Goal: Use online tool/utility: Use online tool/utility

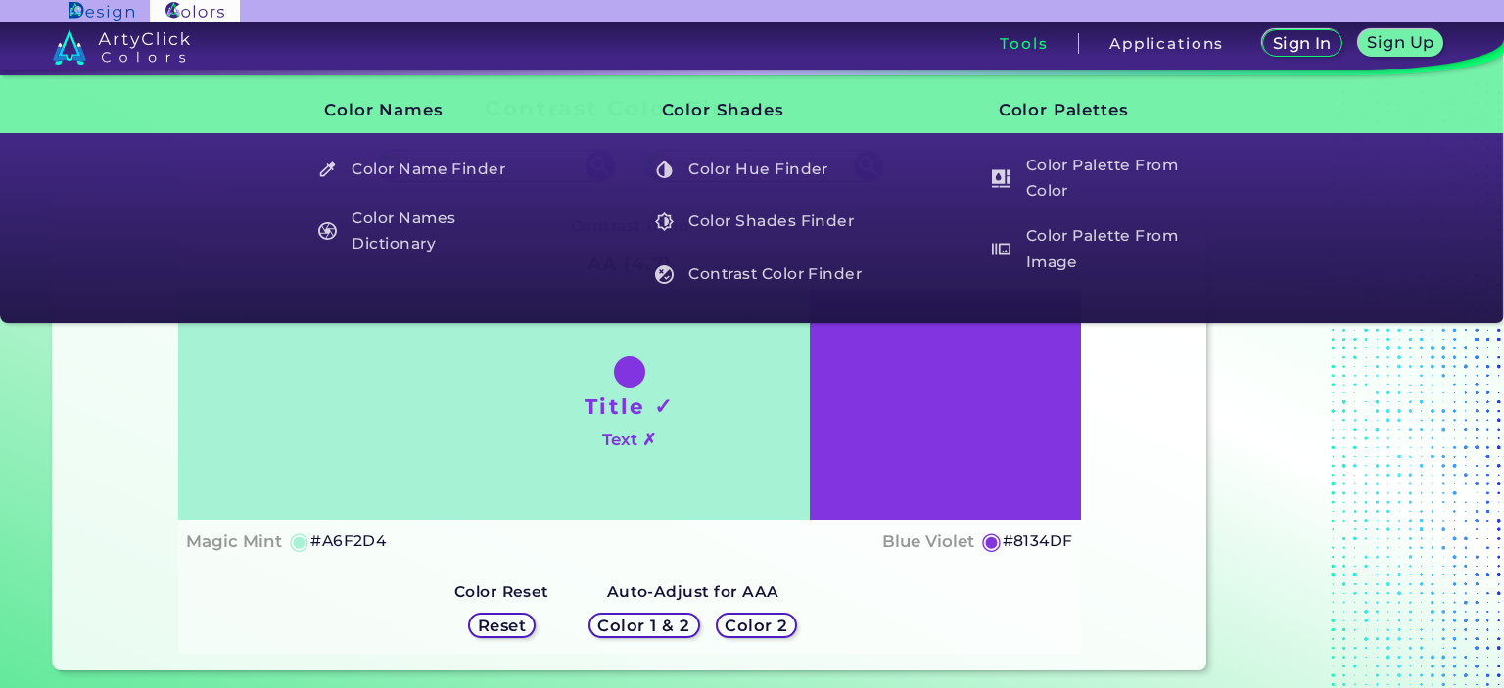
click at [1022, 54] on div "Sign In Sign Up My Profile My Details Color Palettes Sign Out Tools Applications" at bounding box center [1042, 51] width 923 height 59
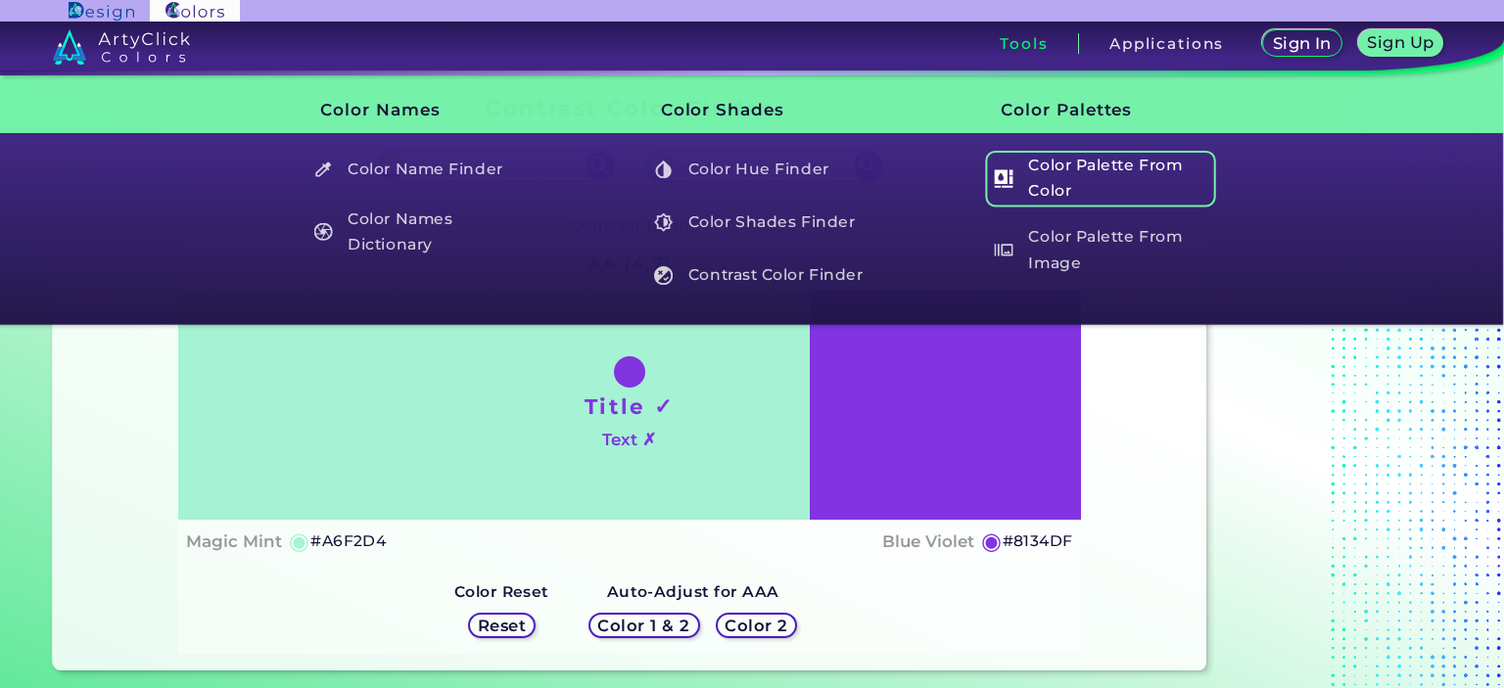
click at [1085, 165] on h5 "Color Palette From Color" at bounding box center [1100, 179] width 230 height 56
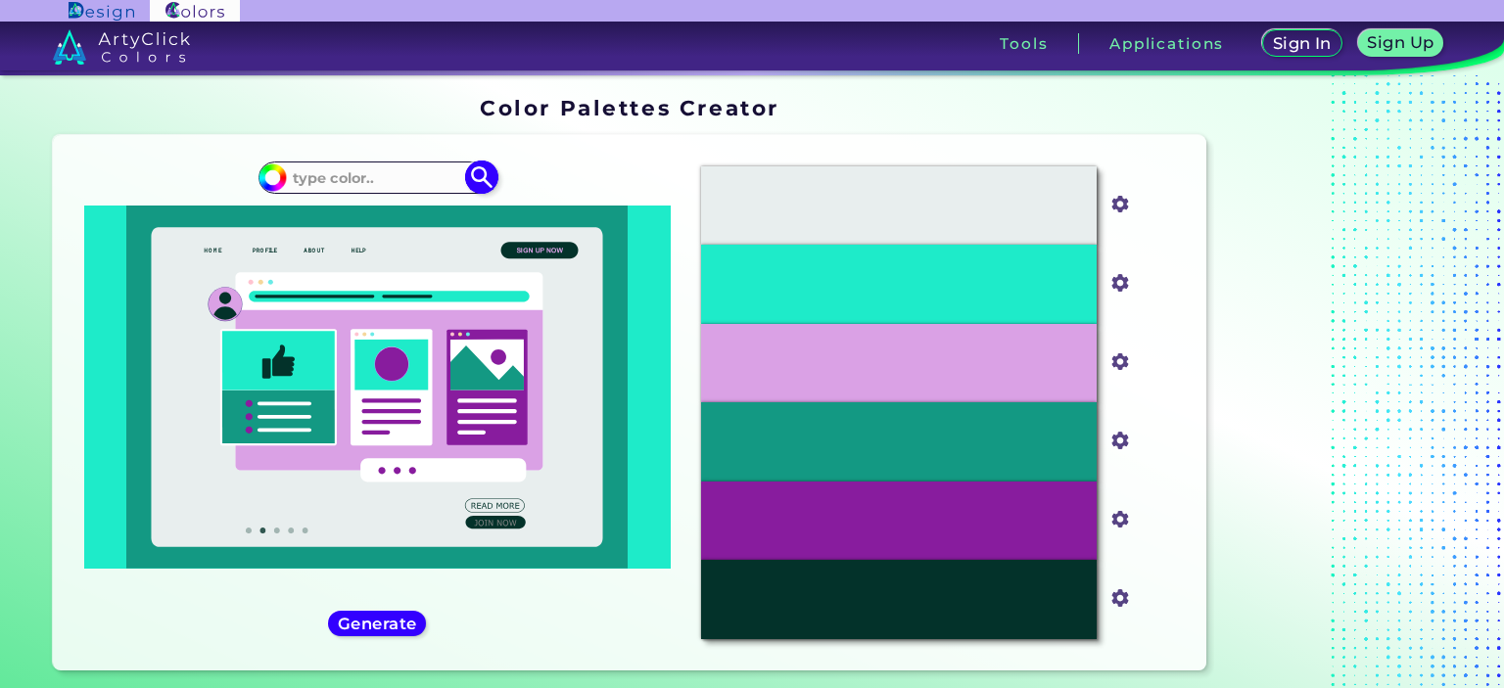
click at [345, 174] on input at bounding box center [377, 178] width 182 height 26
type input "#4265AE"
type input "#4265ae"
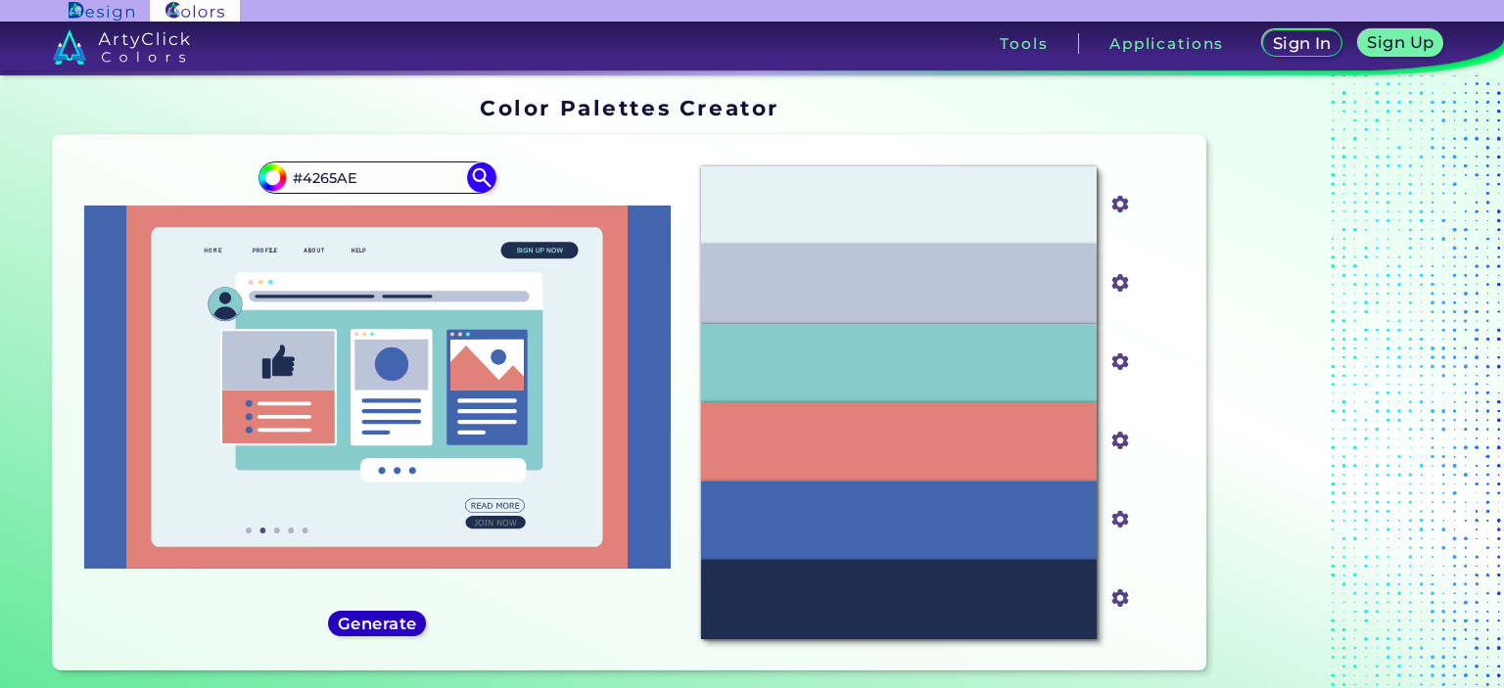
click at [353, 627] on h5 "Generate" at bounding box center [377, 623] width 71 height 15
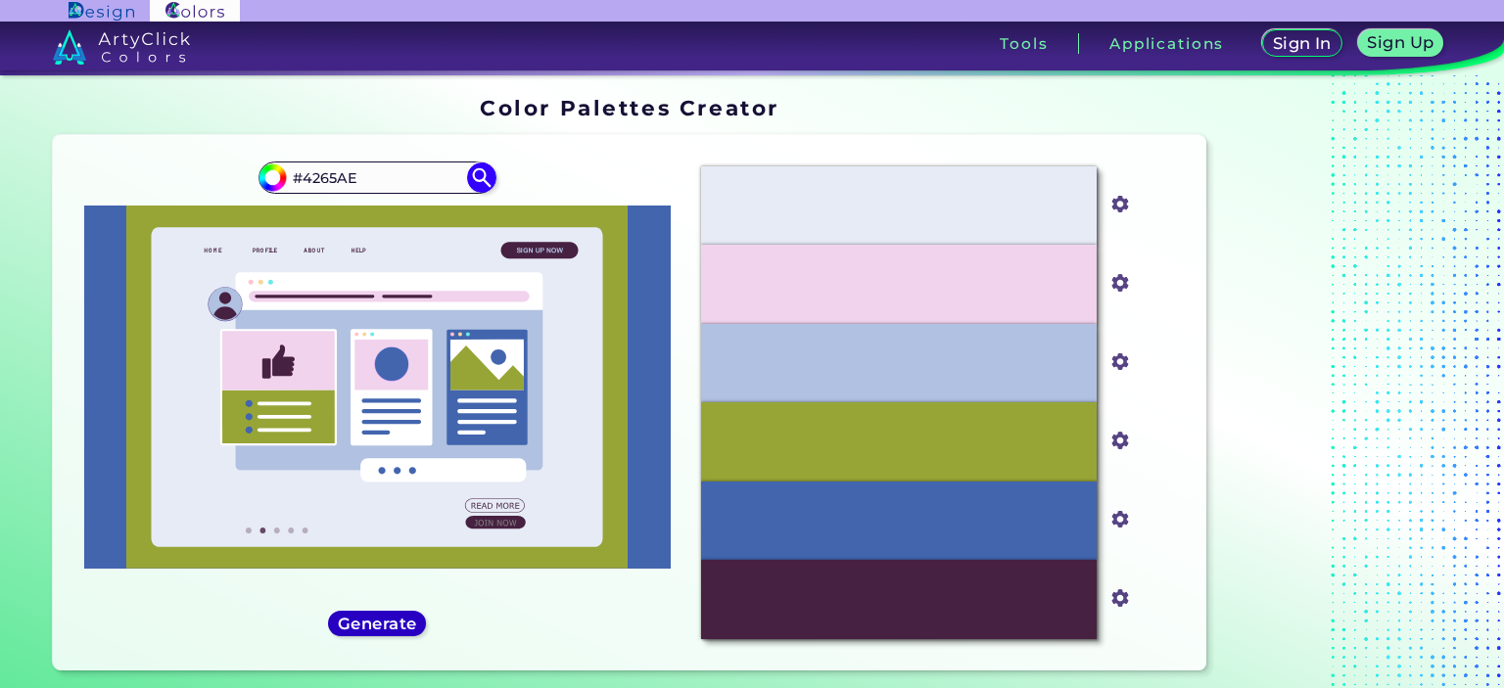
click at [353, 627] on h5 "Generate" at bounding box center [377, 623] width 71 height 15
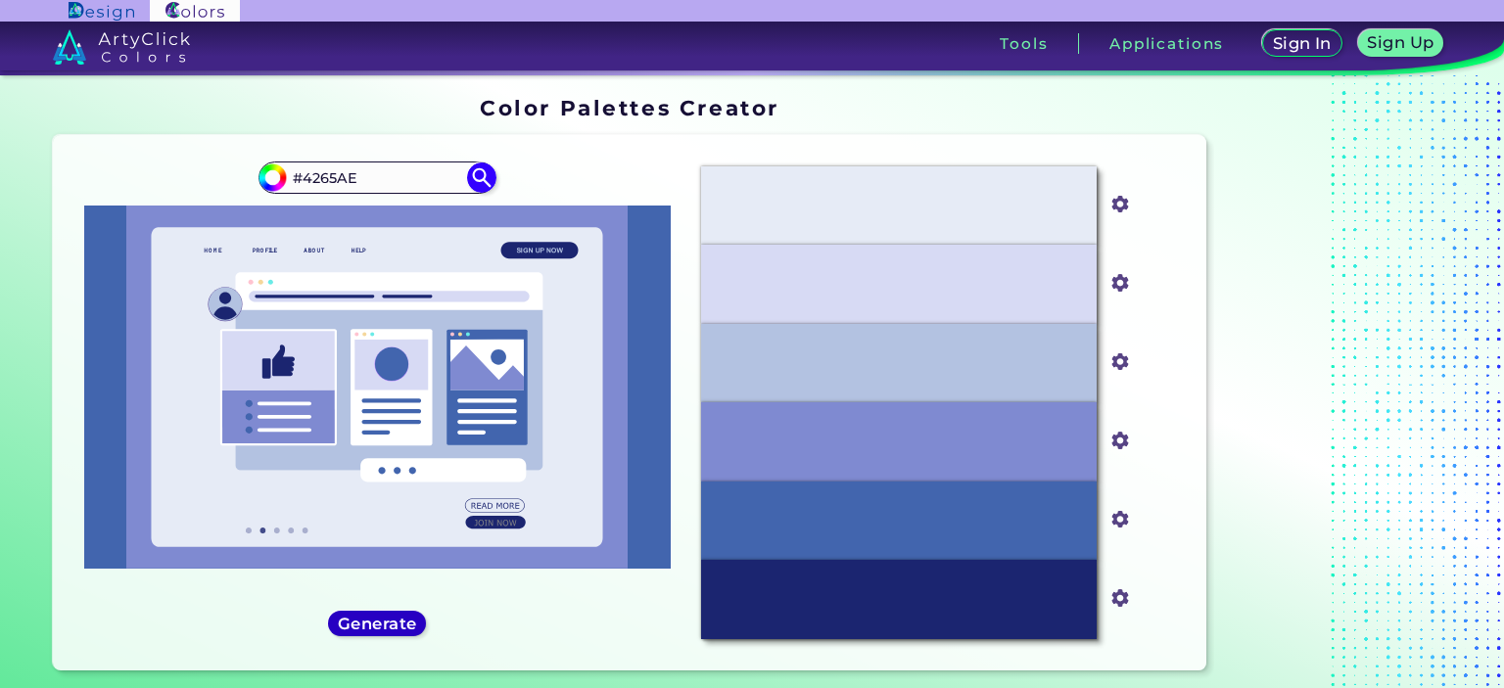
click at [353, 627] on h5 "Generate" at bounding box center [377, 623] width 71 height 15
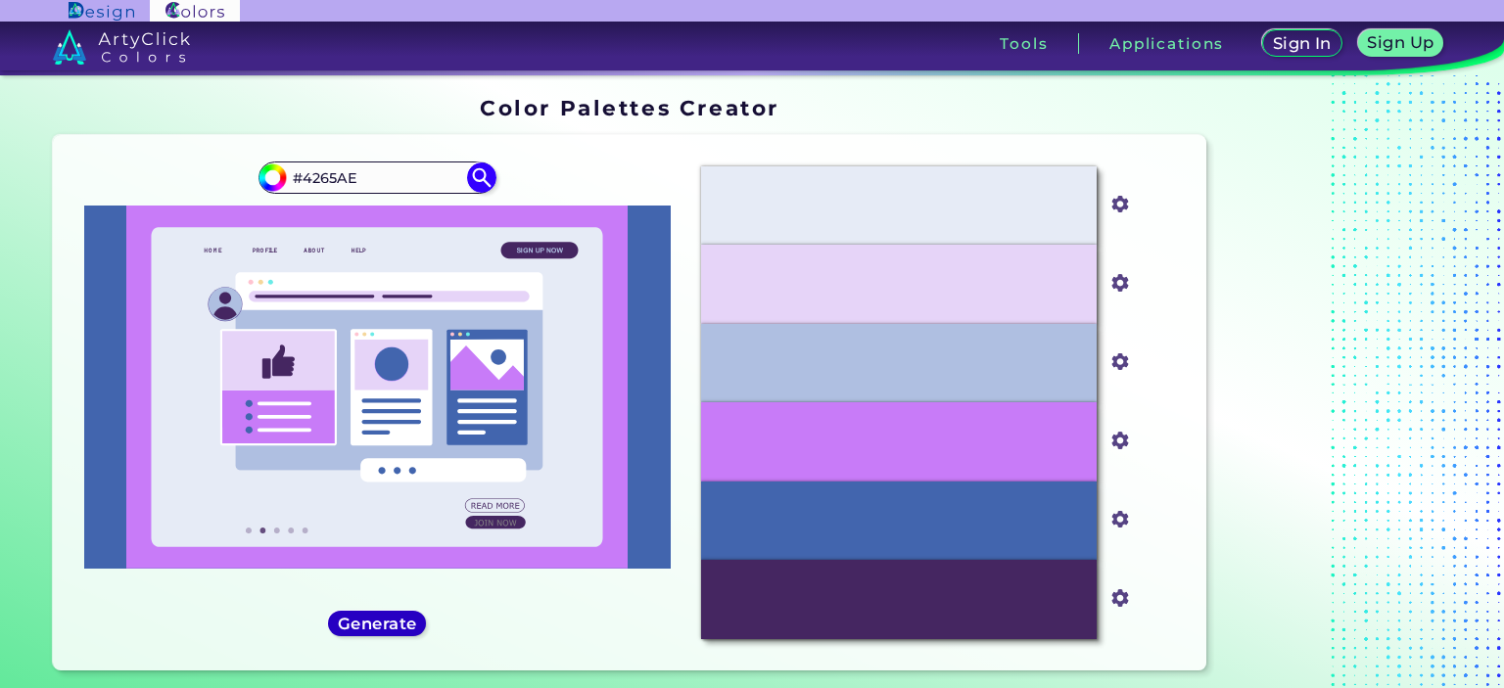
click at [387, 612] on div "Generate" at bounding box center [377, 624] width 90 height 24
click at [393, 618] on h5 "Generate" at bounding box center [377, 623] width 71 height 15
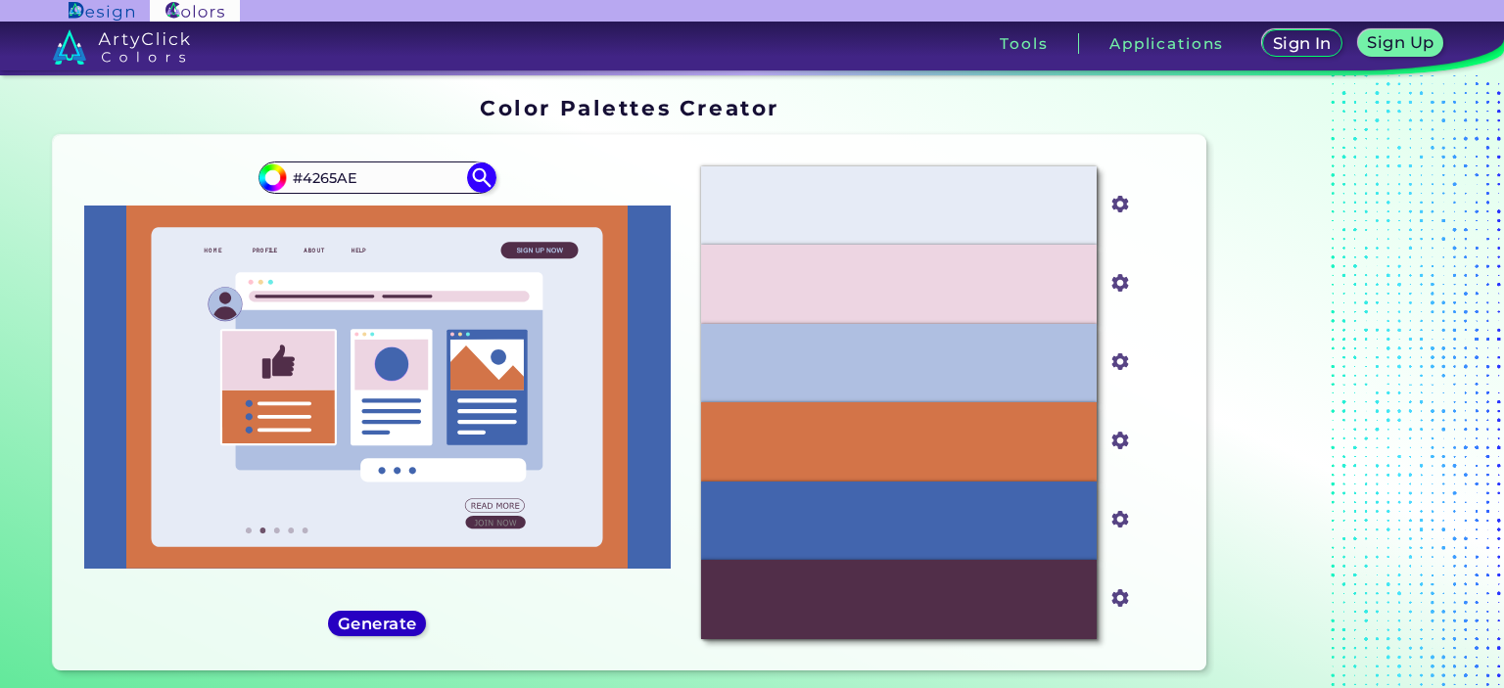
click at [386, 631] on h5 "Generate" at bounding box center [377, 623] width 71 height 15
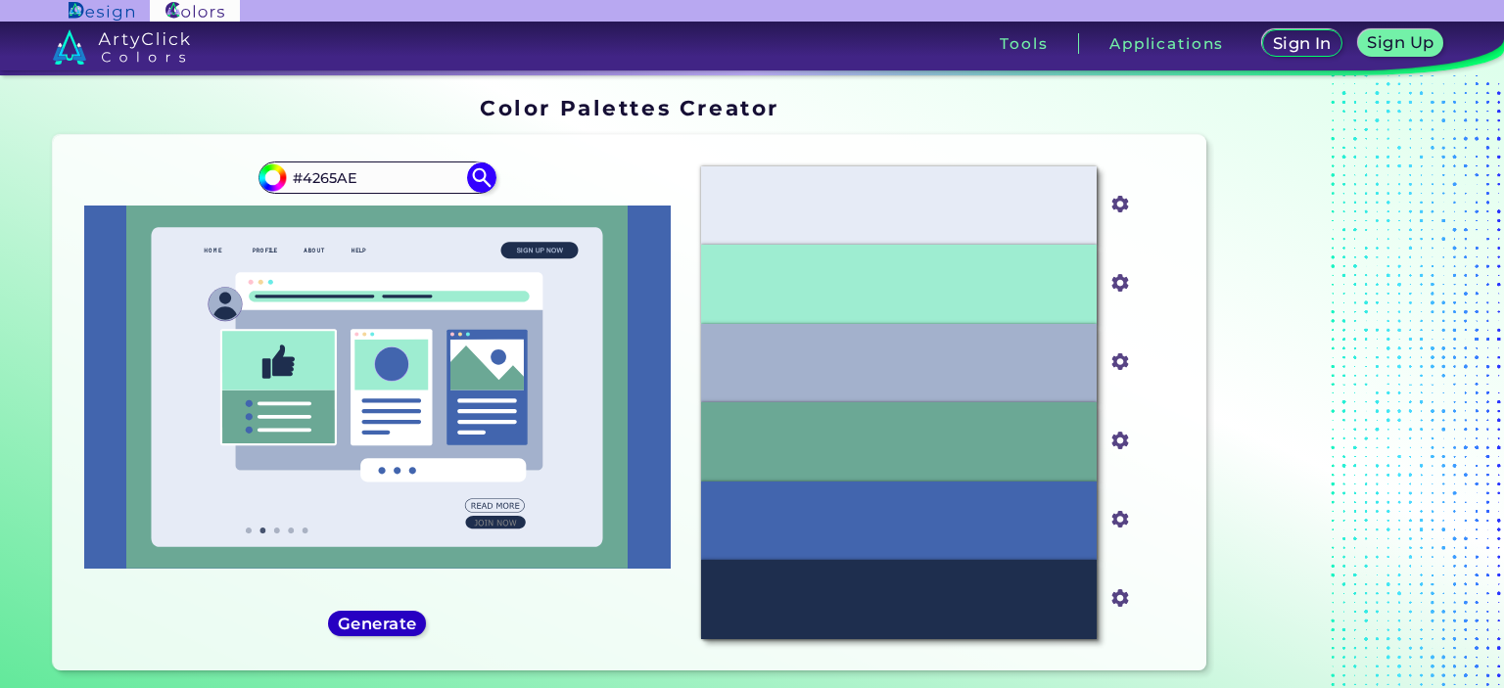
click at [384, 631] on h5 "Generate" at bounding box center [377, 623] width 71 height 15
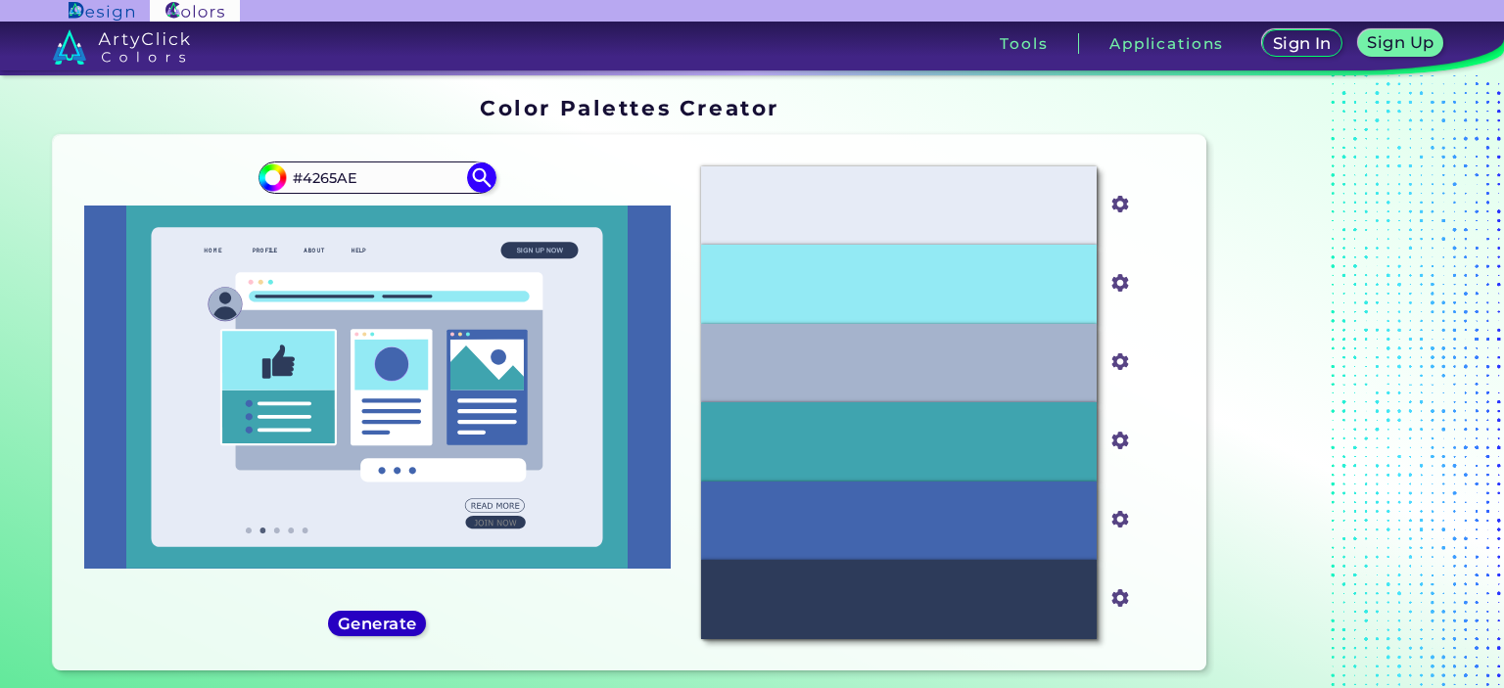
click at [384, 631] on h5 "Generate" at bounding box center [377, 623] width 71 height 15
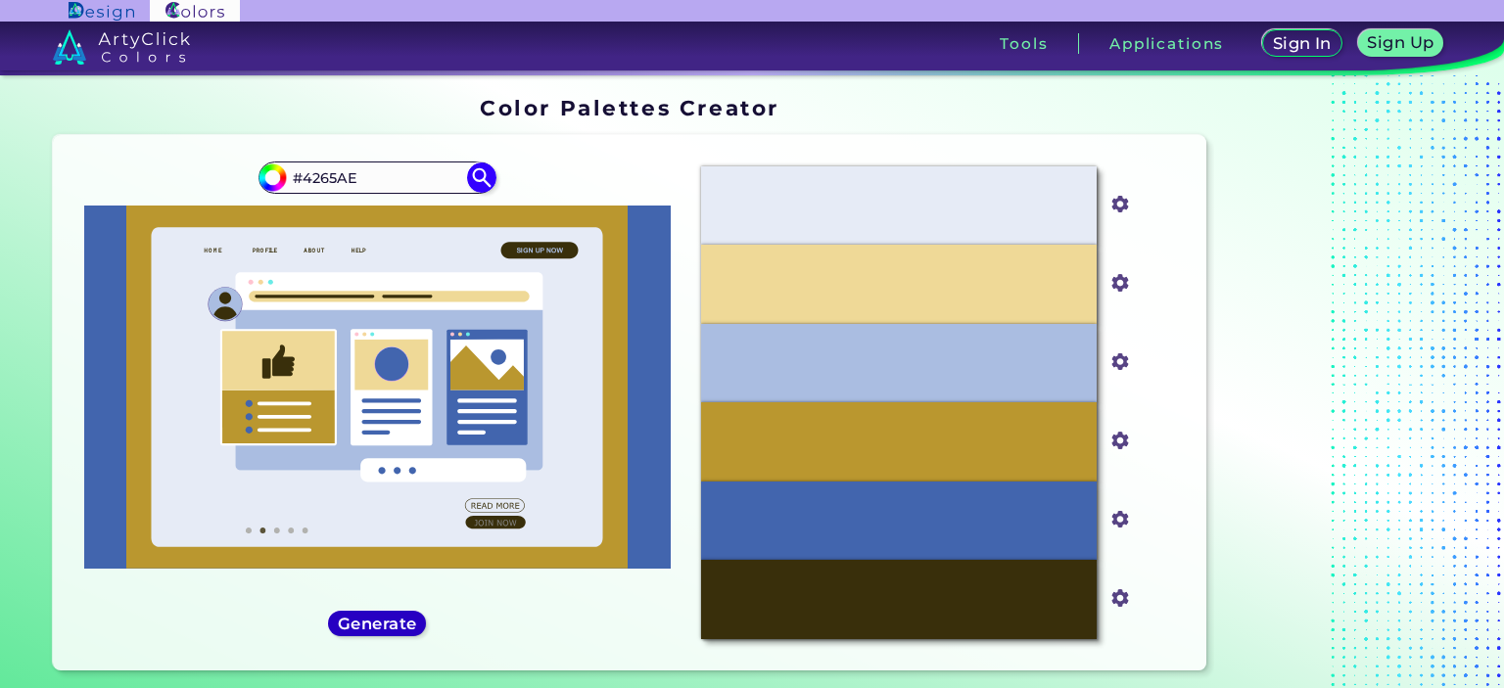
click at [384, 631] on h5 "Generate" at bounding box center [377, 623] width 72 height 15
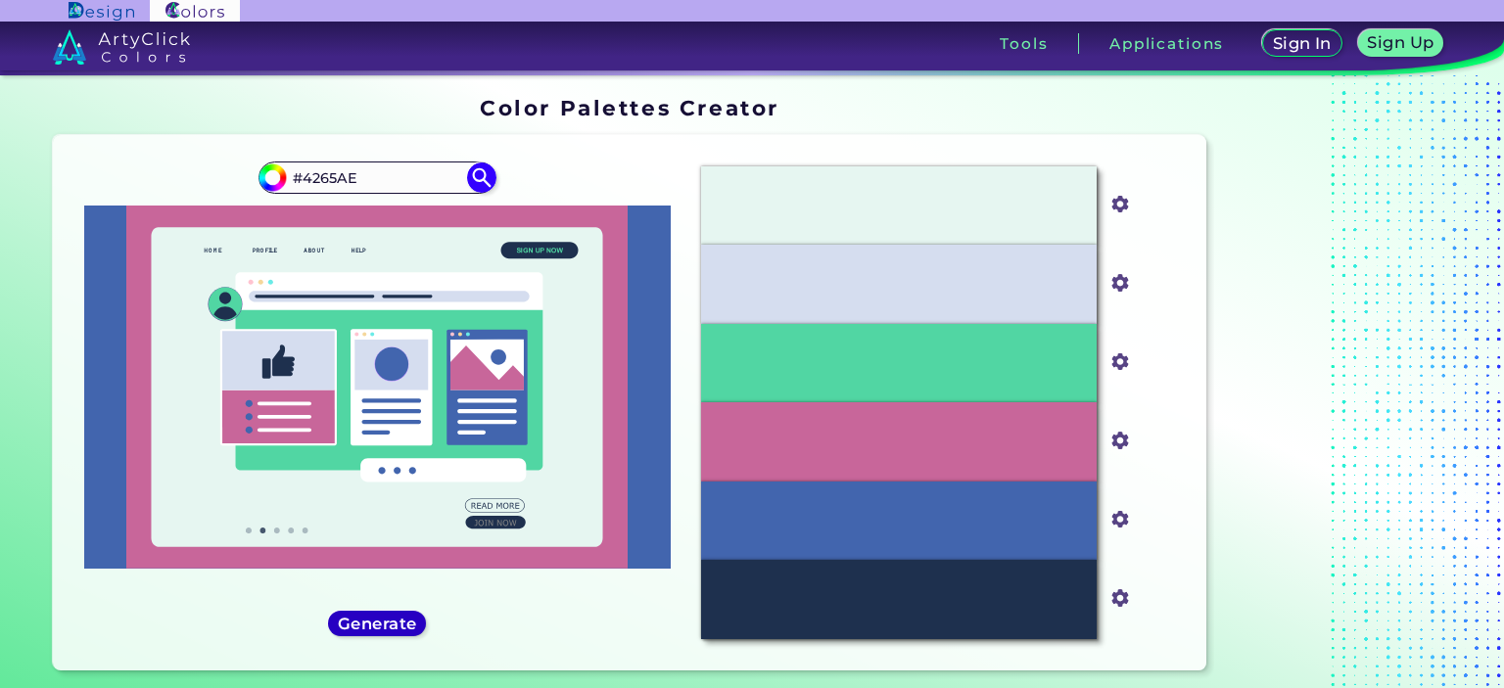
click at [384, 632] on h5 "Generate" at bounding box center [377, 624] width 79 height 16
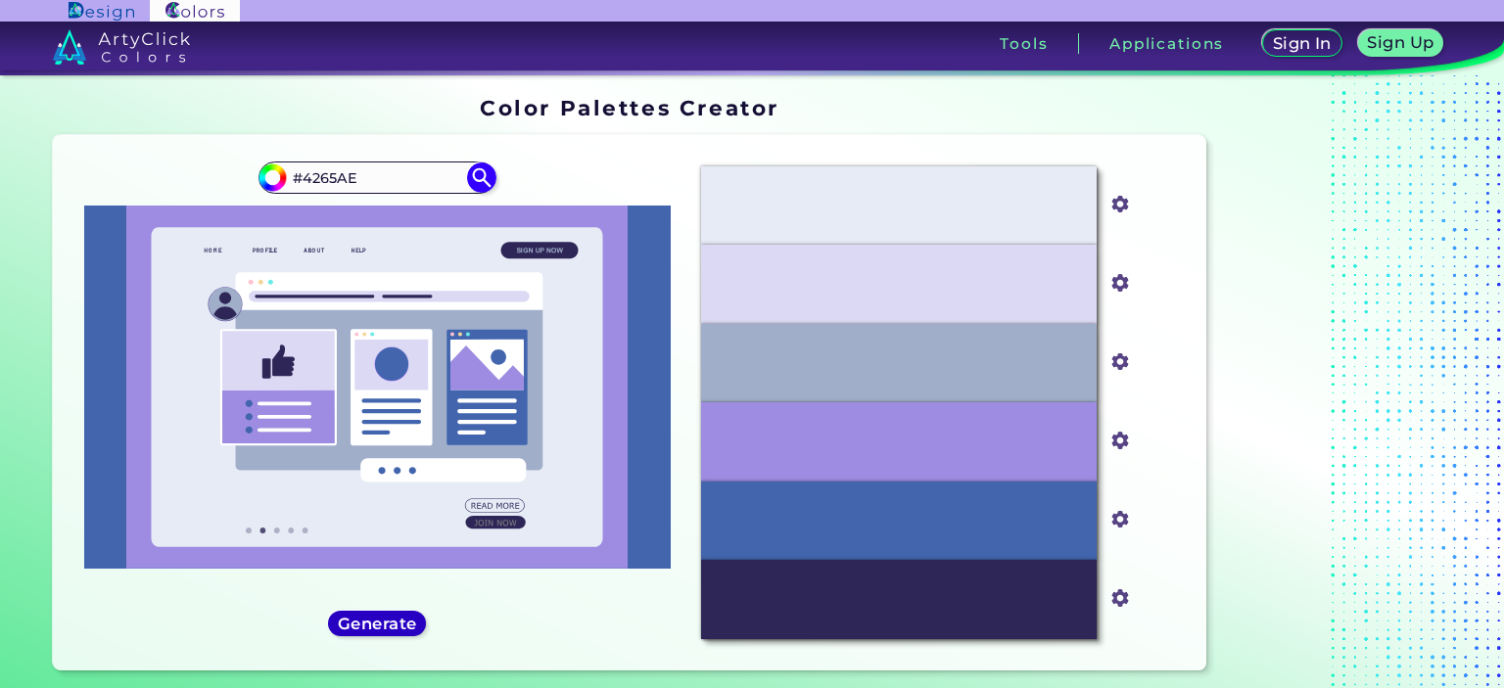
click at [384, 631] on h5 "Generate" at bounding box center [377, 623] width 71 height 15
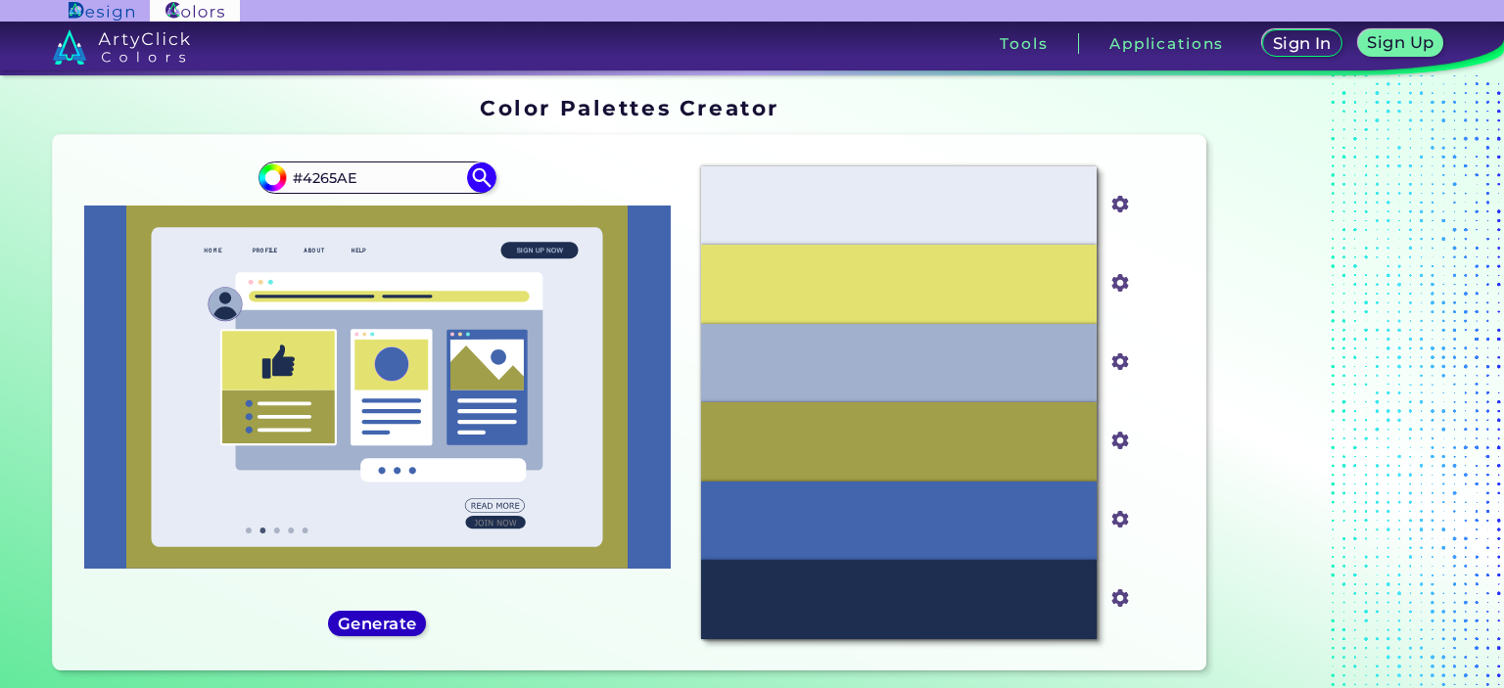
click at [384, 631] on h5 "Generate" at bounding box center [376, 623] width 71 height 15
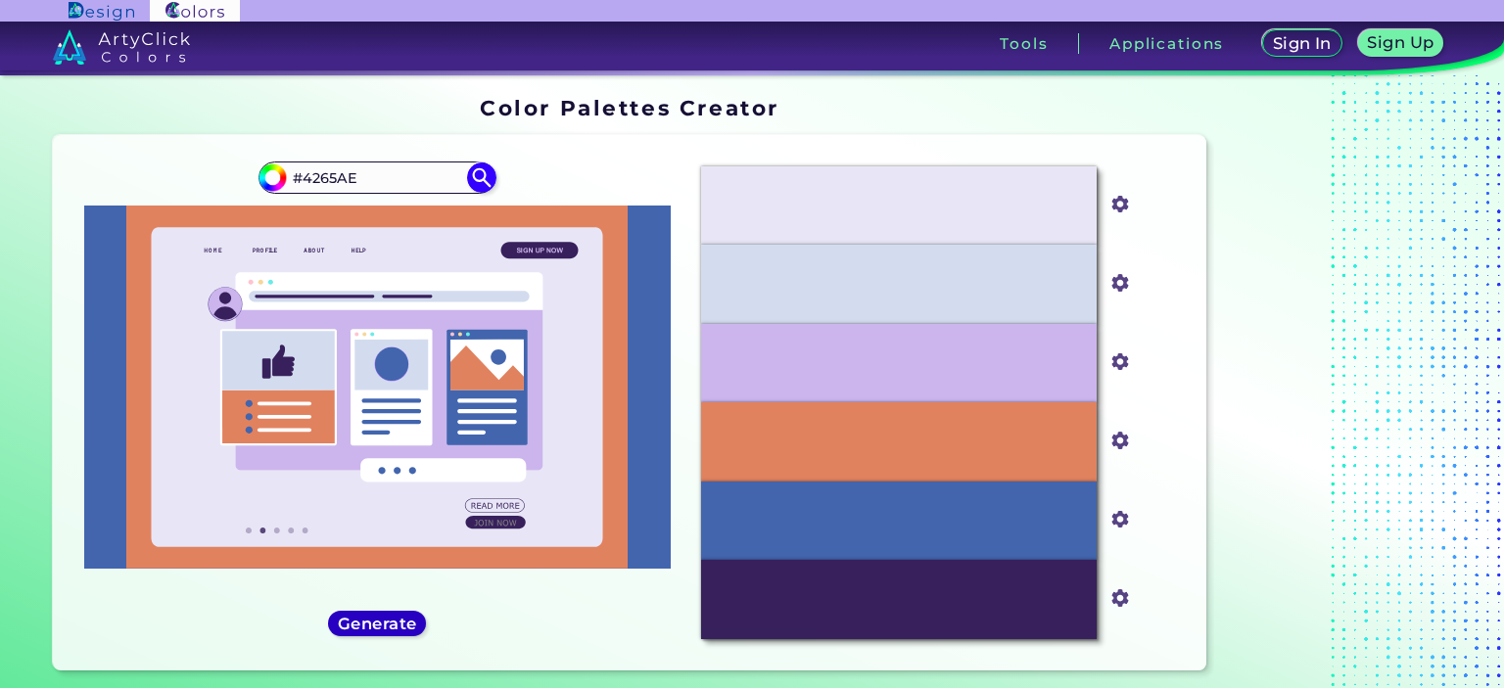
click at [384, 631] on h5 "Generate" at bounding box center [377, 623] width 71 height 15
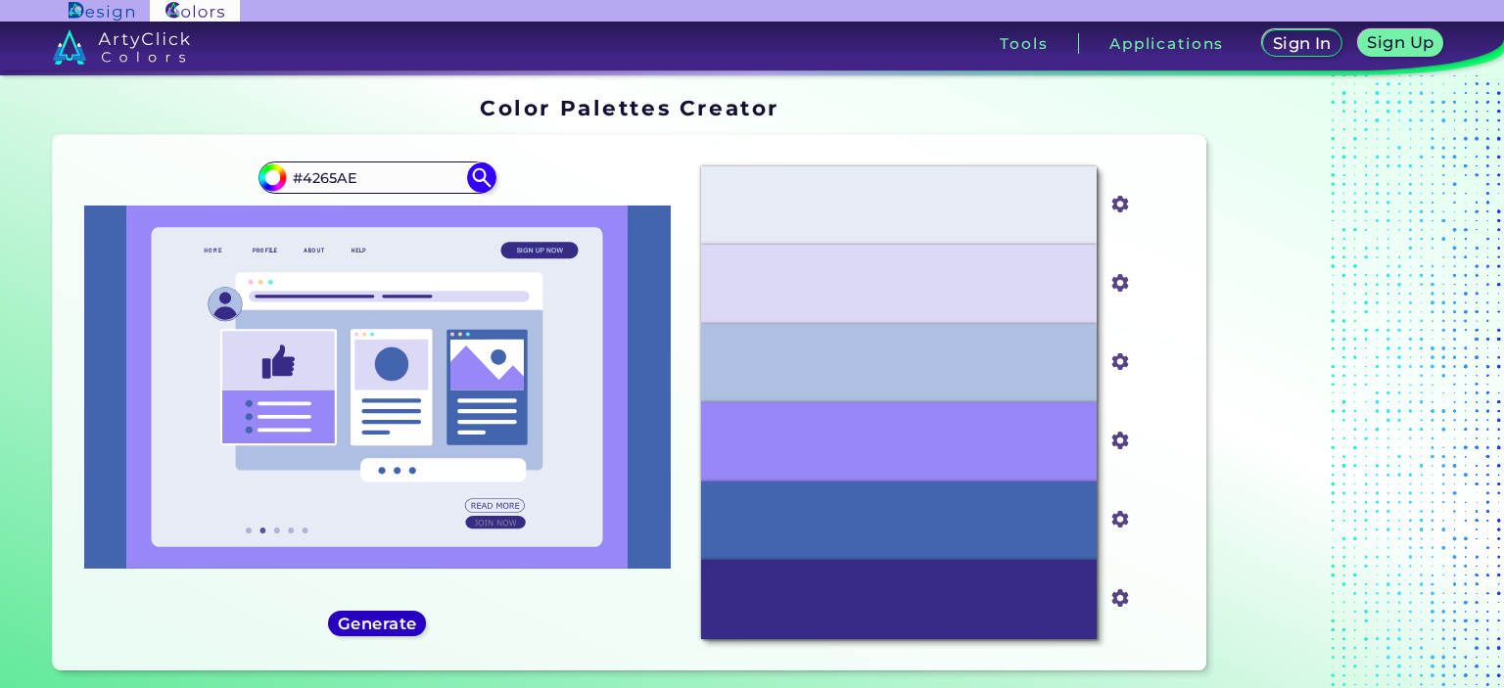
click at [384, 631] on h5 "Generate" at bounding box center [377, 623] width 71 height 15
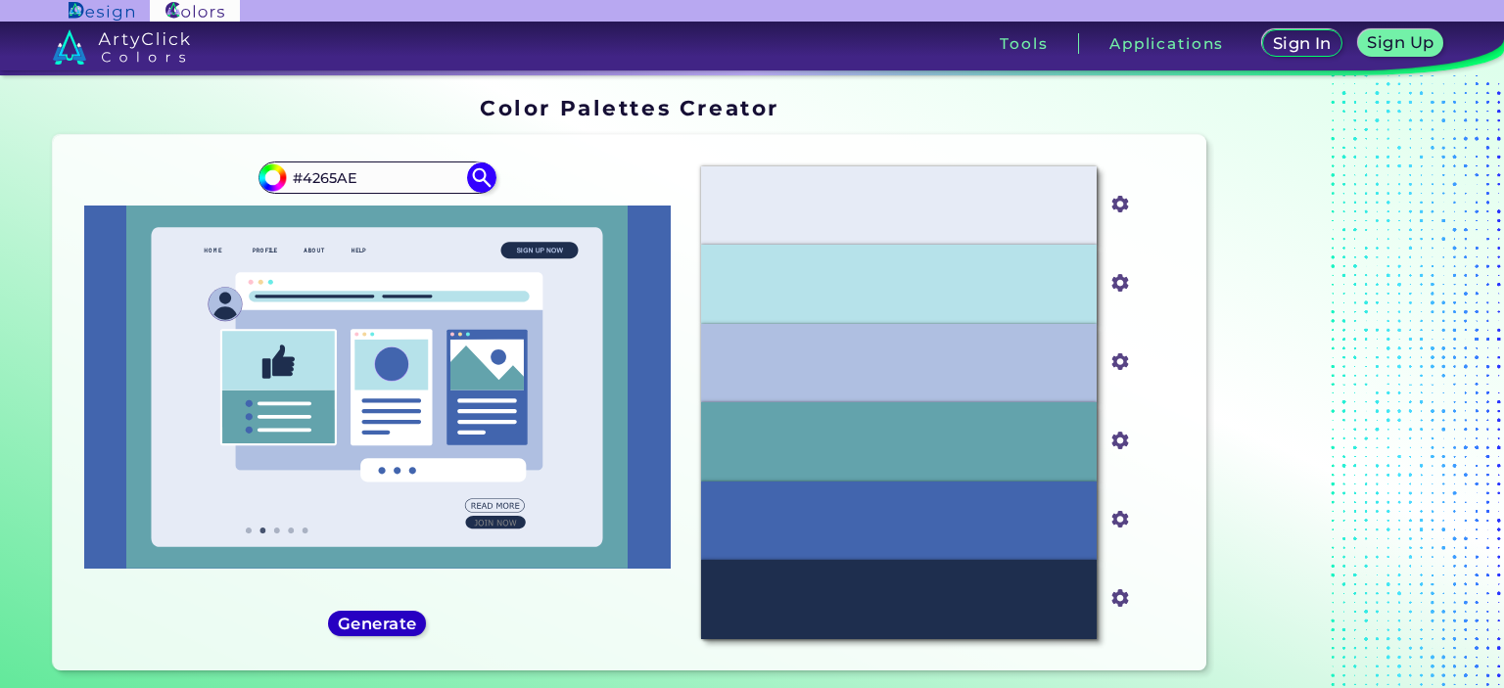
click at [384, 631] on h5 "Generate" at bounding box center [377, 623] width 71 height 15
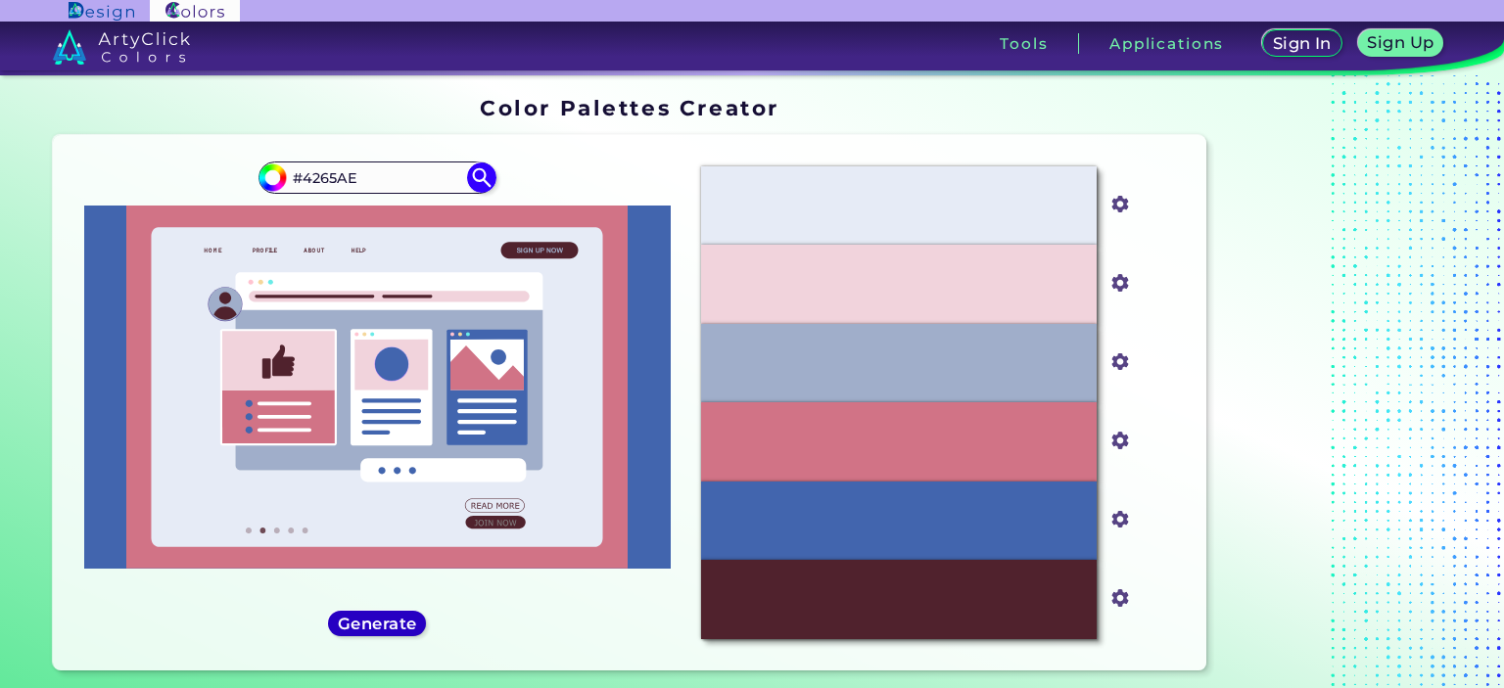
click at [384, 631] on h5 "Generate" at bounding box center [377, 623] width 71 height 15
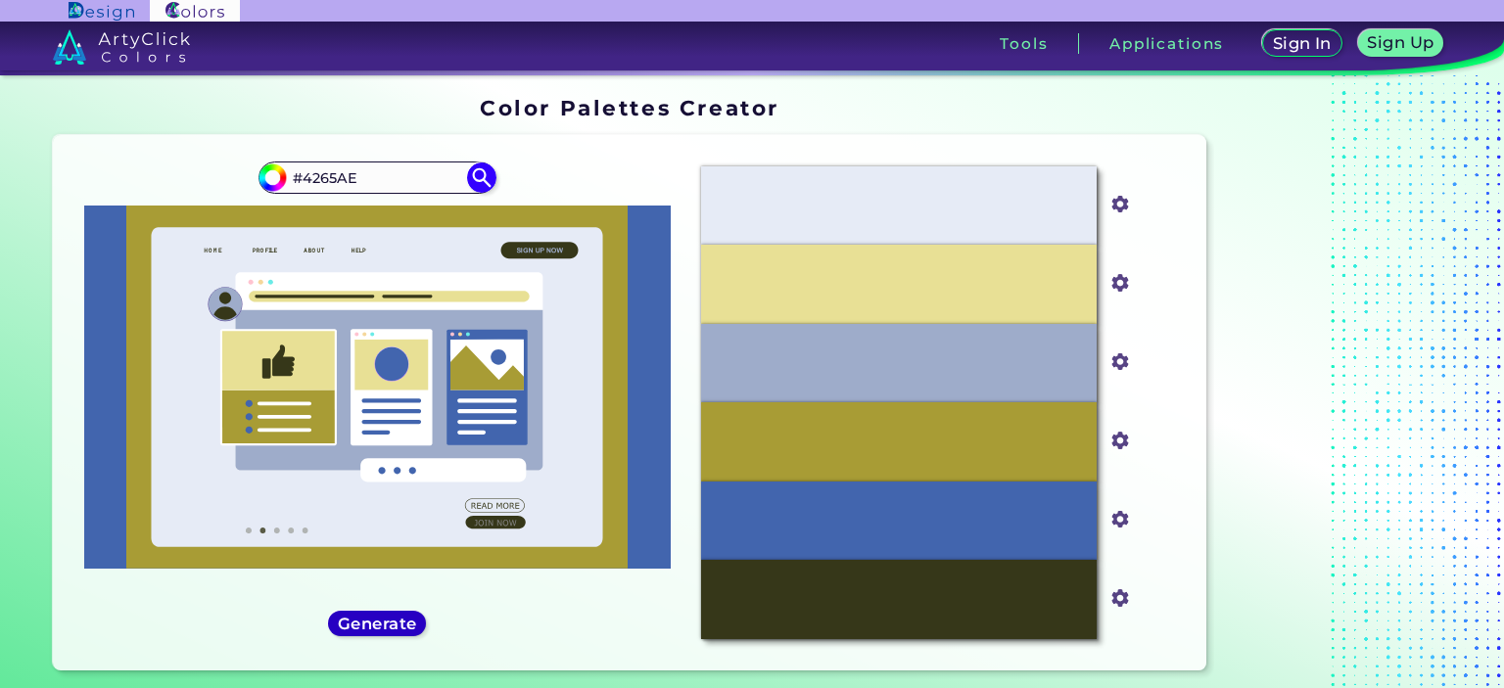
click at [384, 631] on h5 "Generate" at bounding box center [377, 623] width 71 height 15
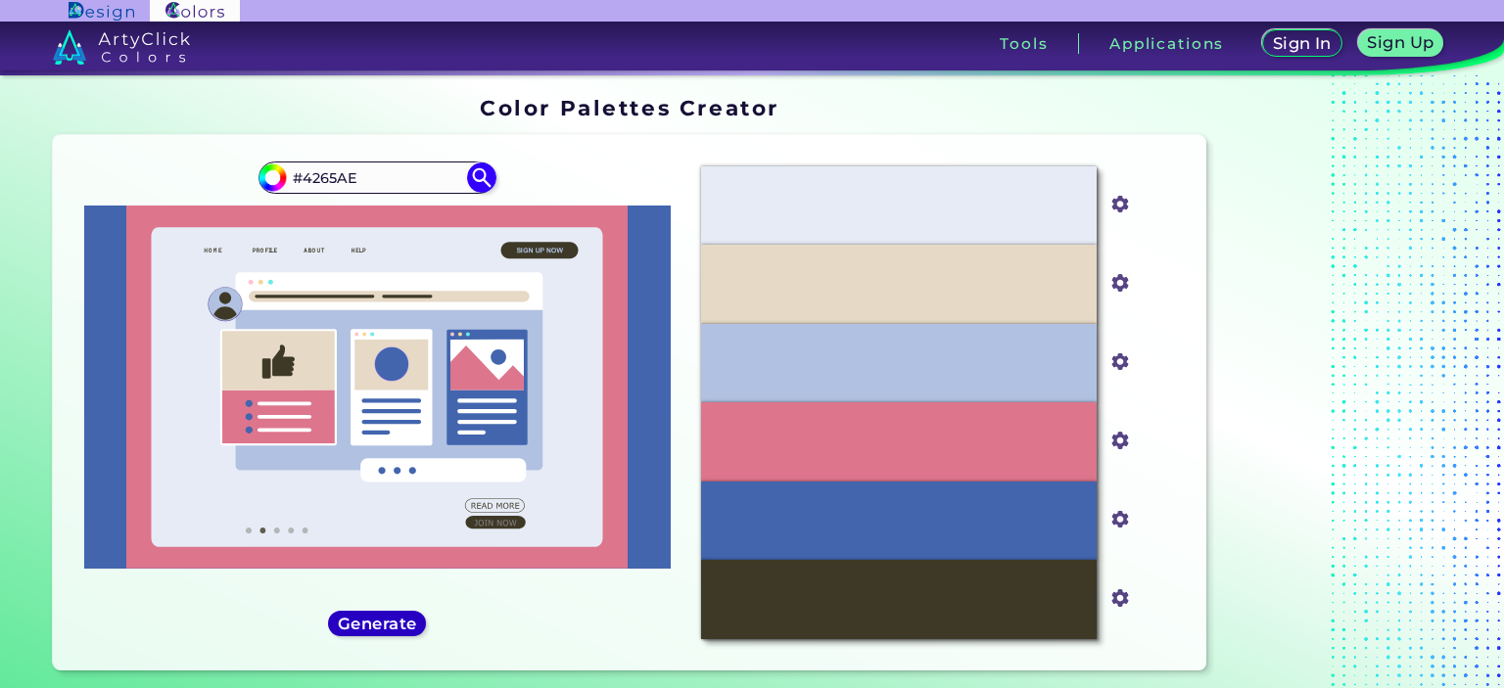
click at [384, 631] on h5 "Generate" at bounding box center [377, 623] width 71 height 15
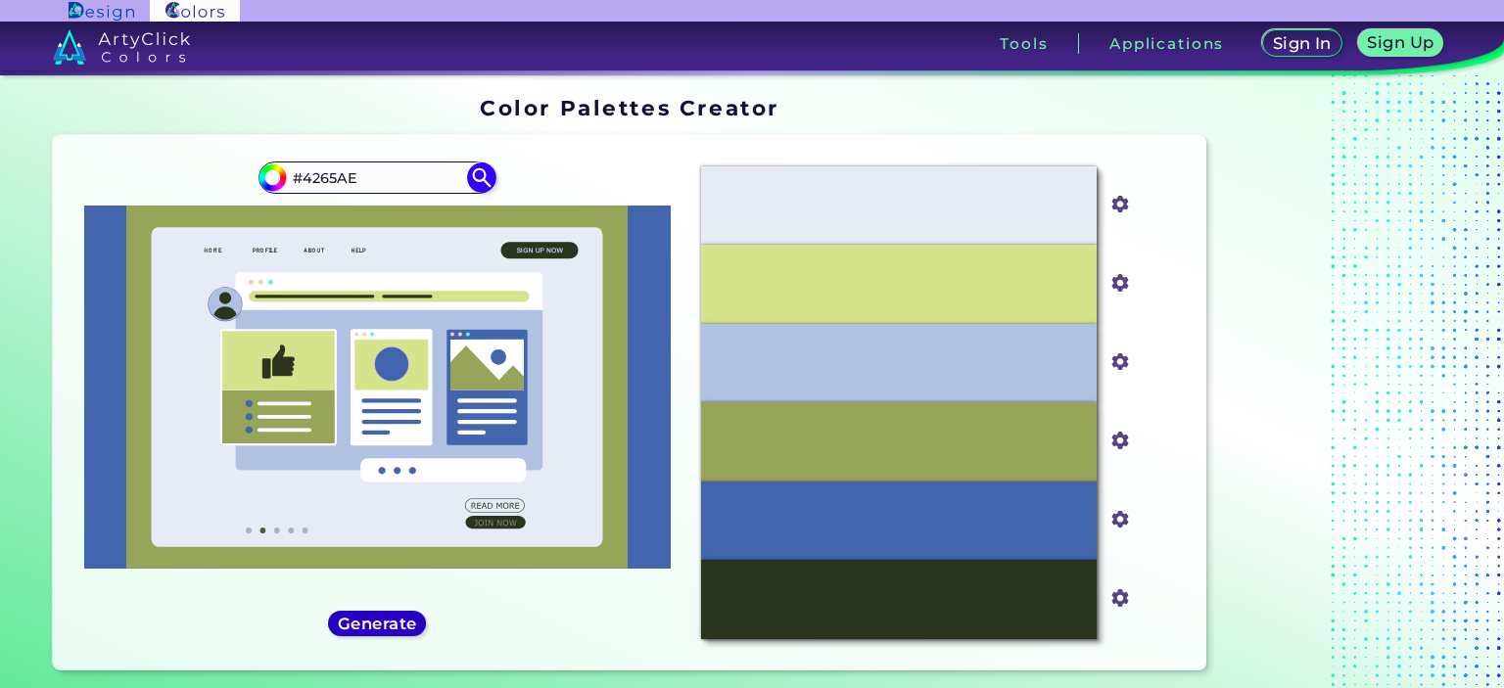
click at [384, 631] on h5 "Generate" at bounding box center [377, 623] width 71 height 15
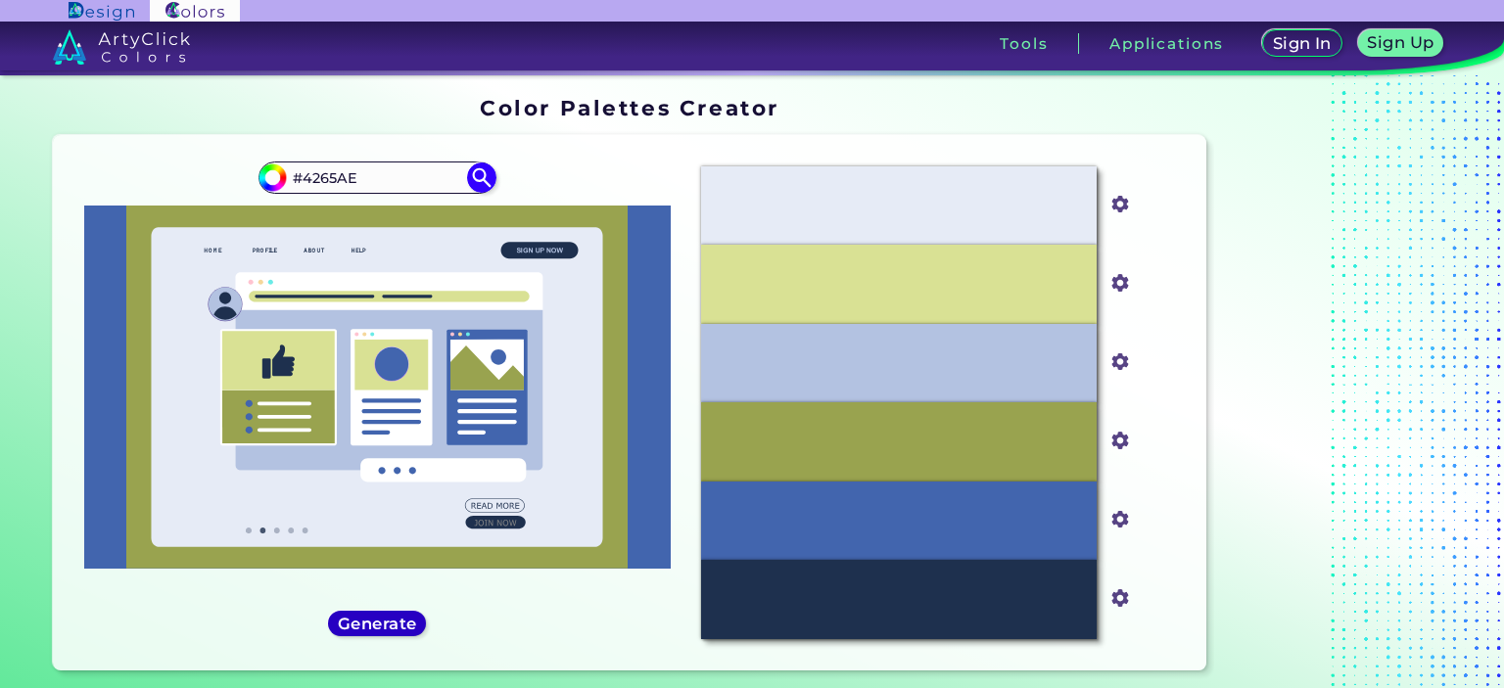
click at [384, 631] on h5 "Generate" at bounding box center [377, 623] width 72 height 15
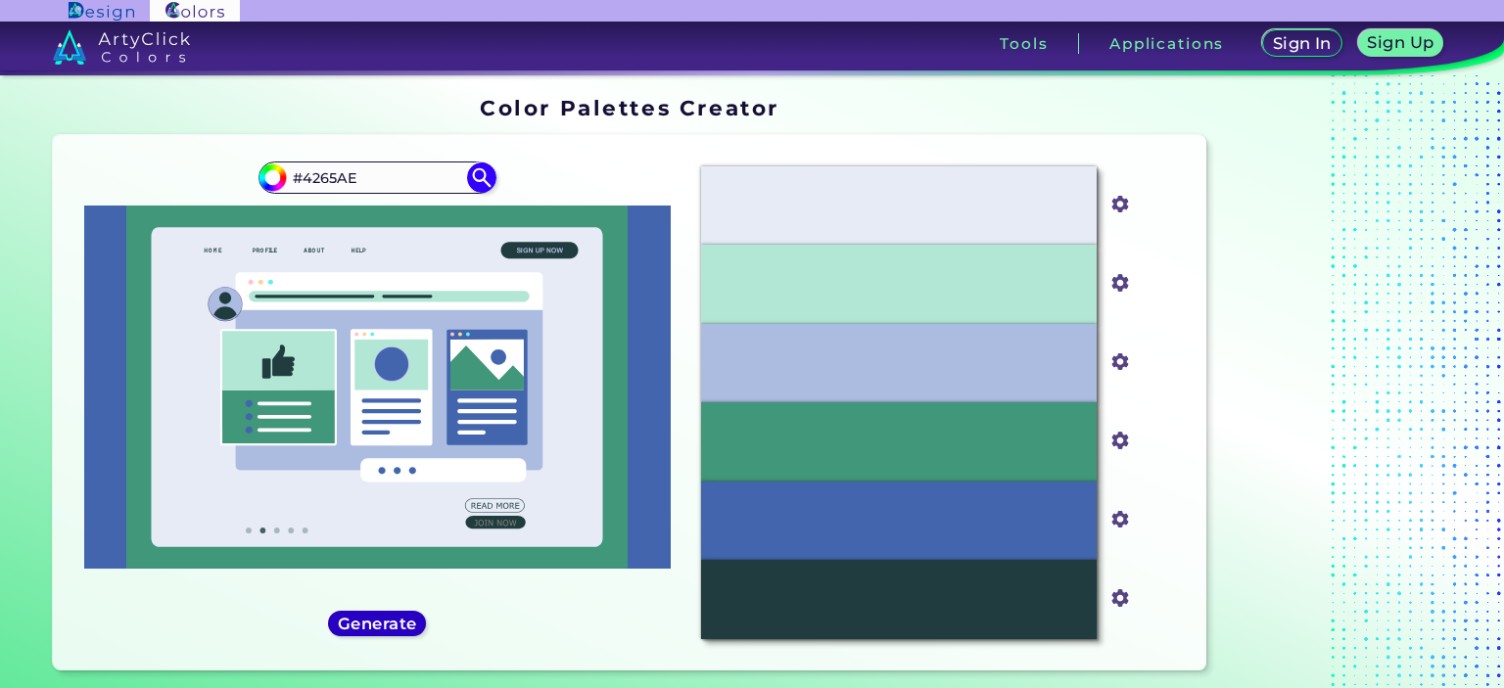
click at [384, 631] on h5 "Generate" at bounding box center [377, 623] width 71 height 15
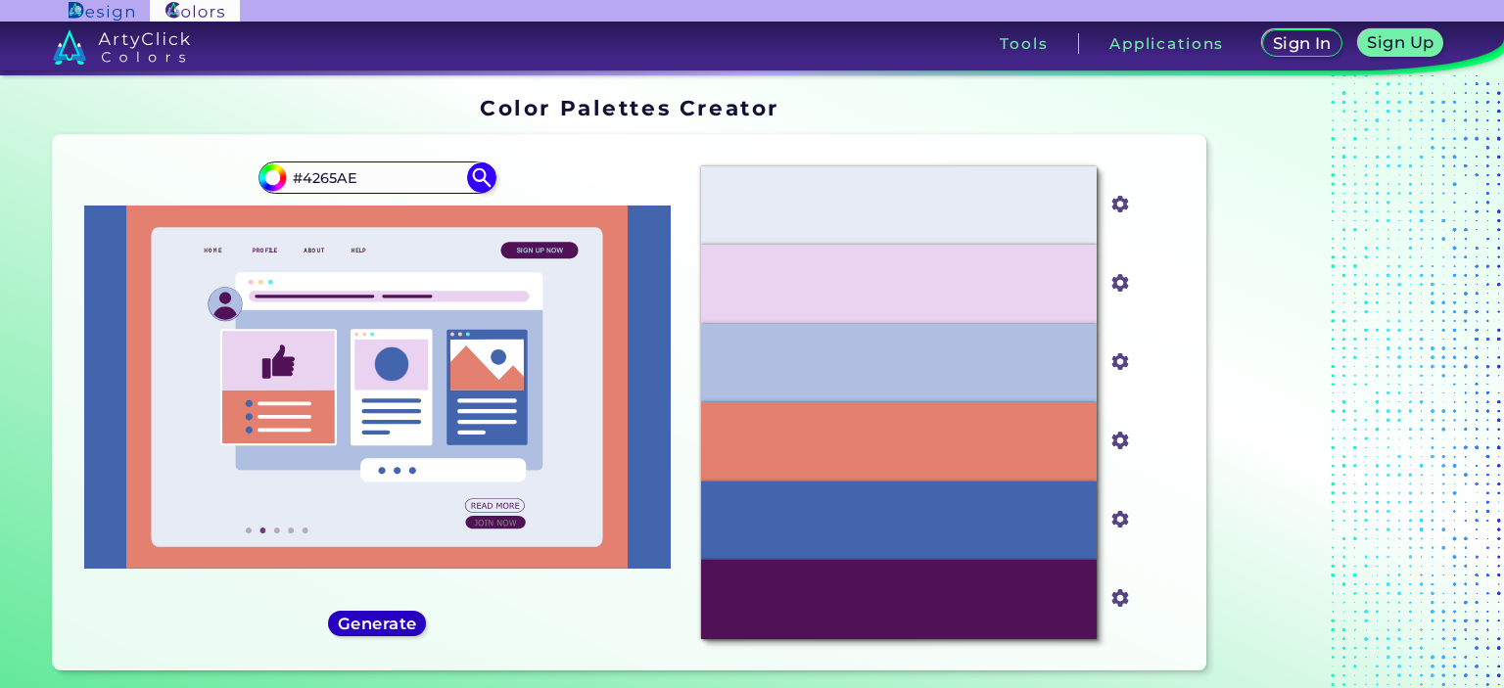
click at [384, 631] on h5 "Generate" at bounding box center [377, 623] width 71 height 15
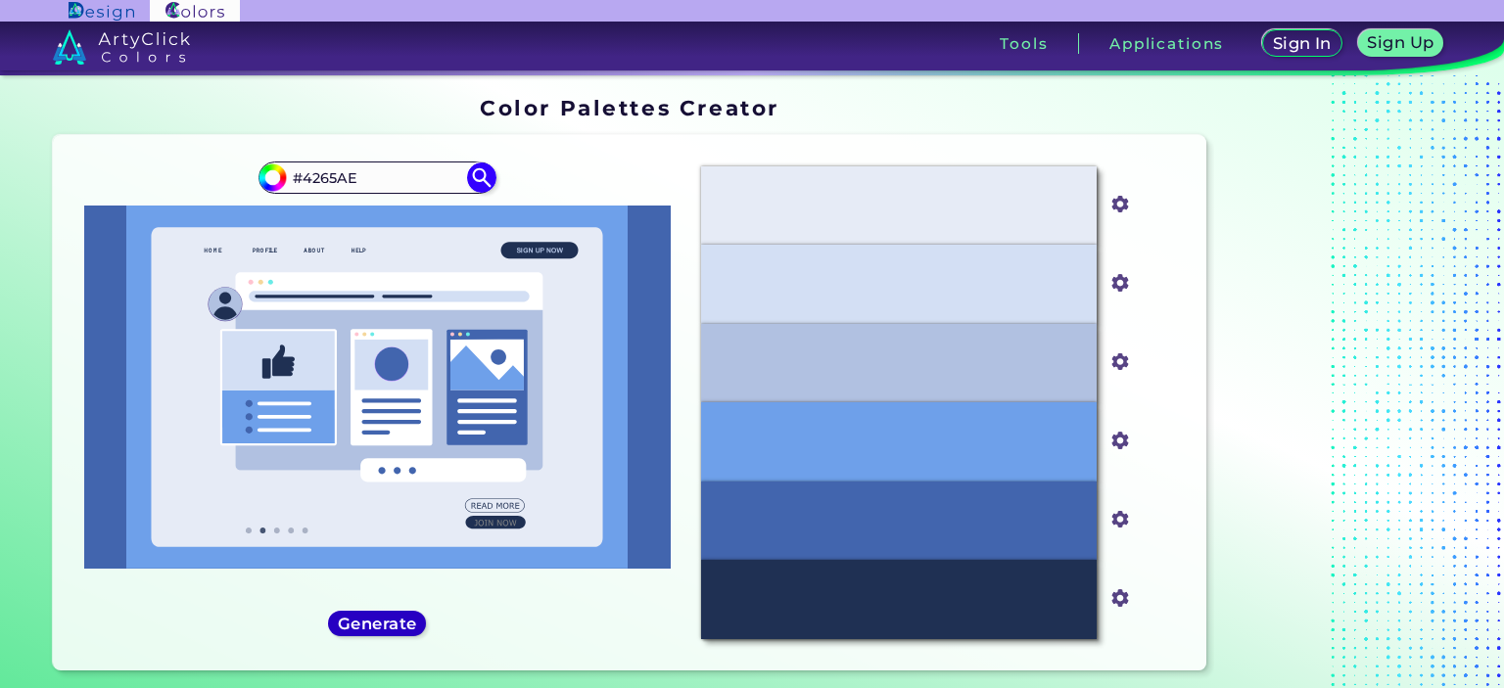
click at [384, 631] on h5 "Generate" at bounding box center [377, 623] width 71 height 15
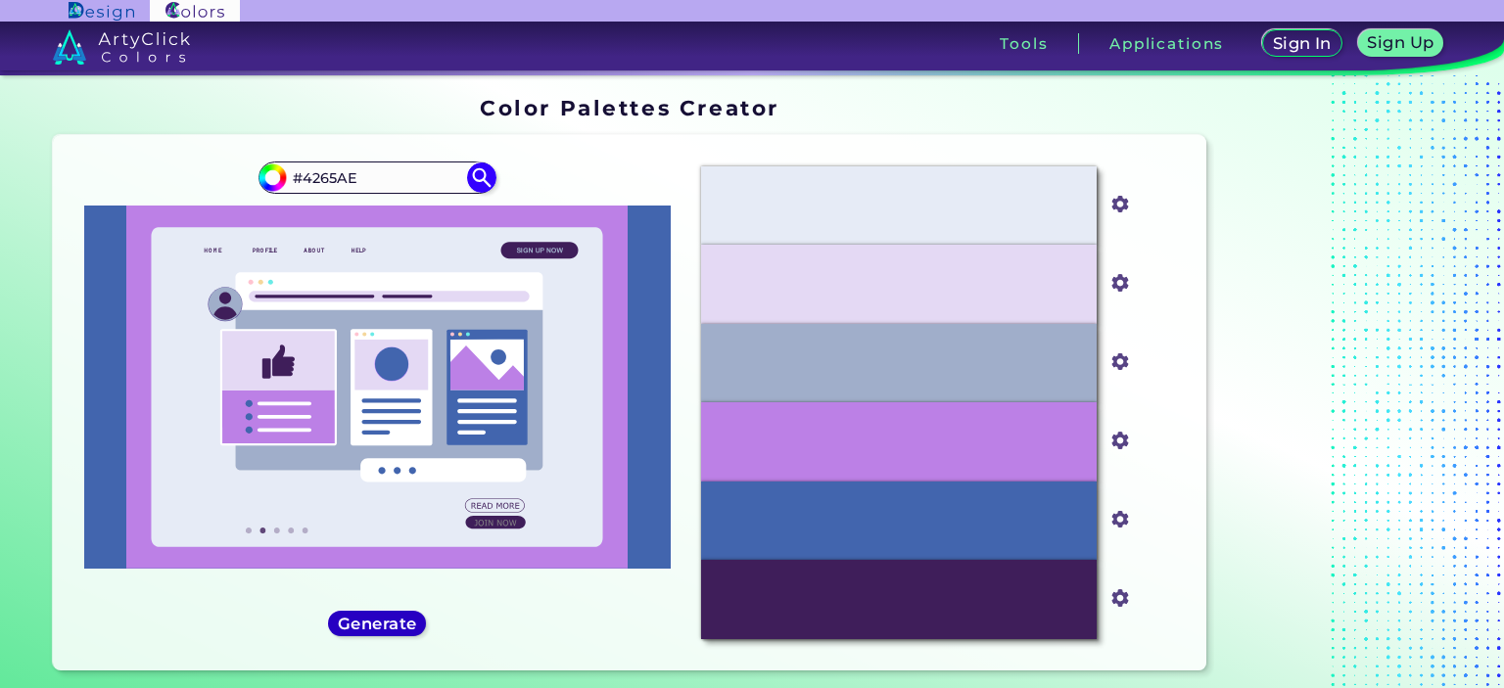
click at [384, 631] on h5 "Generate" at bounding box center [377, 623] width 71 height 15
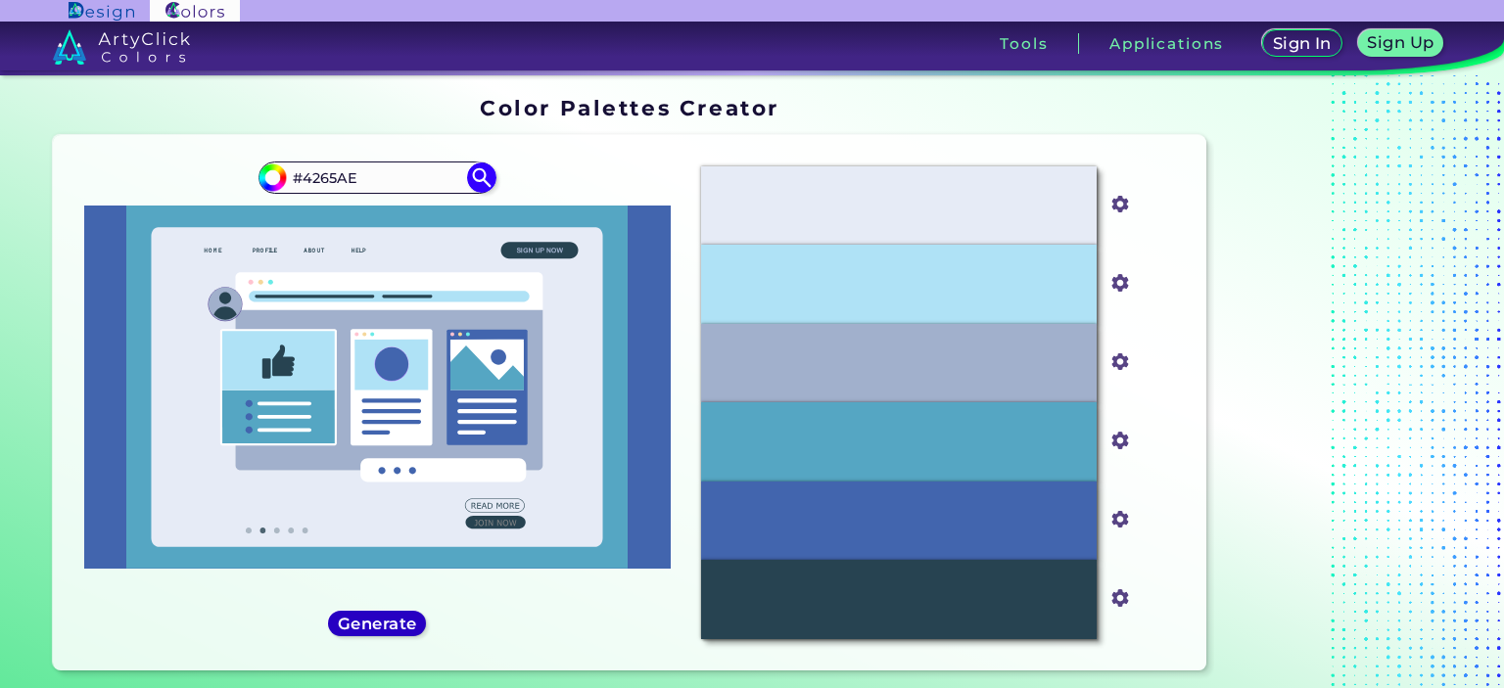
click at [384, 631] on h5 "Generate" at bounding box center [377, 623] width 71 height 15
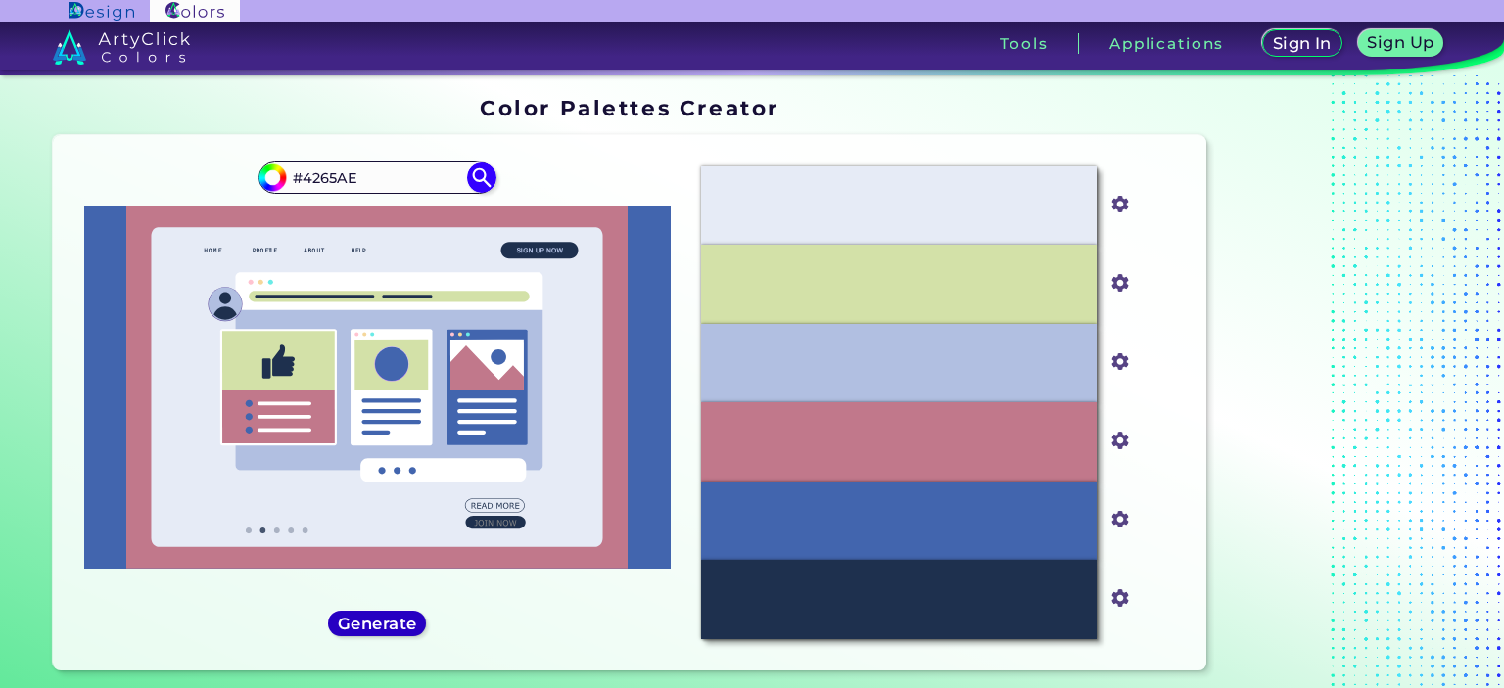
click at [384, 631] on h5 "Generate" at bounding box center [377, 623] width 71 height 15
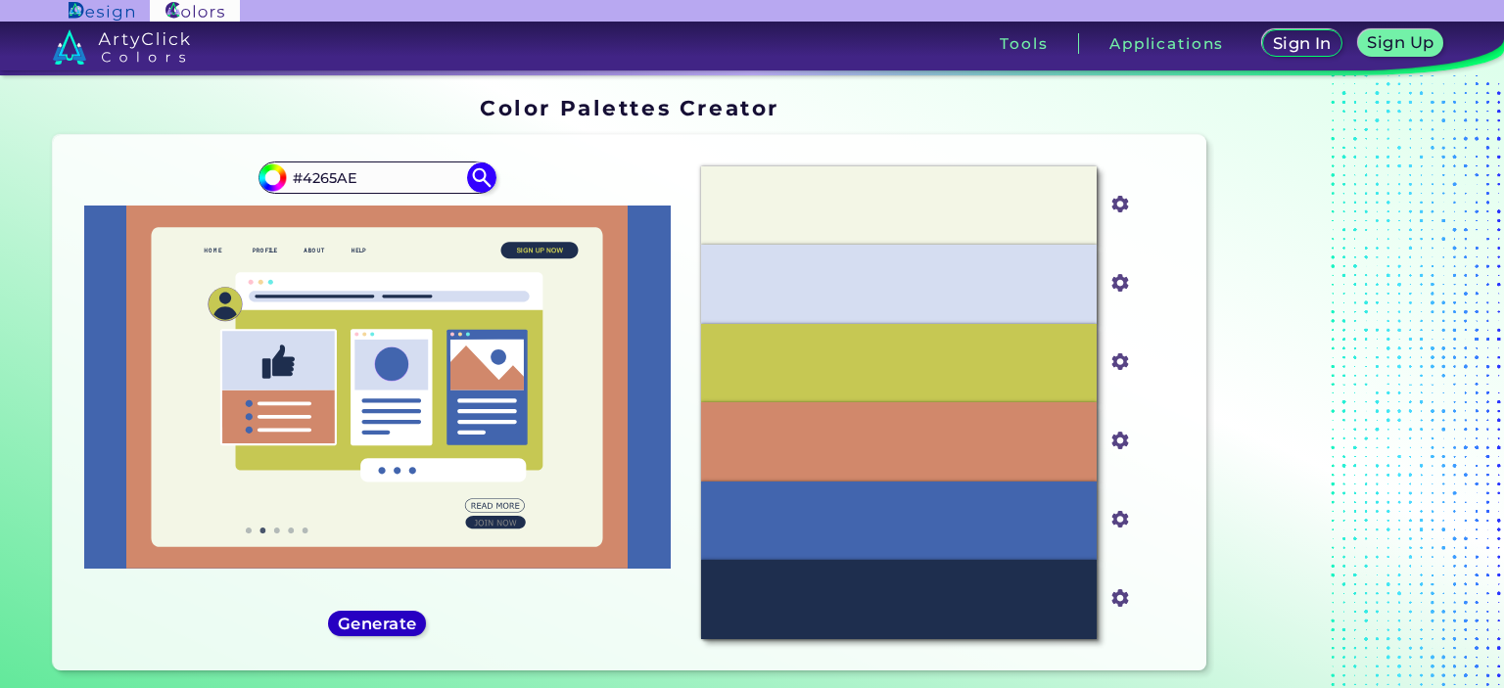
click at [384, 631] on h5 "Generate" at bounding box center [377, 623] width 71 height 15
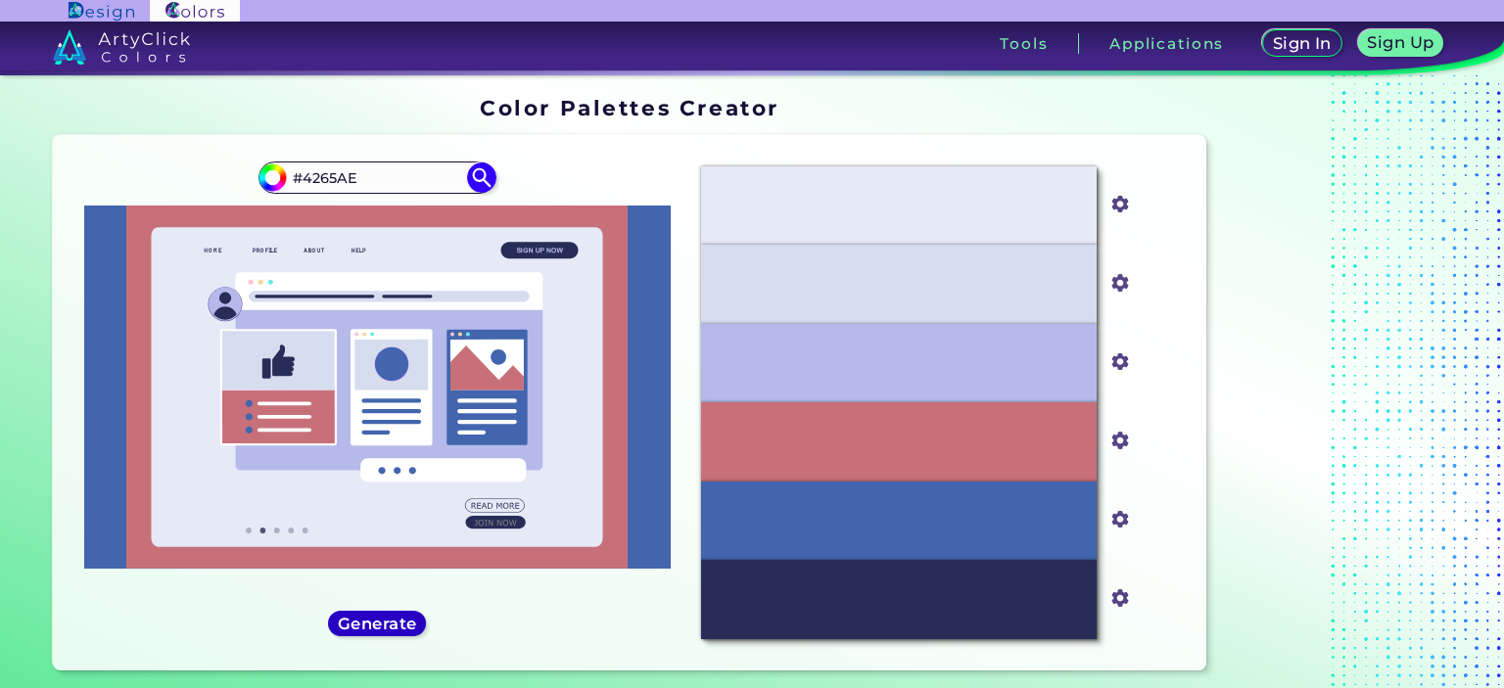
click at [384, 631] on h5 "Generate" at bounding box center [377, 623] width 71 height 15
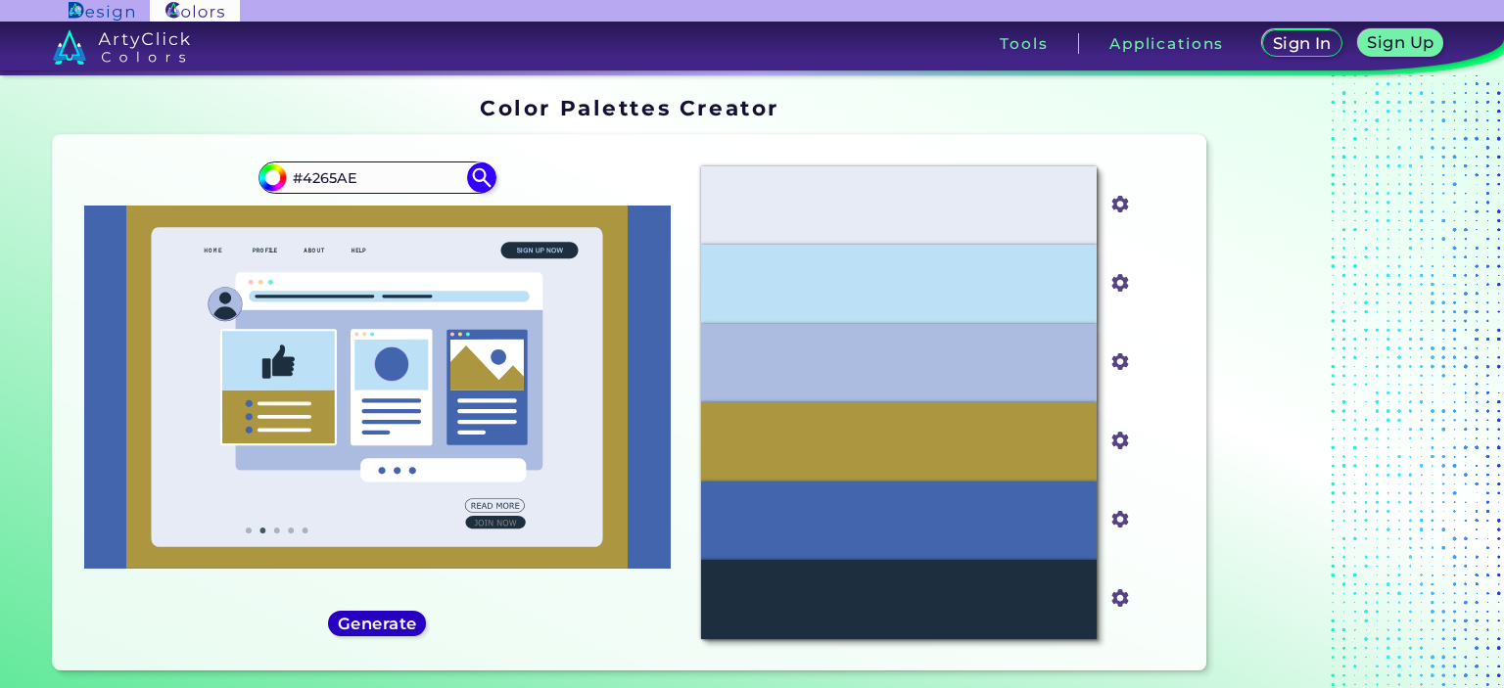
click at [384, 628] on h5 "Generate" at bounding box center [377, 623] width 71 height 15
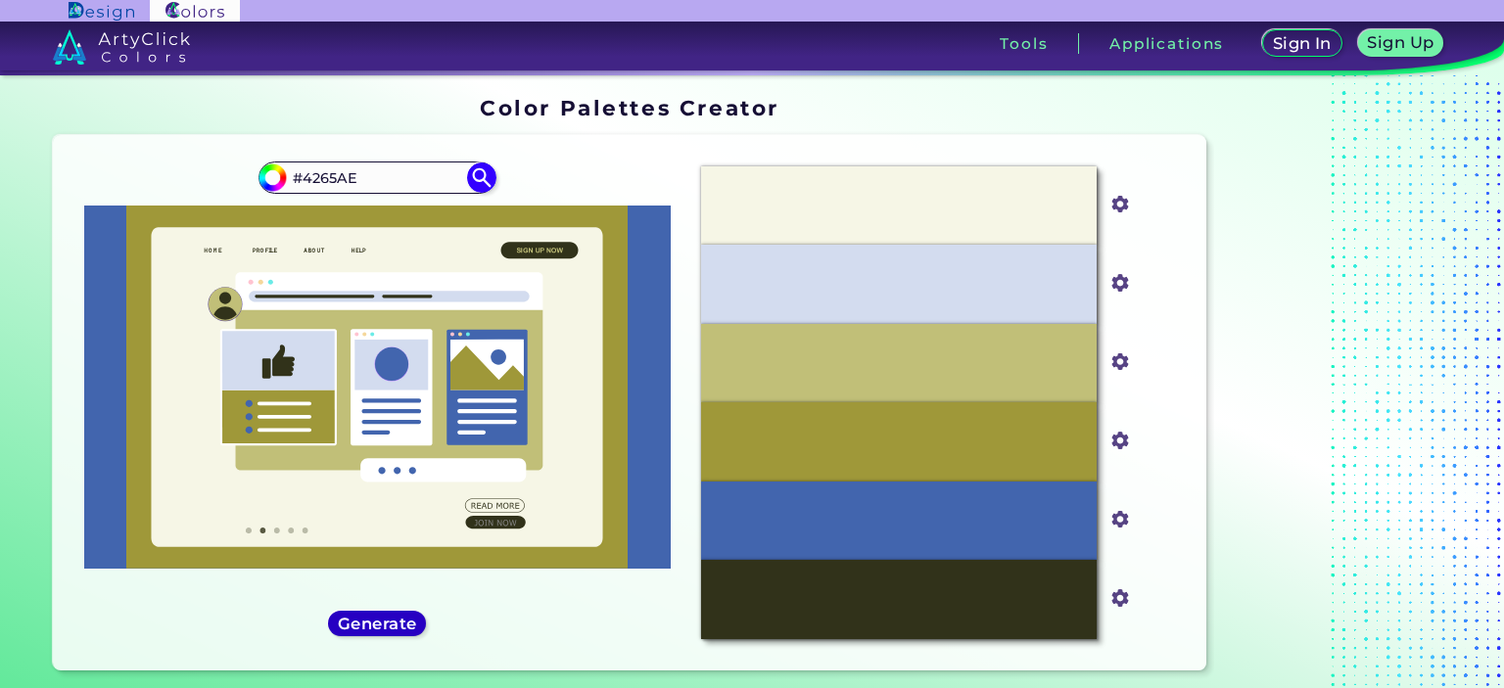
click at [384, 618] on h5 "Generate" at bounding box center [377, 623] width 71 height 15
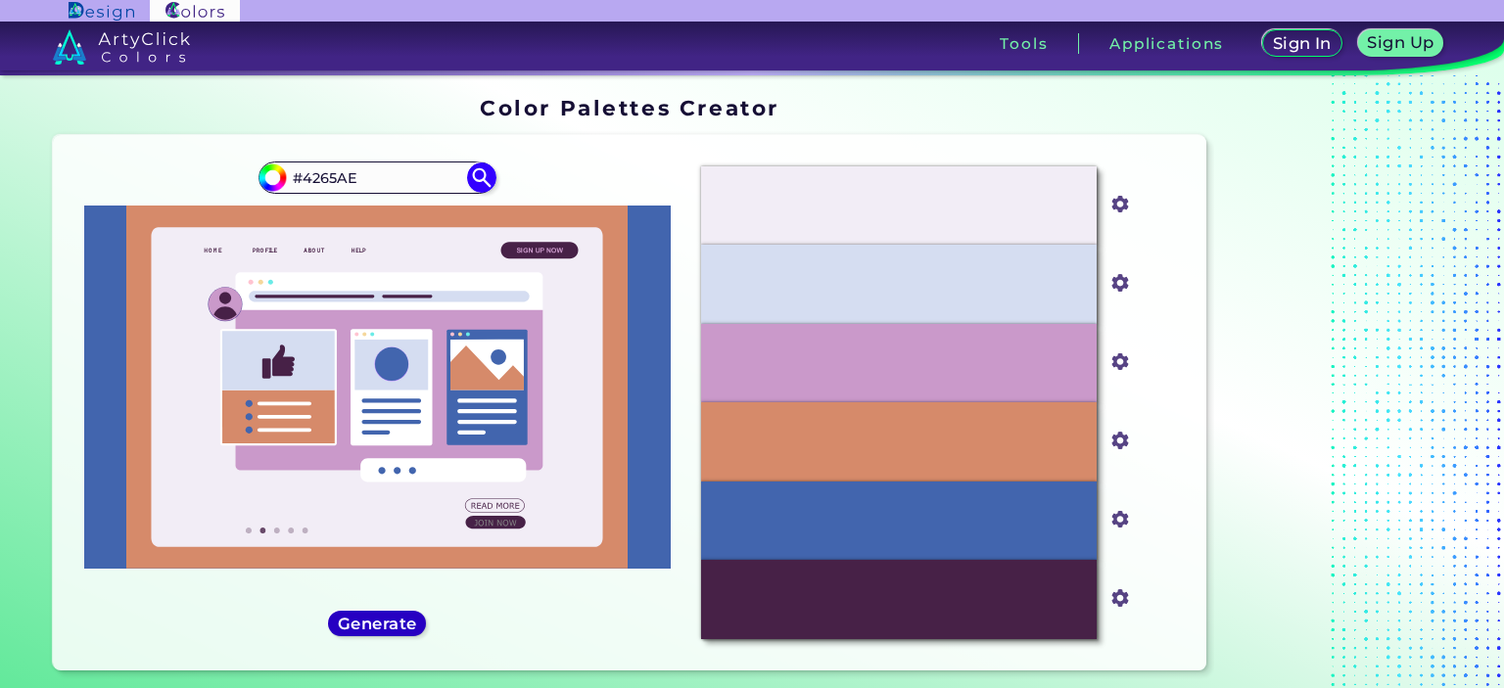
click at [377, 618] on h5 "Generate" at bounding box center [377, 623] width 71 height 15
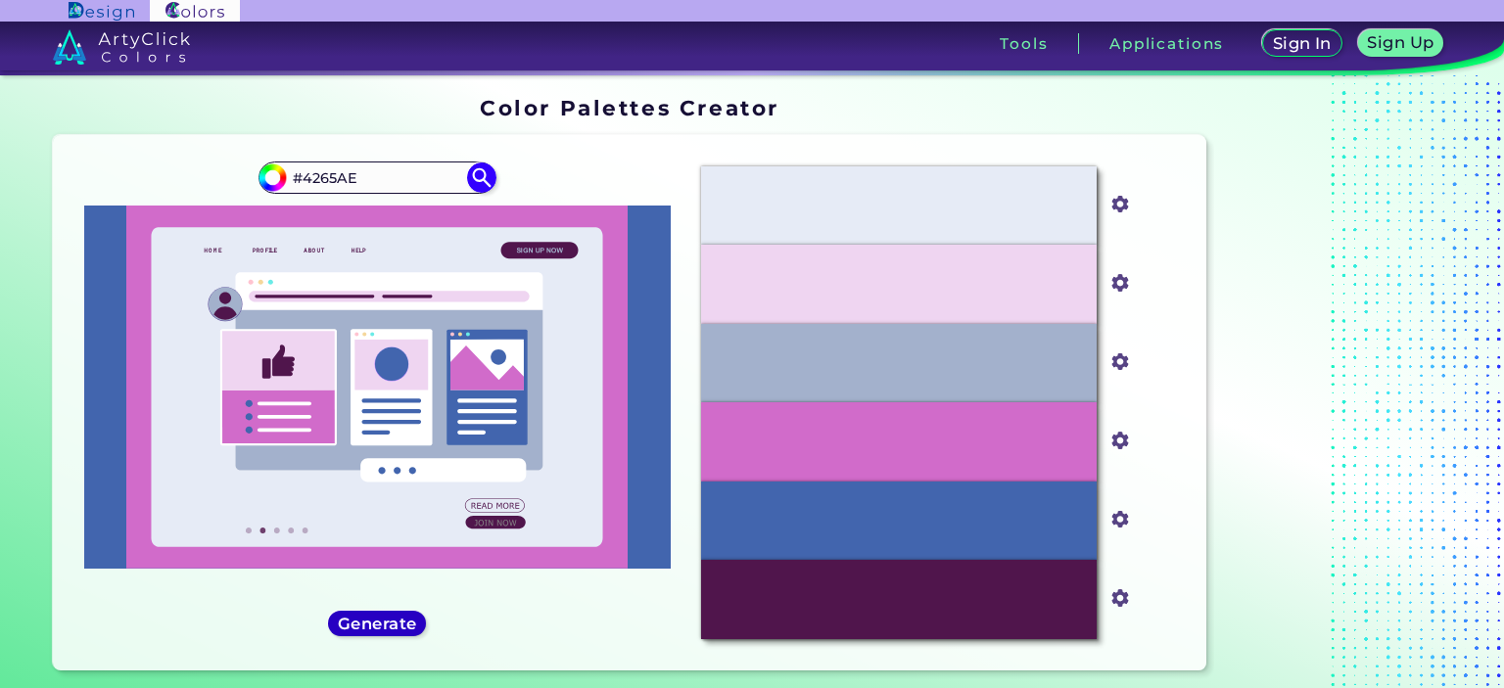
click at [377, 617] on h5 "Generate" at bounding box center [377, 623] width 71 height 15
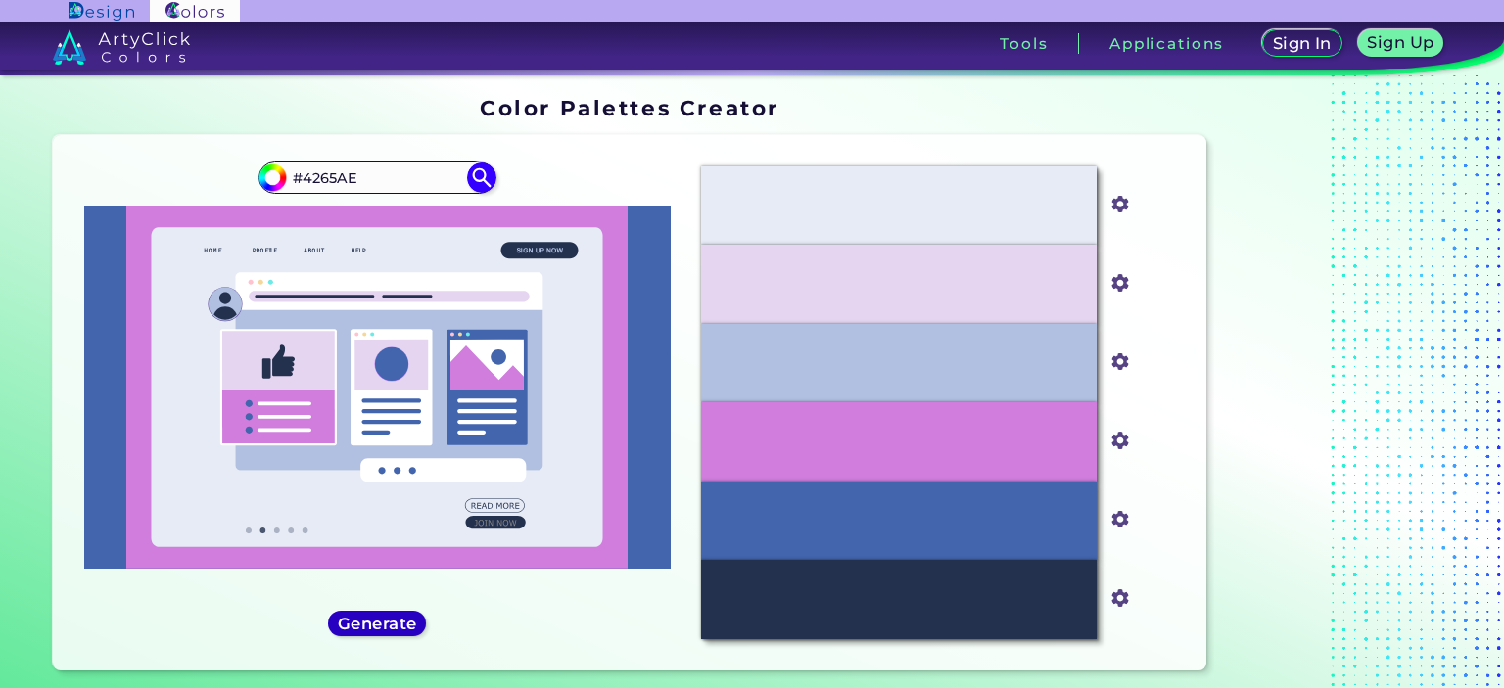
click at [377, 617] on h5 "Generate" at bounding box center [377, 623] width 73 height 15
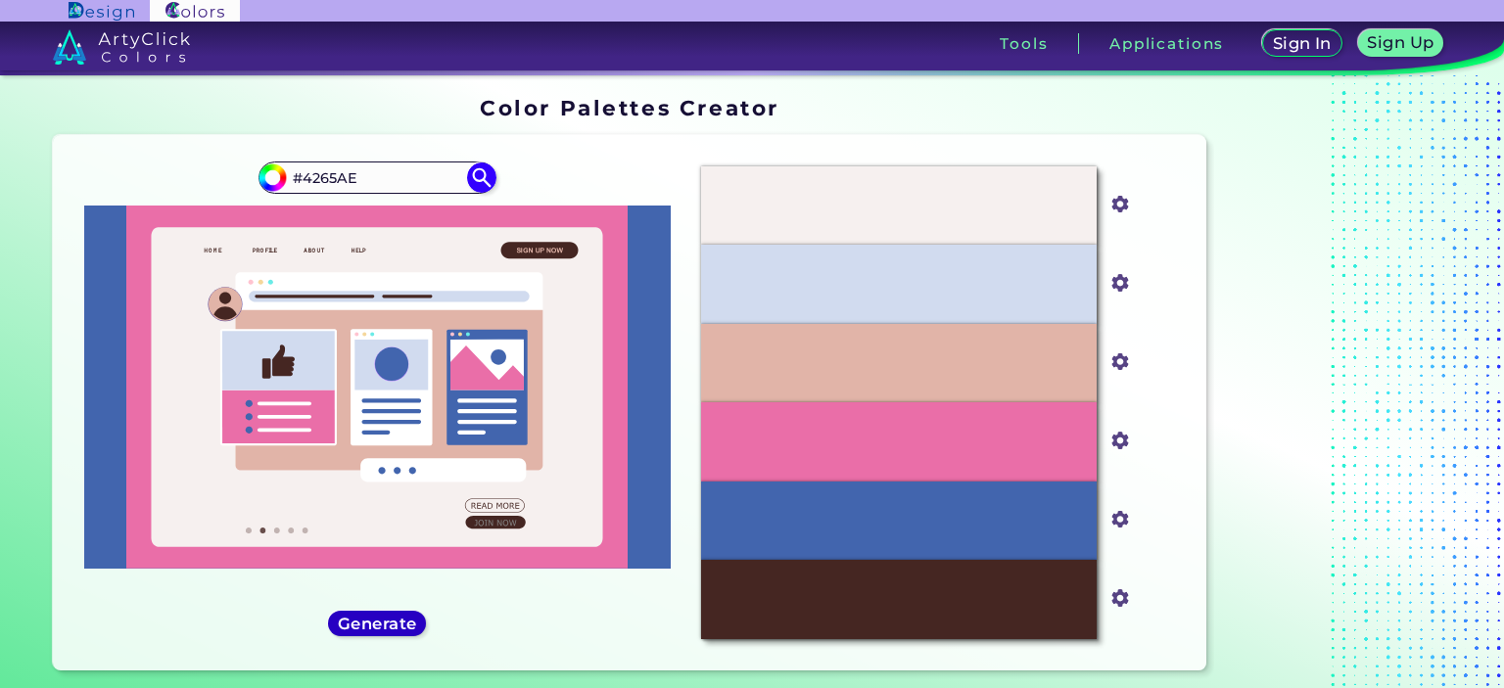
click at [377, 617] on h5 "Generate" at bounding box center [377, 624] width 74 height 16
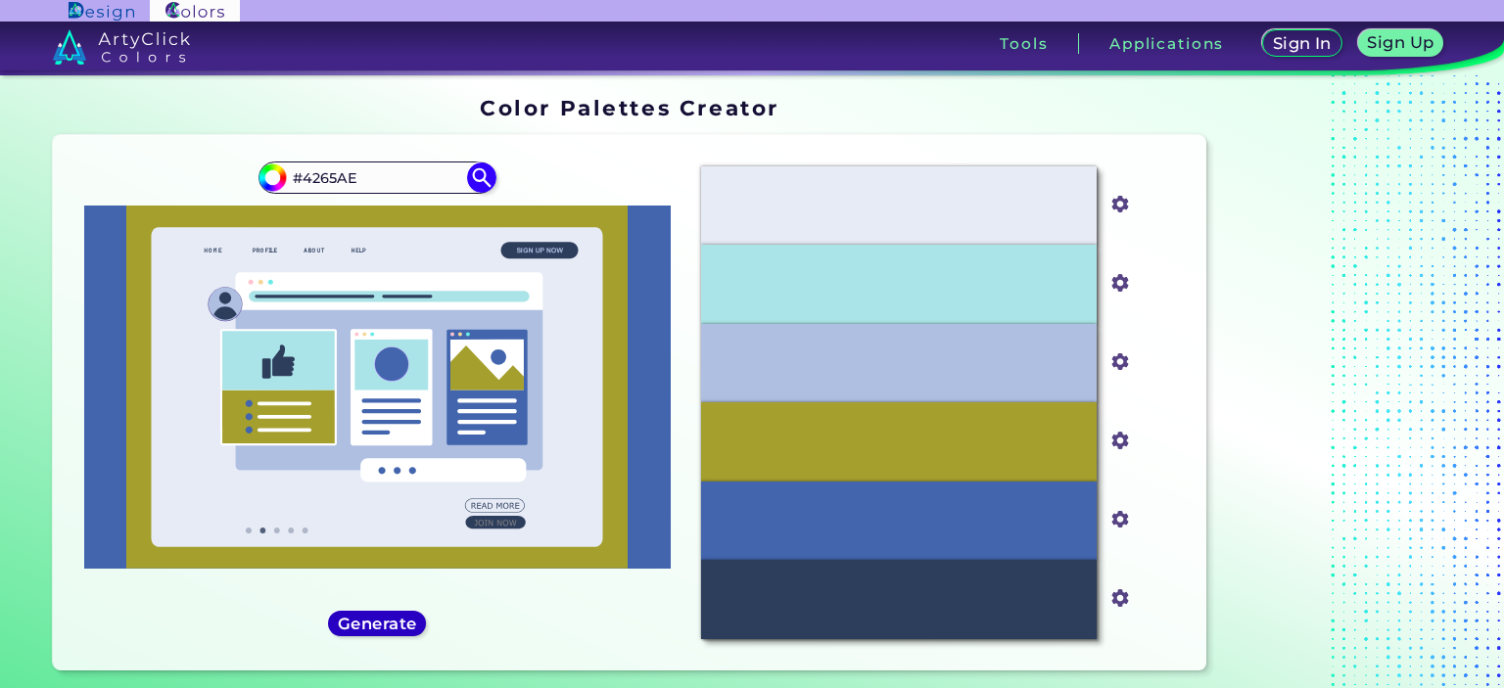
click at [377, 617] on h5 "Generate" at bounding box center [377, 623] width 71 height 15
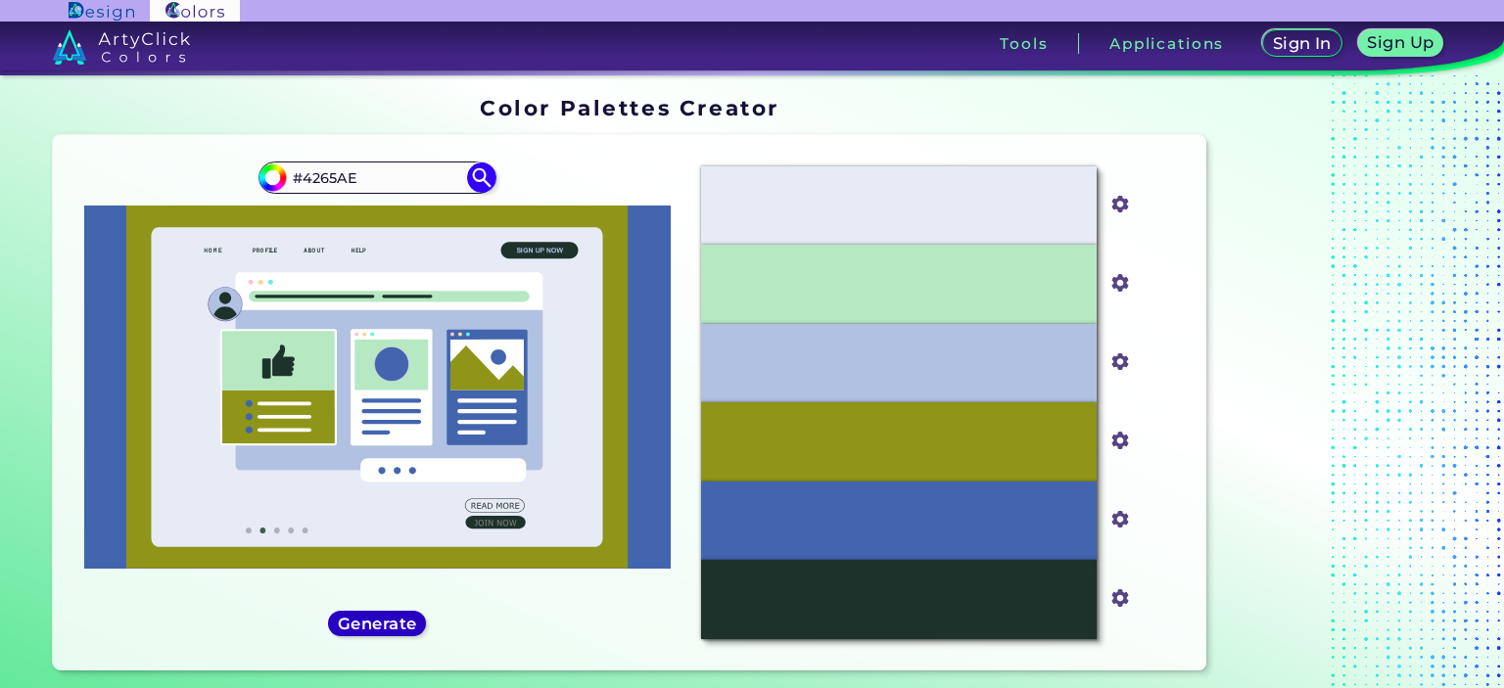
click at [375, 612] on div "Generate" at bounding box center [377, 624] width 90 height 24
click at [380, 616] on h5 "Generate" at bounding box center [377, 623] width 71 height 15
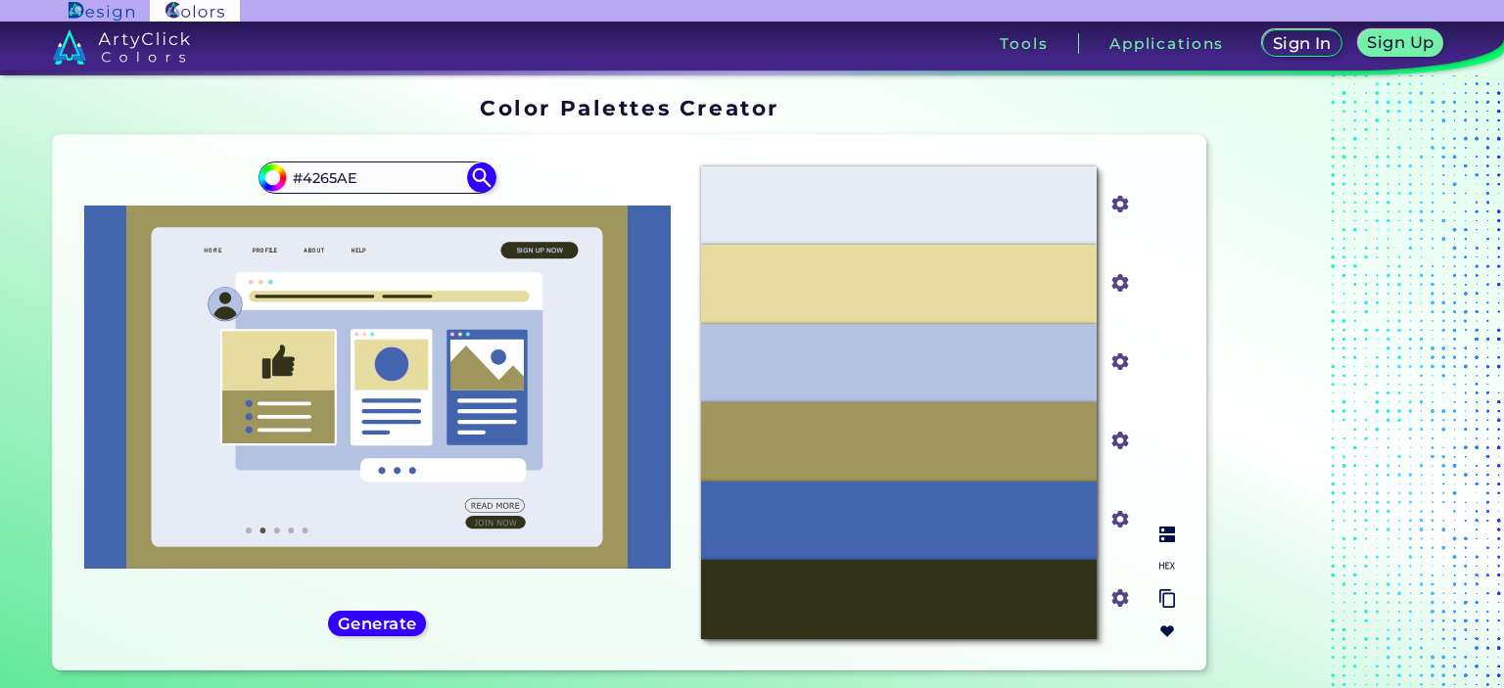
click at [1171, 563] on img at bounding box center [1167, 566] width 16 height 16
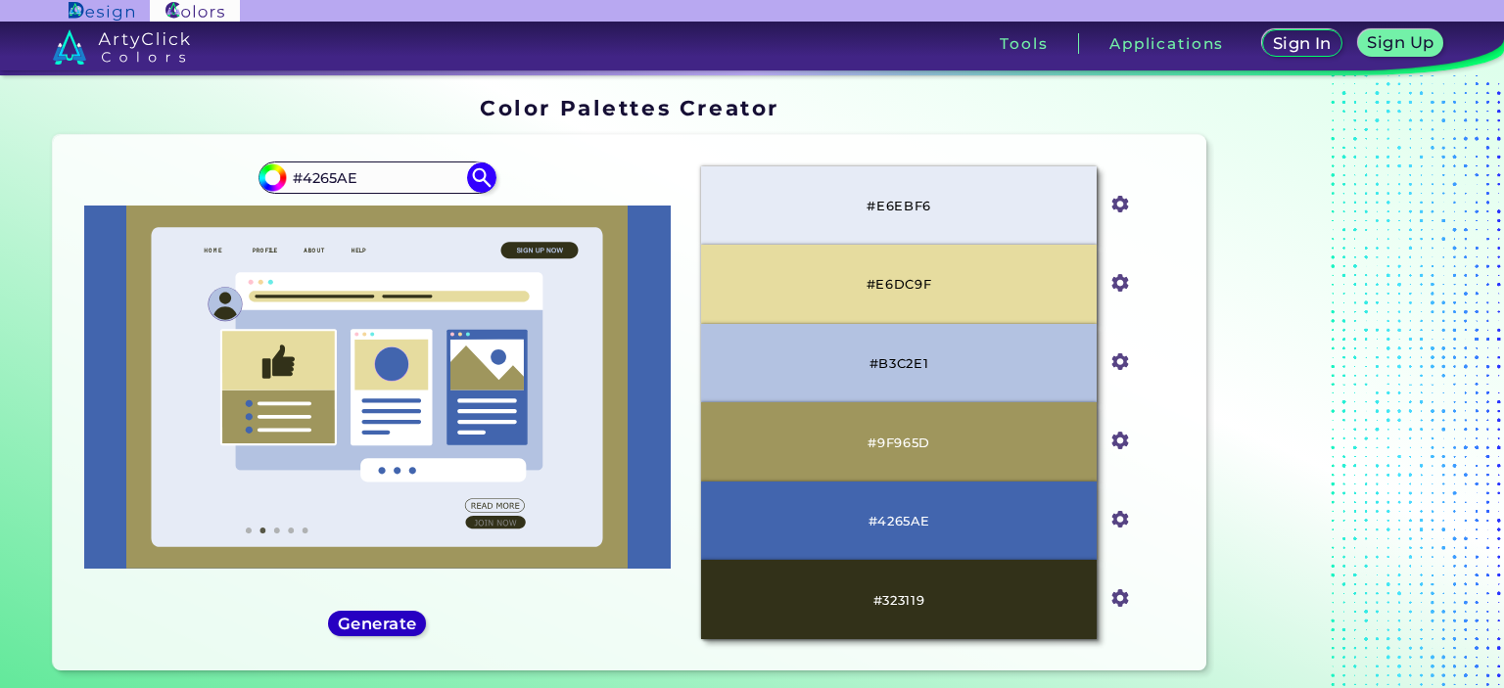
click at [393, 628] on h5 "Generate" at bounding box center [377, 623] width 71 height 15
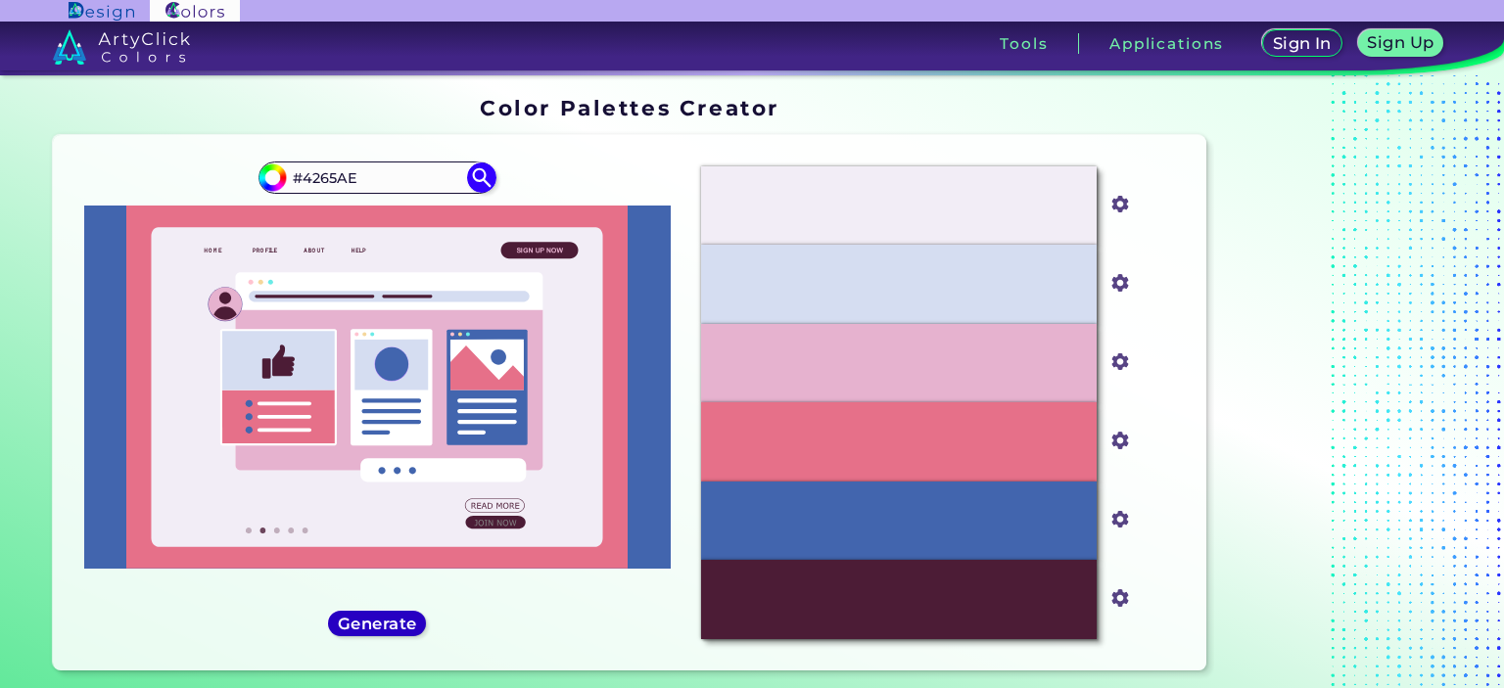
click at [393, 628] on h5 "Generate" at bounding box center [377, 623] width 71 height 15
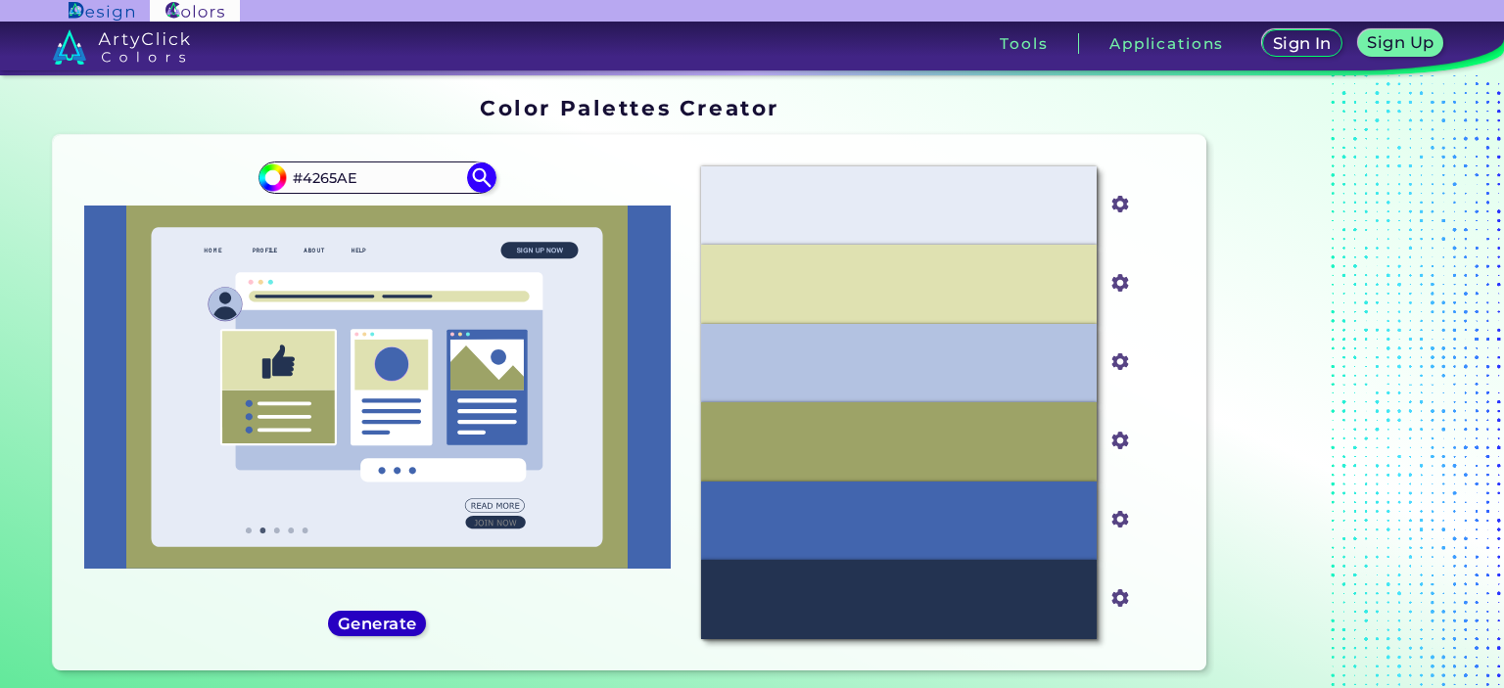
click at [393, 628] on h5 "Generate" at bounding box center [377, 623] width 71 height 15
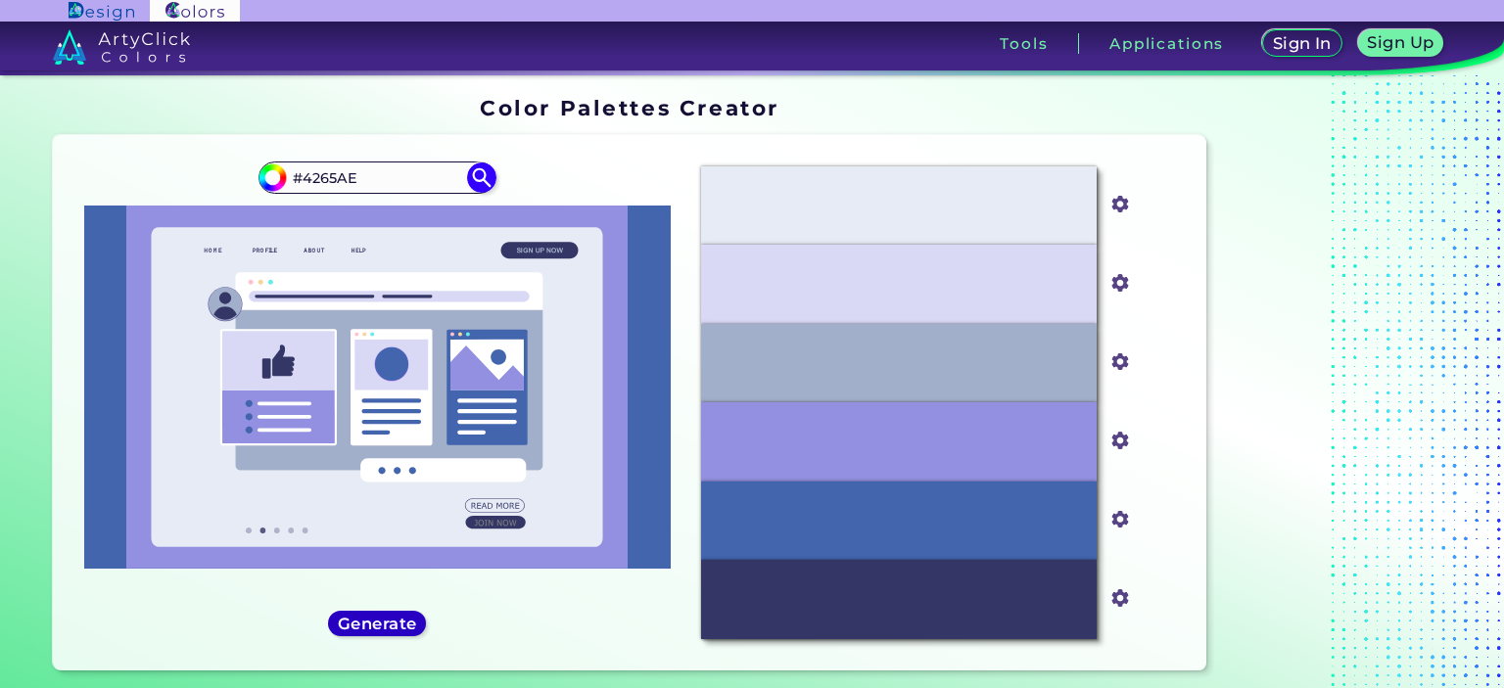
click at [393, 628] on h5 "Generate" at bounding box center [377, 623] width 71 height 15
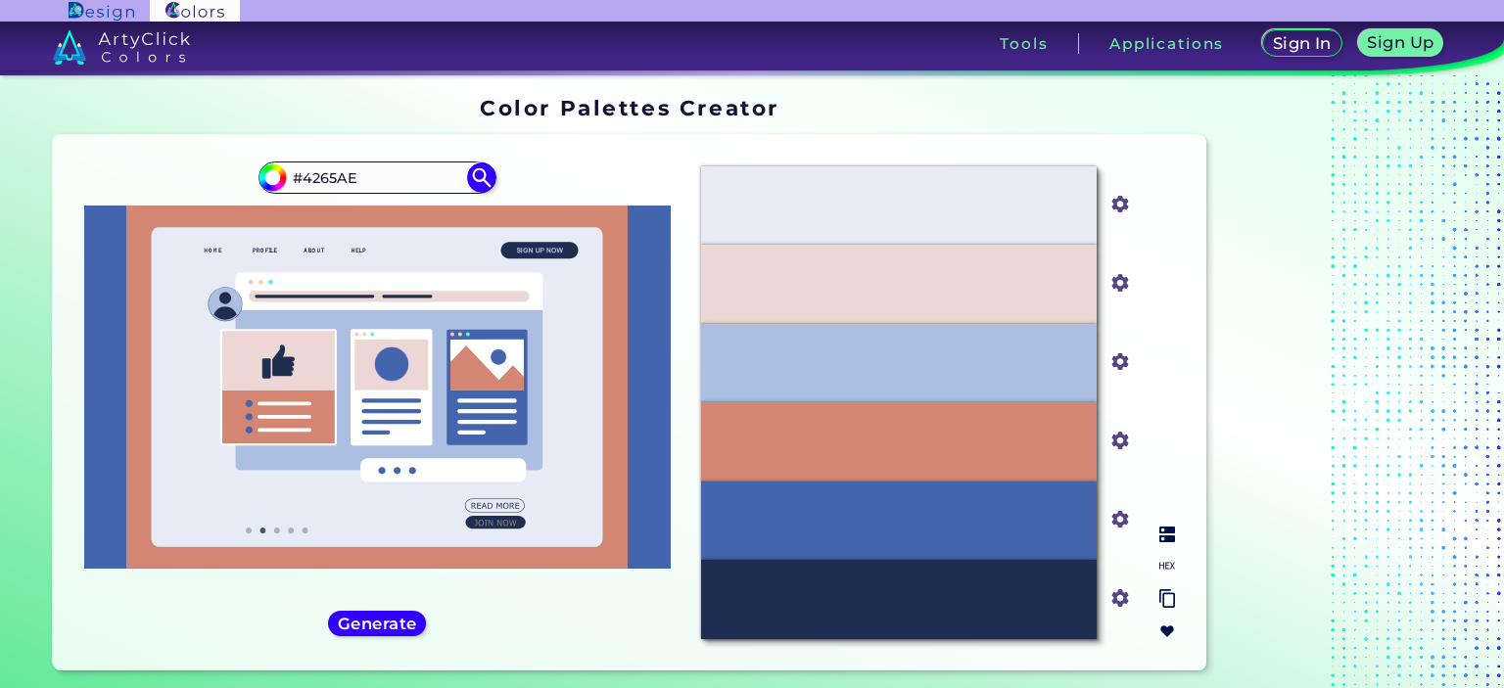
click at [1166, 566] on img at bounding box center [1167, 566] width 16 height 16
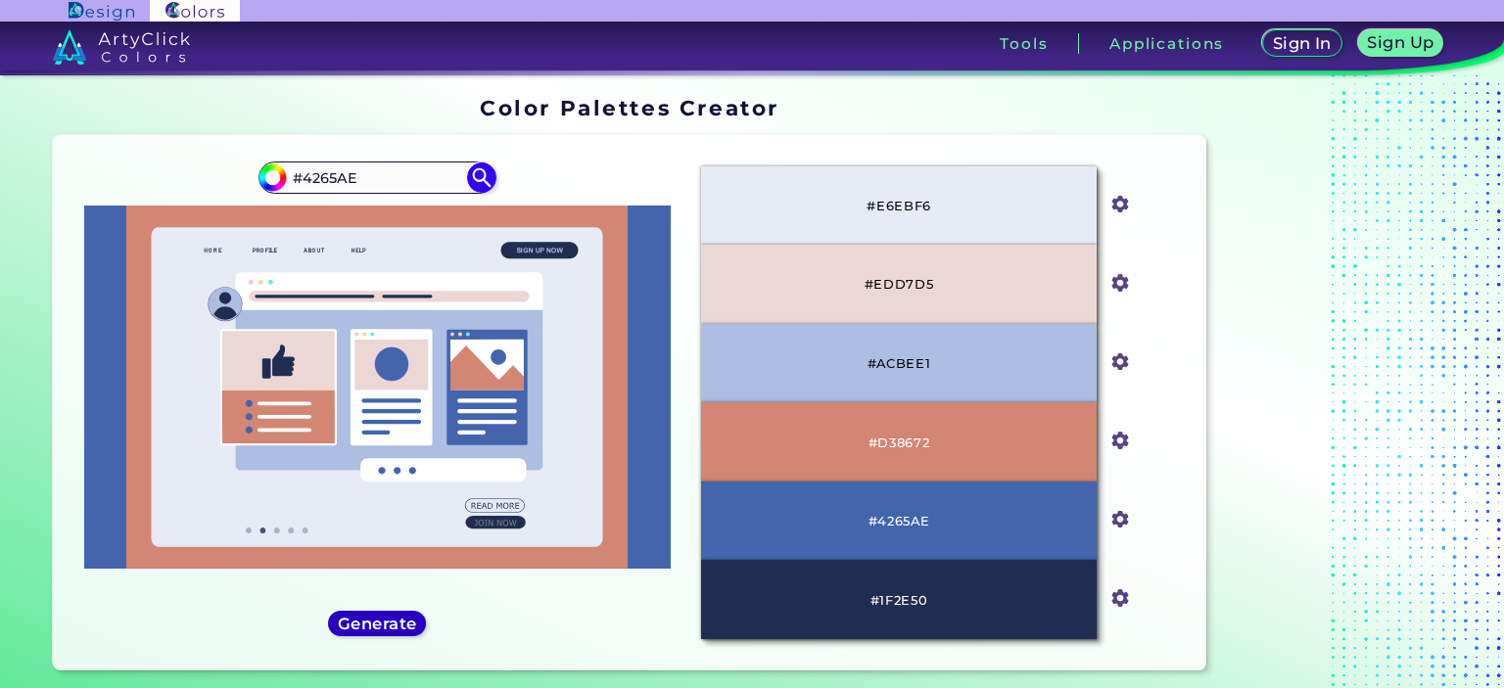
click at [357, 616] on h5 "Generate" at bounding box center [377, 623] width 71 height 15
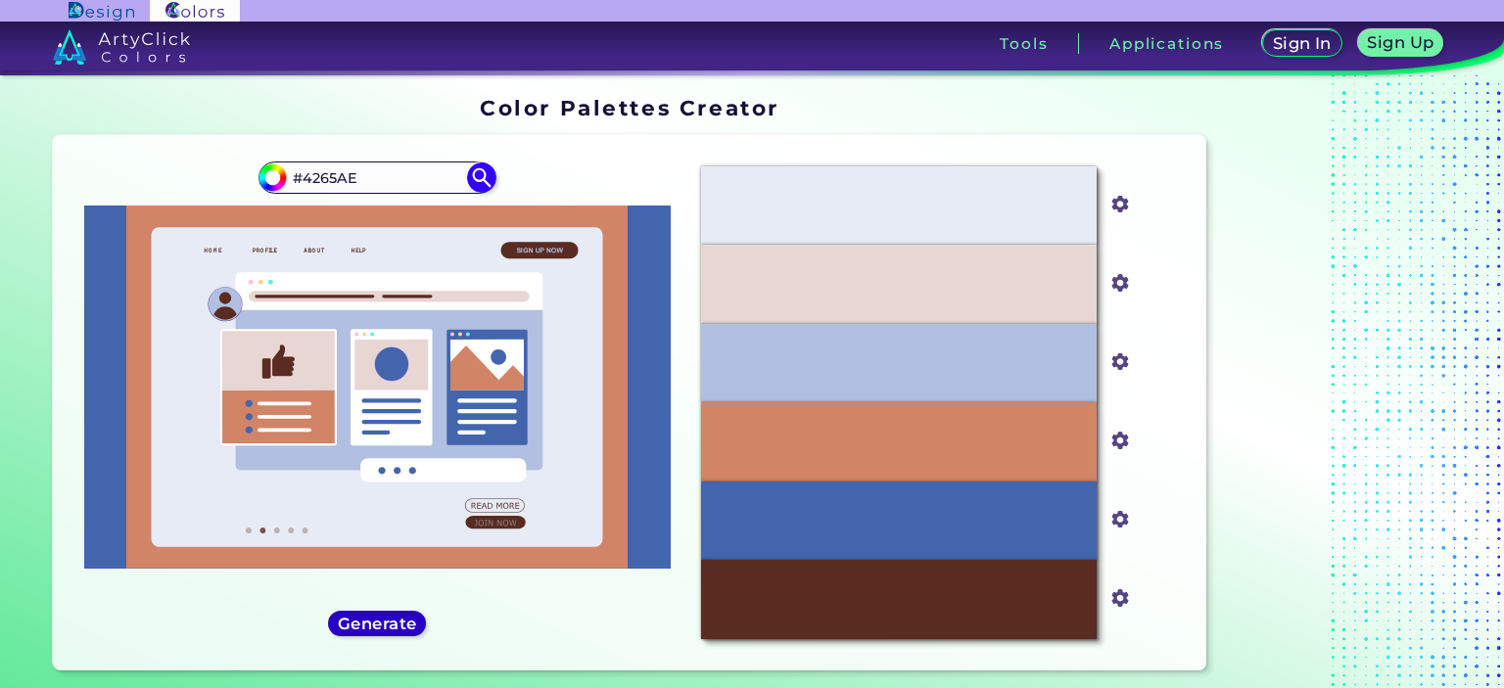
click at [364, 616] on h5 "Generate" at bounding box center [377, 623] width 71 height 15
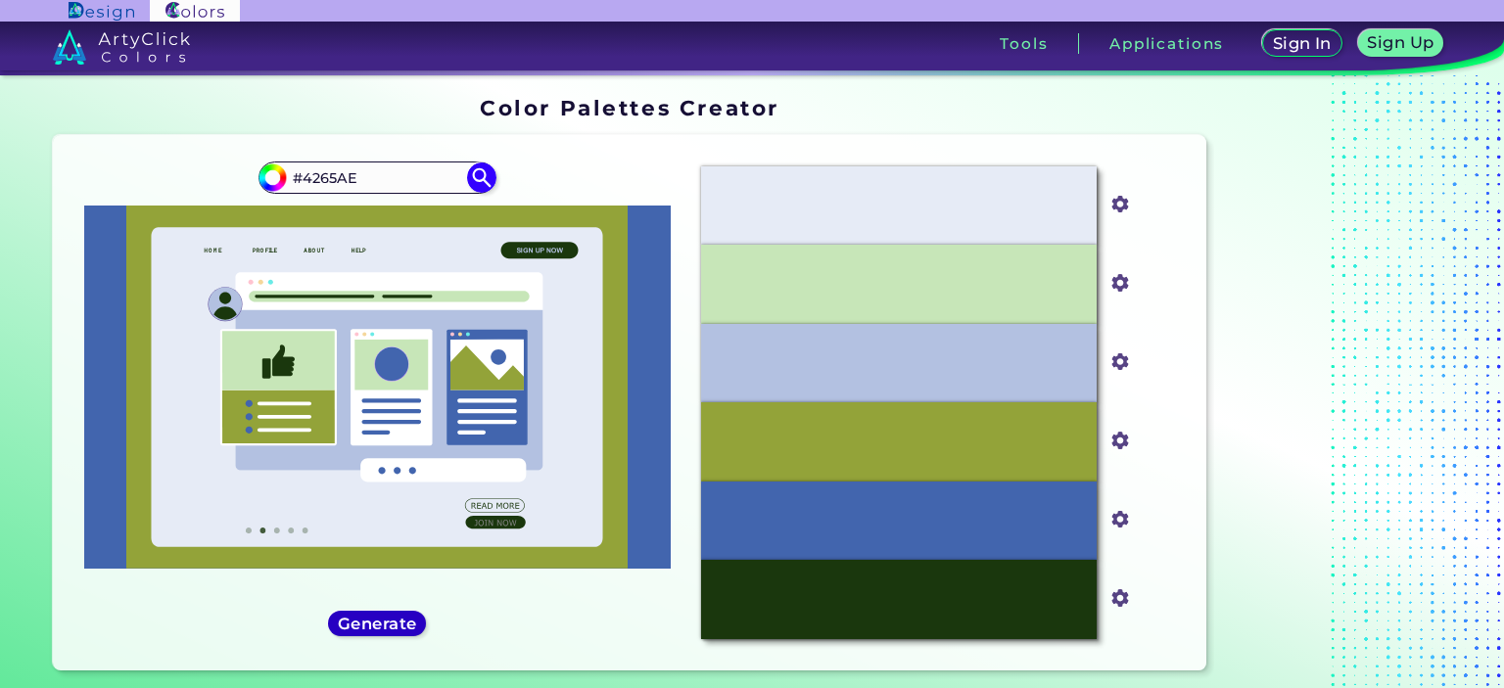
click at [364, 616] on h5 "Generate" at bounding box center [377, 623] width 71 height 15
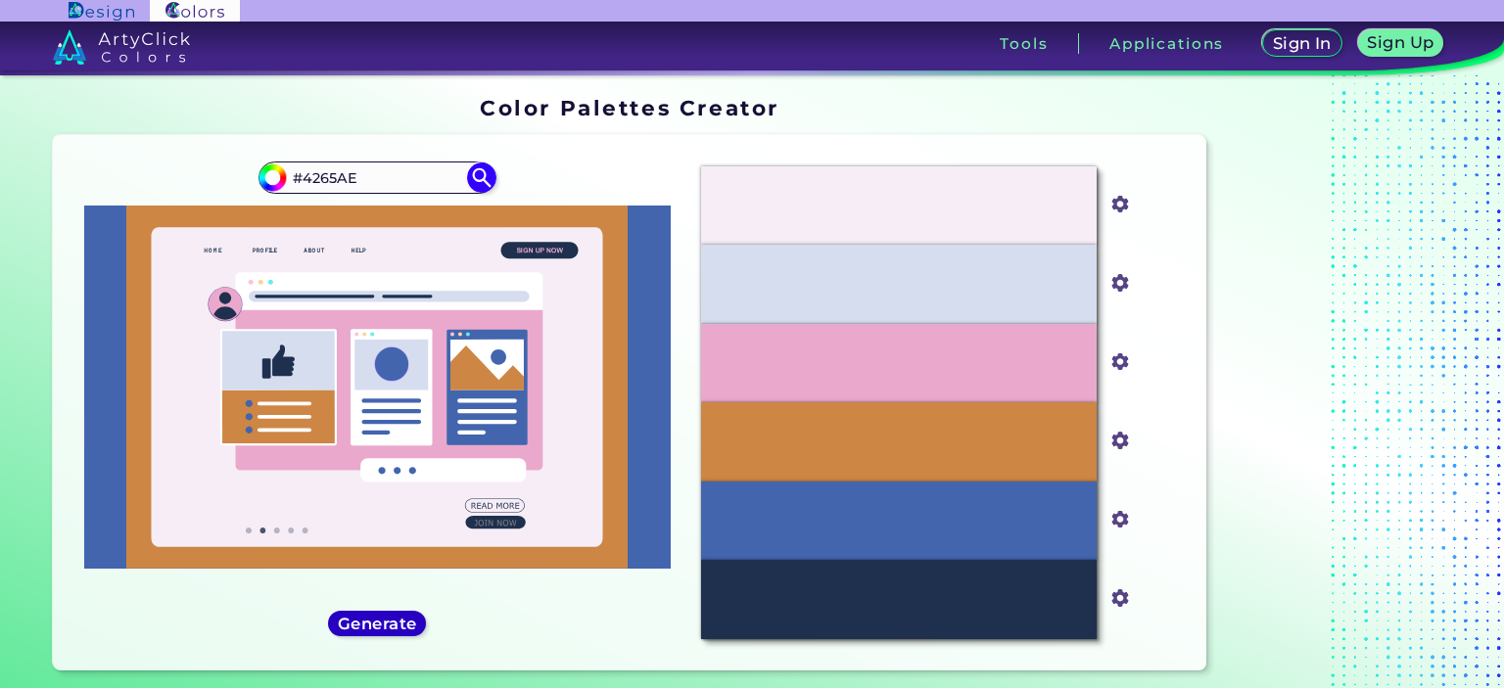
click at [364, 616] on h5 "Generate" at bounding box center [377, 623] width 71 height 15
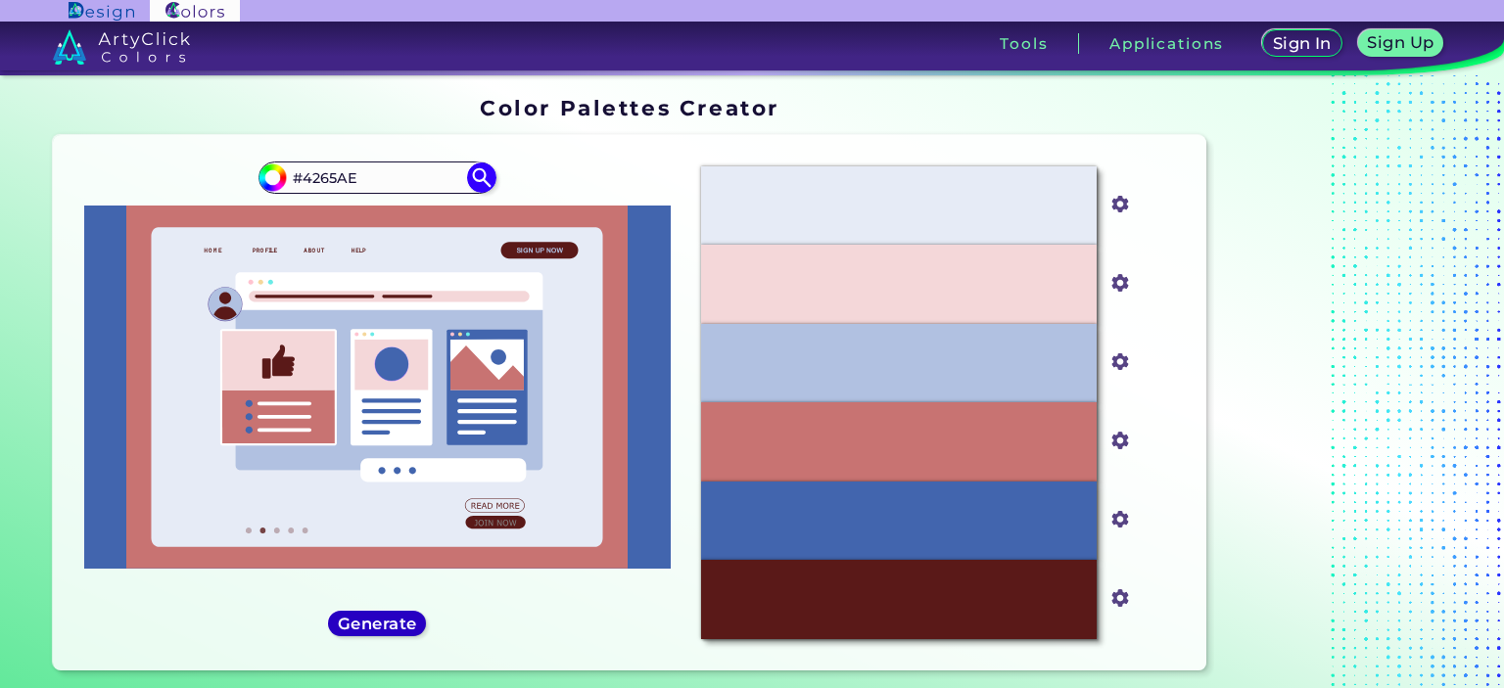
click at [364, 616] on h5 "Generate" at bounding box center [377, 623] width 71 height 15
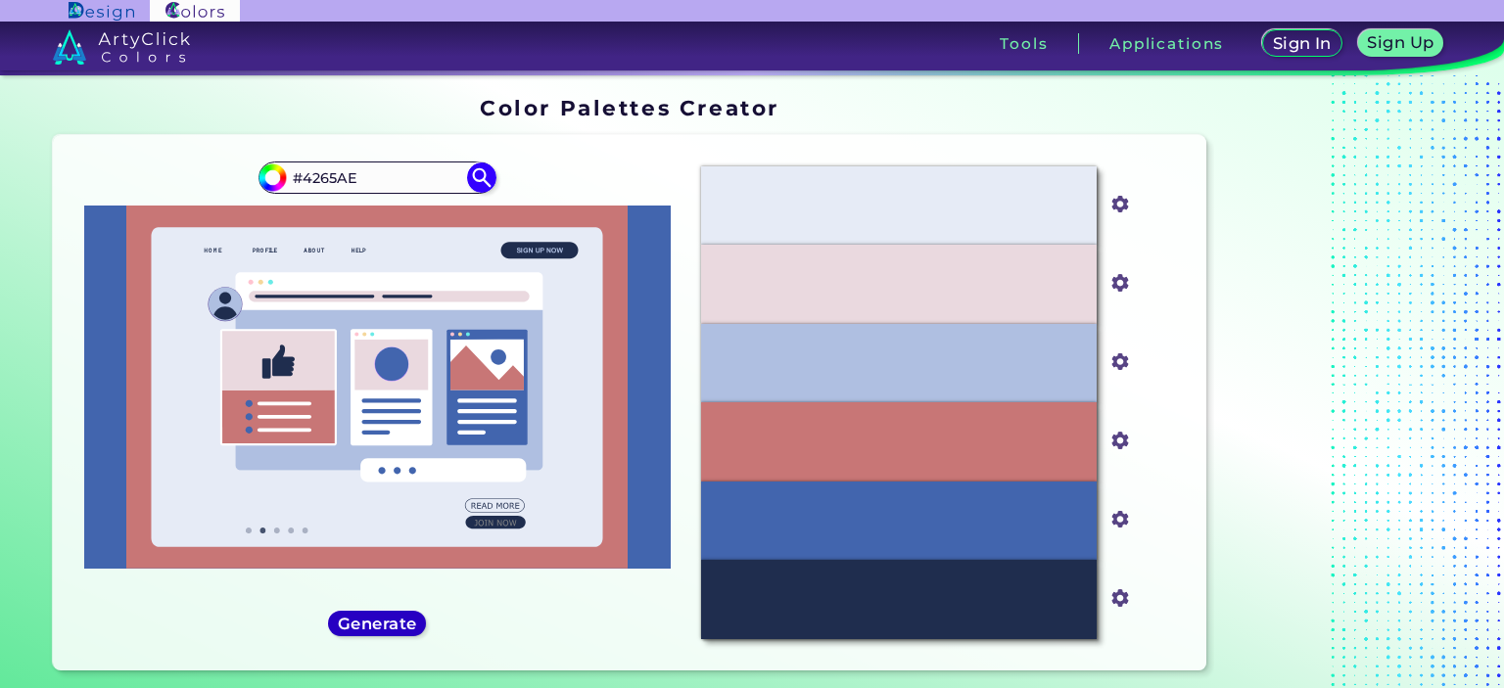
click at [391, 619] on h5 "Generate" at bounding box center [377, 623] width 71 height 15
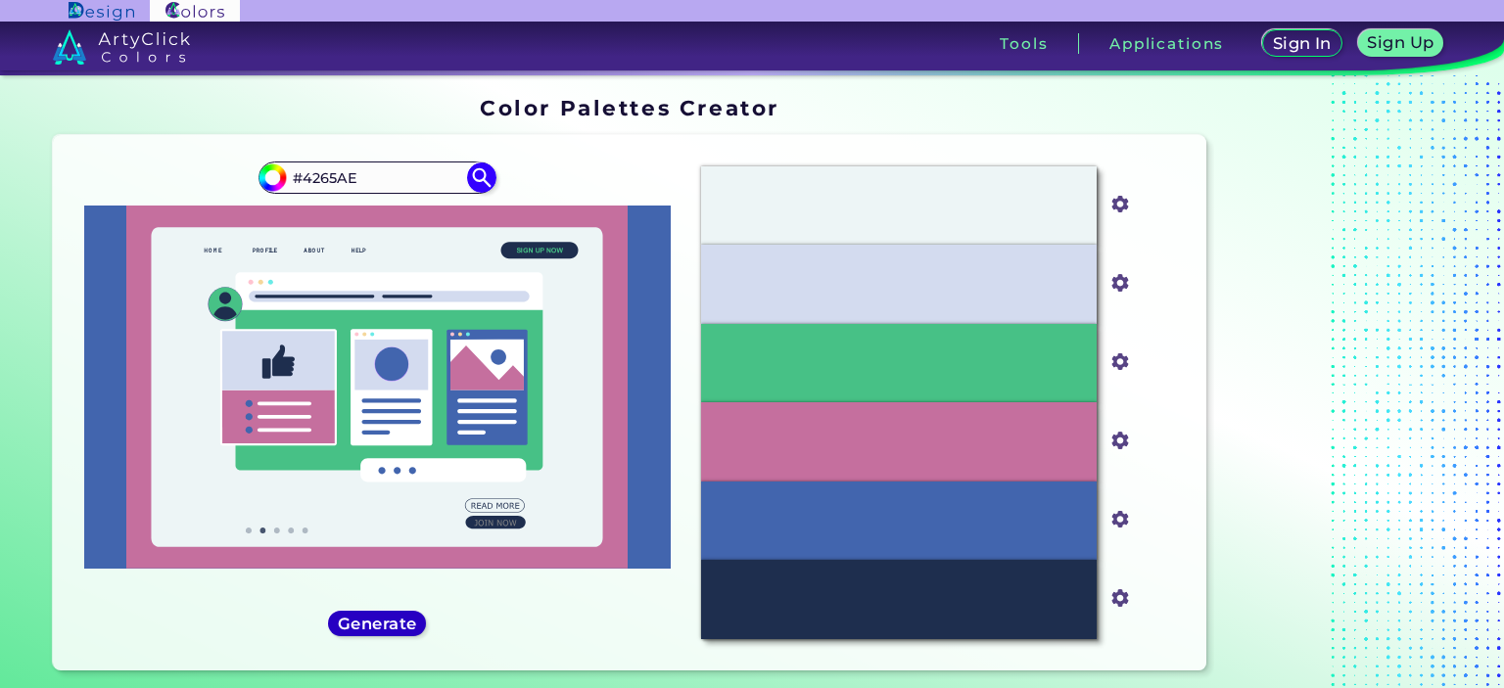
click at [386, 619] on h5 "Generate" at bounding box center [377, 623] width 71 height 15
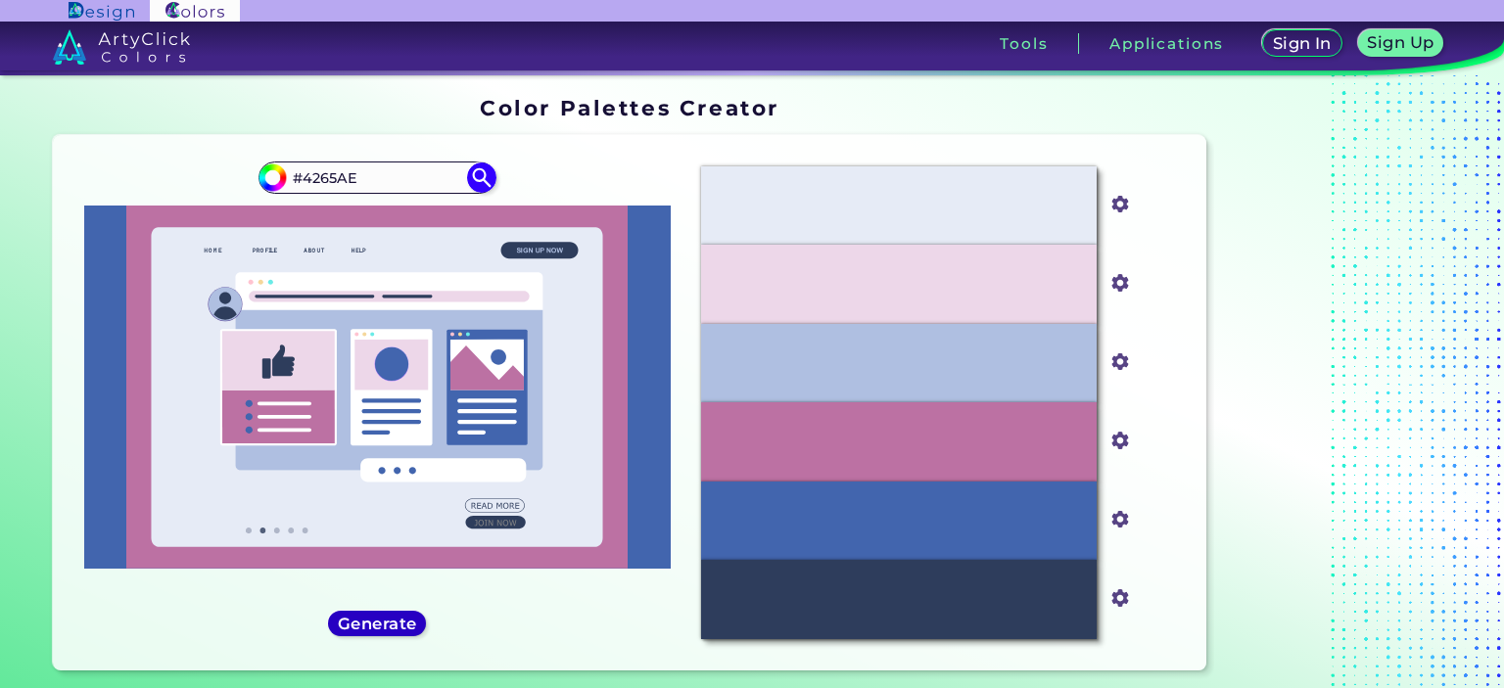
click at [386, 619] on h5 "Generate" at bounding box center [377, 623] width 71 height 15
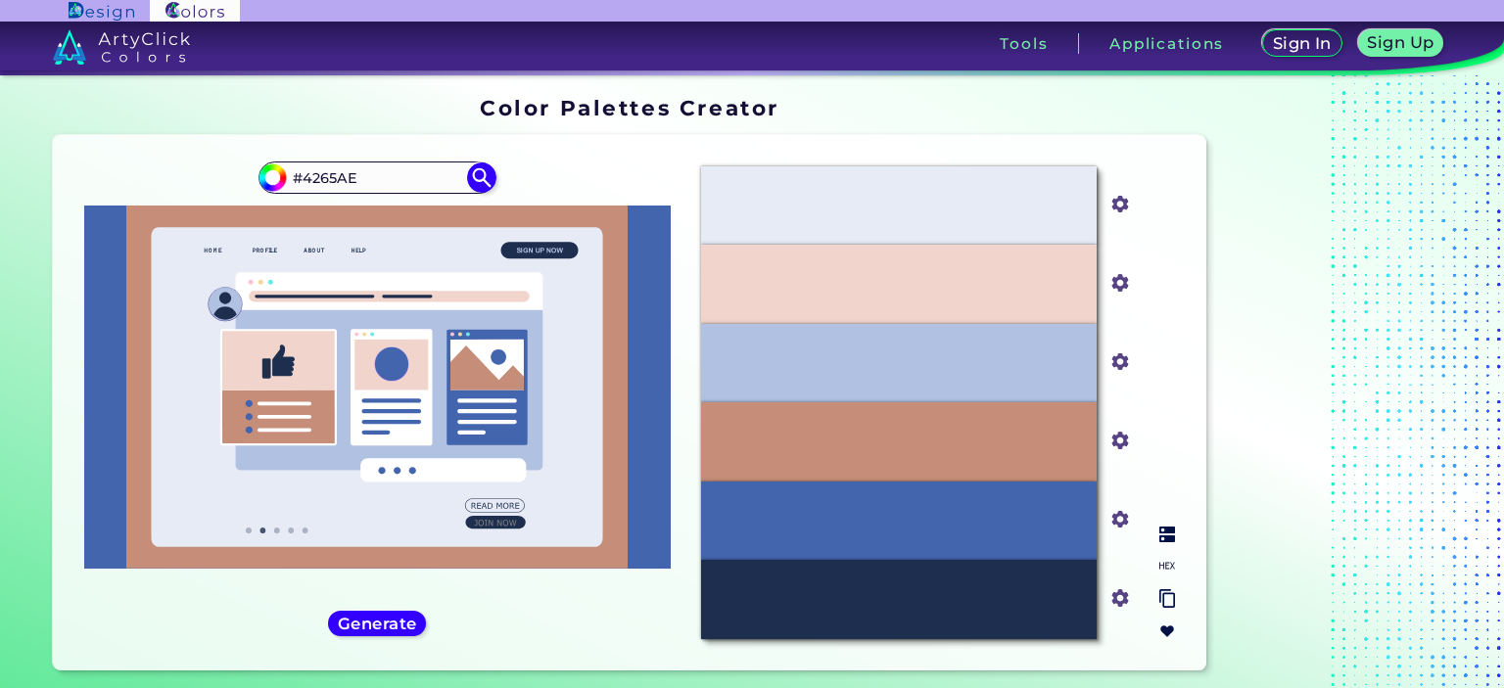
click at [1164, 559] on img at bounding box center [1167, 566] width 16 height 16
click at [1128, 437] on div "#c68e79" at bounding box center [1121, 442] width 28 height 31
click at [1117, 442] on input "#c68e79" at bounding box center [1117, 439] width 24 height 24
type input "#ba8e7c"
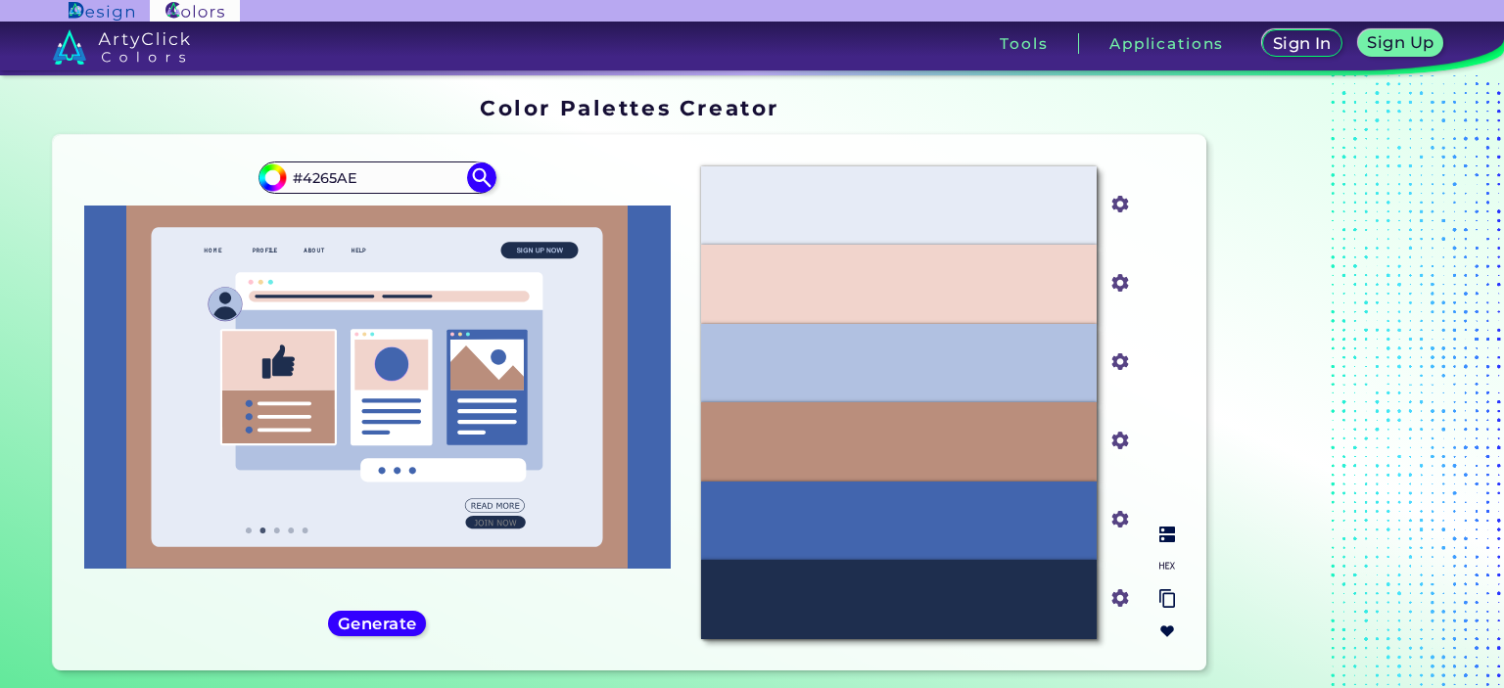
click at [1120, 444] on input "#ba8e7c" at bounding box center [1117, 439] width 24 height 24
click at [1178, 476] on div "#E6EBF6 #e6ebf6 #F1D4CC #f1d4cc #B1C1E1 #b1c1e1 #BA8E7C #ba8e7c #4265AE #4265ae…" at bounding box center [938, 403] width 505 height 504
click at [1116, 433] on input "#ba8e7c" at bounding box center [1117, 439] width 24 height 24
click at [1273, 451] on div at bounding box center [1336, 387] width 245 height 597
click at [388, 626] on h5 "Generate" at bounding box center [377, 623] width 71 height 15
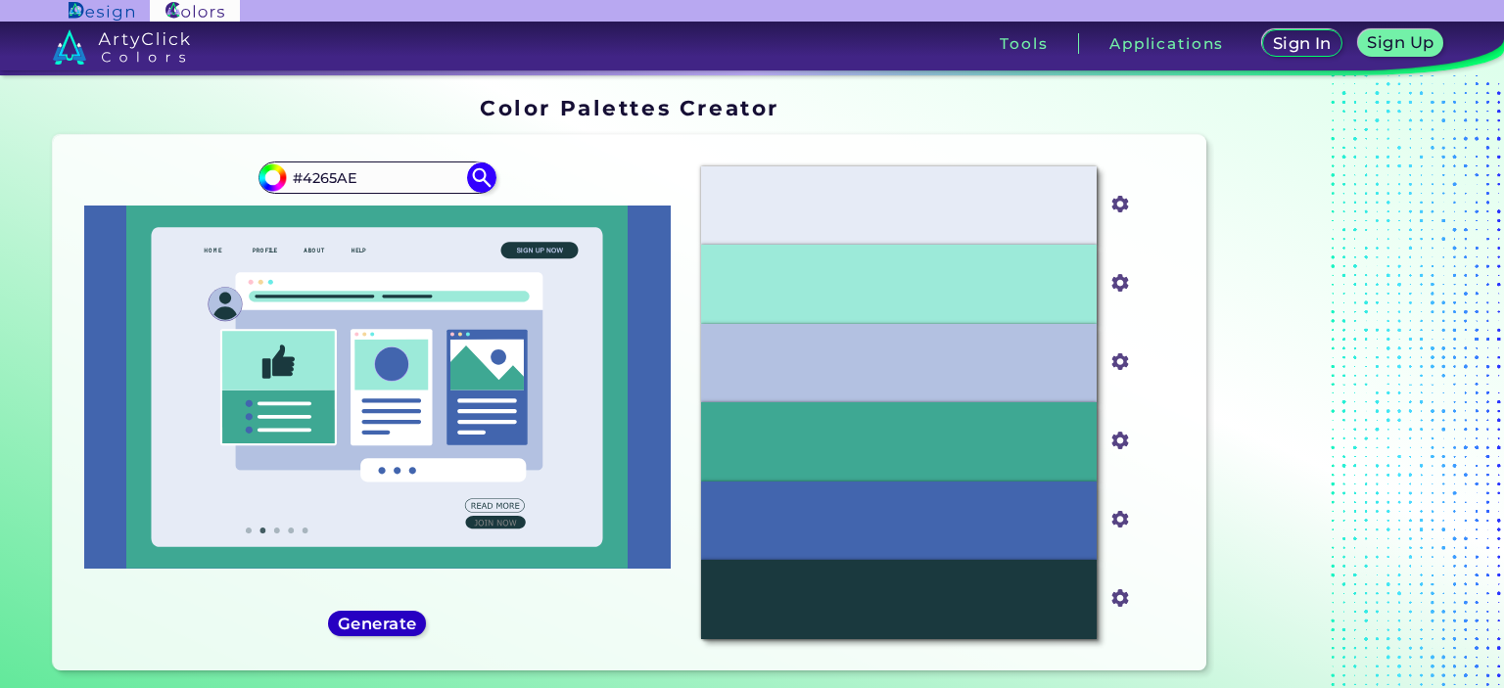
click at [387, 626] on h5 "Generate" at bounding box center [377, 623] width 71 height 15
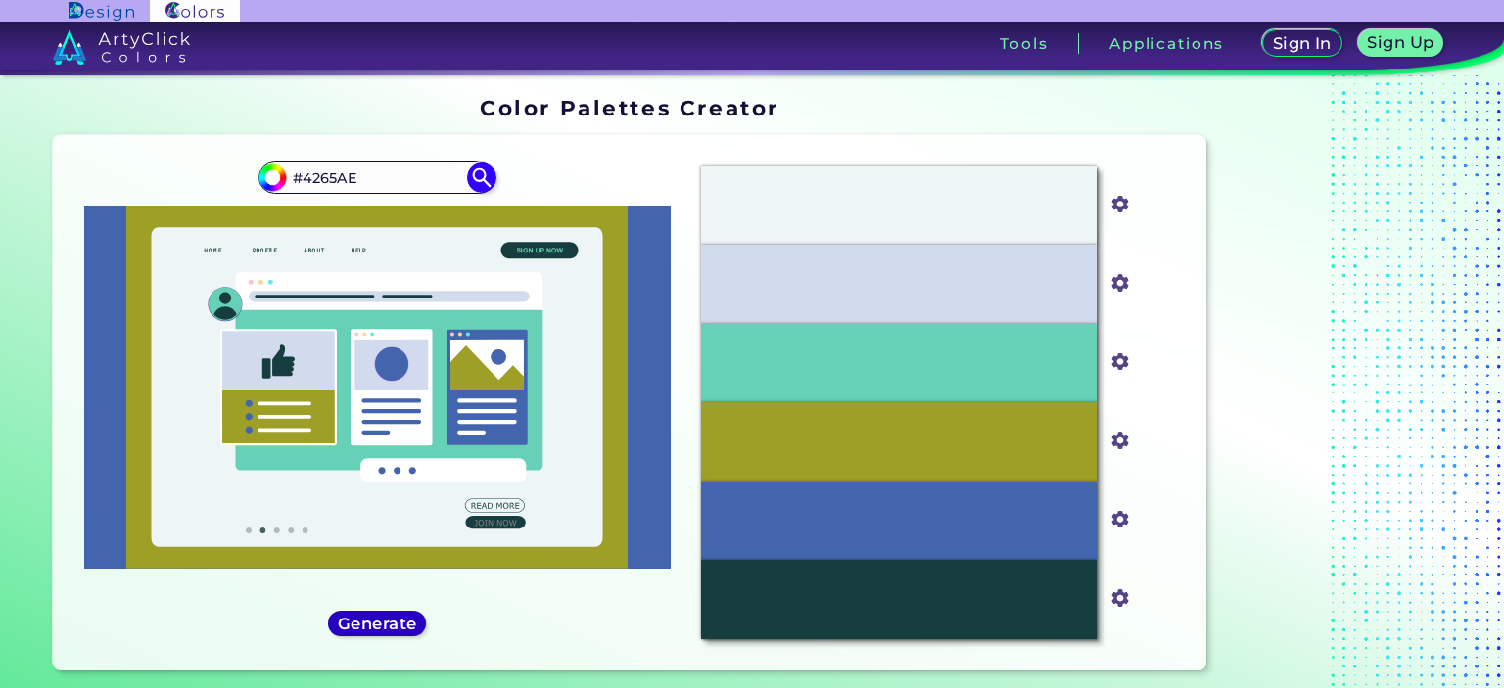
click at [387, 626] on h5 "Generate" at bounding box center [377, 623] width 71 height 15
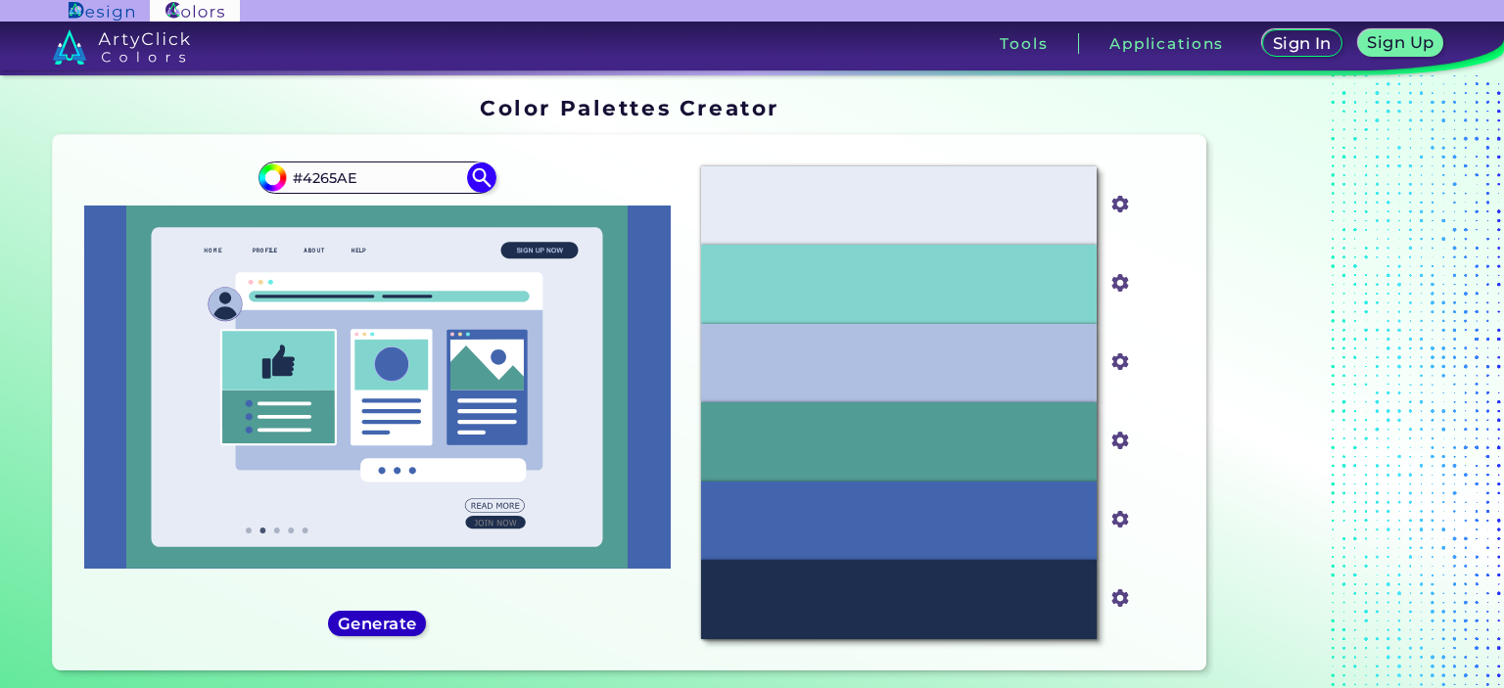
click at [387, 626] on h5 "Generate" at bounding box center [377, 623] width 71 height 15
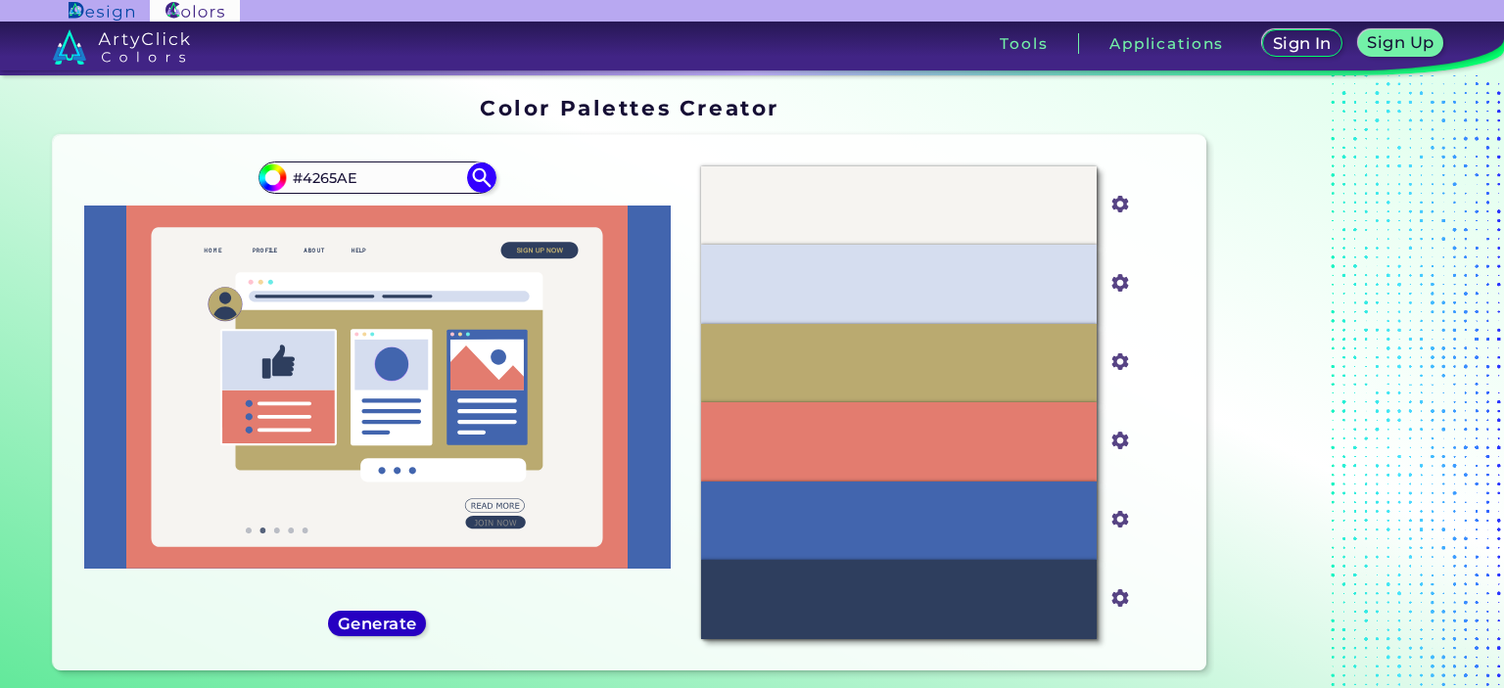
click at [387, 626] on h5 "Generate" at bounding box center [377, 623] width 71 height 15
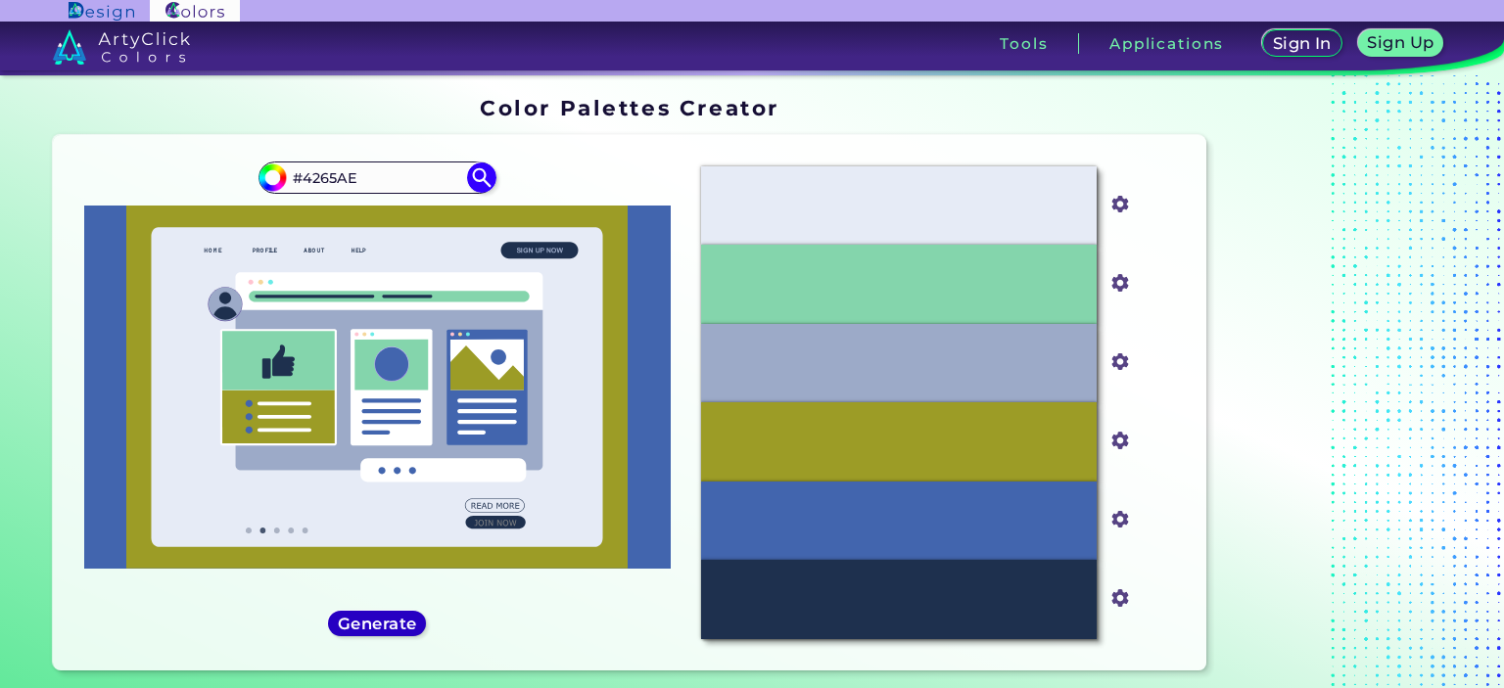
click at [386, 626] on h5 "Generate" at bounding box center [377, 623] width 71 height 15
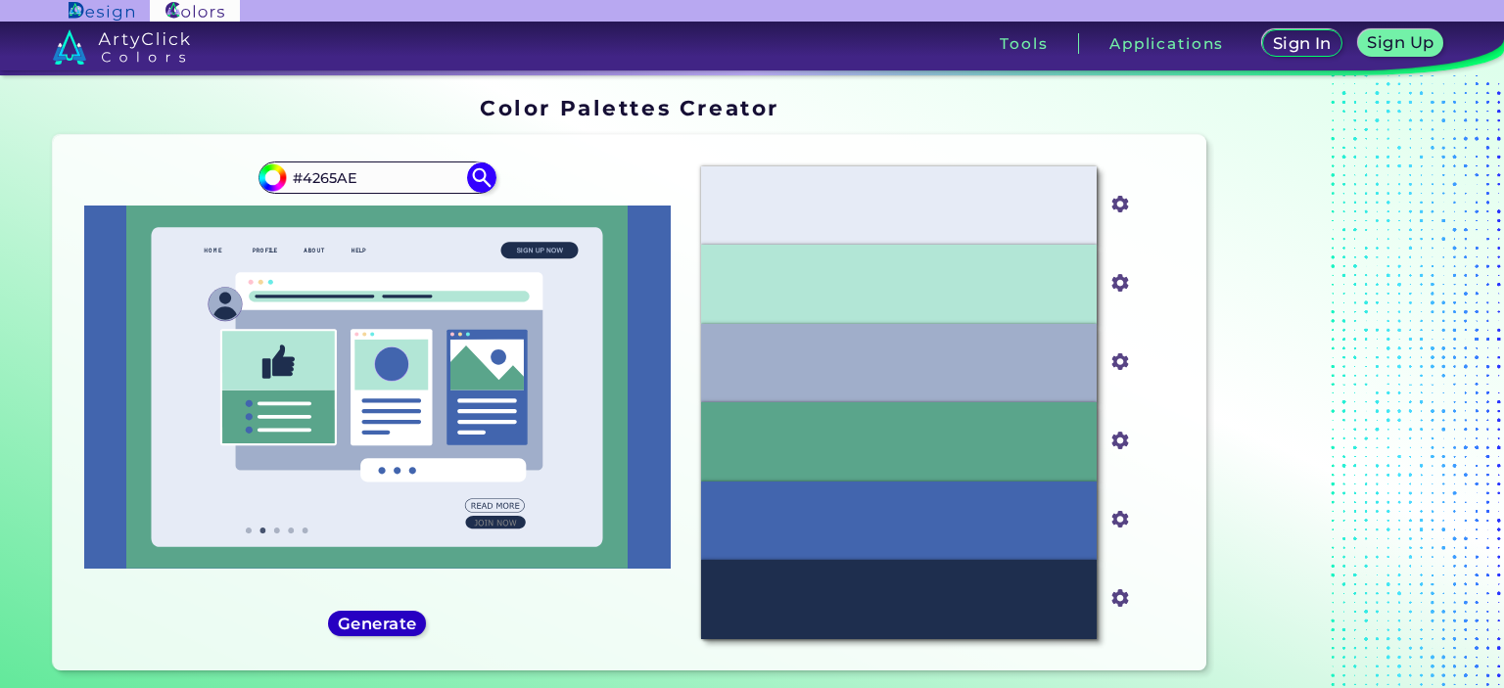
click at [386, 626] on h5 "Generate" at bounding box center [377, 623] width 71 height 15
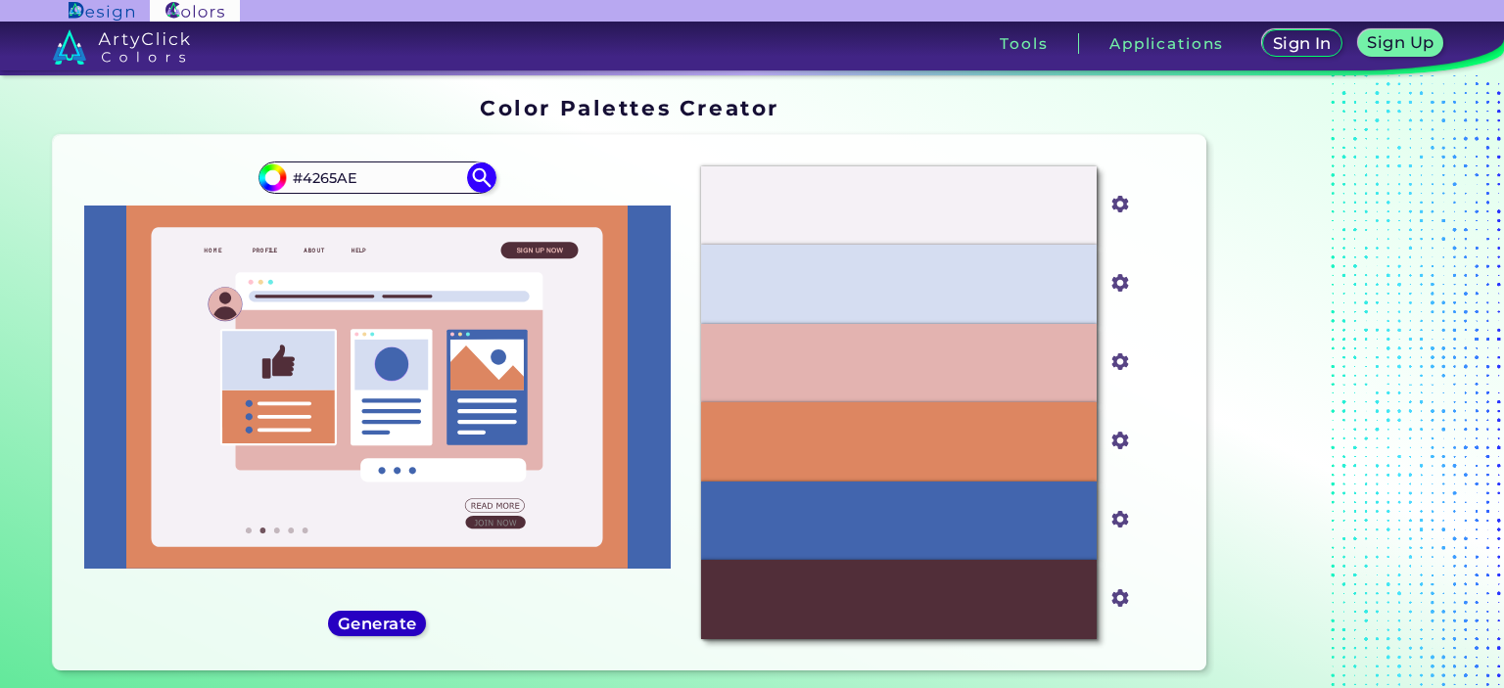
click at [386, 626] on h5 "Generate" at bounding box center [377, 623] width 71 height 15
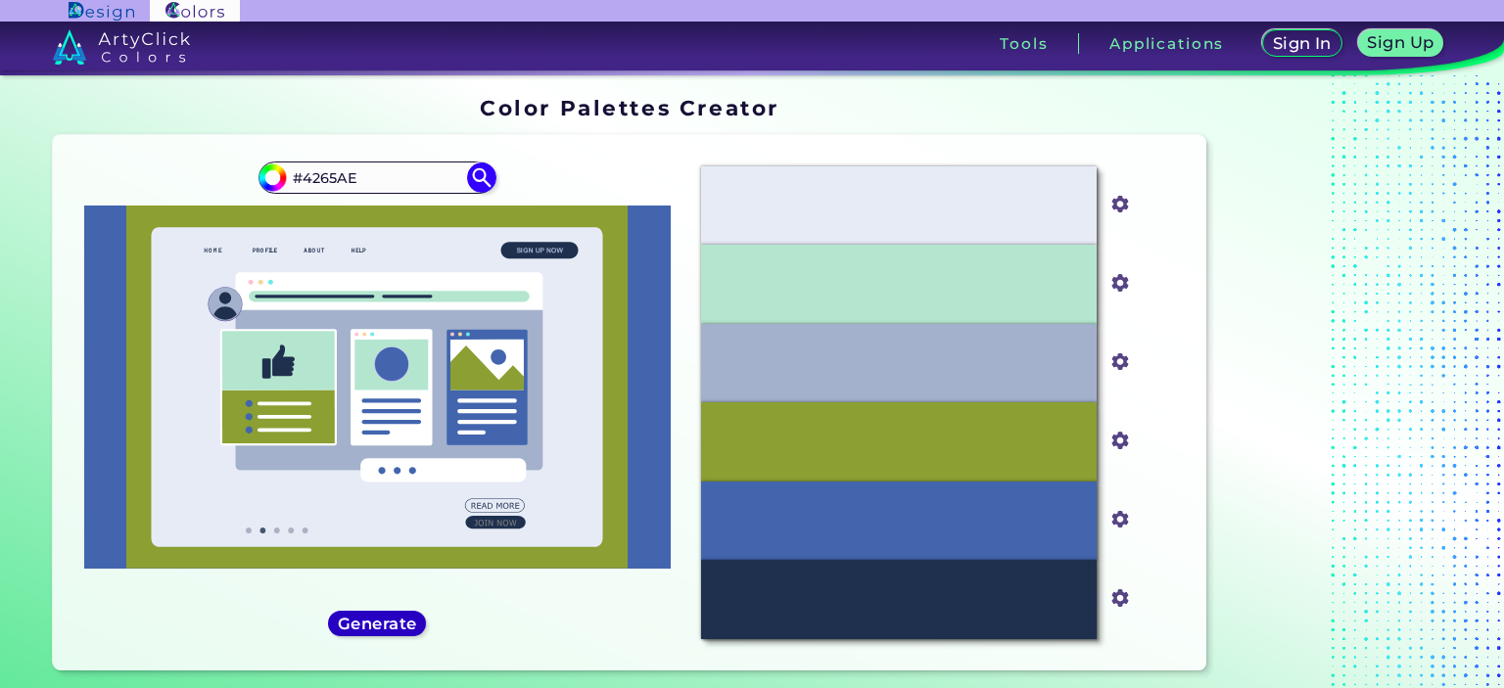
click at [386, 626] on h5 "Generate" at bounding box center [377, 623] width 71 height 15
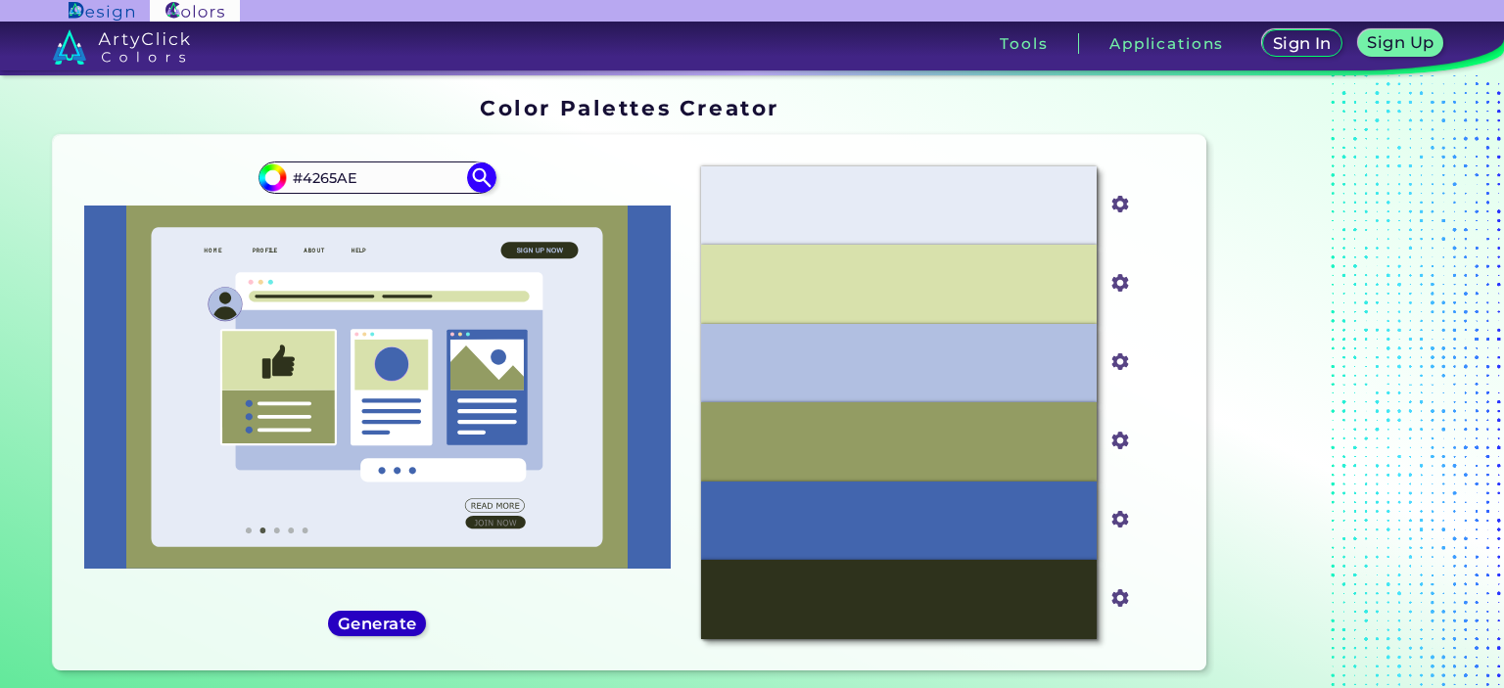
click at [386, 626] on h5 "Generate" at bounding box center [377, 623] width 71 height 15
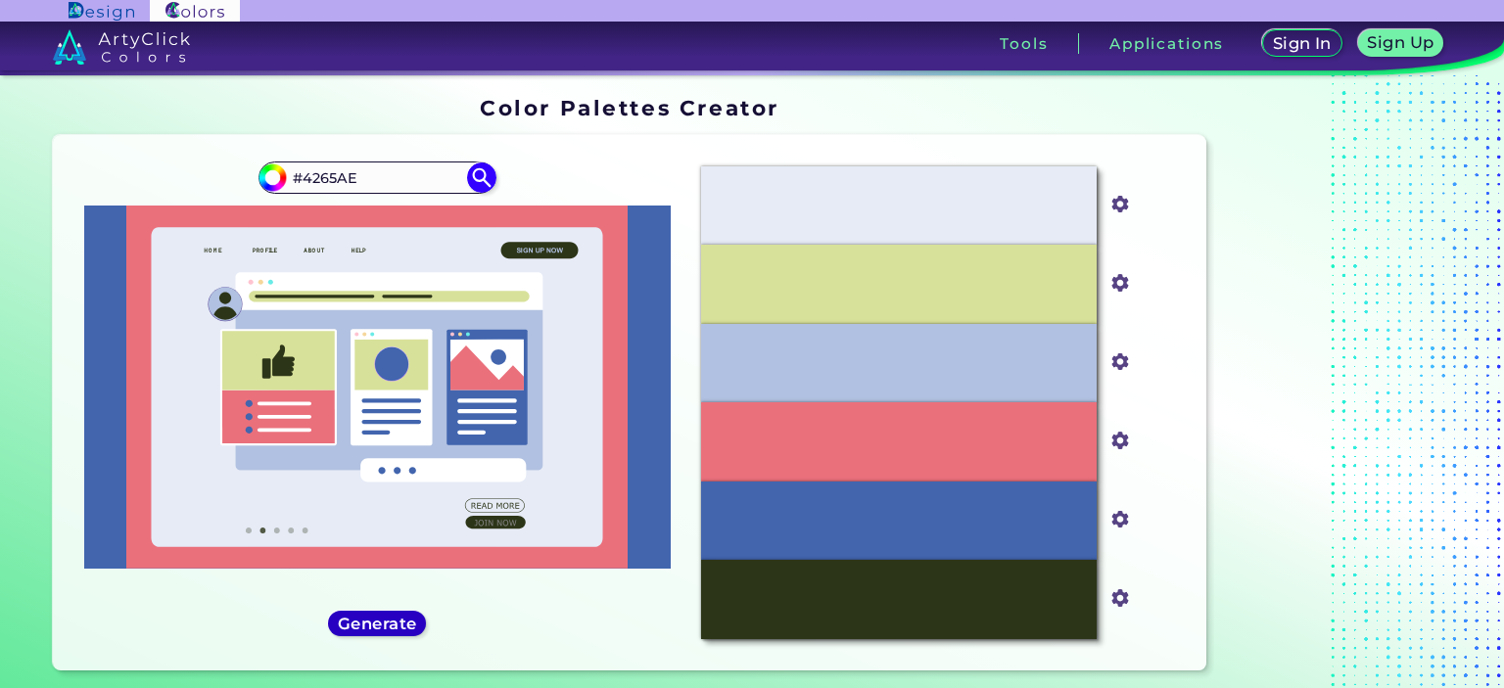
click at [386, 626] on h5 "Generate" at bounding box center [377, 623] width 71 height 15
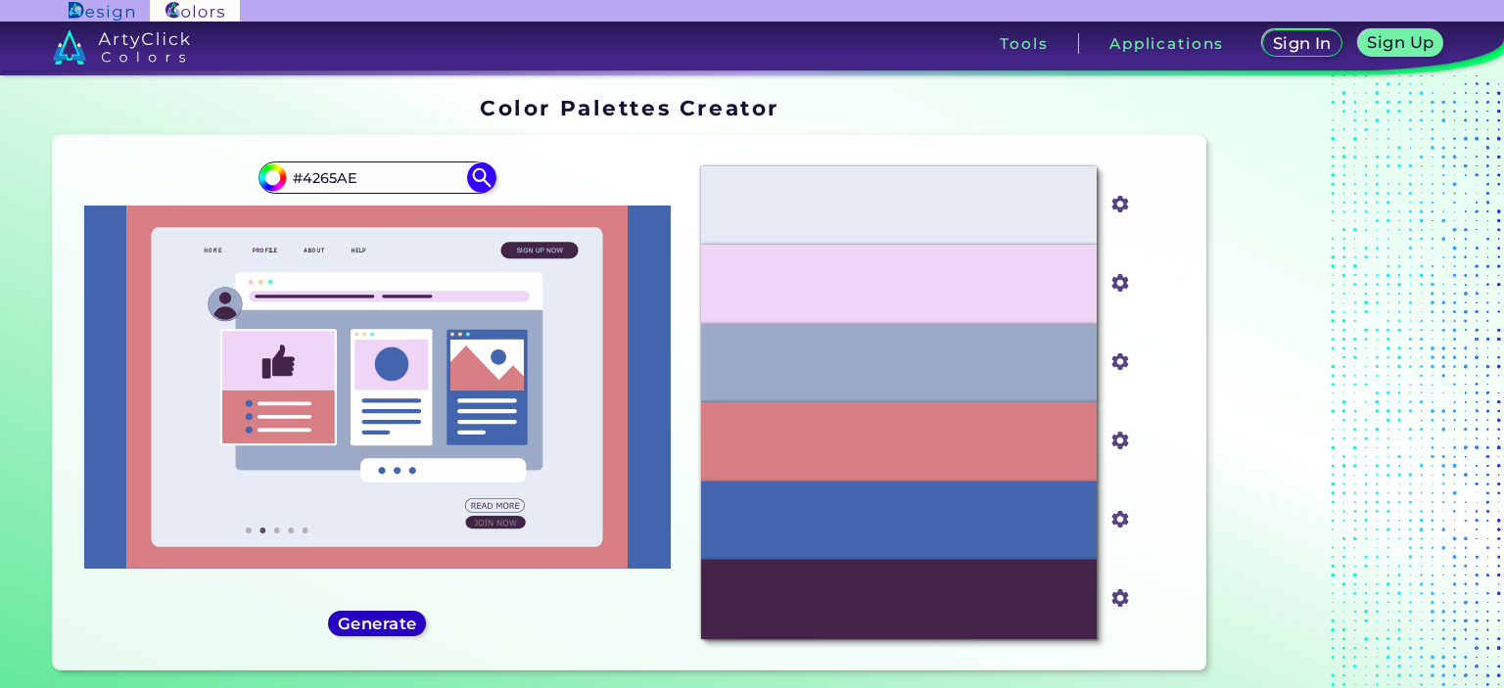
click at [386, 626] on h5 "Generate" at bounding box center [377, 623] width 71 height 15
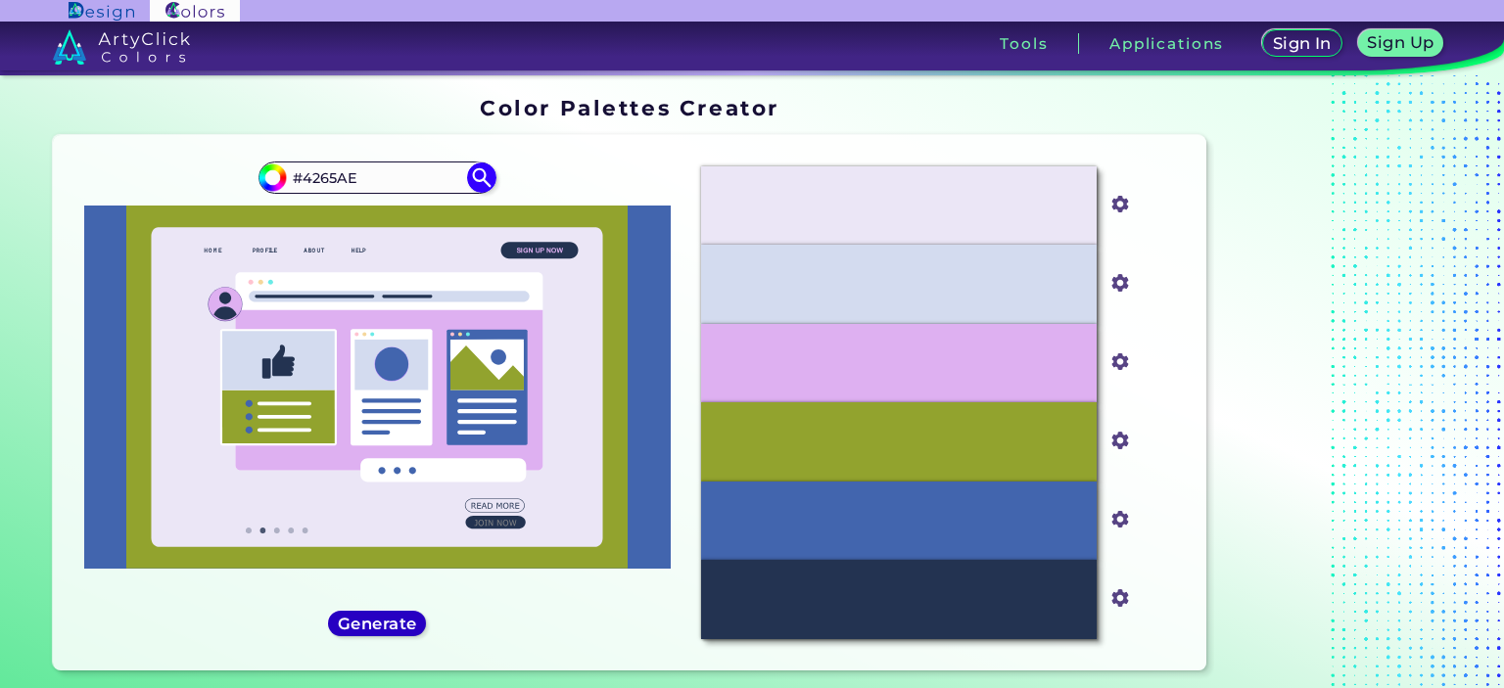
click at [386, 626] on h5 "Generate" at bounding box center [377, 623] width 71 height 15
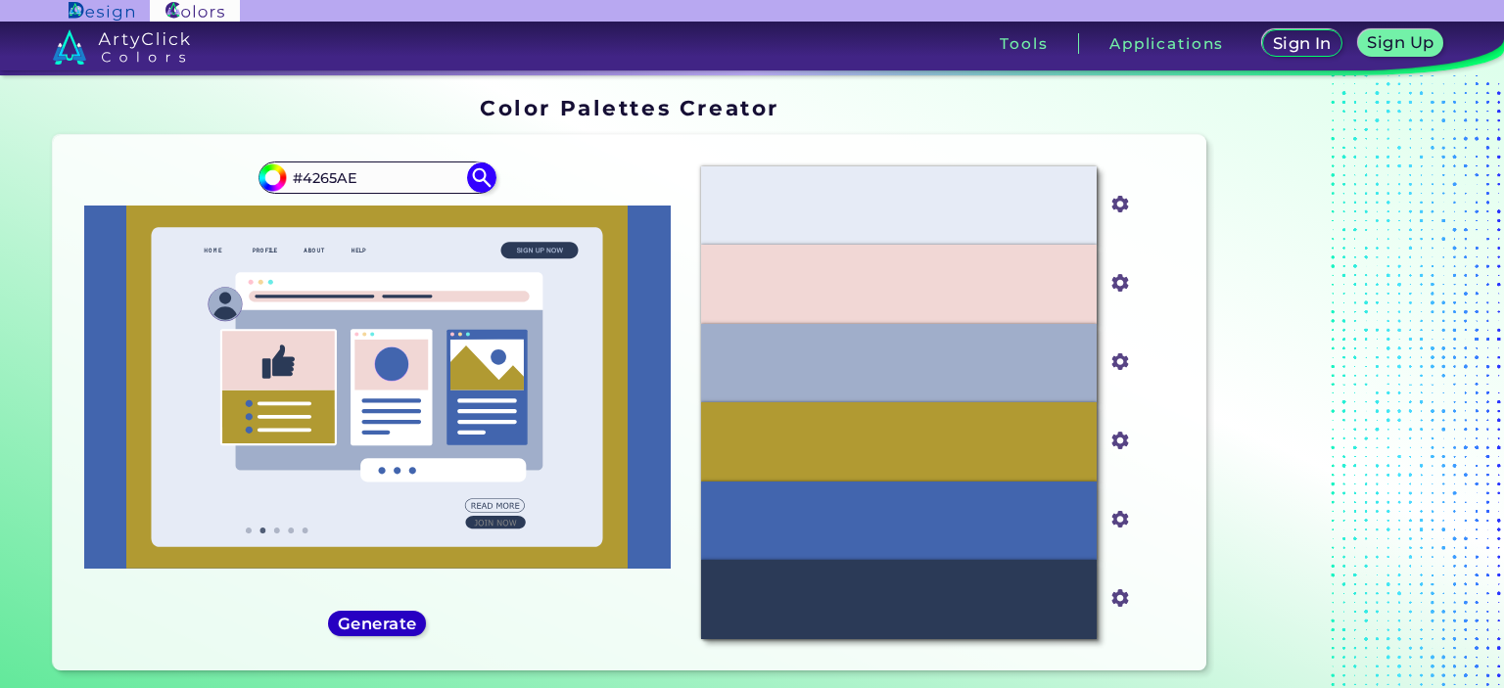
click at [386, 626] on h5 "Generate" at bounding box center [377, 623] width 71 height 15
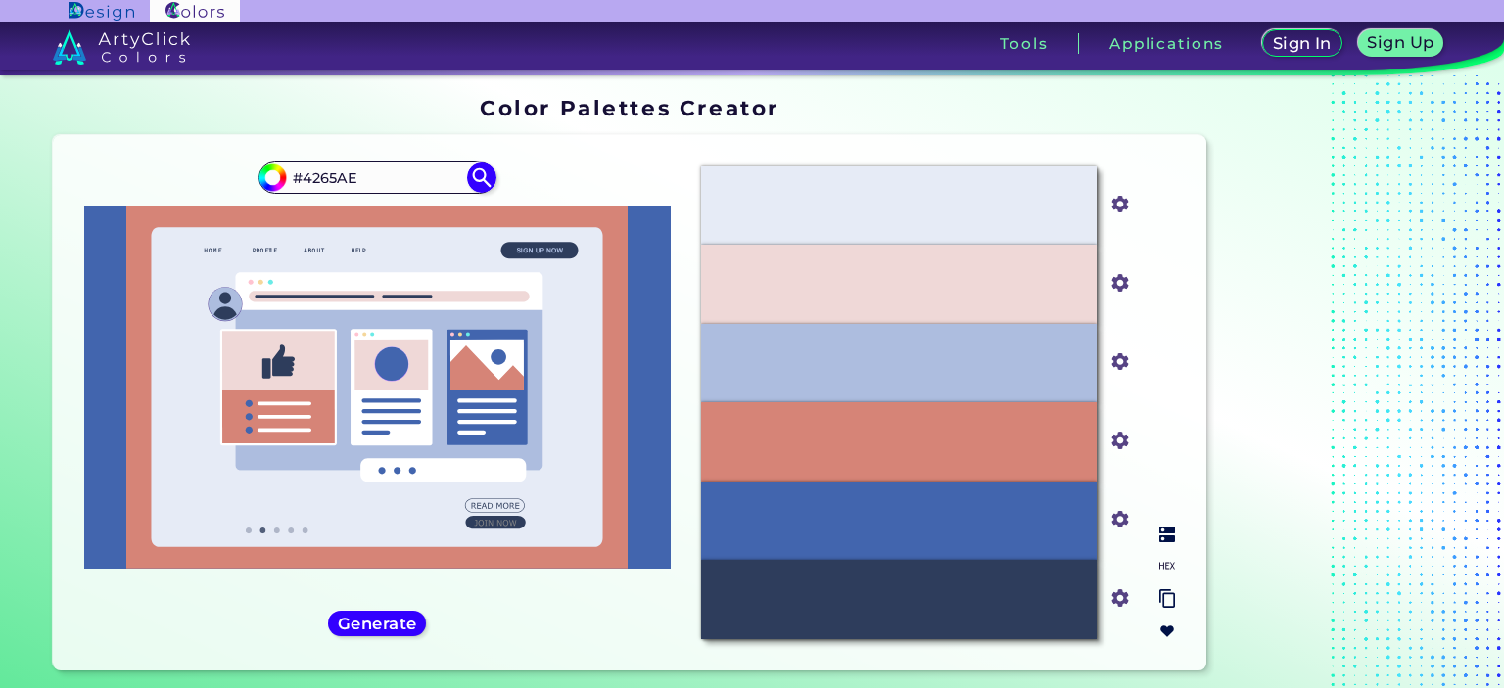
click at [1166, 568] on img at bounding box center [1167, 566] width 16 height 16
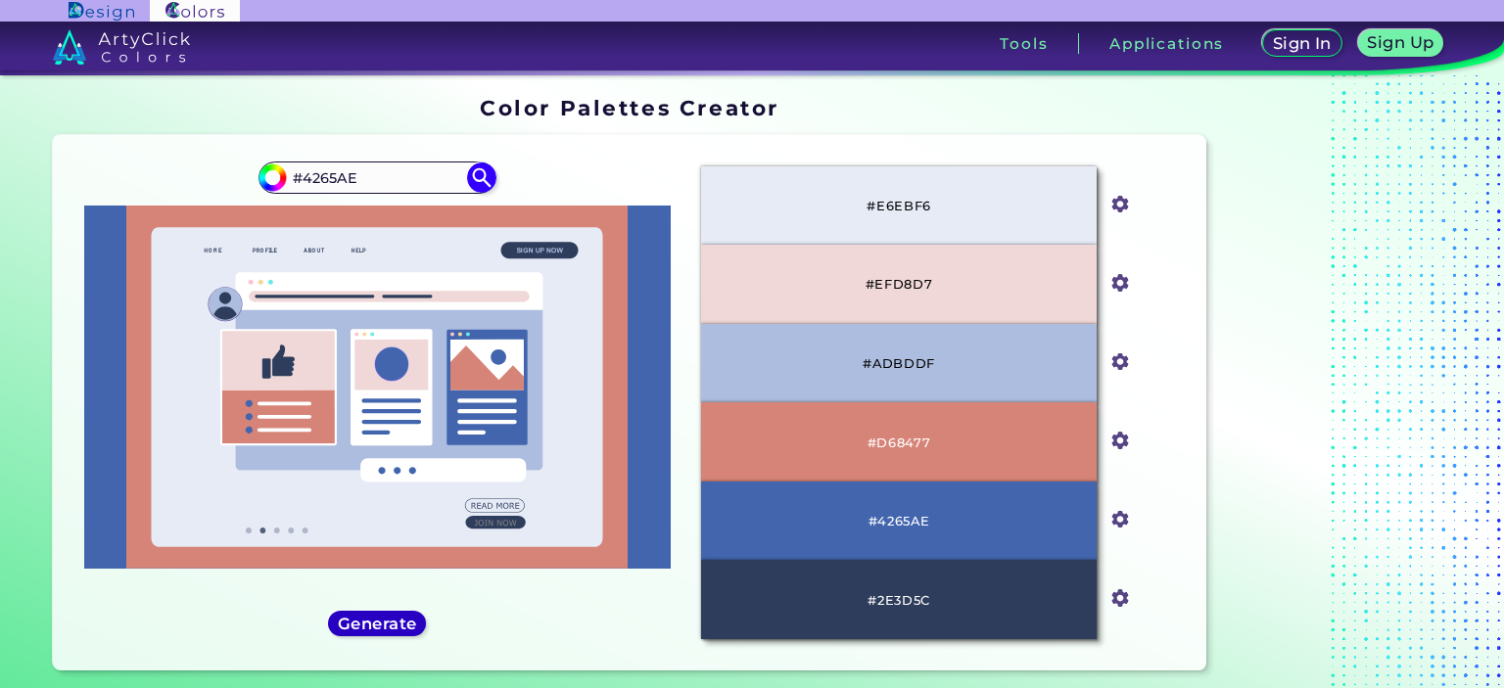
click at [386, 617] on h5 "Generate" at bounding box center [377, 624] width 79 height 17
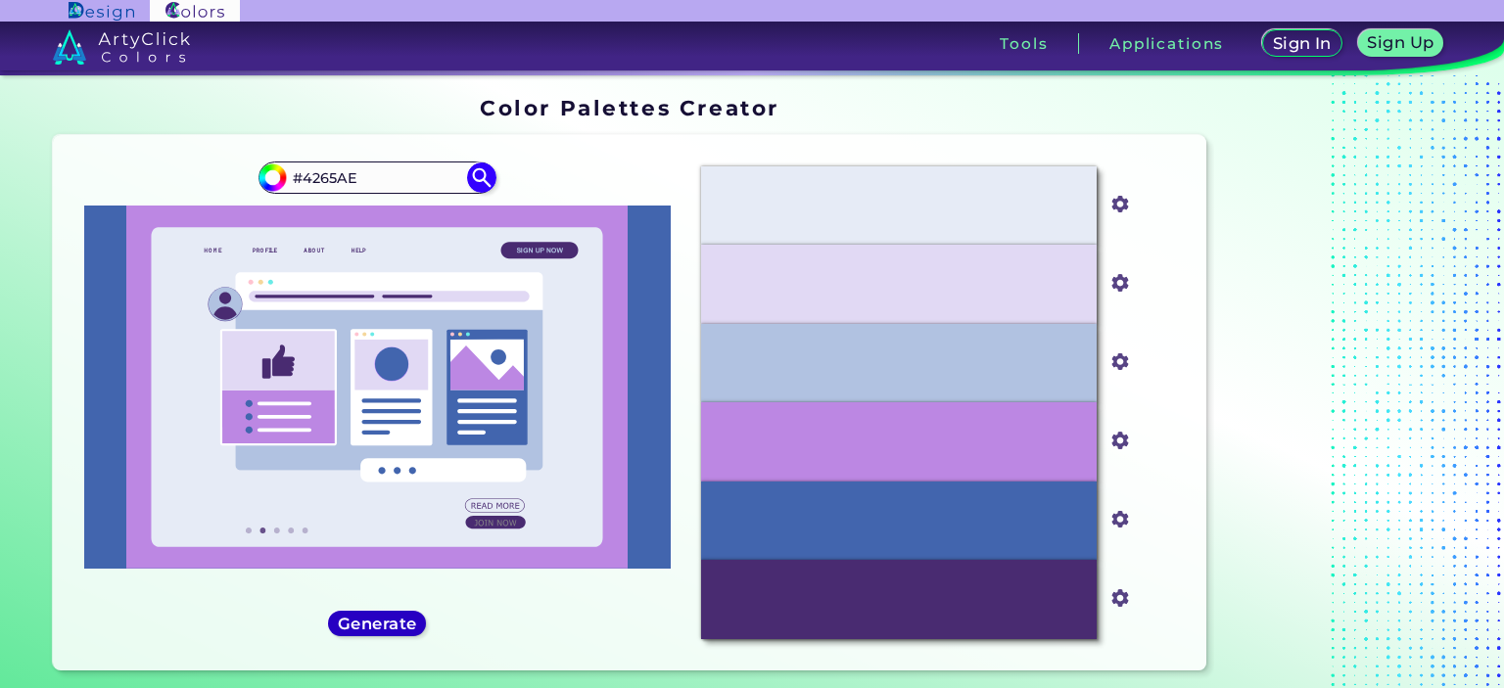
click at [386, 617] on h5 "Generate" at bounding box center [377, 623] width 71 height 15
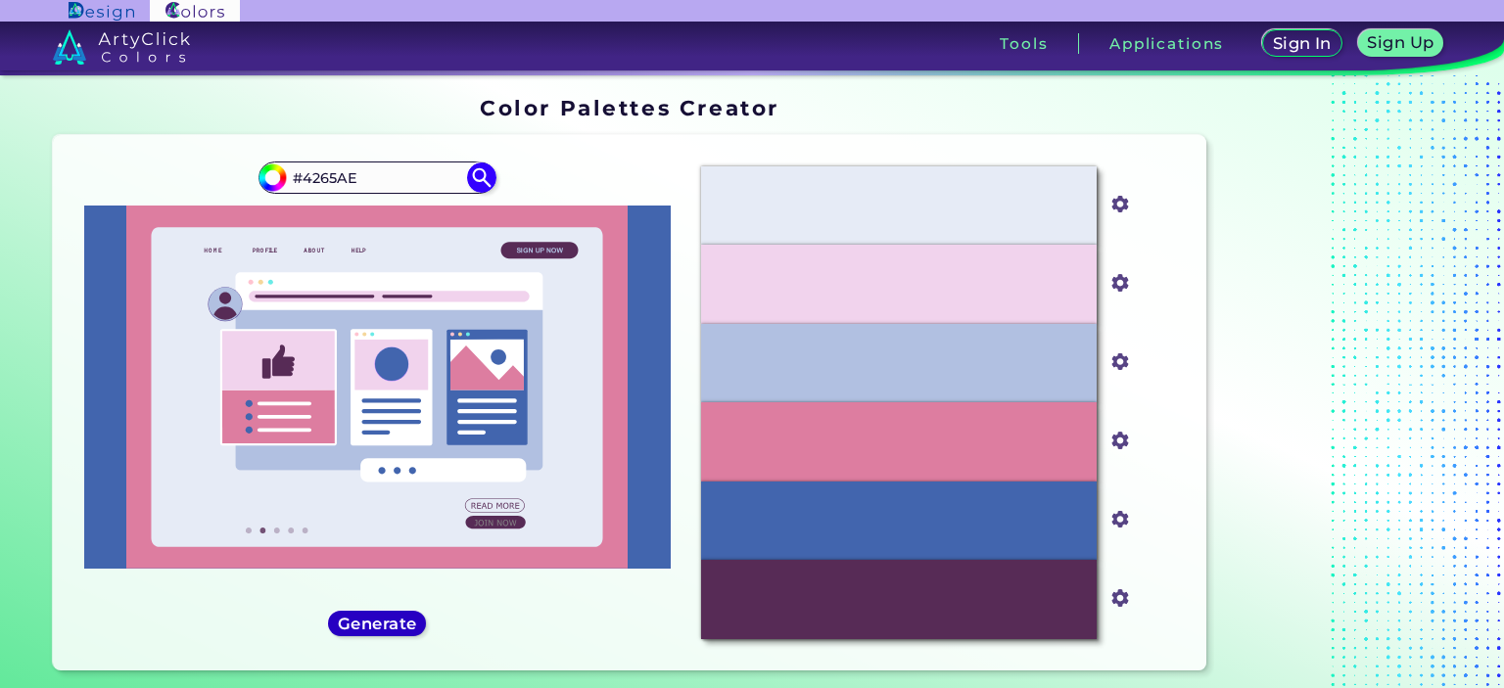
click at [386, 617] on h5 "Generate" at bounding box center [377, 623] width 71 height 15
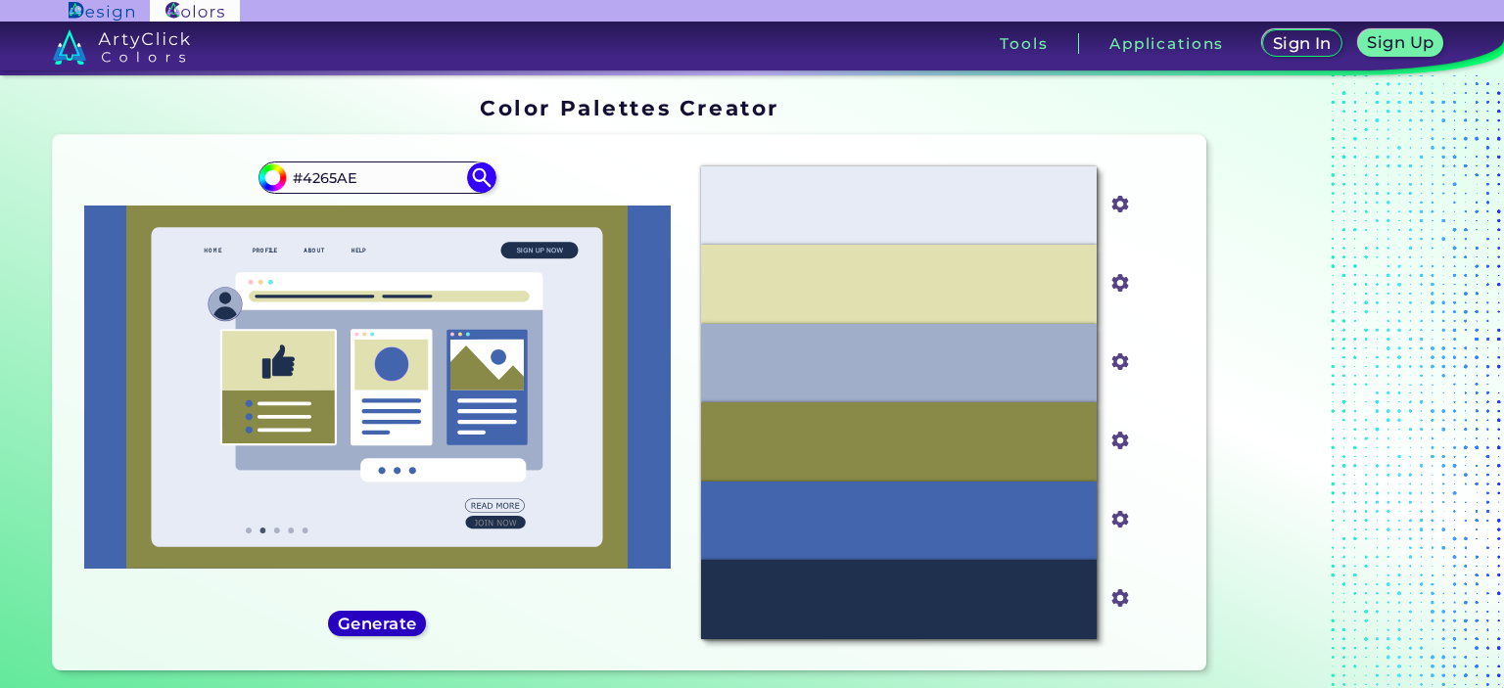
click at [386, 617] on h5 "Generate" at bounding box center [377, 623] width 71 height 15
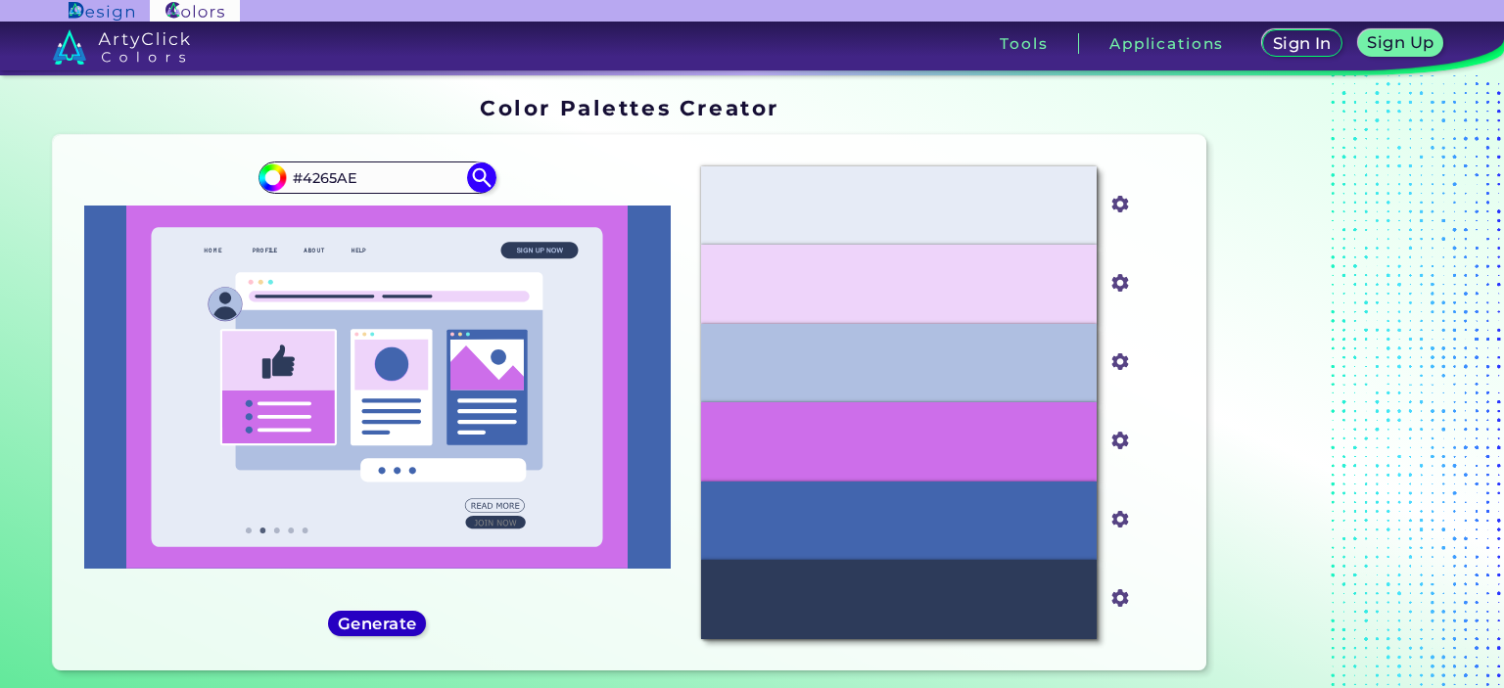
click at [386, 617] on h5 "Generate" at bounding box center [377, 623] width 71 height 15
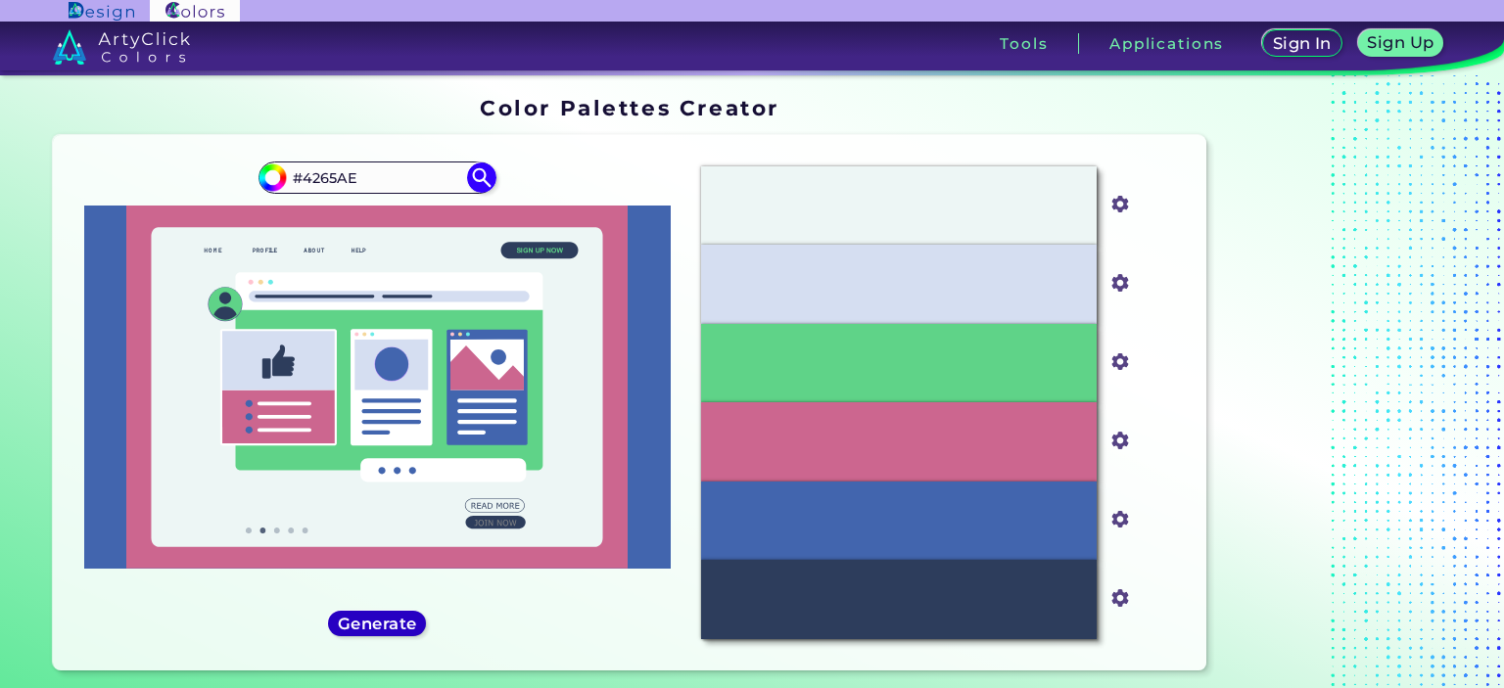
click at [386, 617] on h5 "Generate" at bounding box center [377, 623] width 71 height 15
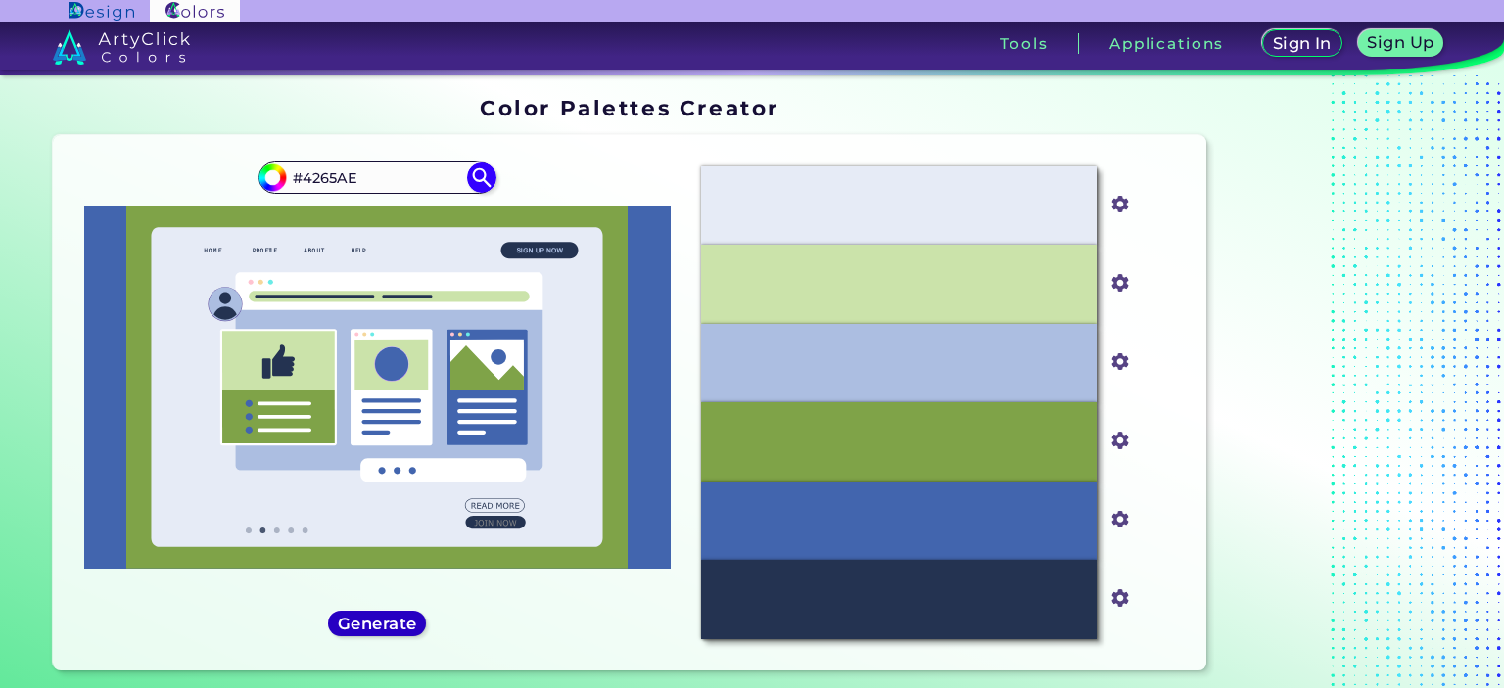
click at [386, 617] on h5 "Generate" at bounding box center [377, 623] width 71 height 15
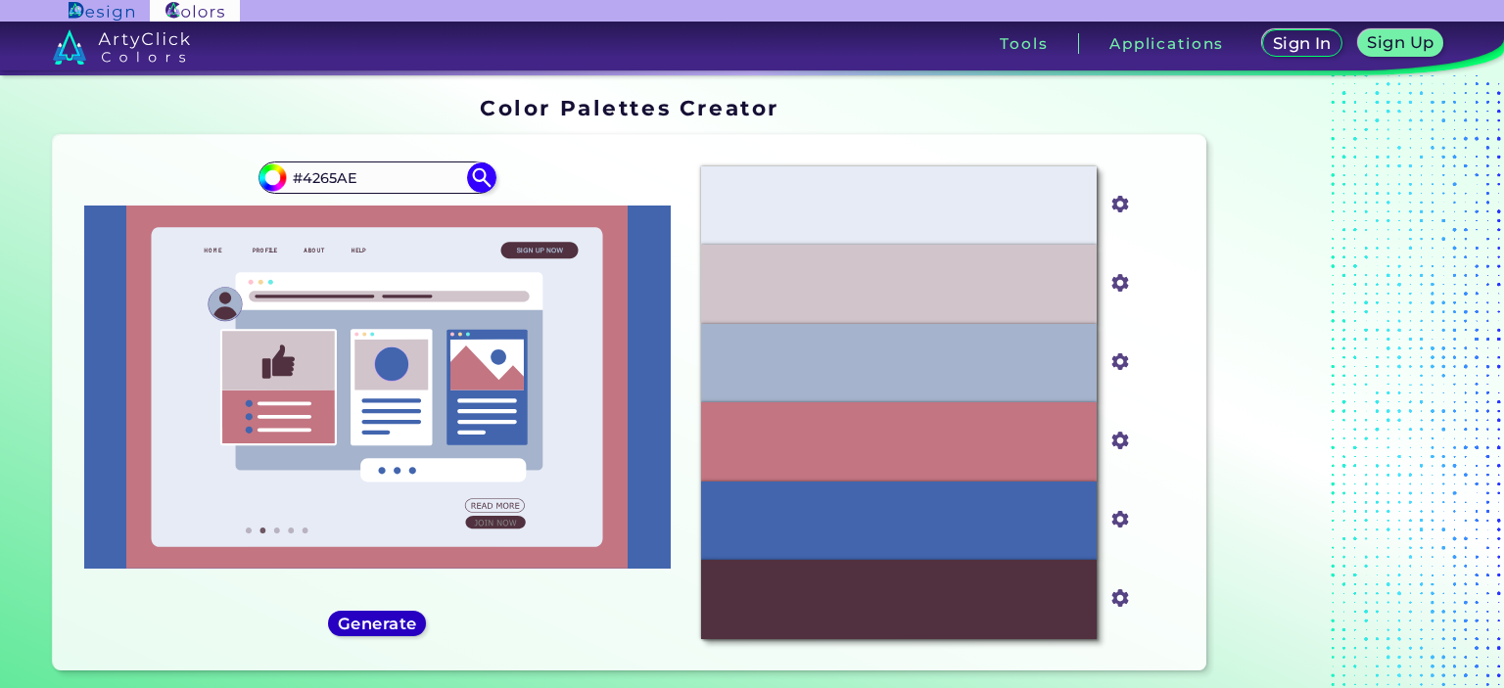
click at [386, 617] on h5 "Generate" at bounding box center [377, 623] width 71 height 15
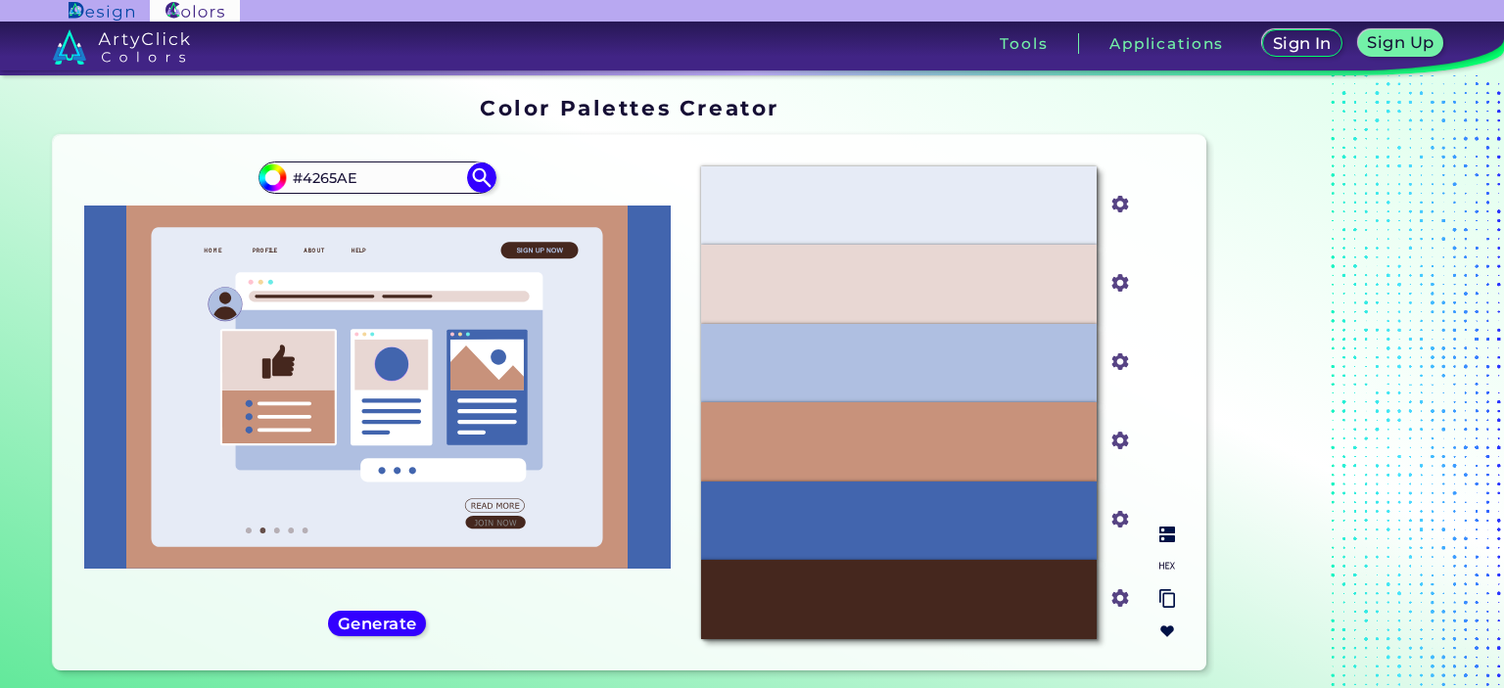
click at [1167, 569] on img at bounding box center [1167, 566] width 16 height 16
drag, startPoint x: 862, startPoint y: 358, endPoint x: 945, endPoint y: 358, distance: 83.2
click at [945, 358] on div "#AFBFE1" at bounding box center [899, 363] width 396 height 79
copy p "#AFBFE1"
drag, startPoint x: 860, startPoint y: 509, endPoint x: 940, endPoint y: 505, distance: 80.4
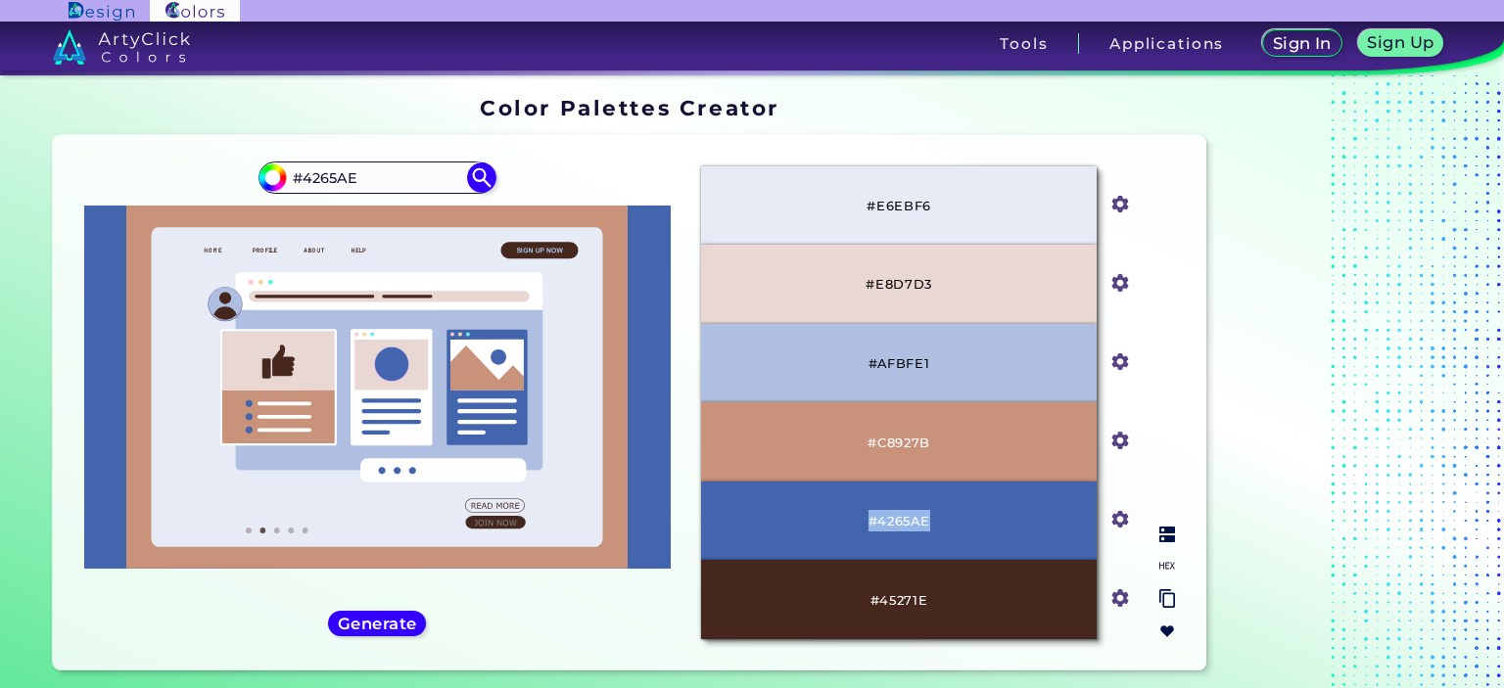
click at [940, 505] on div "#4265AE" at bounding box center [899, 521] width 396 height 79
copy p "#4265AE"
click at [1390, 427] on div at bounding box center [1336, 387] width 245 height 597
drag, startPoint x: 870, startPoint y: 439, endPoint x: 955, endPoint y: 438, distance: 85.2
click at [955, 438] on div "#C8927B" at bounding box center [899, 441] width 396 height 79
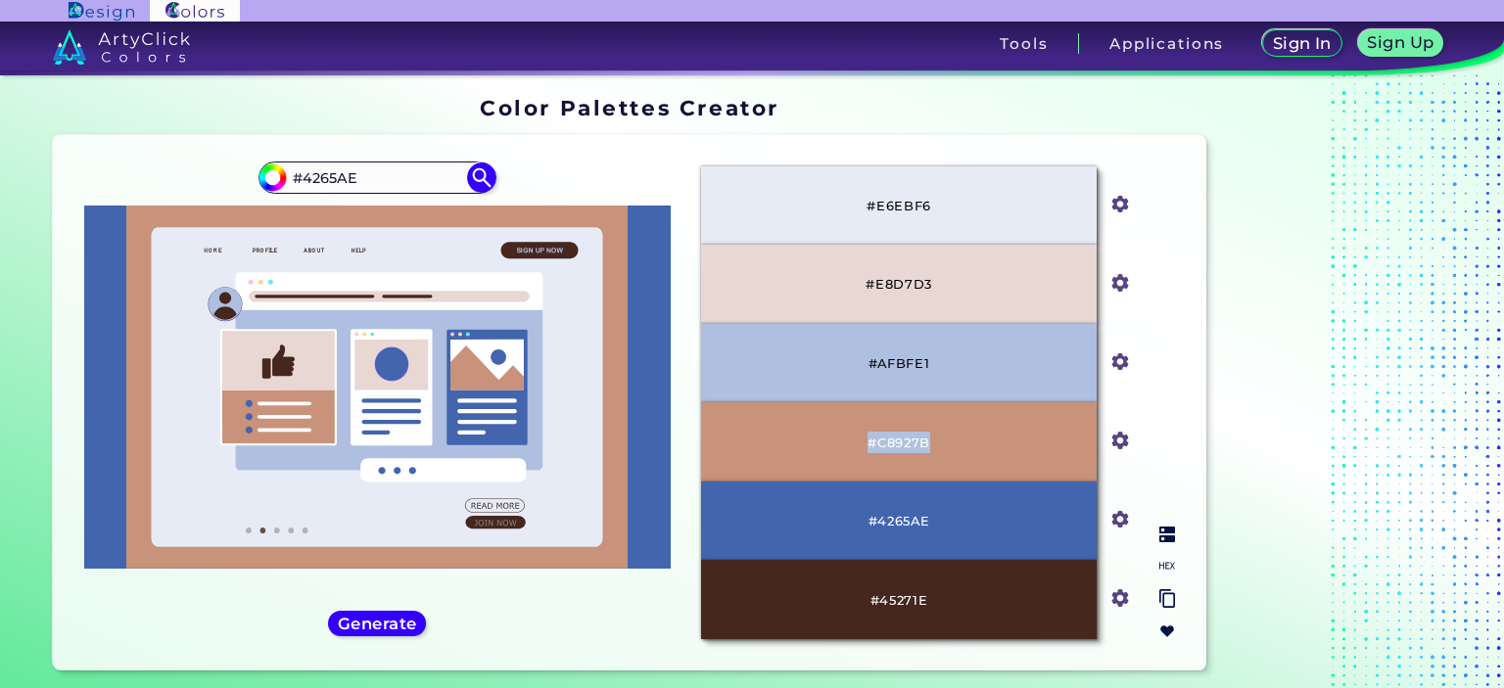
copy p "#C8927B"
drag, startPoint x: 863, startPoint y: 281, endPoint x: 956, endPoint y: 277, distance: 93.1
click at [956, 277] on div "#E8D7D3" at bounding box center [899, 284] width 396 height 79
click at [896, 285] on p "#E8D7D3" at bounding box center [899, 284] width 67 height 22
drag, startPoint x: 877, startPoint y: 281, endPoint x: 939, endPoint y: 275, distance: 62.0
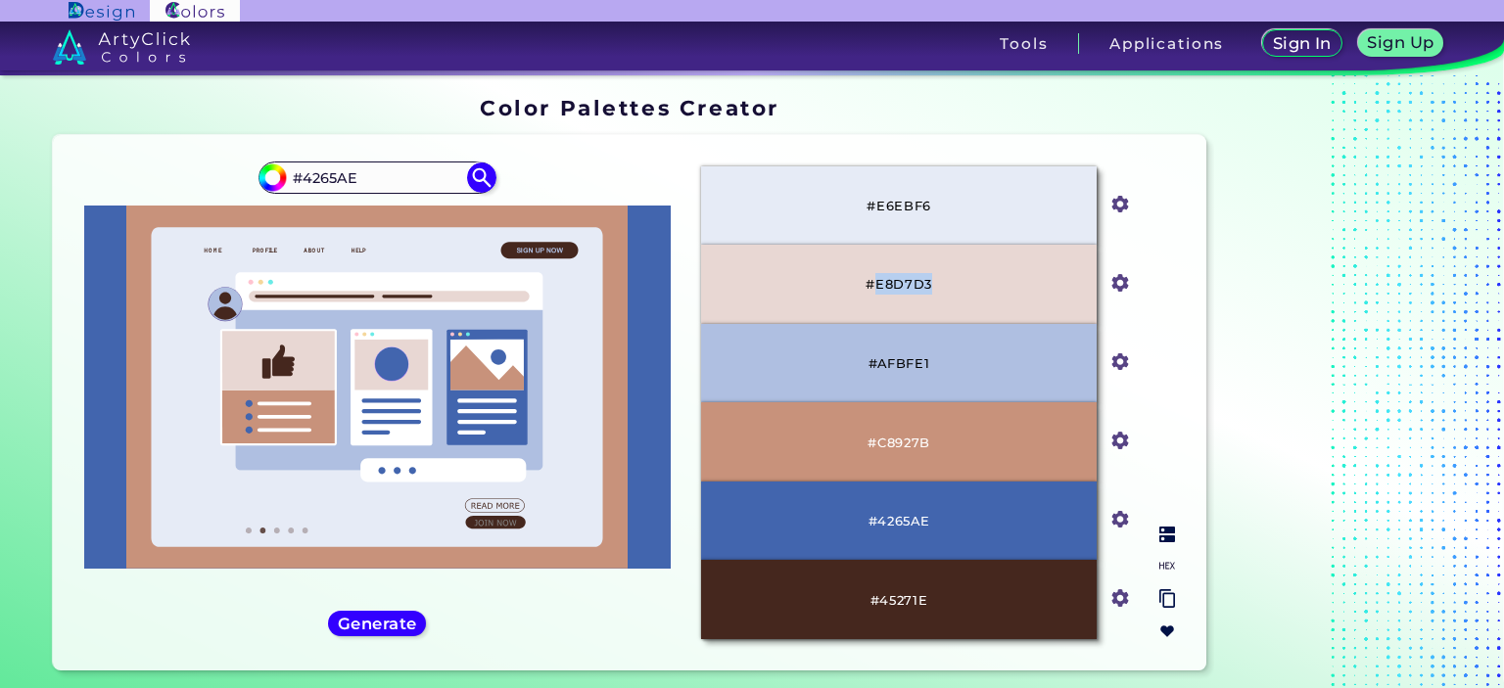
click at [939, 275] on div "#E8D7D3" at bounding box center [899, 284] width 396 height 79
copy p "E8D7D3"
drag, startPoint x: 878, startPoint y: 597, endPoint x: 950, endPoint y: 591, distance: 71.8
click at [950, 591] on div "#45271E" at bounding box center [899, 599] width 396 height 79
copy p "45271E"
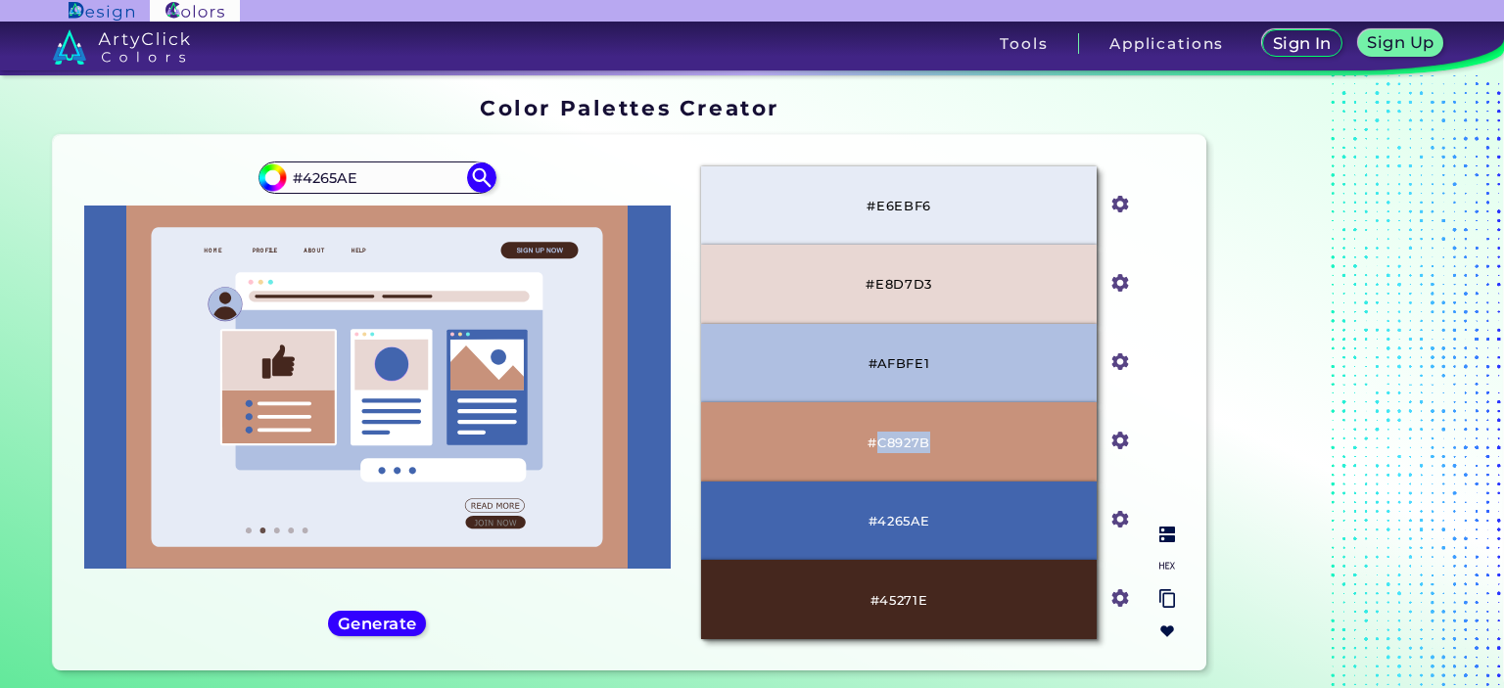
drag, startPoint x: 879, startPoint y: 445, endPoint x: 929, endPoint y: 438, distance: 50.4
click at [929, 438] on p "#C8927B" at bounding box center [899, 443] width 63 height 22
copy p "C8927B"
click at [227, 638] on div "#4265ae #4265AE" at bounding box center [377, 403] width 617 height 504
drag, startPoint x: 877, startPoint y: 281, endPoint x: 952, endPoint y: 273, distance: 74.8
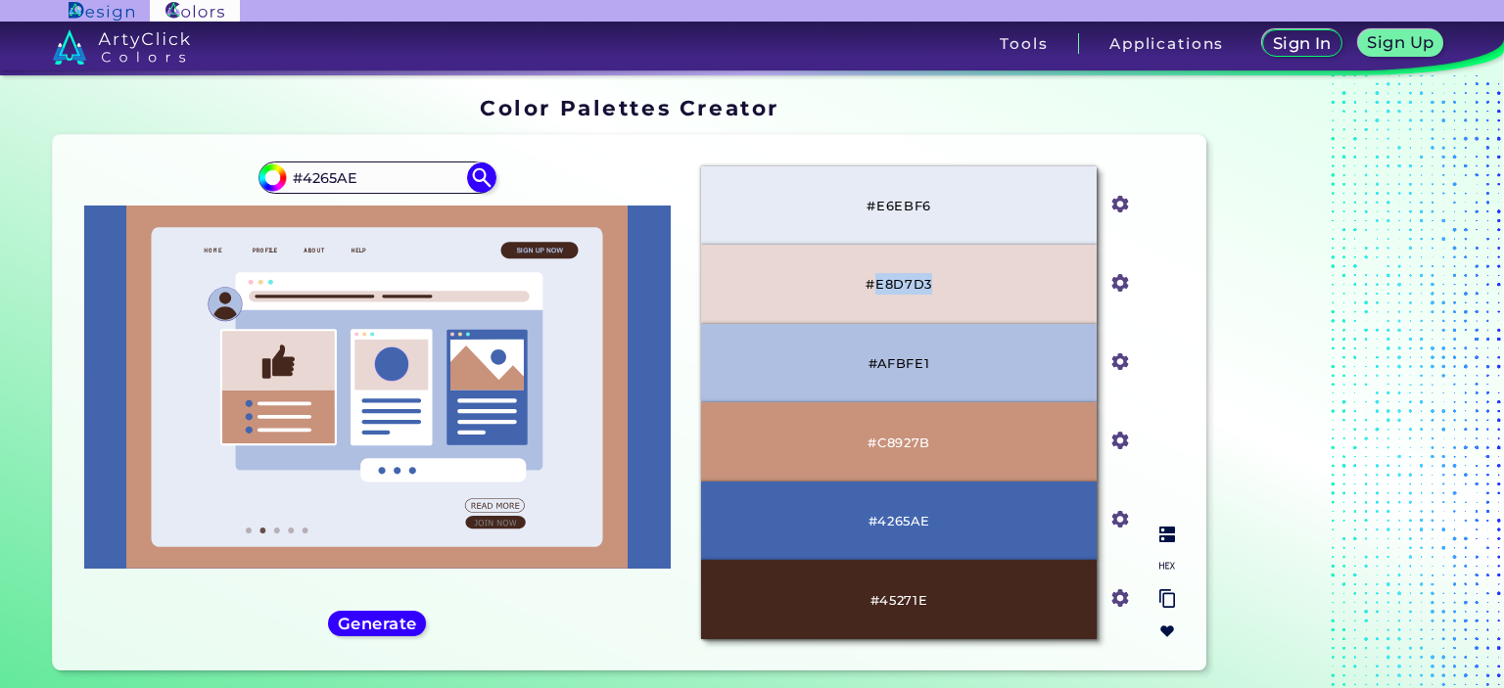
click at [952, 273] on div "#E8D7D3" at bounding box center [899, 284] width 396 height 79
copy p "E8D7D3"
drag, startPoint x: 877, startPoint y: 364, endPoint x: 936, endPoint y: 357, distance: 59.2
click at [936, 357] on div "#AFBFE1" at bounding box center [899, 363] width 396 height 79
copy p "AFBFE1"
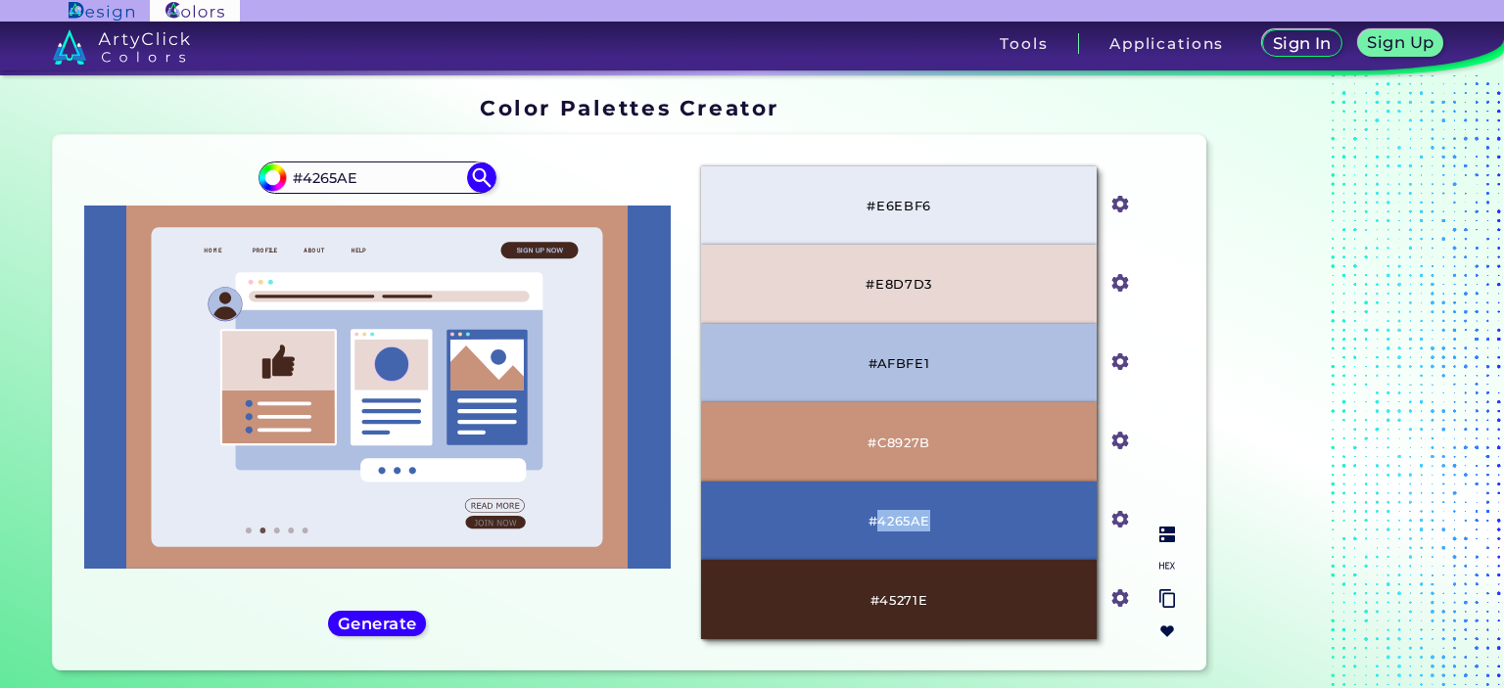
drag, startPoint x: 879, startPoint y: 520, endPoint x: 935, endPoint y: 518, distance: 55.9
click at [935, 518] on div "#4265AE" at bounding box center [899, 521] width 396 height 79
copy p "4265AE"
drag, startPoint x: 881, startPoint y: 442, endPoint x: 944, endPoint y: 438, distance: 62.8
click at [944, 438] on div "#C8927B" at bounding box center [899, 441] width 396 height 79
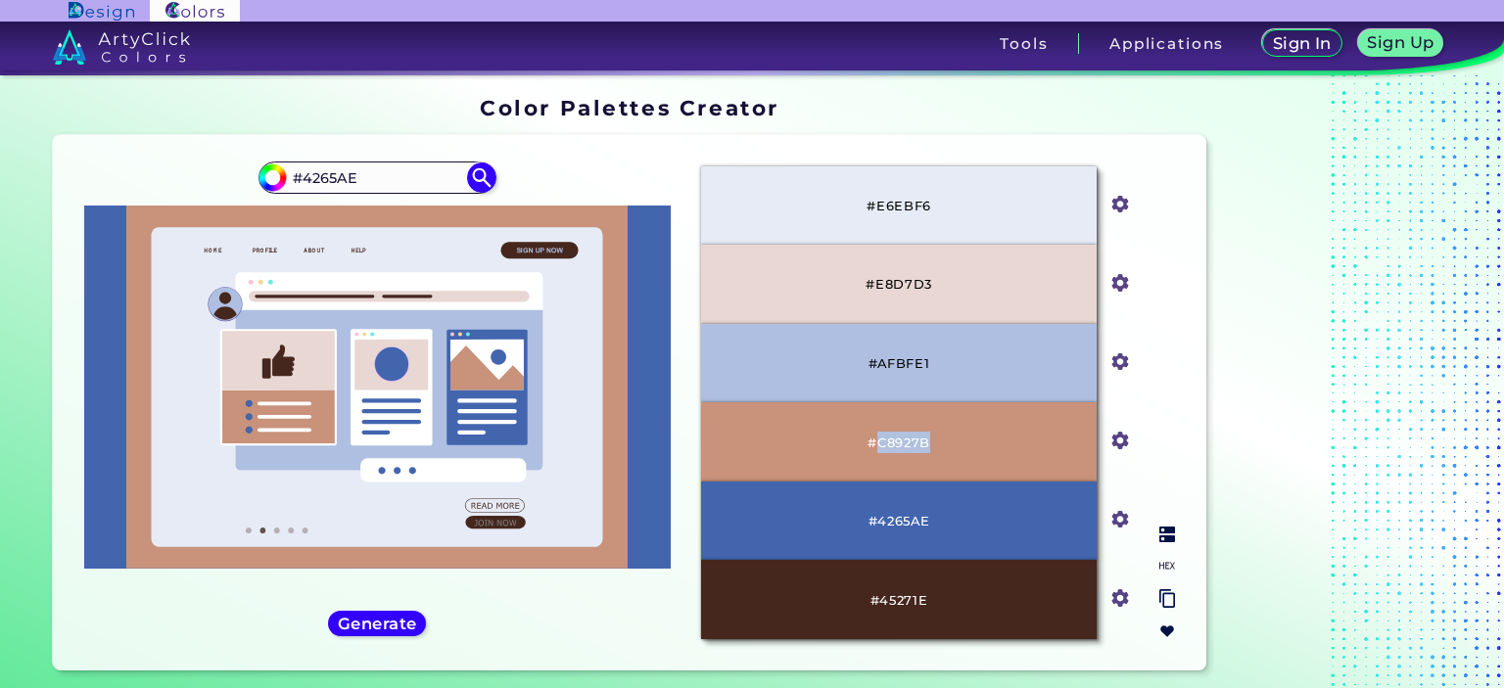
copy p "C8927B"
drag, startPoint x: 876, startPoint y: 278, endPoint x: 940, endPoint y: 268, distance: 64.4
click at [940, 268] on div "#E8D7D3" at bounding box center [899, 284] width 396 height 79
drag, startPoint x: 877, startPoint y: 206, endPoint x: 945, endPoint y: 202, distance: 67.7
click at [945, 202] on div "#E6EBF6" at bounding box center [899, 205] width 396 height 79
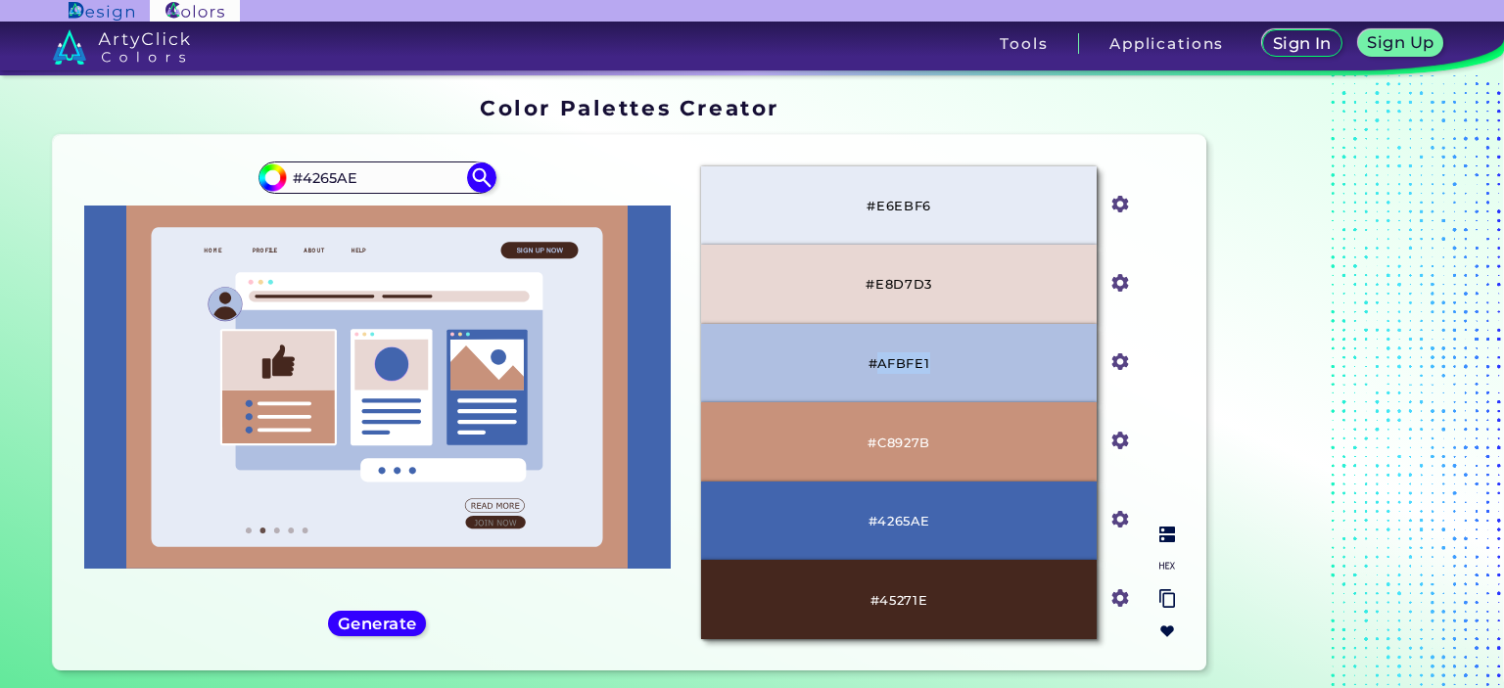
drag, startPoint x: 877, startPoint y: 357, endPoint x: 944, endPoint y: 357, distance: 66.6
click at [944, 357] on div "#AFBFE1" at bounding box center [899, 363] width 396 height 79
drag, startPoint x: 877, startPoint y: 285, endPoint x: 943, endPoint y: 287, distance: 65.6
click at [943, 287] on div "#E8D7D3" at bounding box center [899, 284] width 396 height 79
drag, startPoint x: 876, startPoint y: 438, endPoint x: 940, endPoint y: 439, distance: 63.7
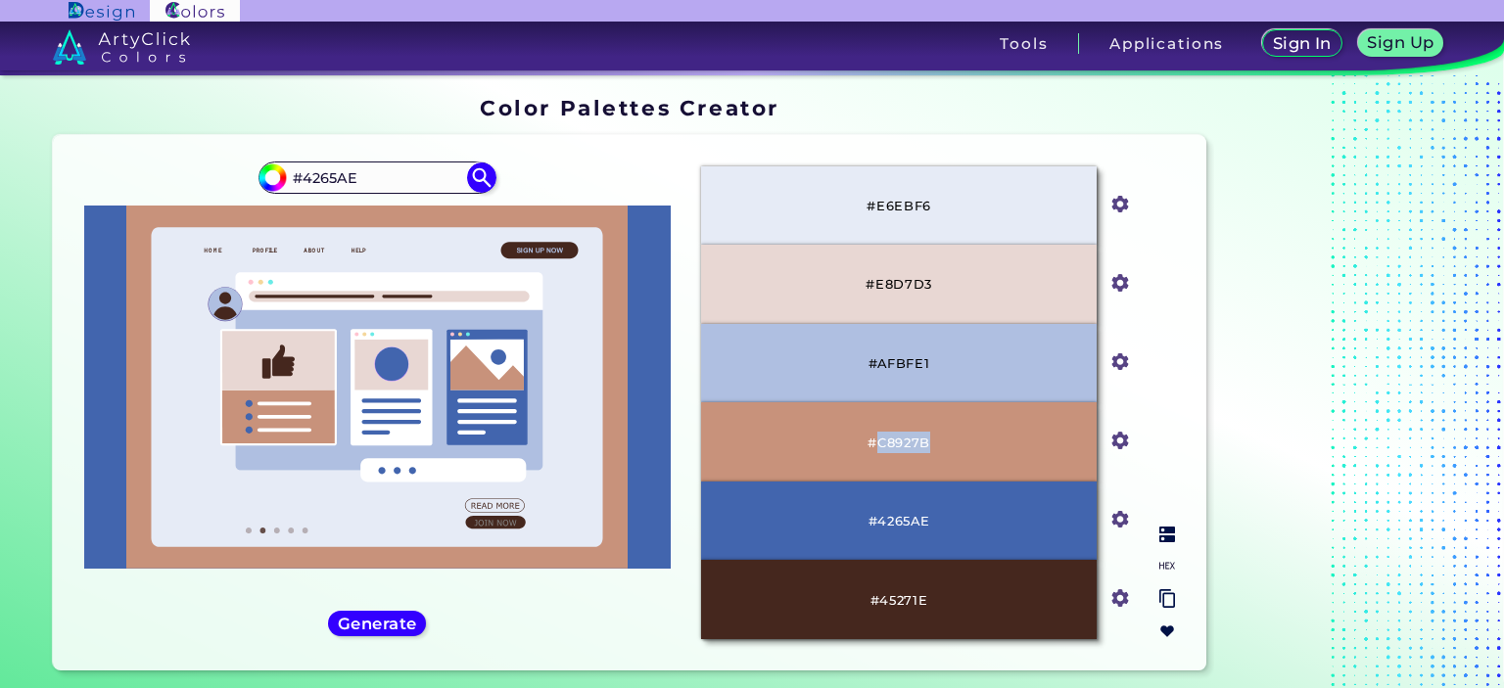
click at [940, 439] on div "#C8927B" at bounding box center [899, 441] width 396 height 79
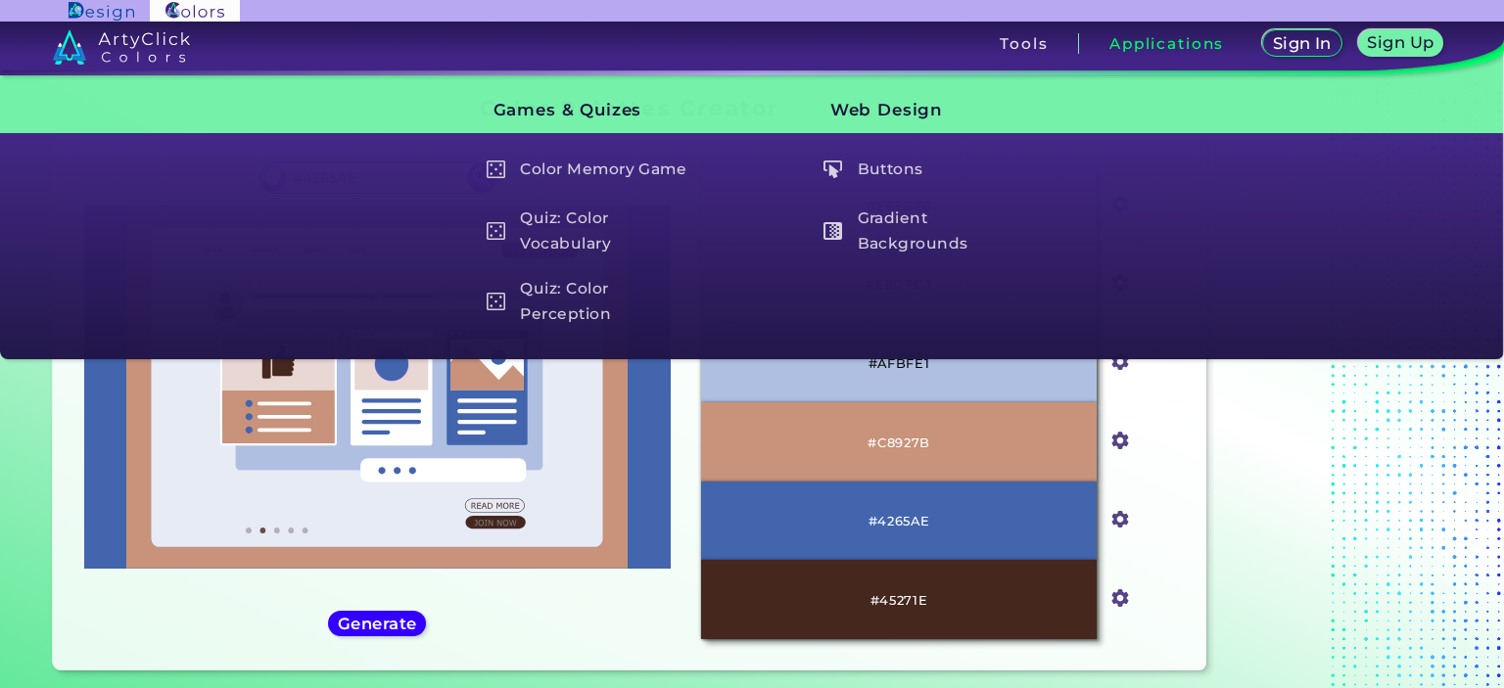
click at [1222, 430] on div at bounding box center [1336, 387] width 245 height 597
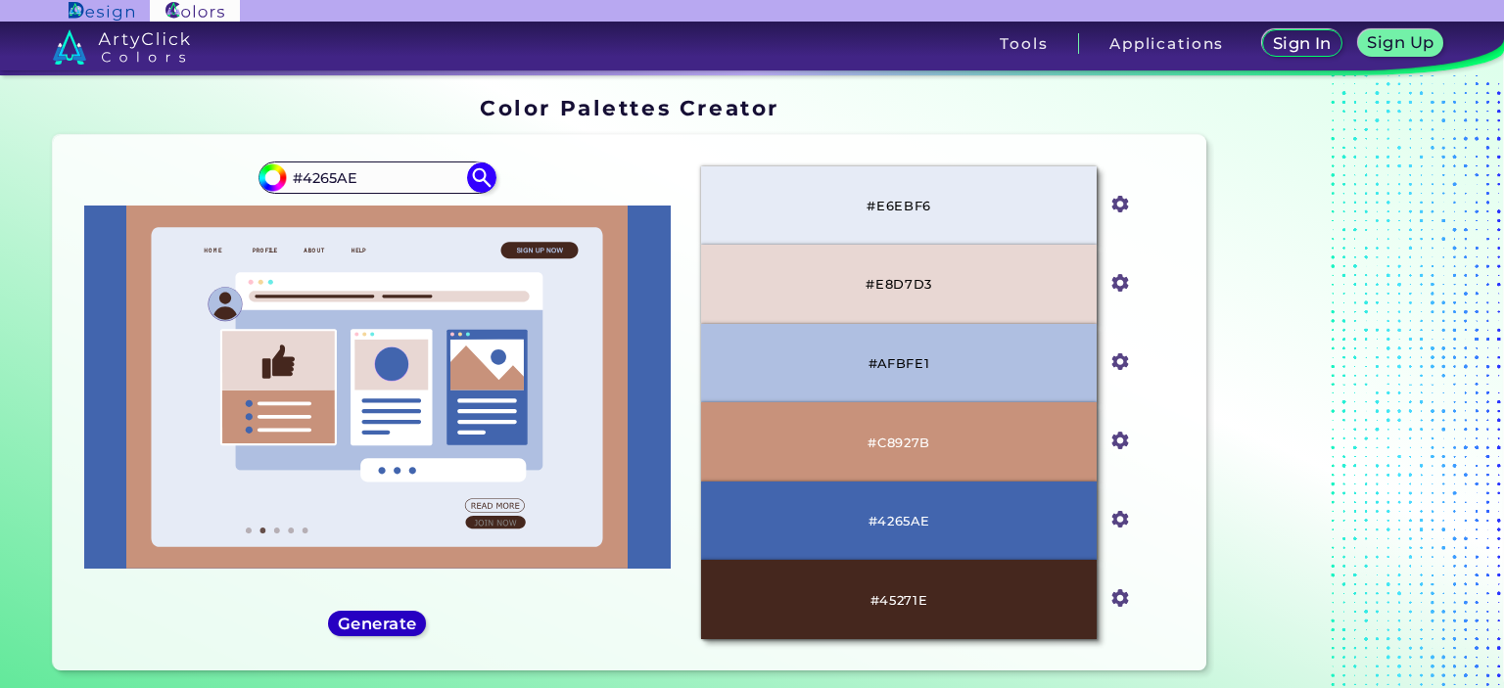
click at [403, 619] on h5 "Generate" at bounding box center [377, 623] width 71 height 15
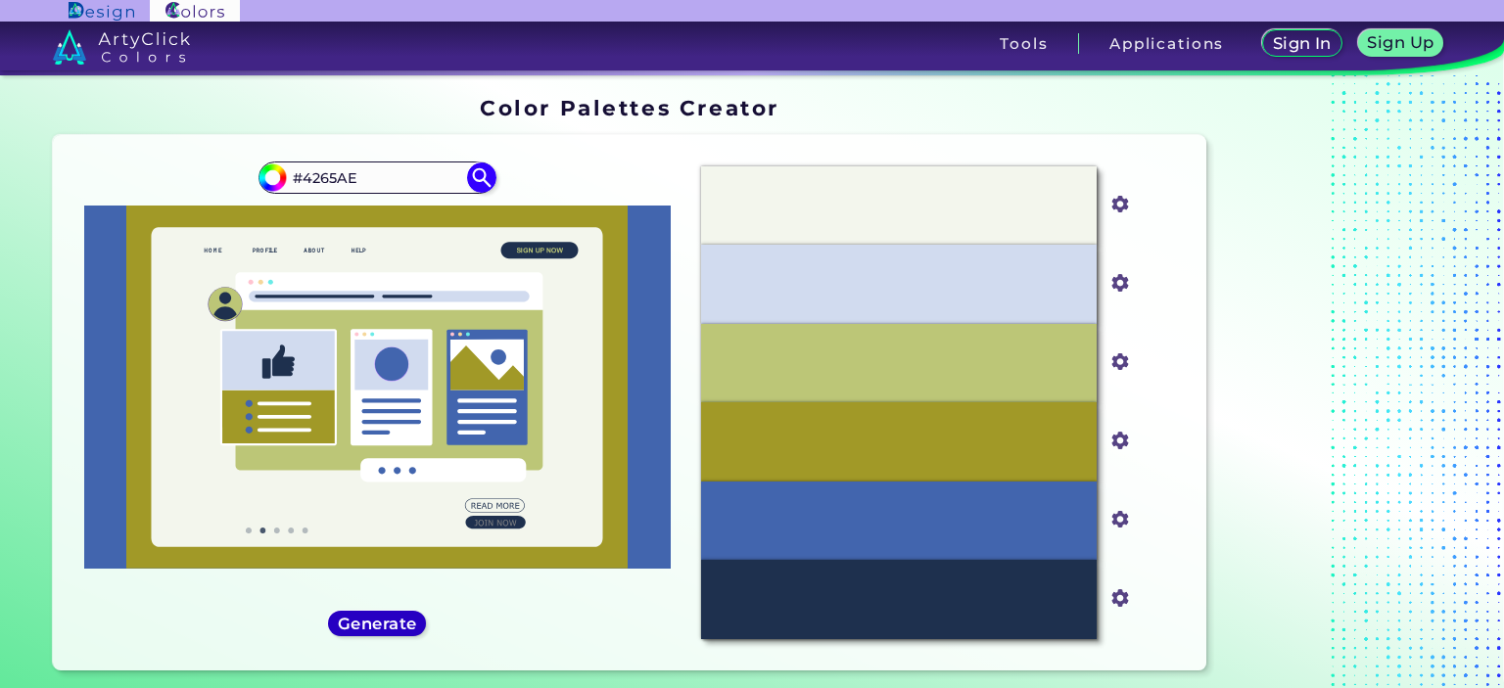
click at [403, 619] on h5 "Generate" at bounding box center [376, 623] width 71 height 15
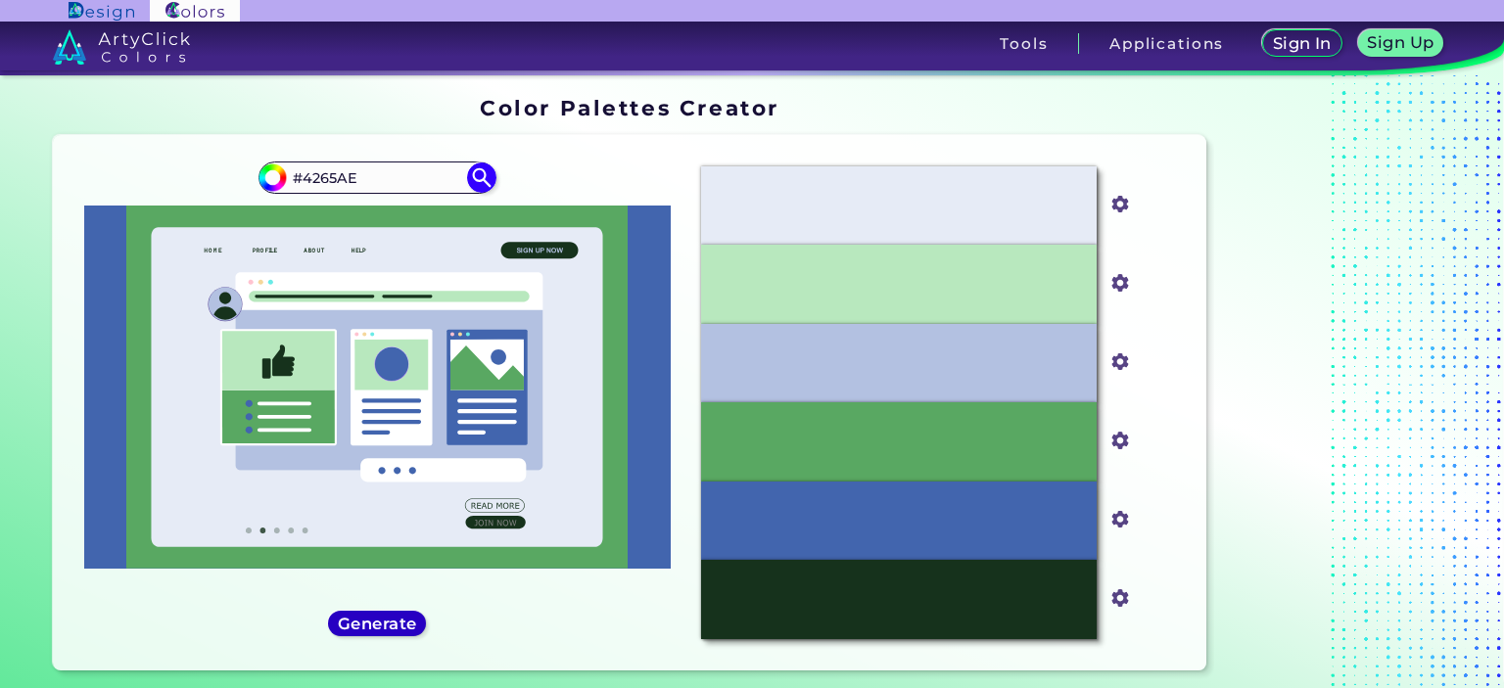
click at [403, 619] on h5 "Generate" at bounding box center [377, 623] width 71 height 15
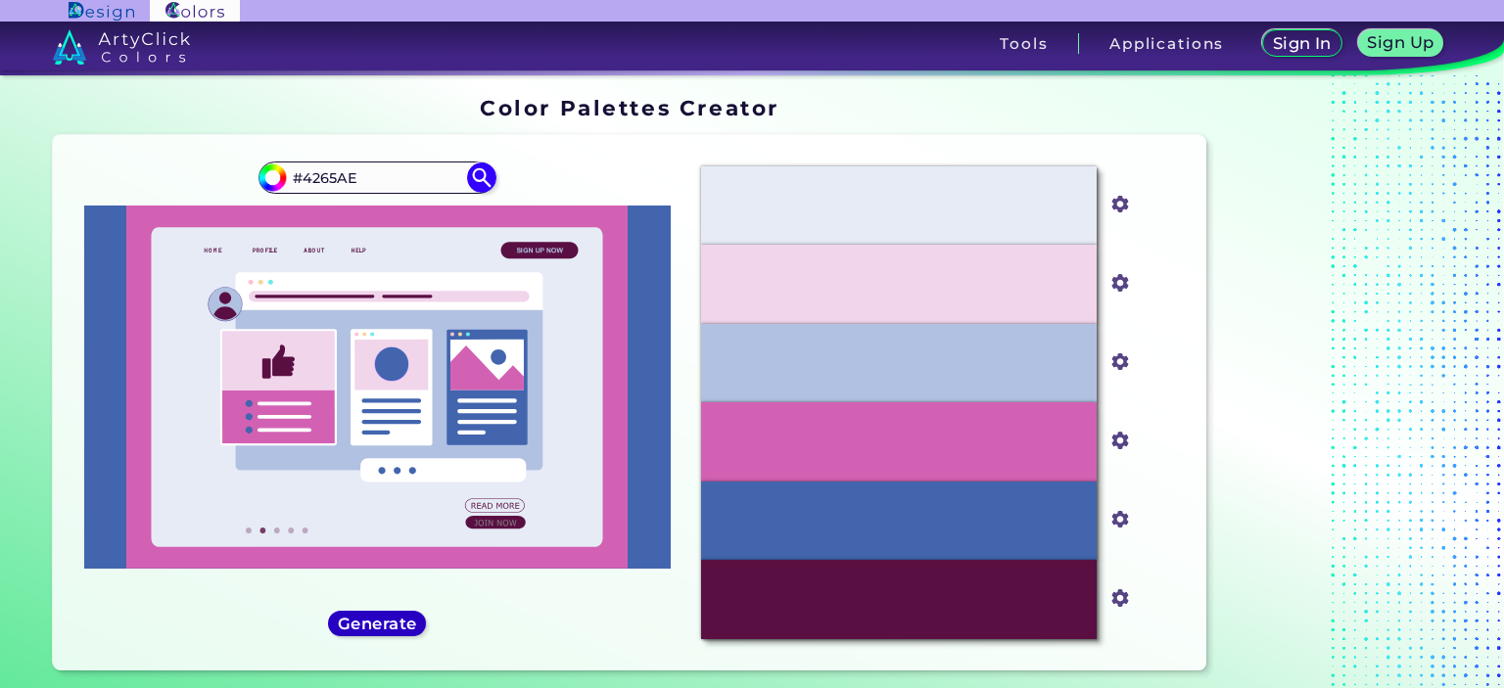
click at [403, 619] on h5 "Generate" at bounding box center [377, 623] width 71 height 15
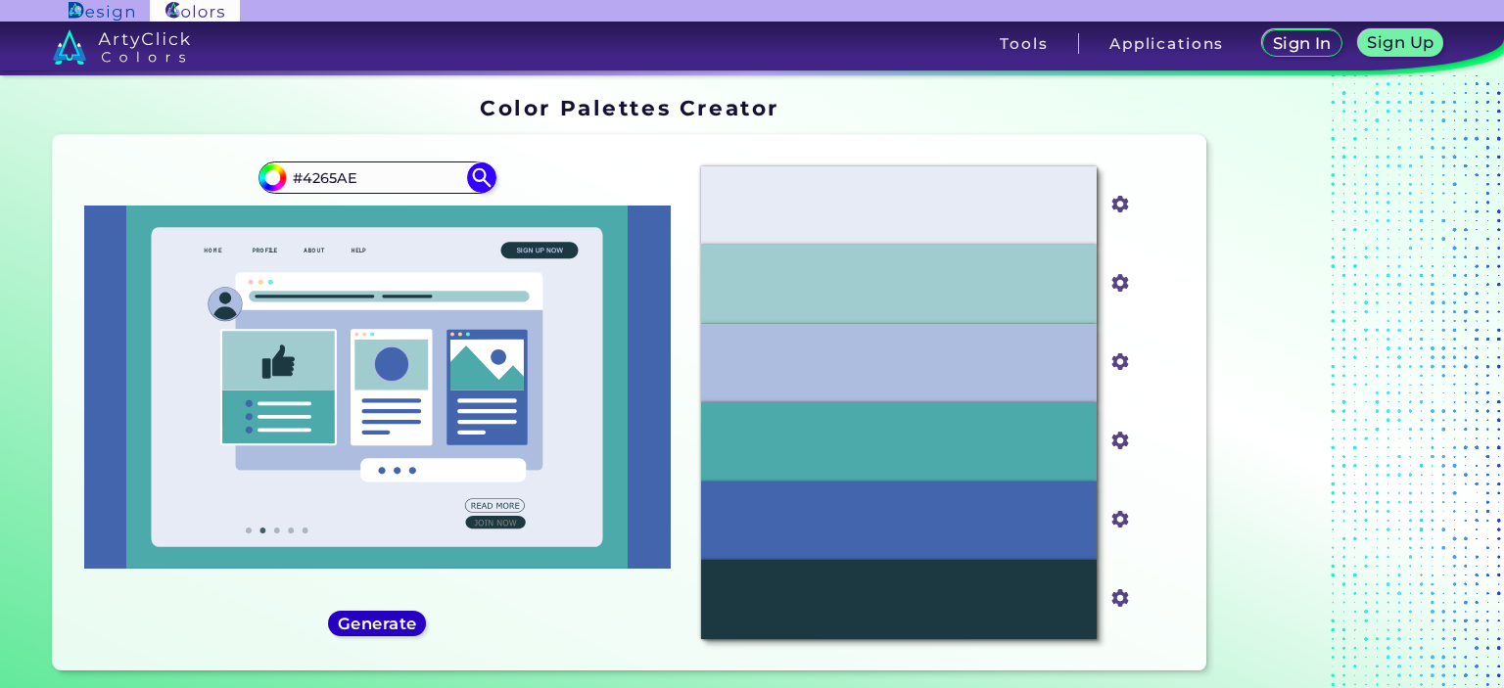
click at [403, 619] on h5 "Generate" at bounding box center [377, 623] width 71 height 15
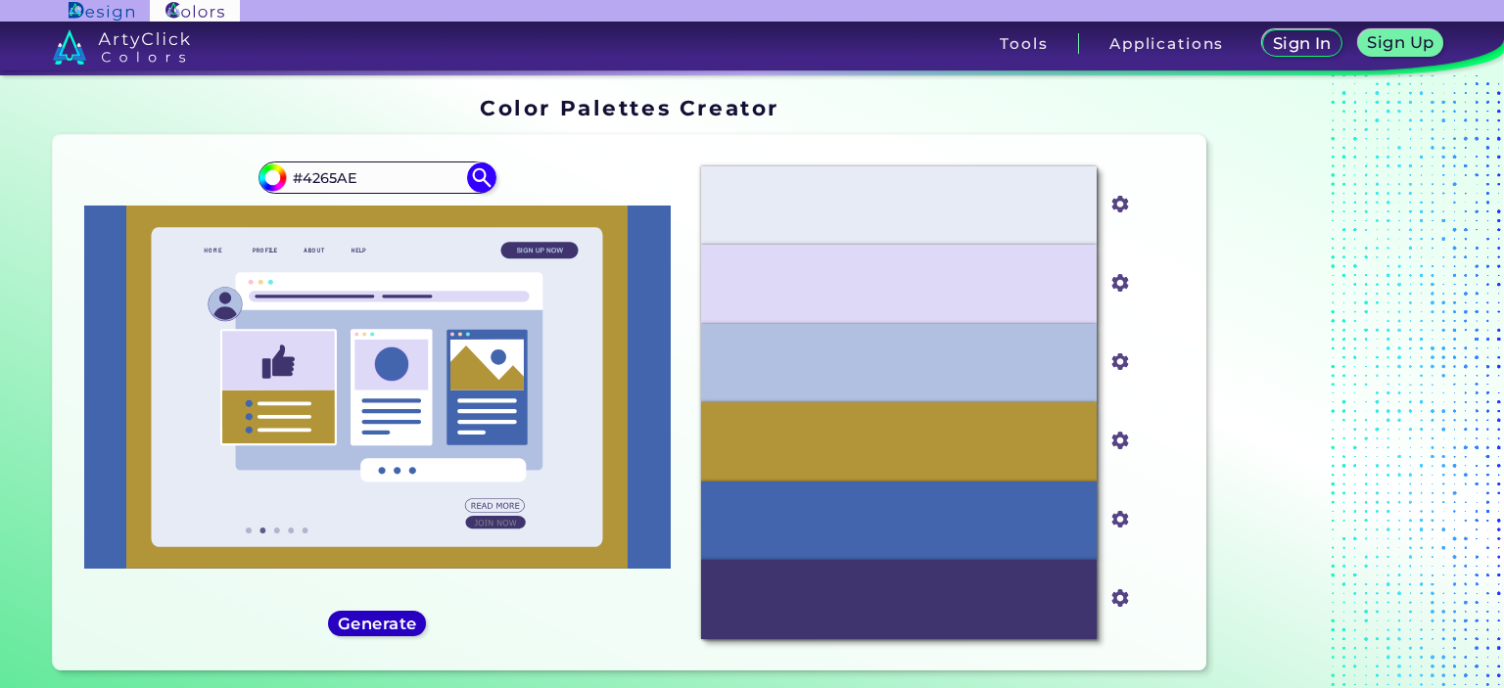
click at [403, 619] on h5 "Generate" at bounding box center [377, 623] width 71 height 15
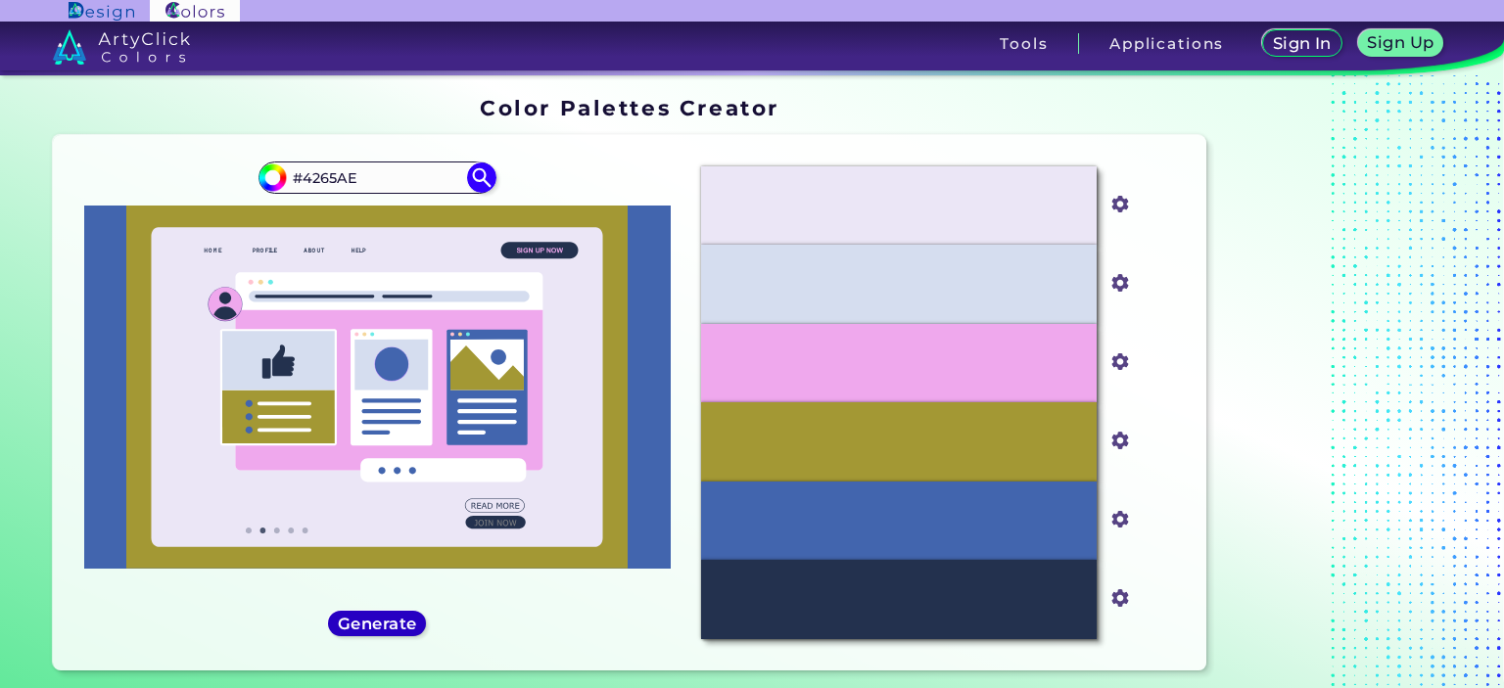
click at [403, 619] on h5 "Generate" at bounding box center [377, 623] width 71 height 15
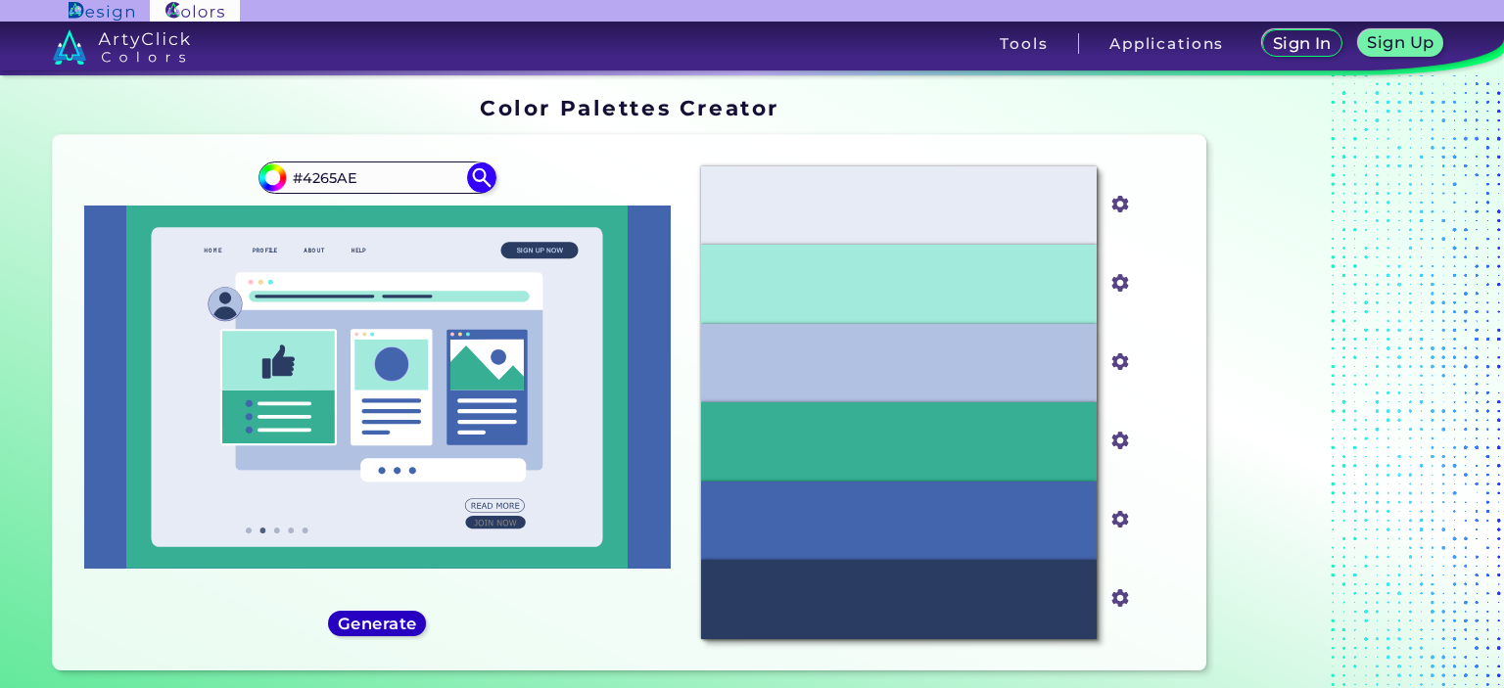
click at [403, 619] on h5 "Generate" at bounding box center [377, 623] width 72 height 15
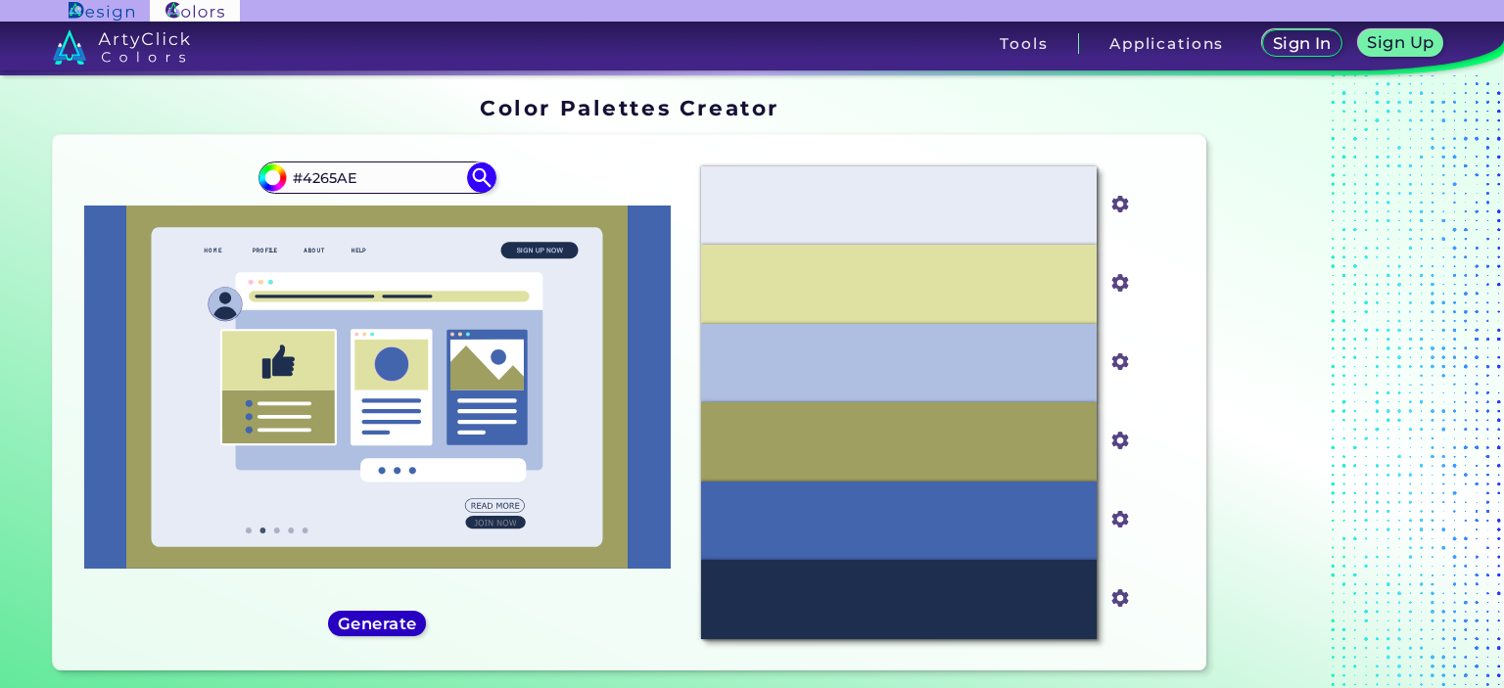
click at [403, 619] on h5 "Generate" at bounding box center [377, 623] width 71 height 15
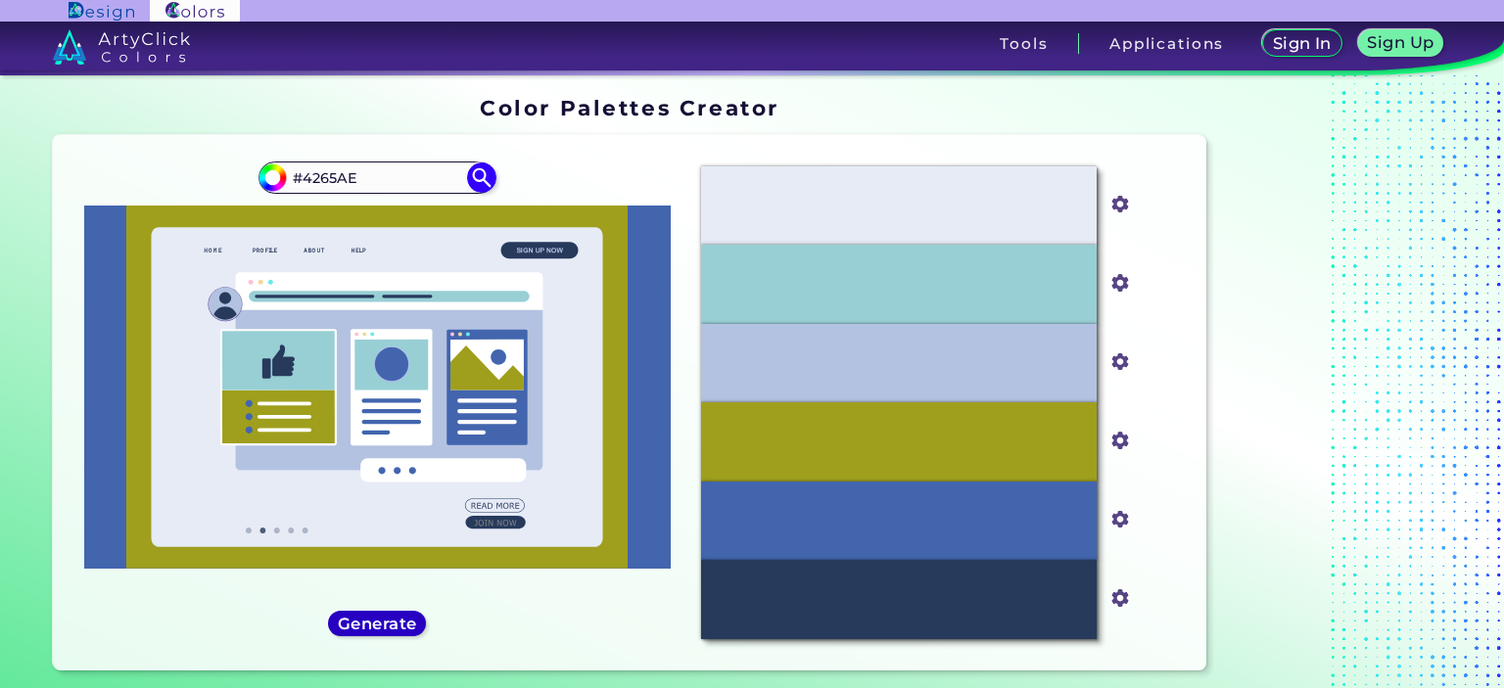
click at [403, 619] on h5 "Generate" at bounding box center [377, 623] width 82 height 17
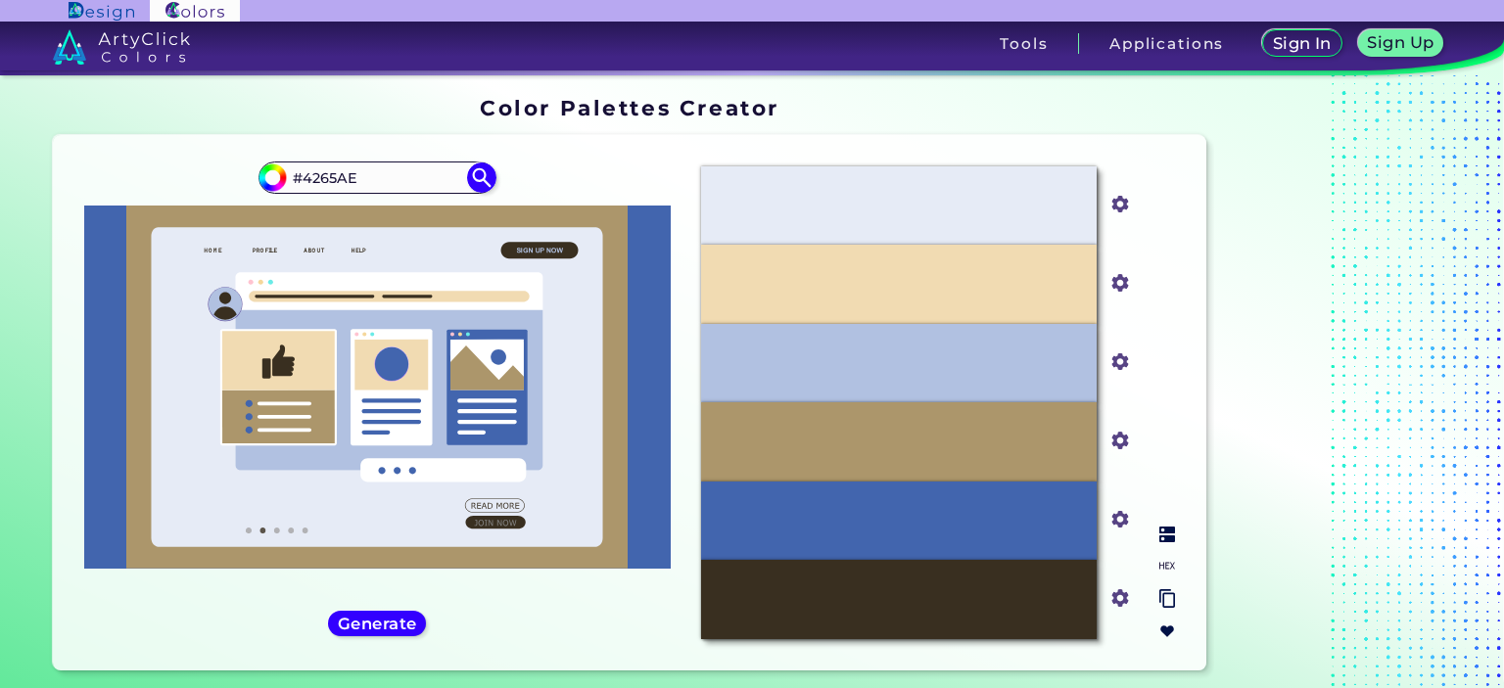
click at [1166, 567] on img at bounding box center [1167, 566] width 16 height 16
drag, startPoint x: 878, startPoint y: 203, endPoint x: 932, endPoint y: 203, distance: 53.9
click at [932, 203] on div "#E6EBF6" at bounding box center [899, 205] width 396 height 79
drag, startPoint x: 877, startPoint y: 279, endPoint x: 932, endPoint y: 279, distance: 54.8
click at [932, 279] on div "#F1DBB2" at bounding box center [899, 284] width 396 height 79
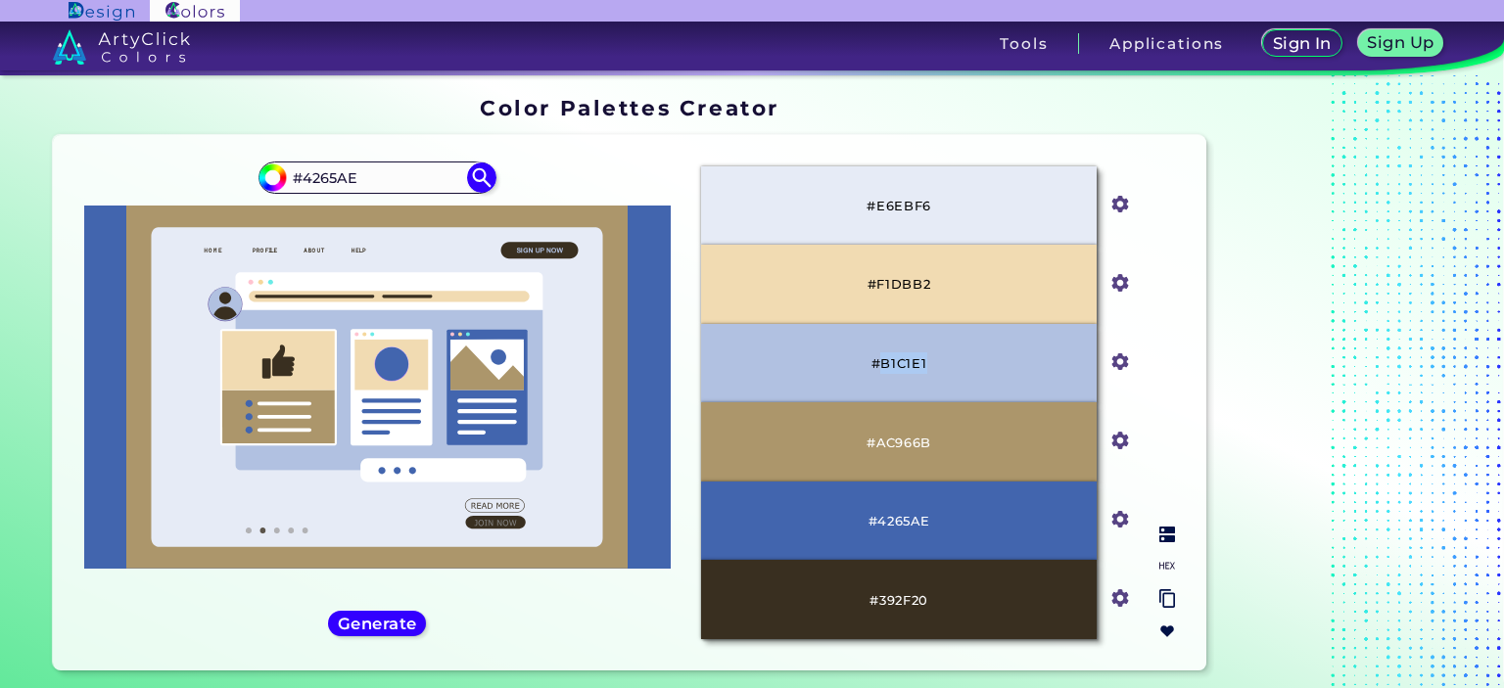
drag, startPoint x: 881, startPoint y: 359, endPoint x: 938, endPoint y: 359, distance: 56.8
click at [938, 359] on div "#B1C1E1" at bounding box center [899, 363] width 396 height 79
drag, startPoint x: 877, startPoint y: 439, endPoint x: 940, endPoint y: 442, distance: 62.7
click at [941, 442] on div "#AC966B" at bounding box center [899, 441] width 396 height 79
click at [421, 622] on div "Generate" at bounding box center [377, 624] width 88 height 24
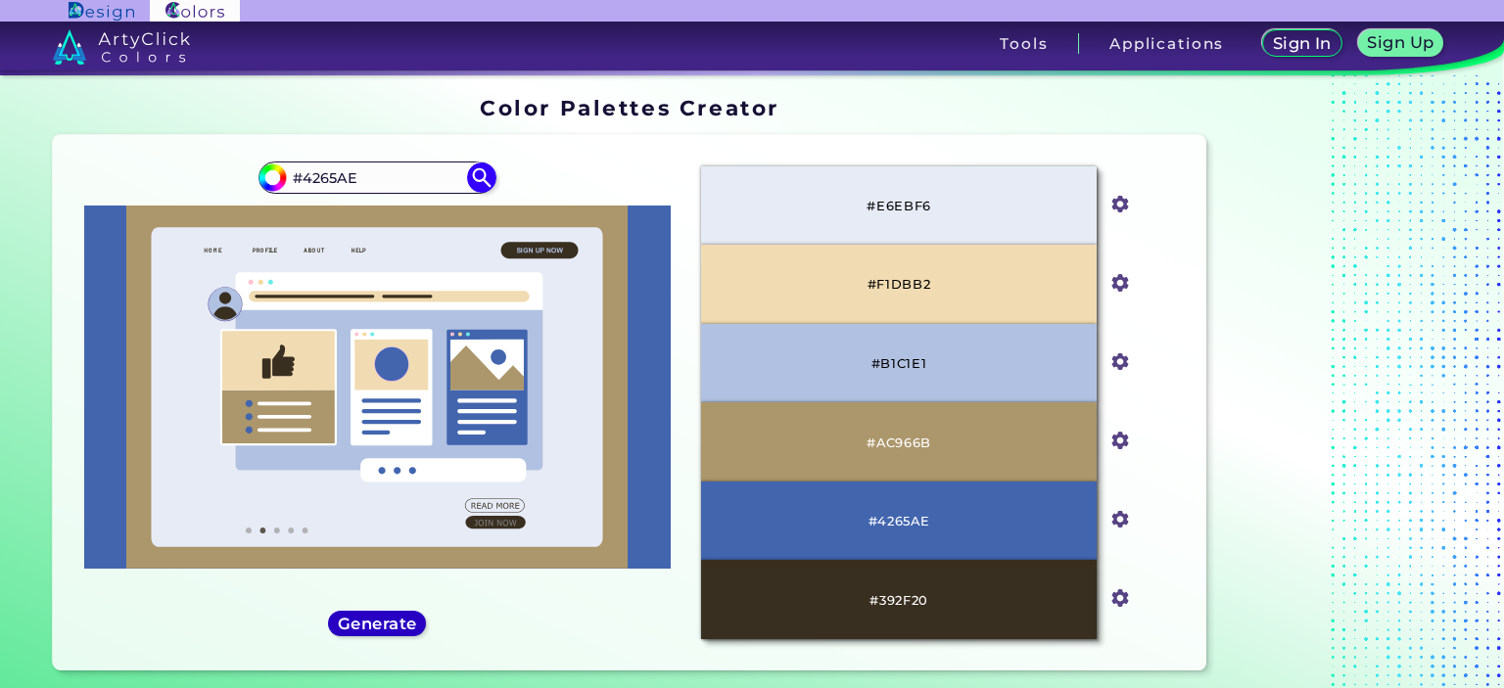
click at [407, 625] on h5 "Generate" at bounding box center [377, 623] width 71 height 15
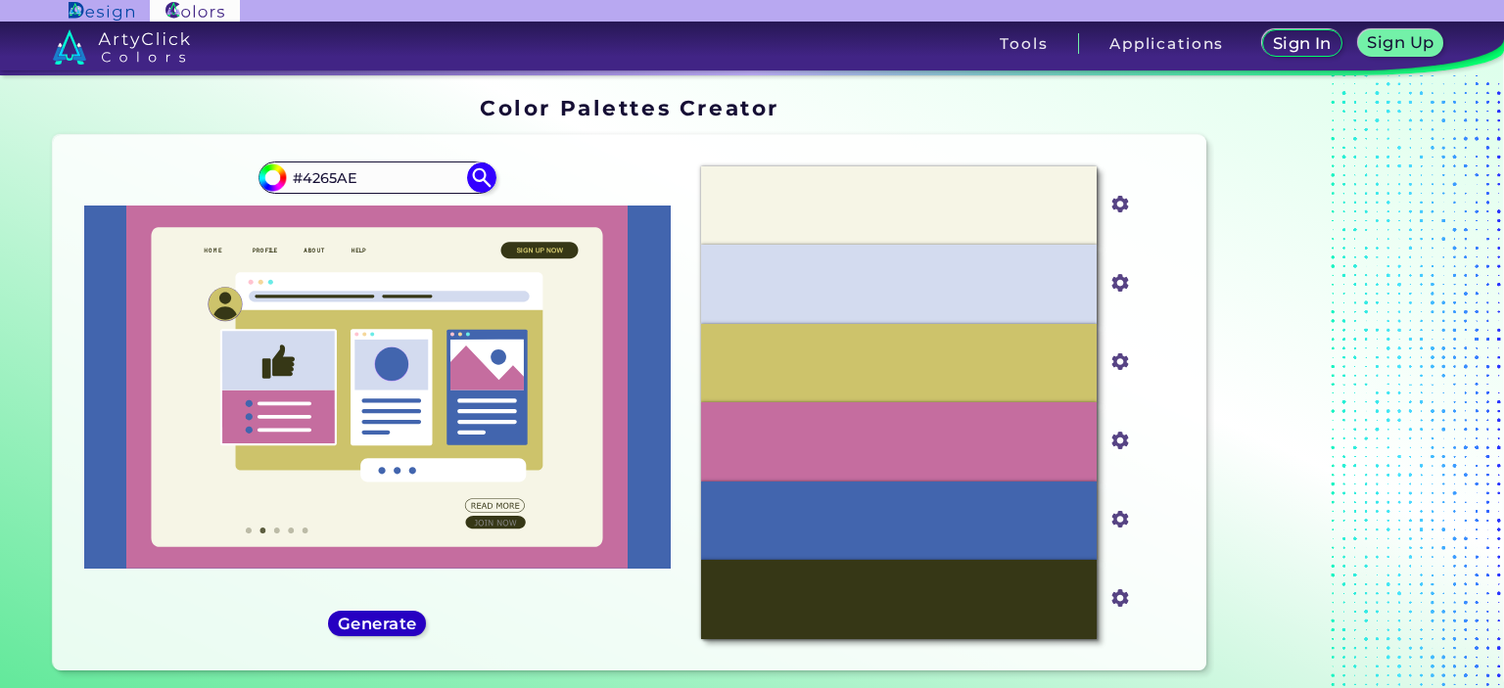
click at [407, 626] on h5 "Generate" at bounding box center [377, 623] width 71 height 15
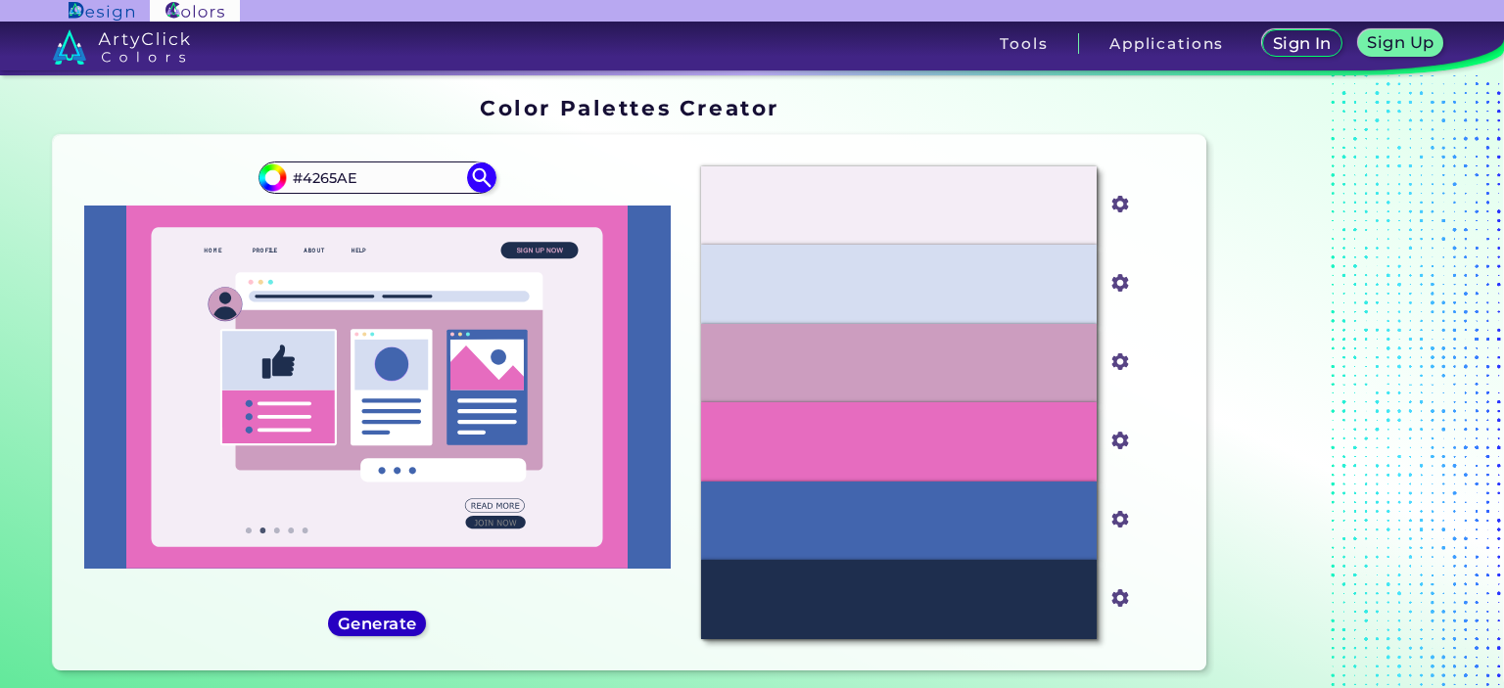
click at [407, 626] on h5 "Generate" at bounding box center [377, 623] width 71 height 15
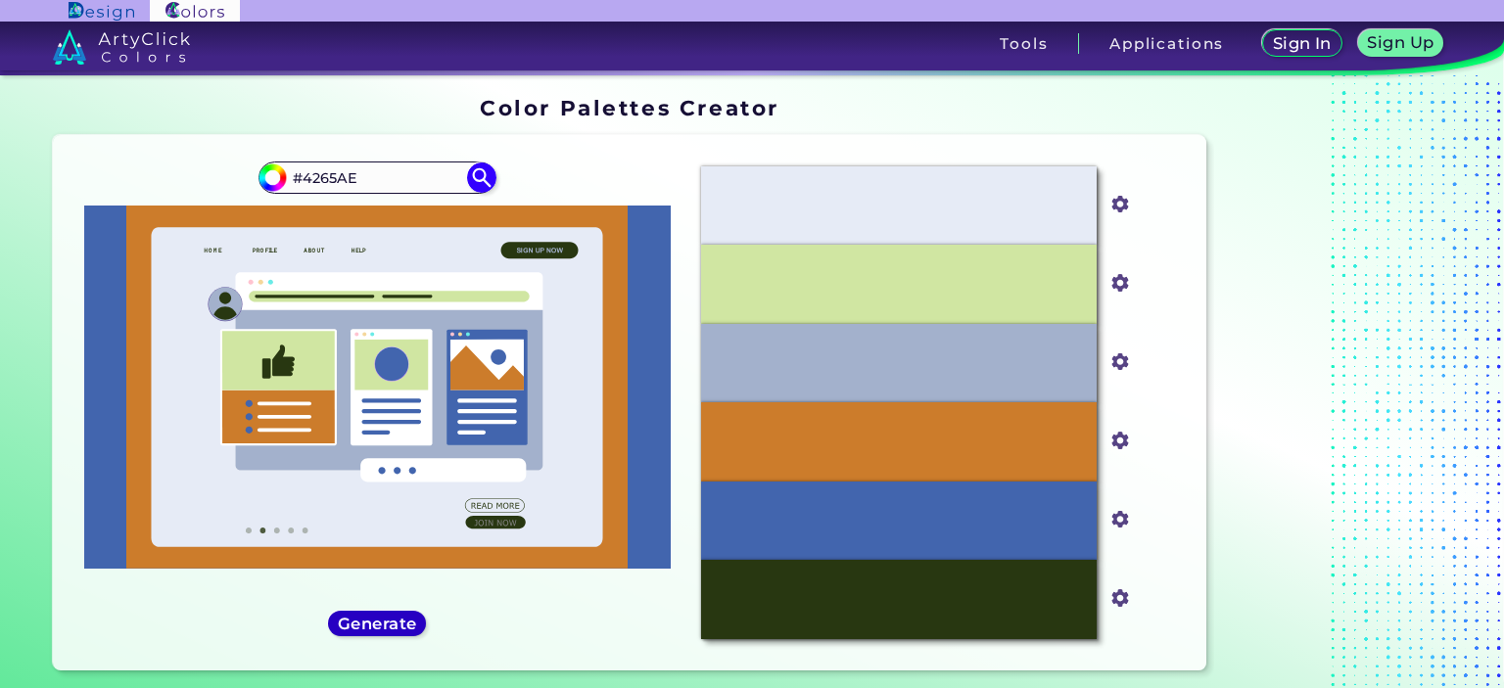
click at [407, 626] on h5 "Generate" at bounding box center [377, 623] width 71 height 15
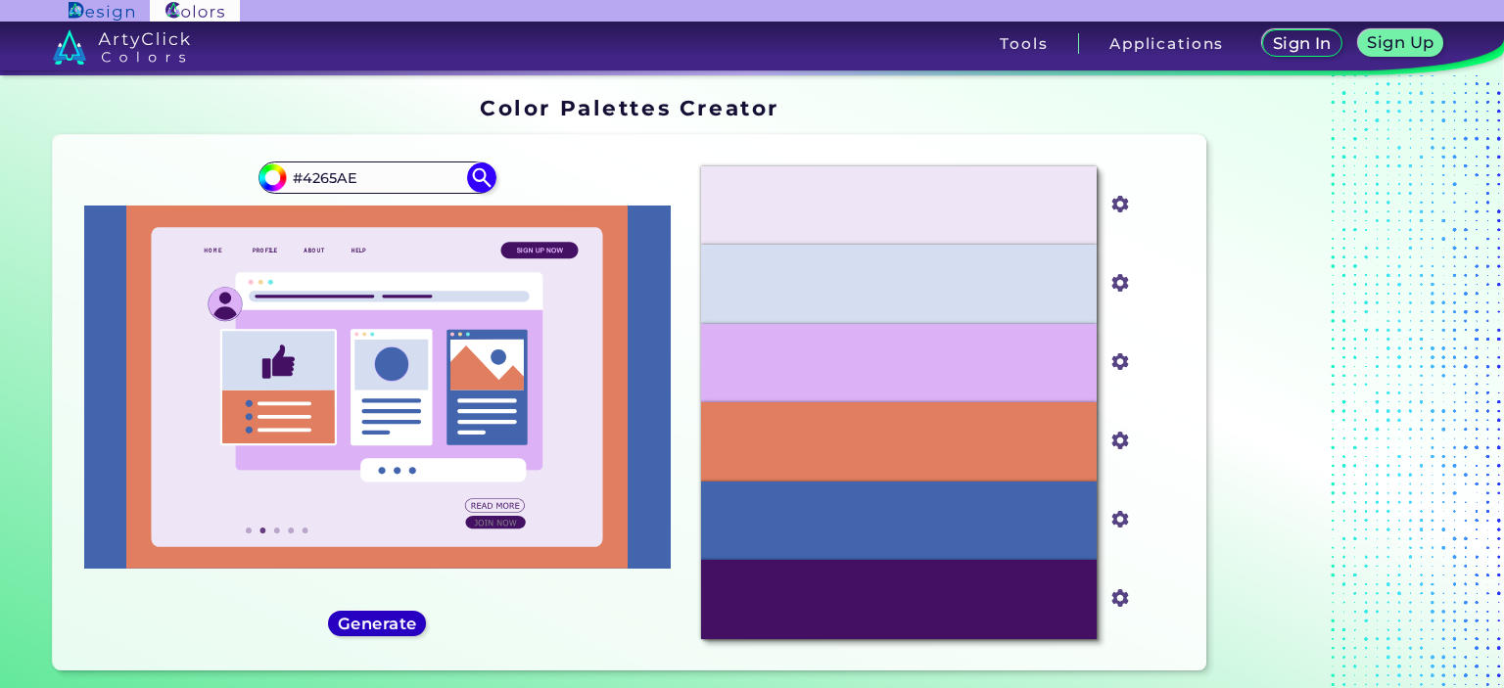
click at [407, 626] on h5 "Generate" at bounding box center [377, 623] width 71 height 15
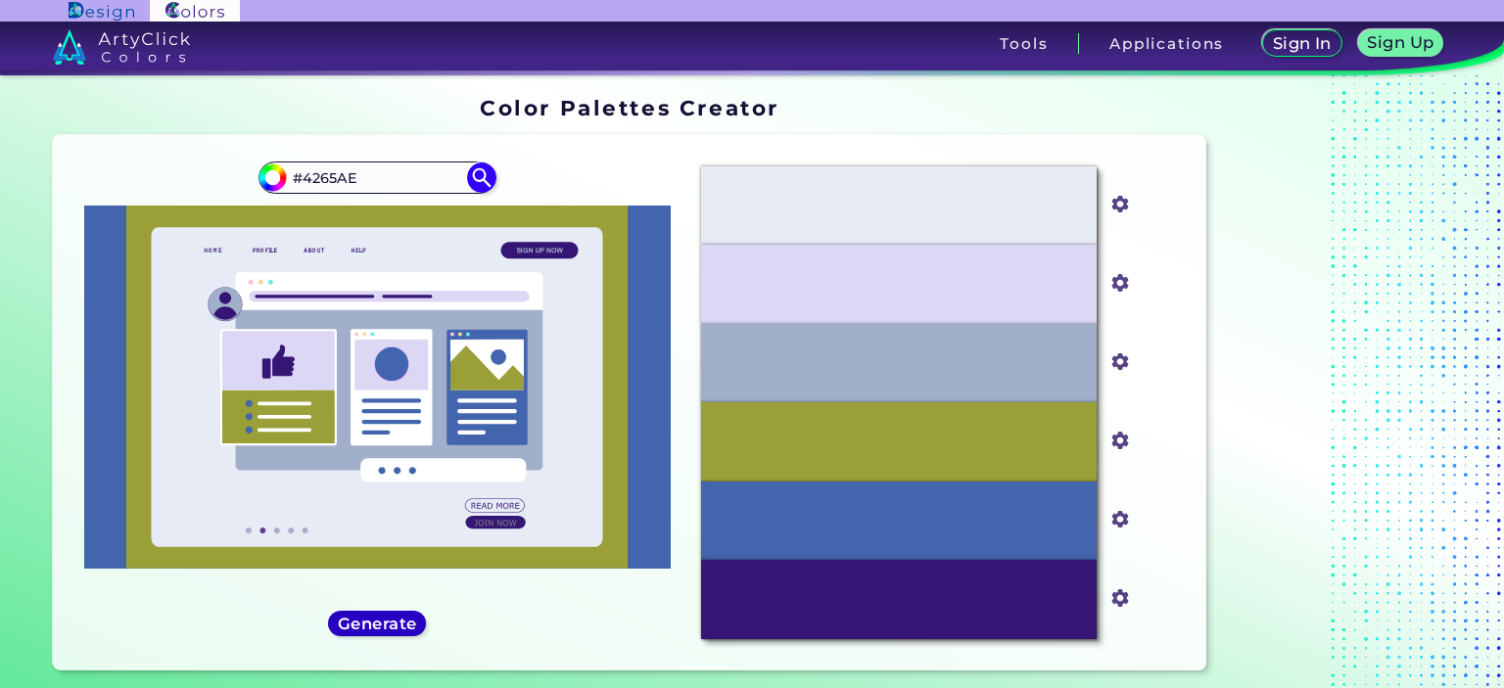
click at [407, 626] on h5 "Generate" at bounding box center [377, 623] width 71 height 15
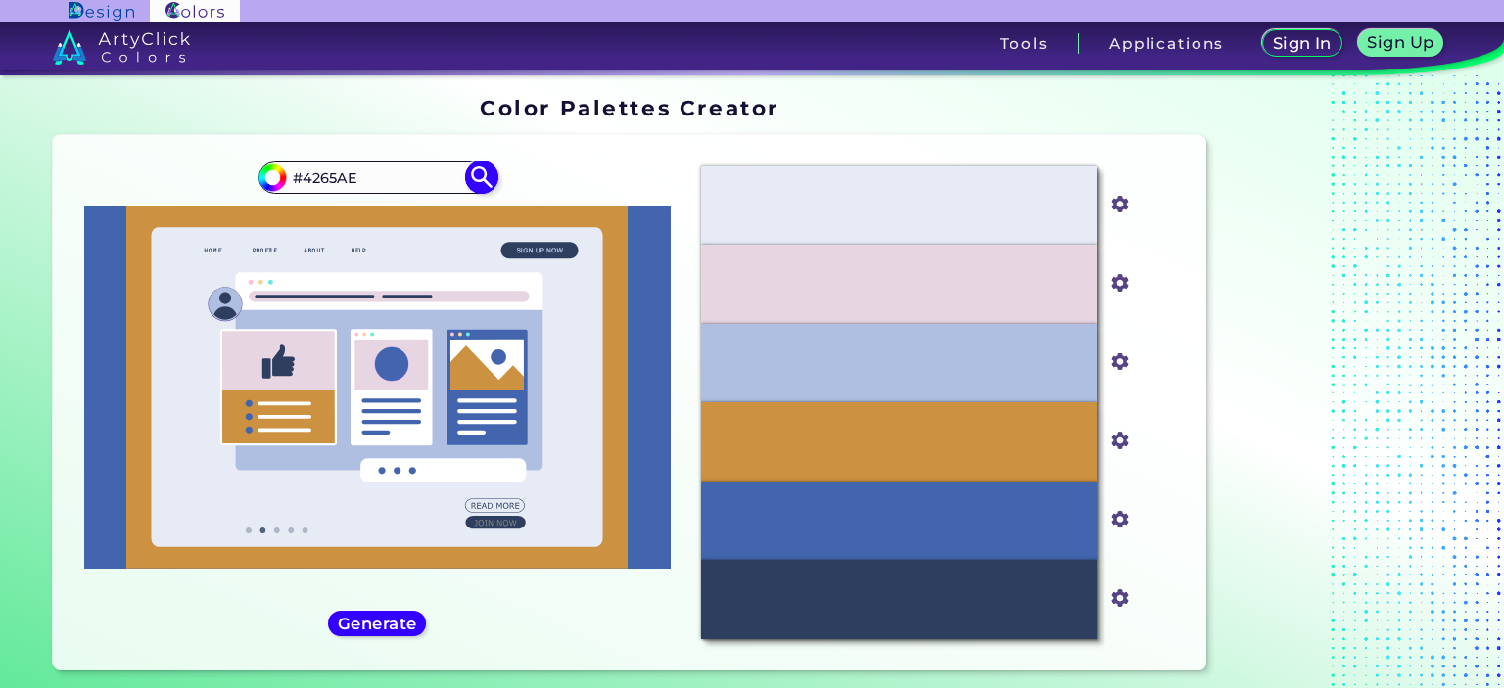
drag, startPoint x: 377, startPoint y: 176, endPoint x: 327, endPoint y: 175, distance: 50.0
click at [270, 176] on div "#4265ae #4265AE" at bounding box center [377, 177] width 237 height 31
paste input "82CAFF"
type input "#82CAFF"
click at [472, 177] on img at bounding box center [482, 178] width 34 height 34
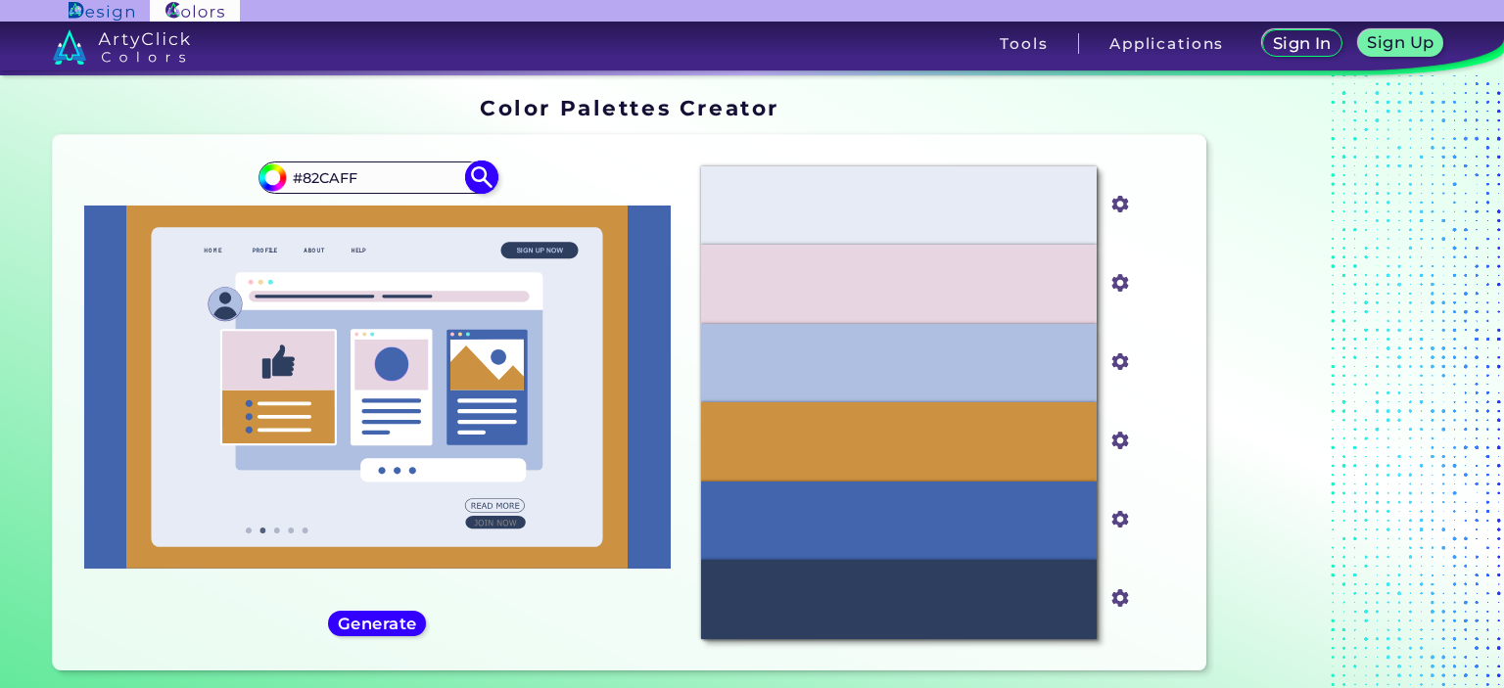
type input "#82caff"
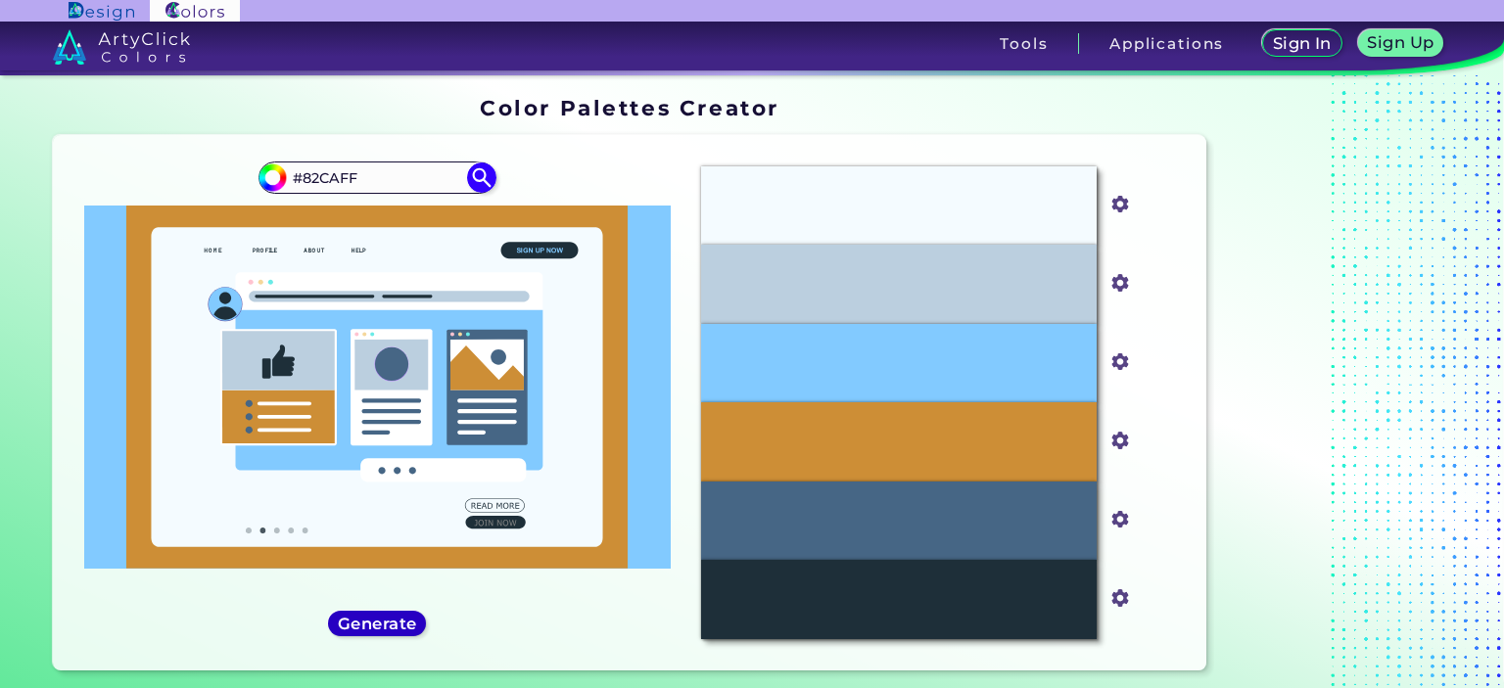
click at [376, 616] on h5 "Generate" at bounding box center [377, 623] width 71 height 15
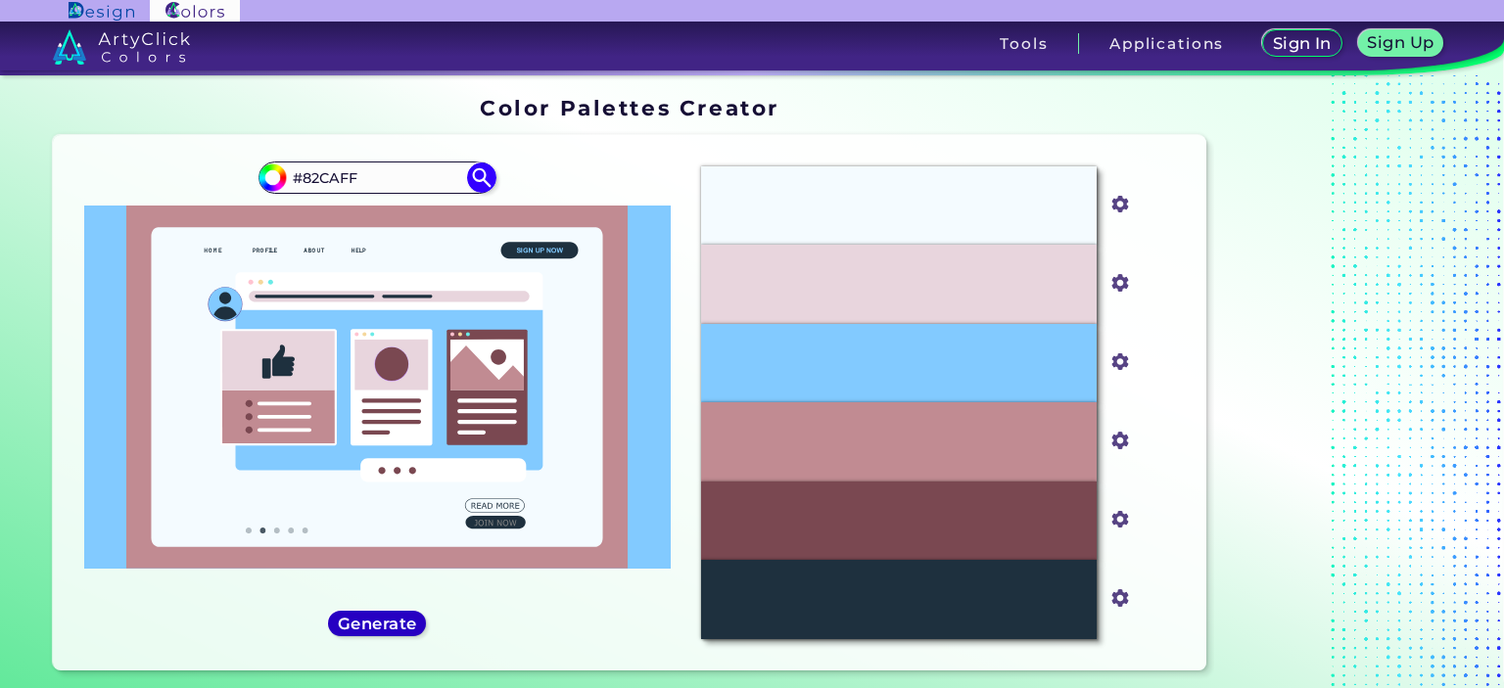
click at [380, 616] on h5 "Generate" at bounding box center [377, 623] width 71 height 15
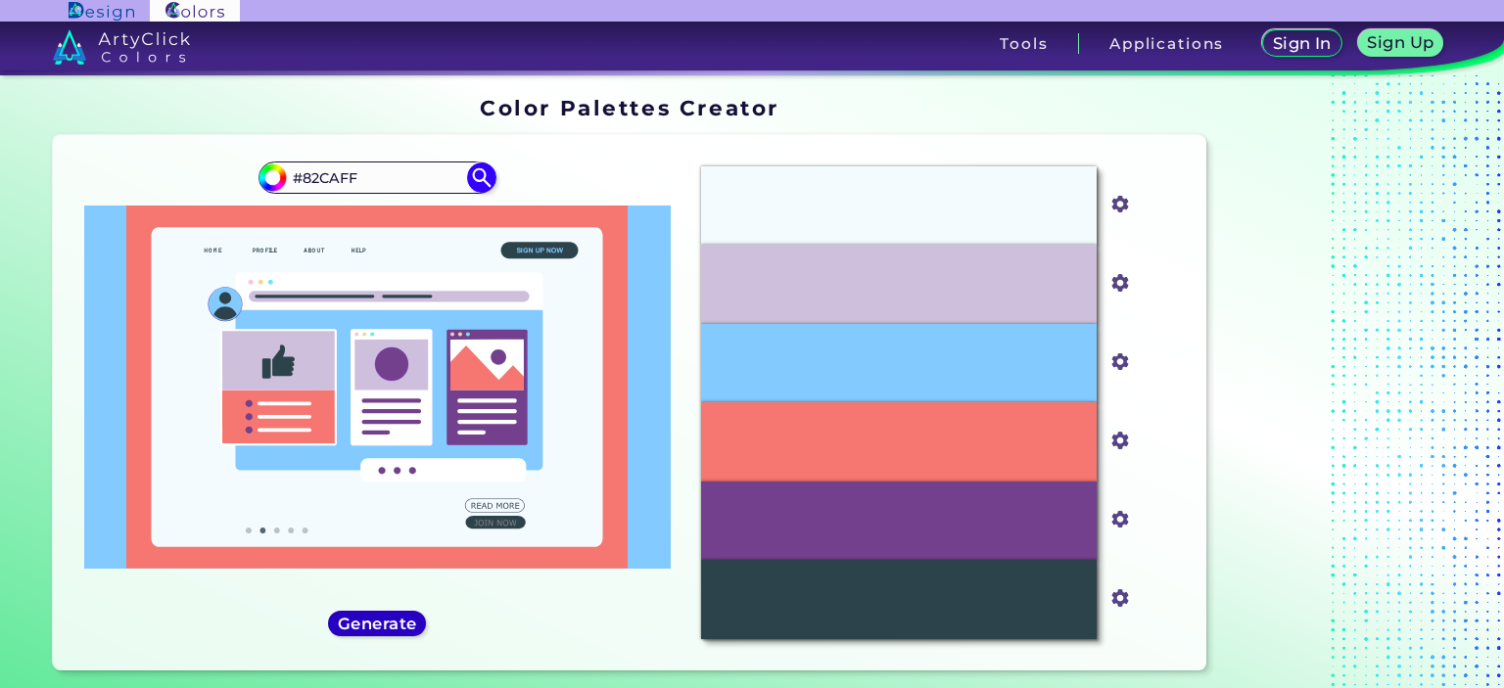
click at [381, 616] on h5 "Generate" at bounding box center [377, 623] width 74 height 15
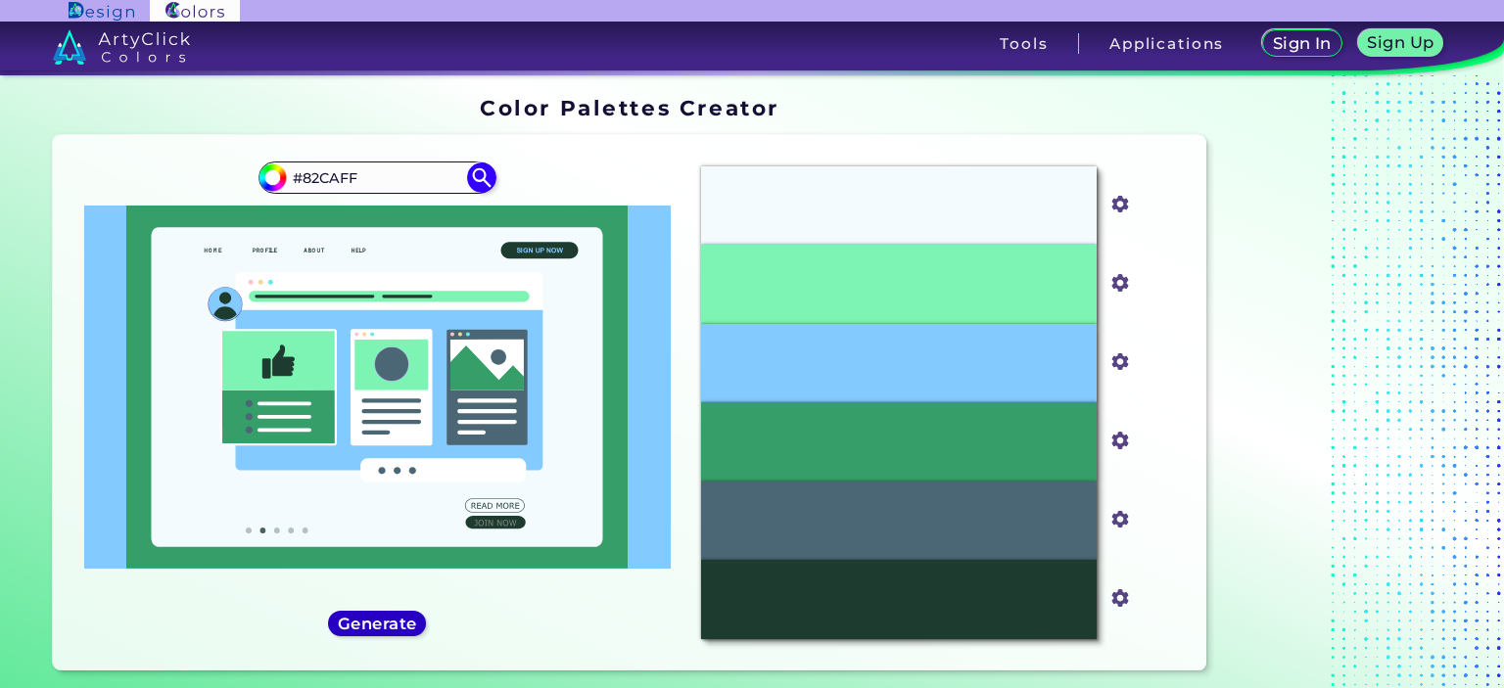
click at [394, 616] on h5 "Generate" at bounding box center [376, 623] width 71 height 15
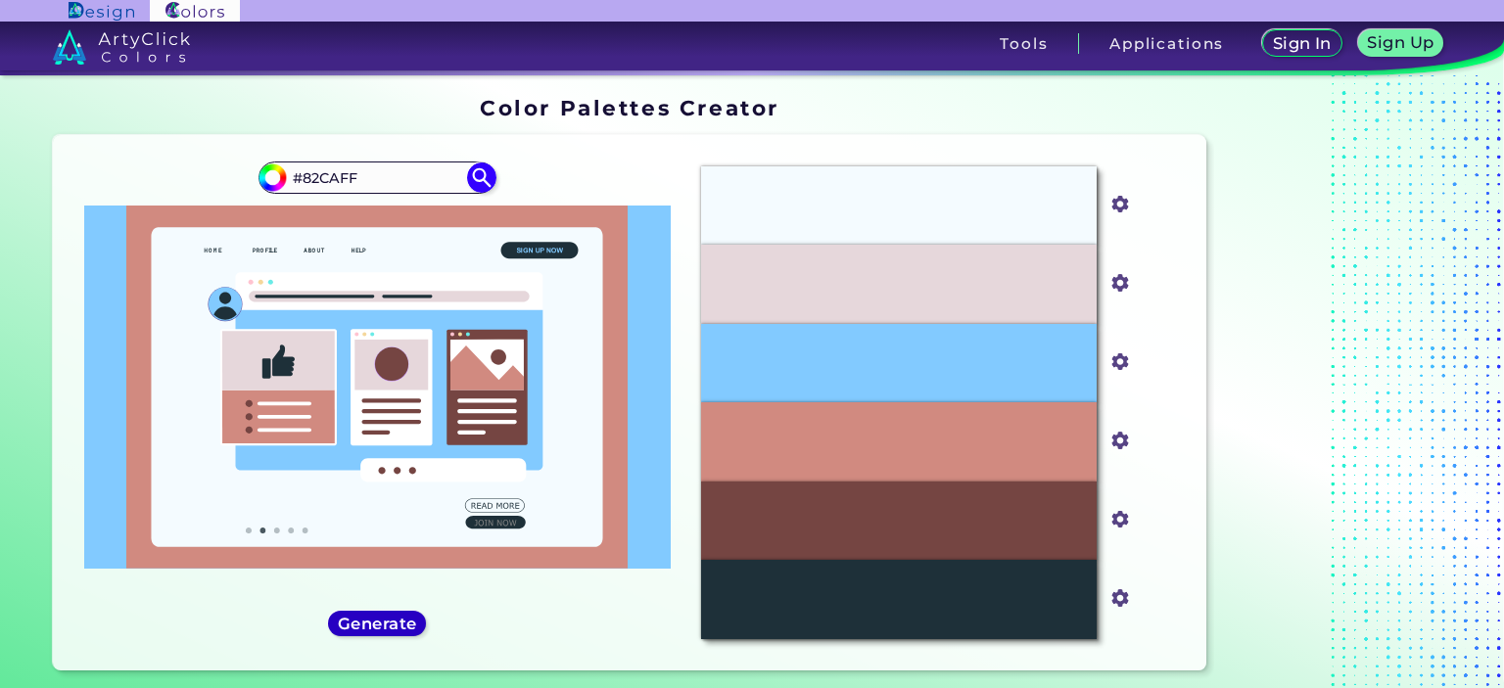
click at [394, 616] on h5 "Generate" at bounding box center [377, 623] width 71 height 15
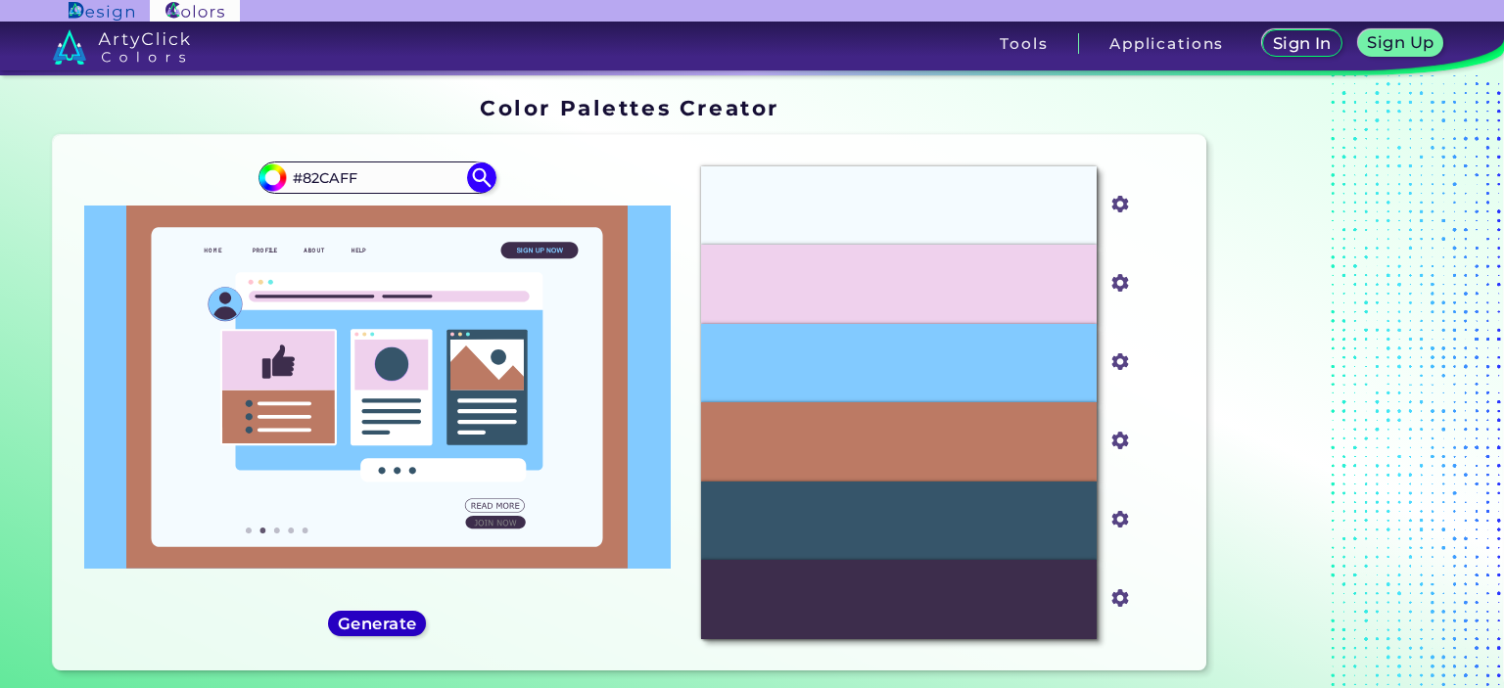
click at [390, 616] on h5 "Generate" at bounding box center [377, 623] width 71 height 15
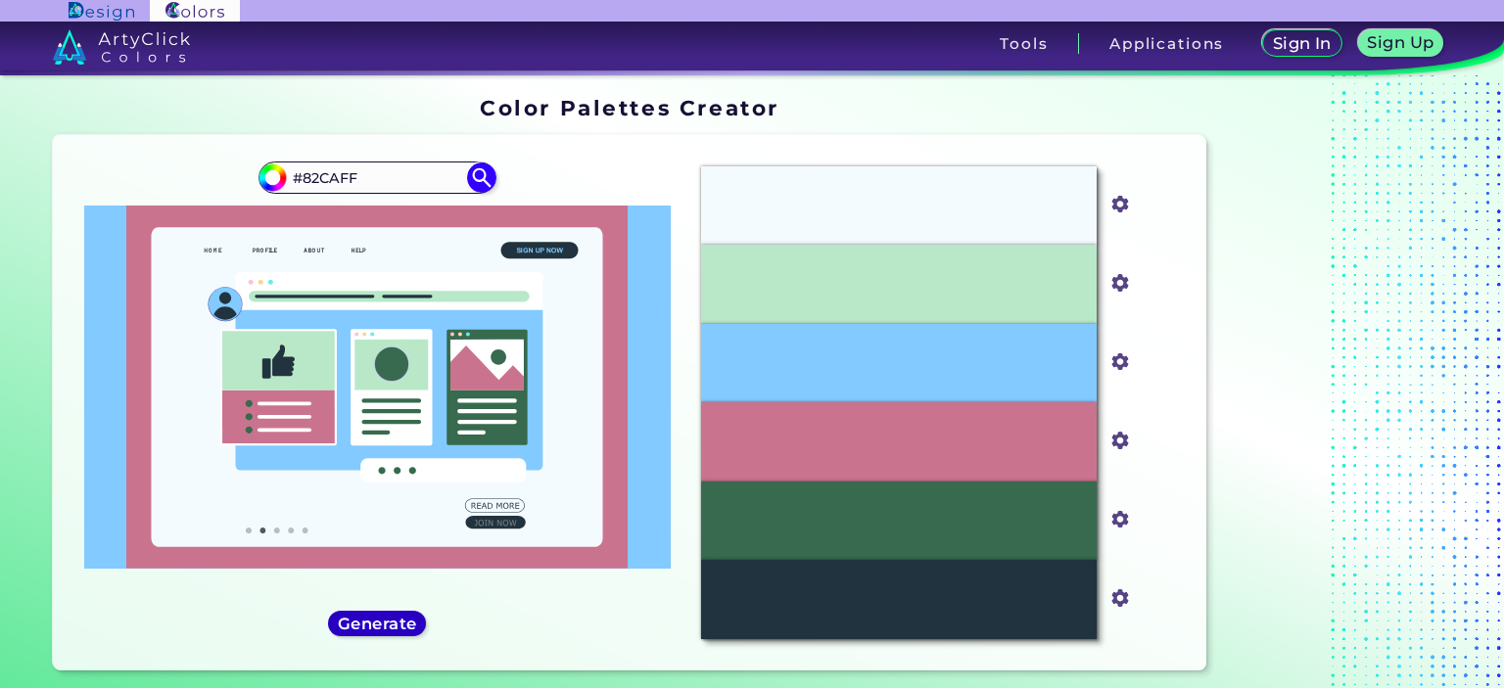
click at [390, 616] on h5 "Generate" at bounding box center [377, 623] width 71 height 15
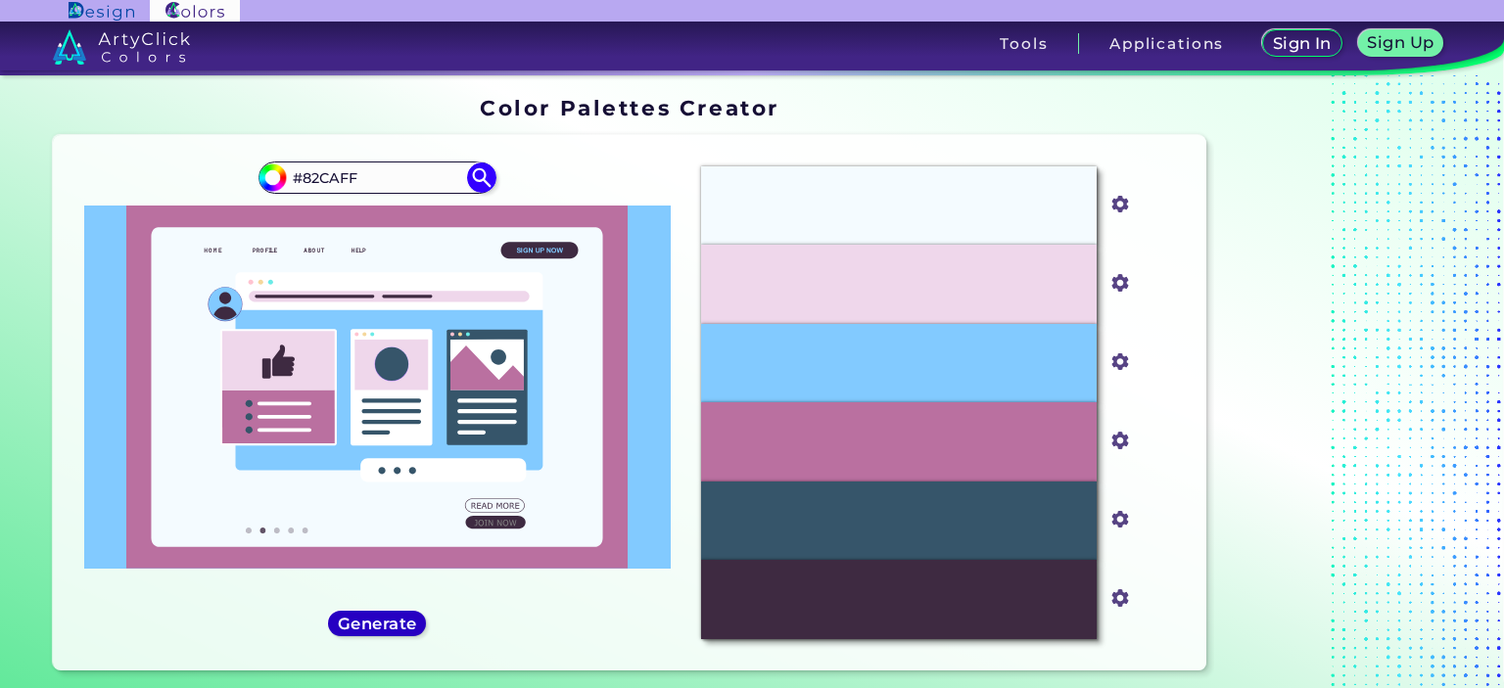
click at [390, 616] on h5 "Generate" at bounding box center [377, 623] width 71 height 15
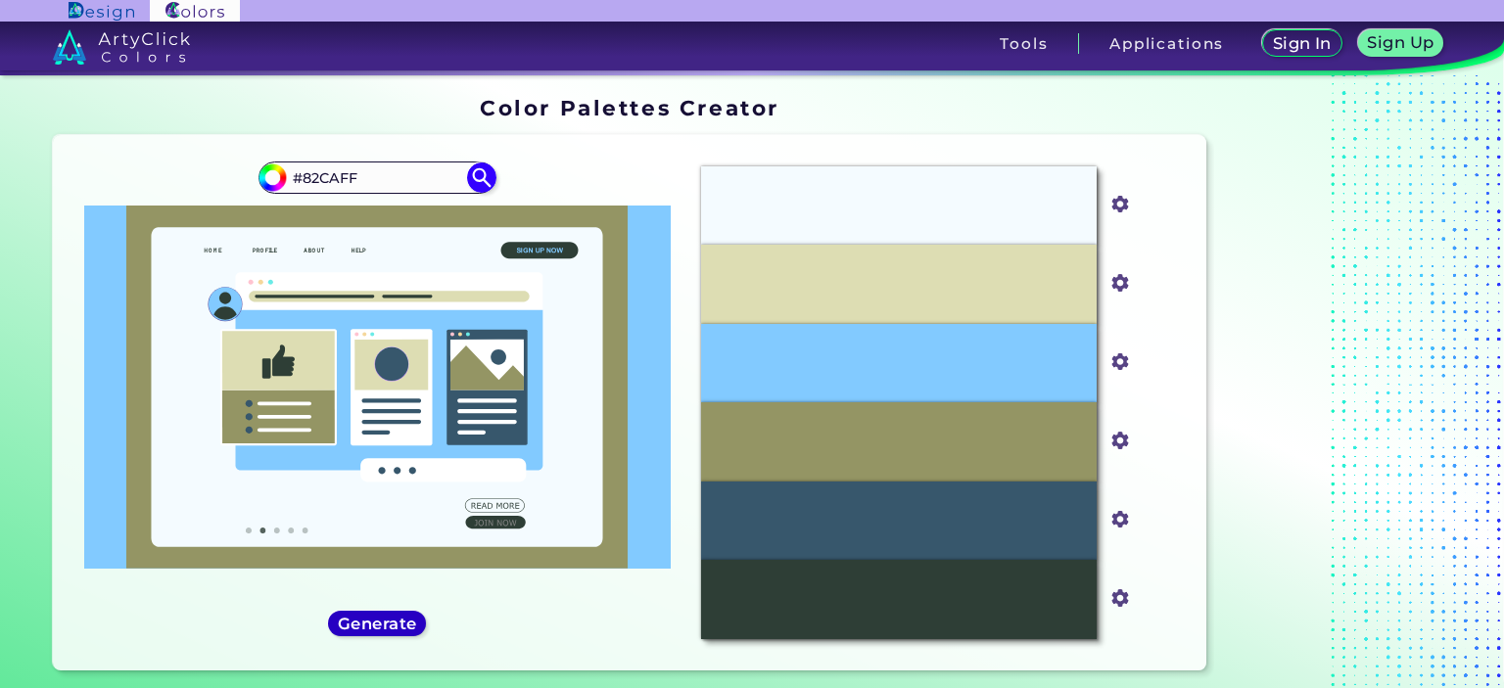
click at [390, 616] on h5 "Generate" at bounding box center [377, 623] width 71 height 15
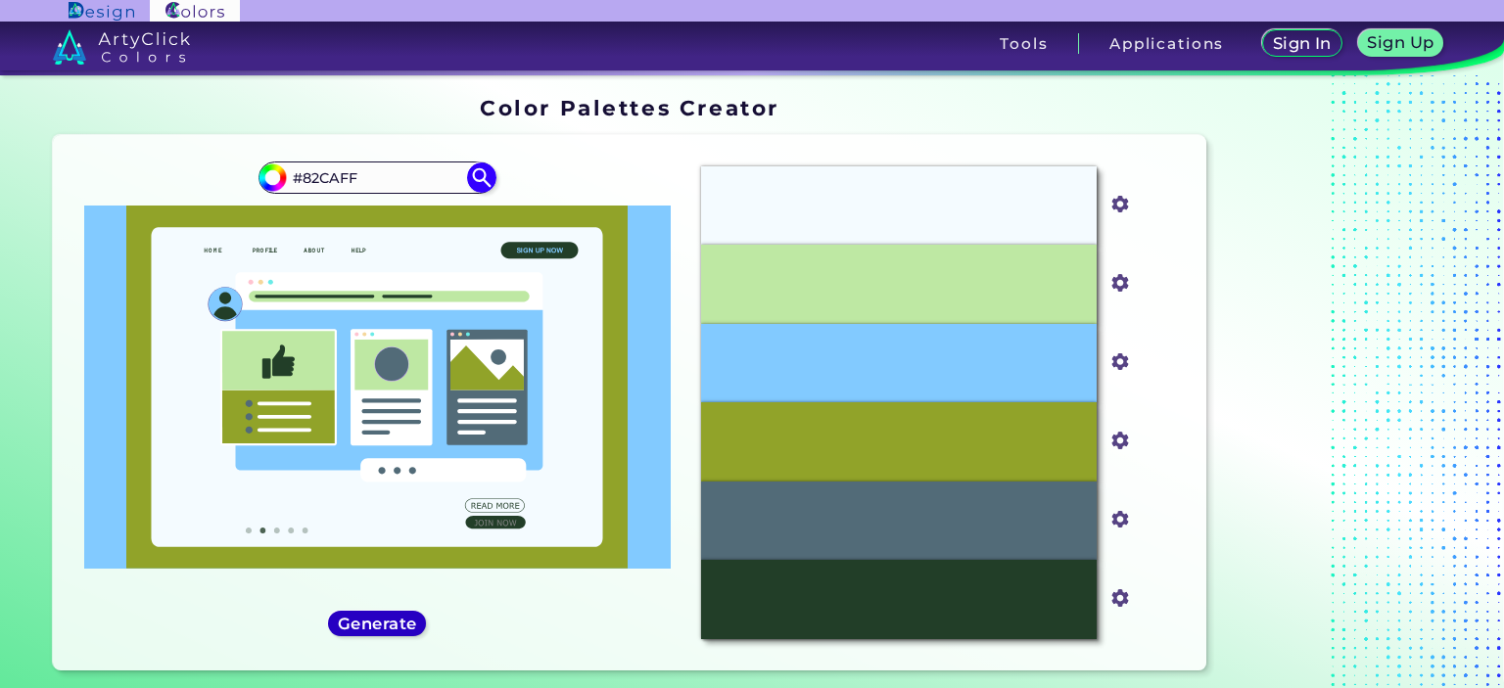
click at [390, 616] on h5 "Generate" at bounding box center [377, 623] width 71 height 15
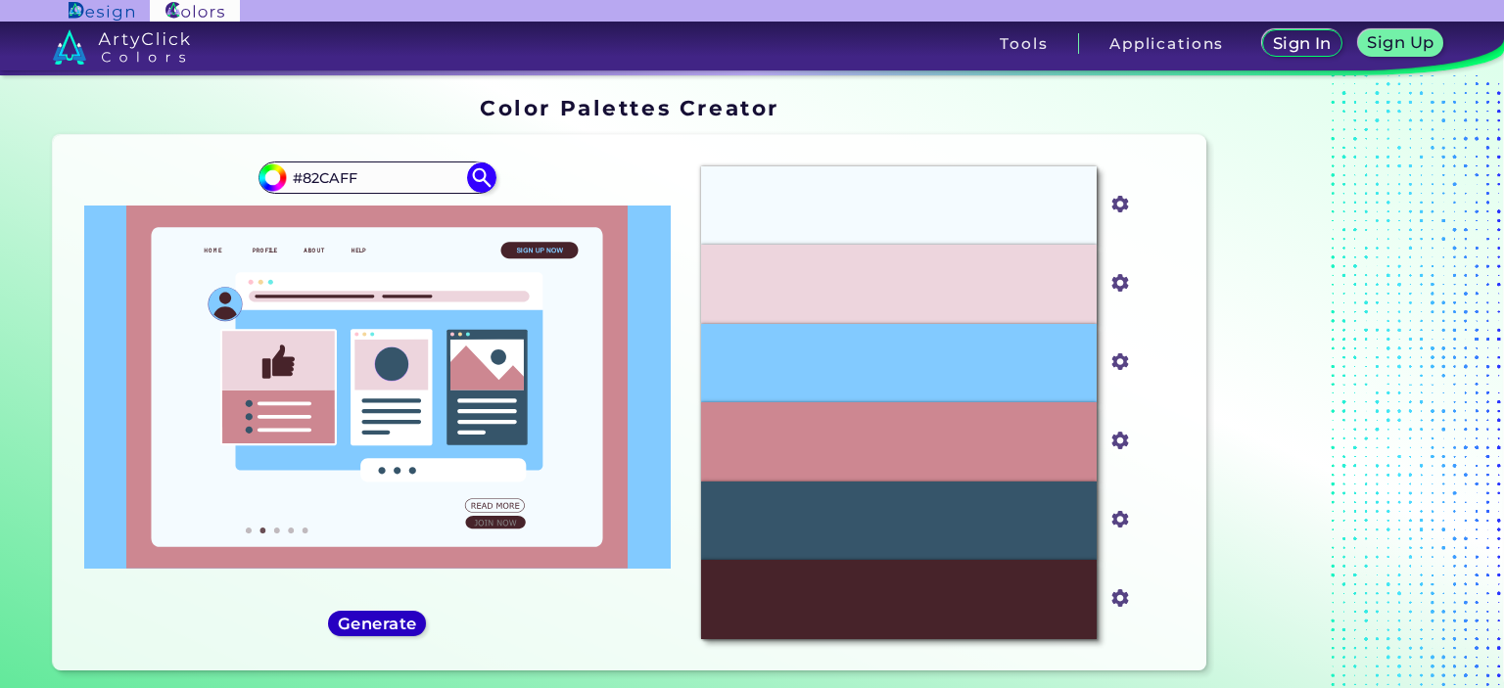
click at [390, 616] on h5 "Generate" at bounding box center [377, 623] width 71 height 15
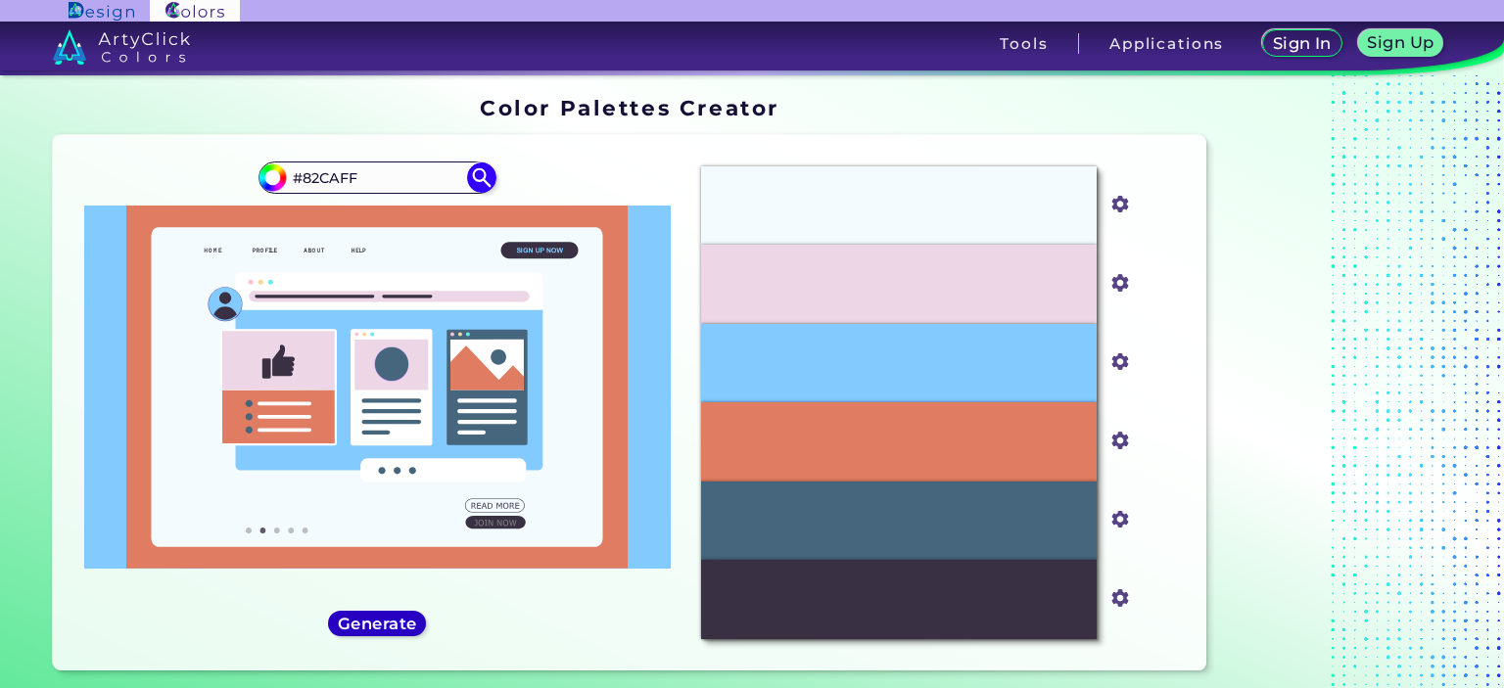
click at [390, 612] on div "Generate" at bounding box center [377, 624] width 92 height 24
click at [392, 616] on h5 "Generate" at bounding box center [377, 623] width 71 height 15
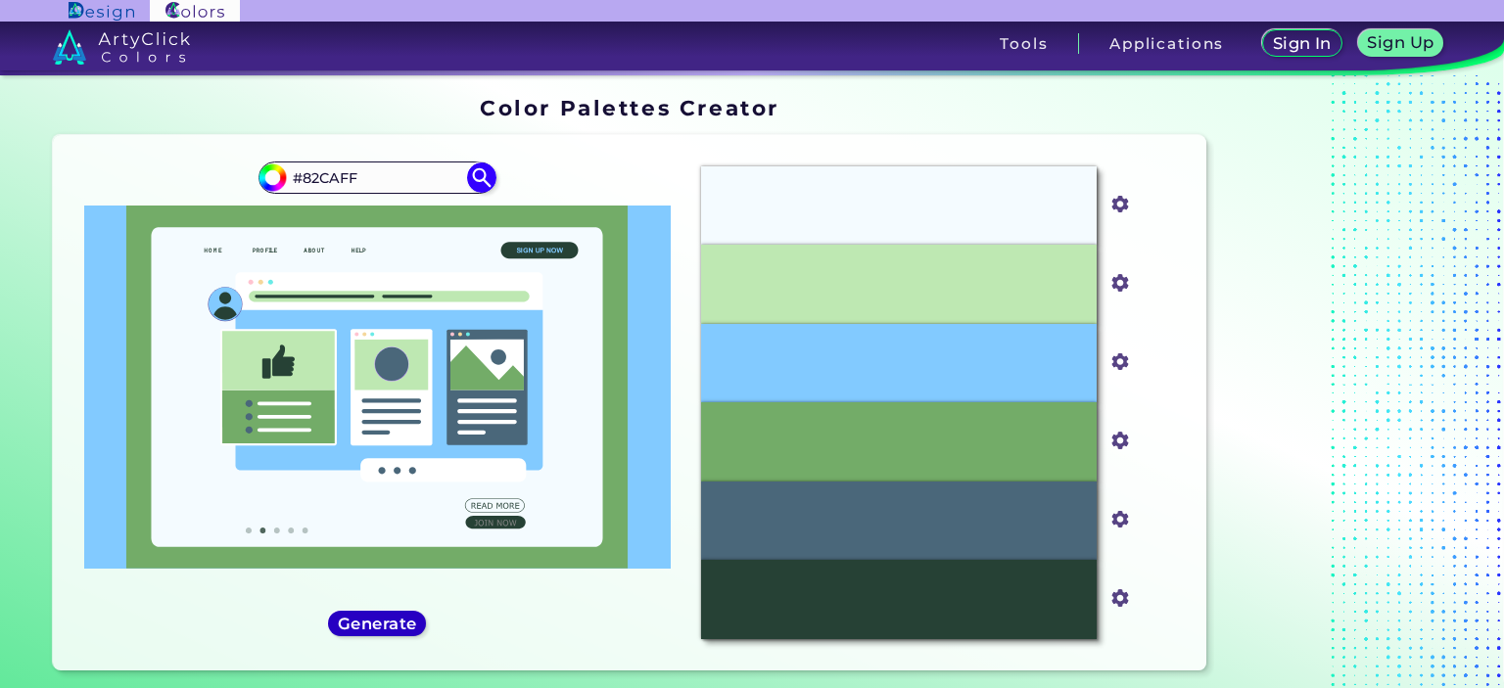
click at [389, 622] on h5 "Generate" at bounding box center [377, 623] width 71 height 15
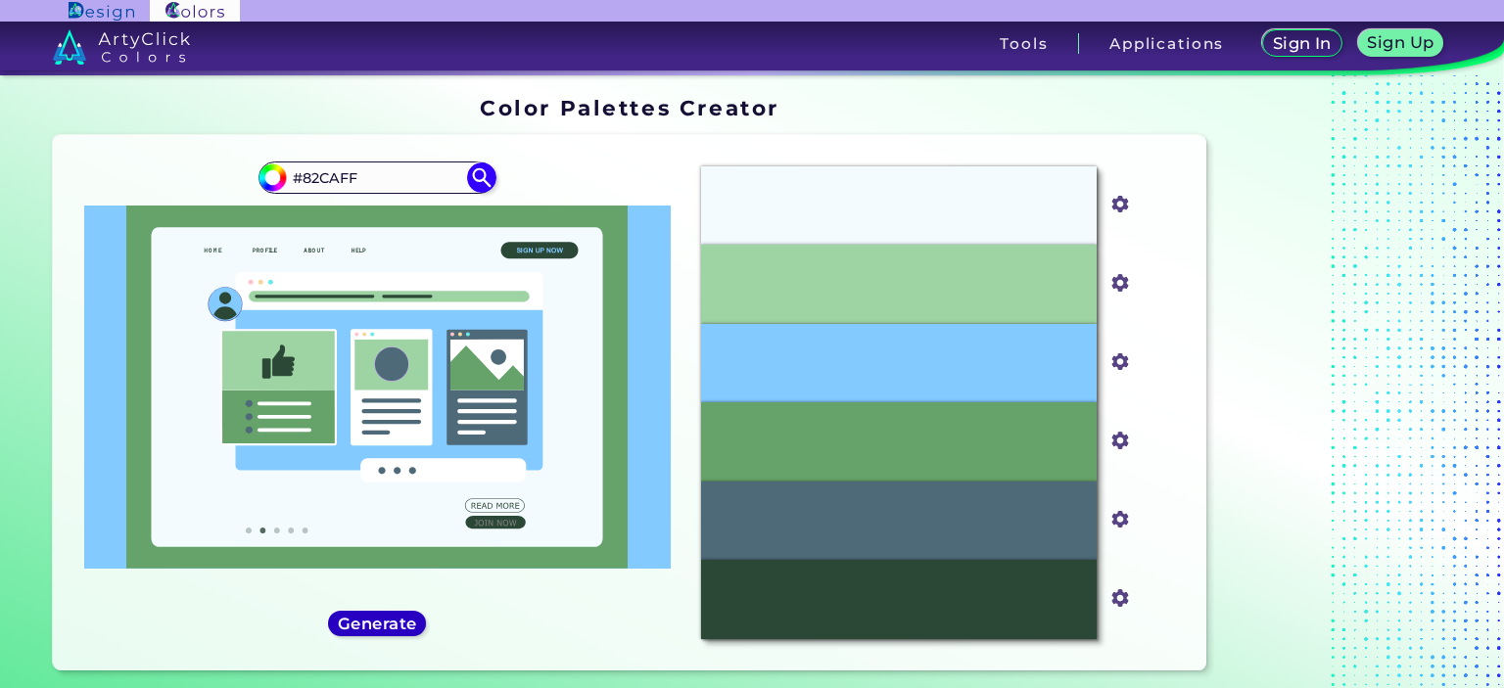
click at [389, 622] on h5 "Generate" at bounding box center [377, 623] width 71 height 15
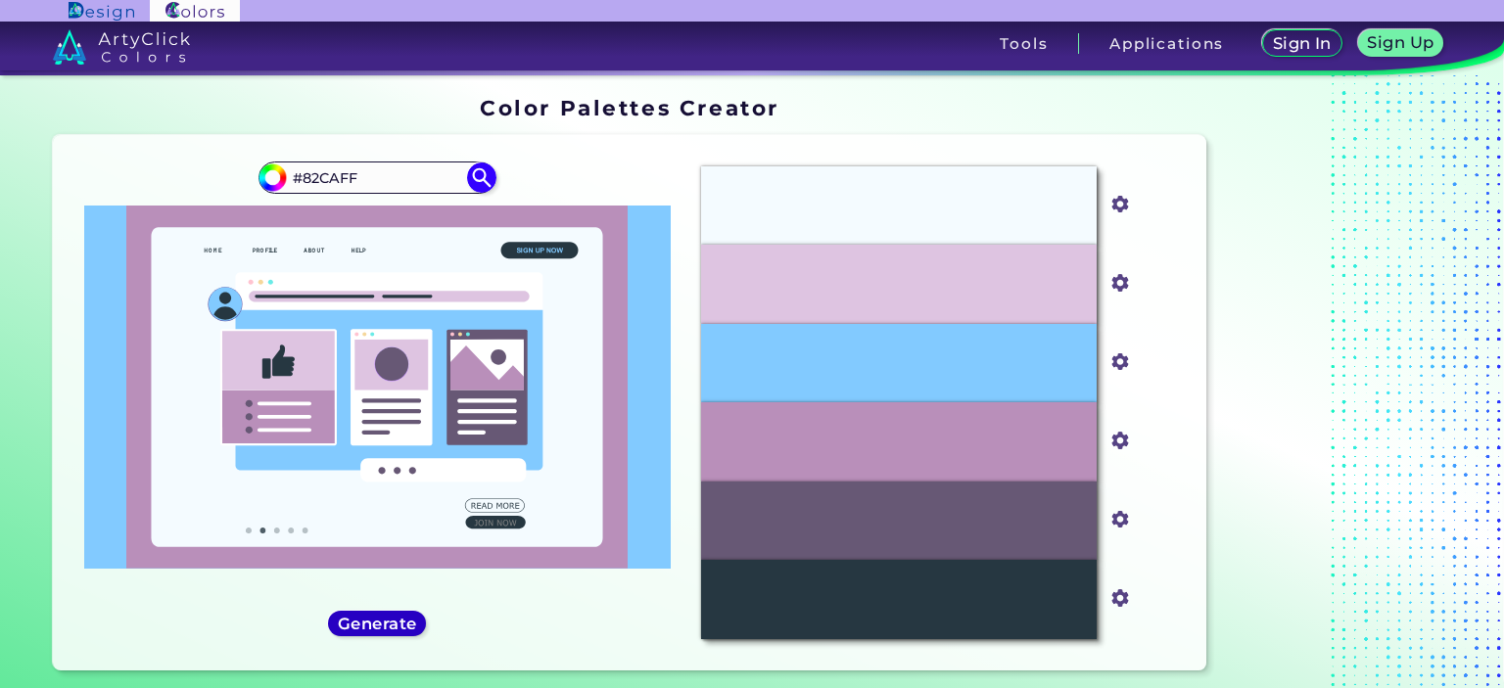
click at [389, 622] on h5 "Generate" at bounding box center [377, 623] width 71 height 15
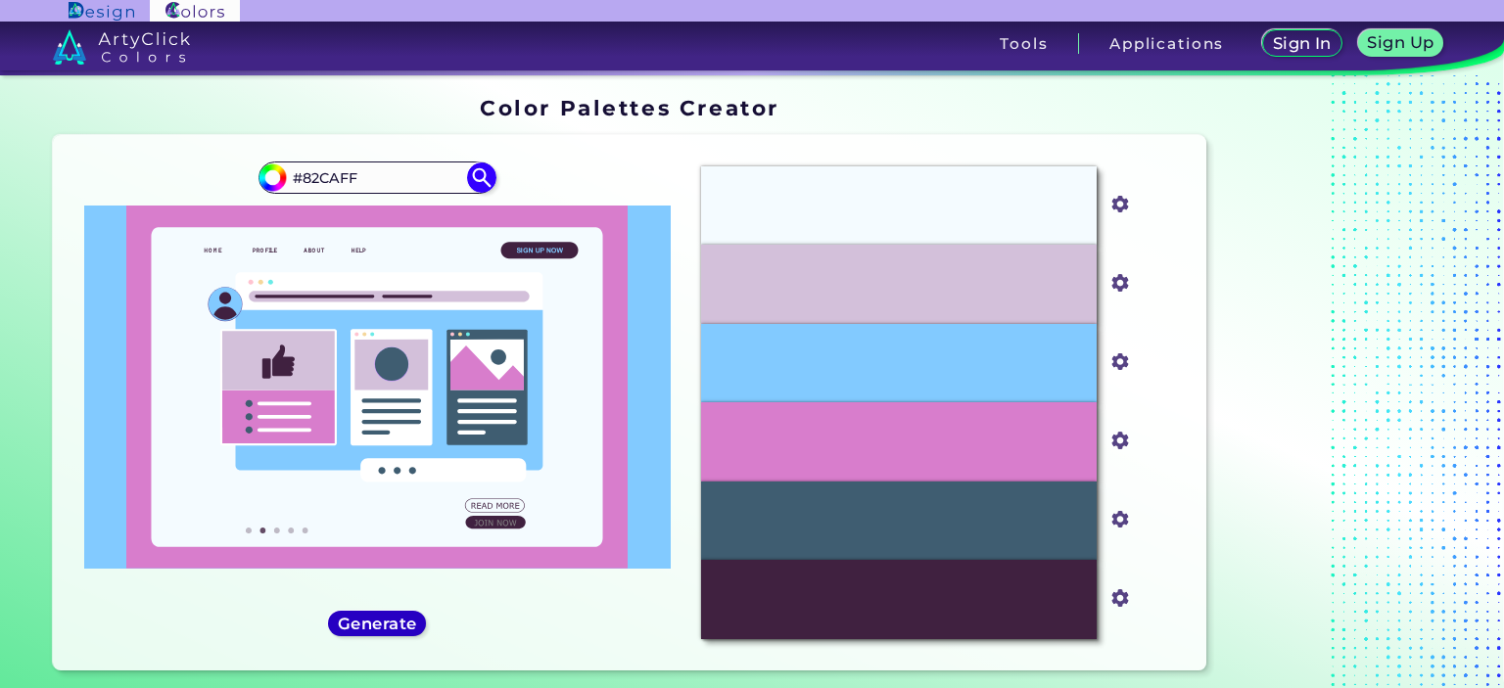
click at [389, 622] on h5 "Generate" at bounding box center [377, 623] width 71 height 15
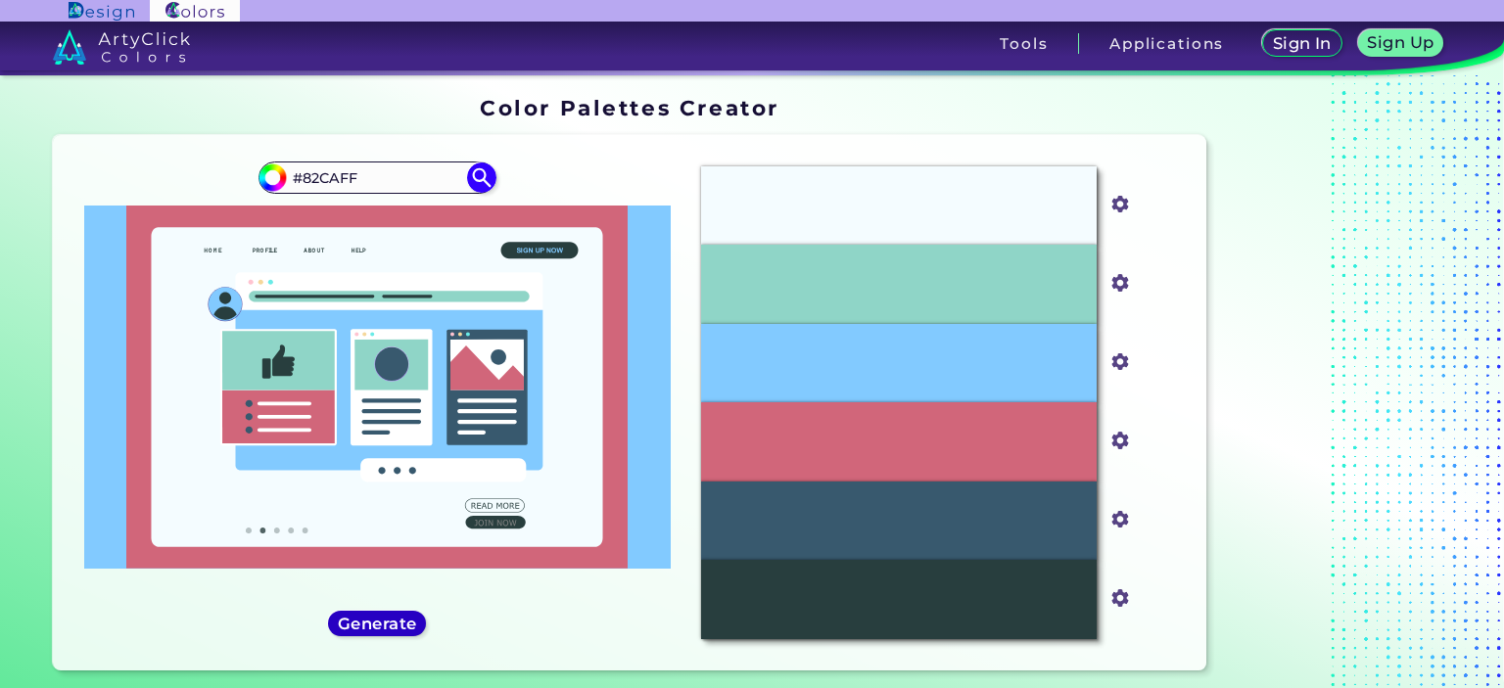
click at [389, 622] on h5 "Generate" at bounding box center [377, 623] width 72 height 15
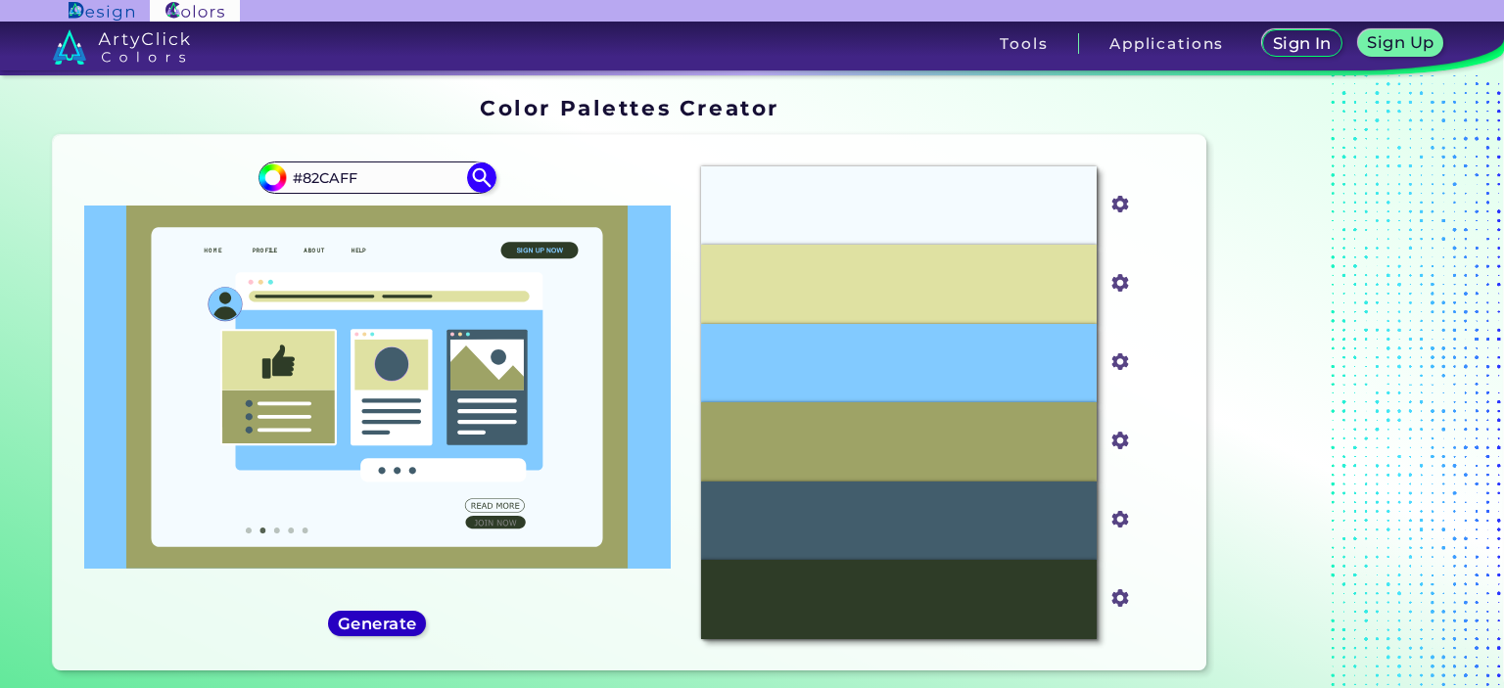
click at [389, 622] on h5 "Generate" at bounding box center [377, 623] width 71 height 15
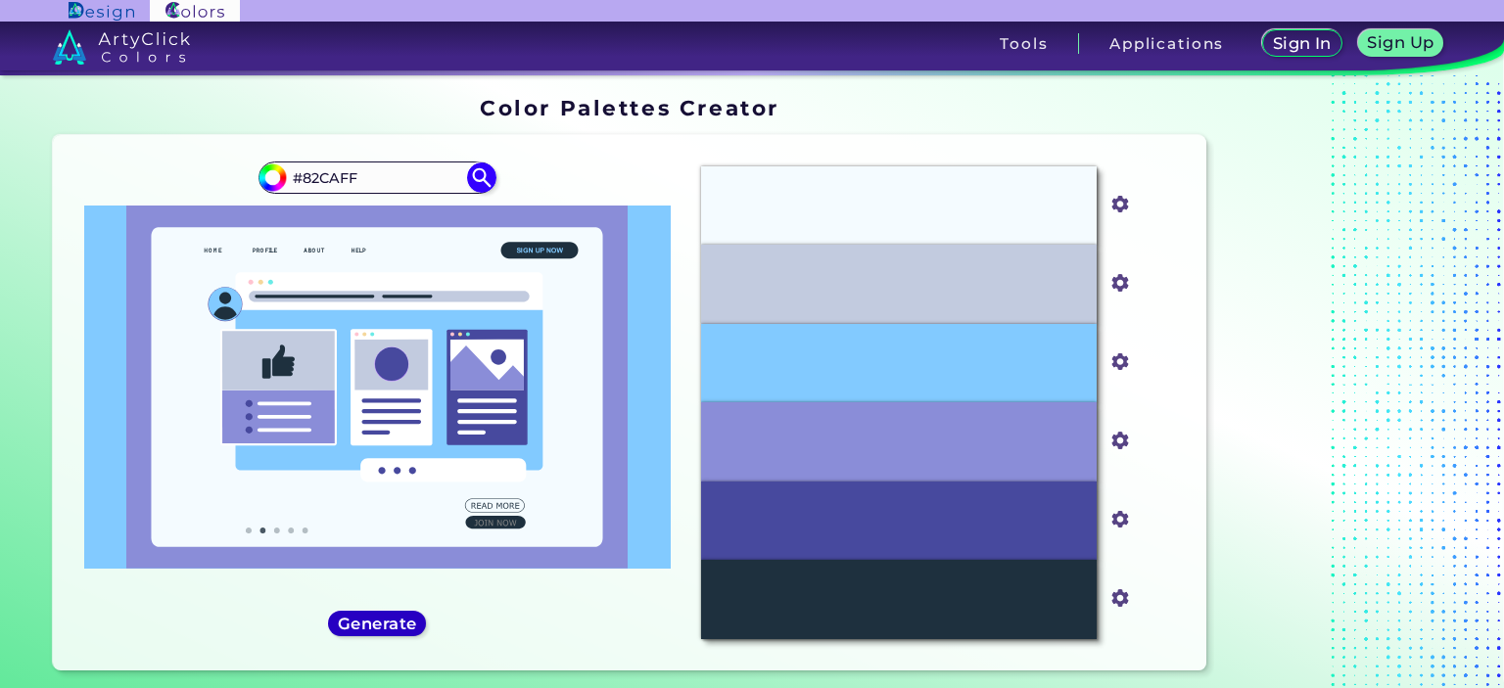
click at [389, 622] on h5 "Generate" at bounding box center [377, 623] width 71 height 15
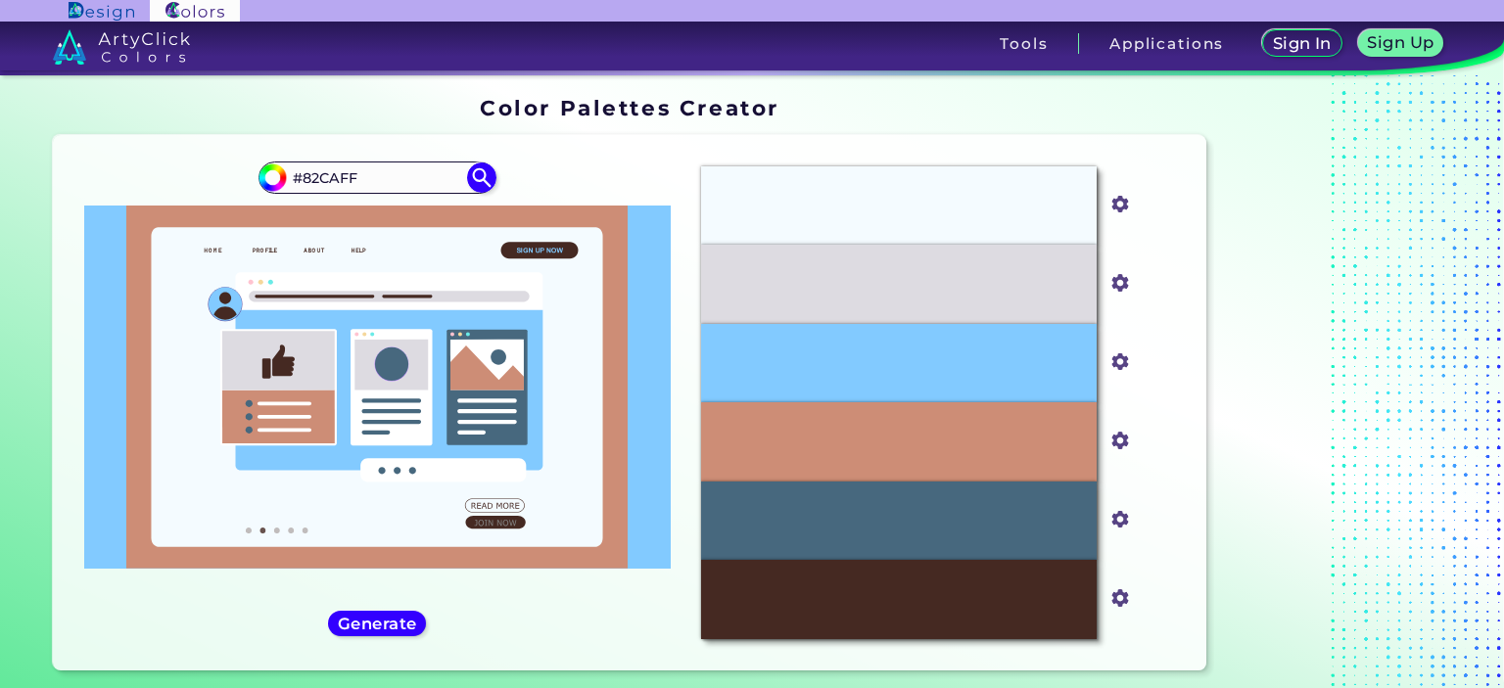
click at [388, 161] on div "#82caff #82CAFF" at bounding box center [377, 403] width 617 height 504
click at [391, 175] on input "#82CAFF" at bounding box center [377, 178] width 182 height 26
drag, startPoint x: 385, startPoint y: 175, endPoint x: 266, endPoint y: 182, distance: 118.7
click at [266, 182] on div "#82caff #82CAFF" at bounding box center [377, 177] width 237 height 31
click at [1113, 520] on input "#47687e" at bounding box center [1117, 517] width 24 height 24
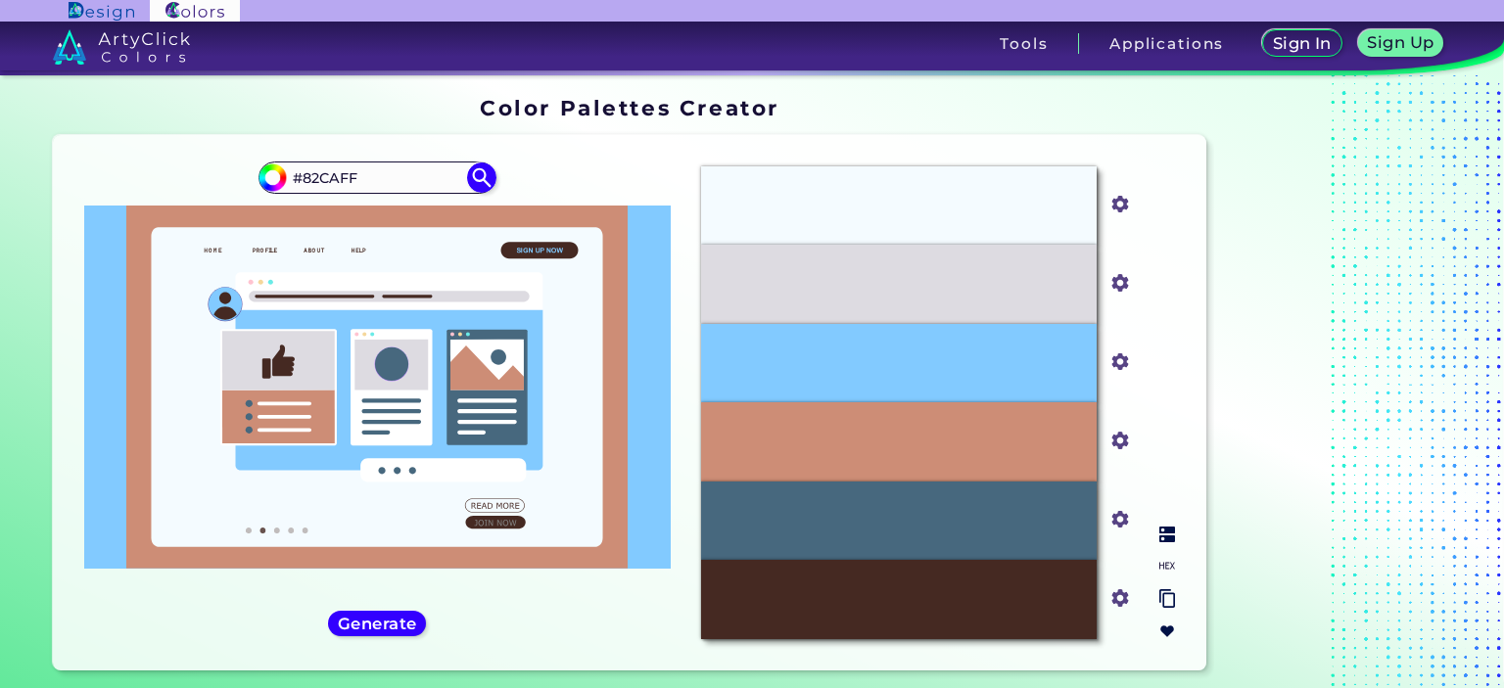
click at [1120, 520] on input "#47687e" at bounding box center [1117, 517] width 24 height 24
type input "#451c78"
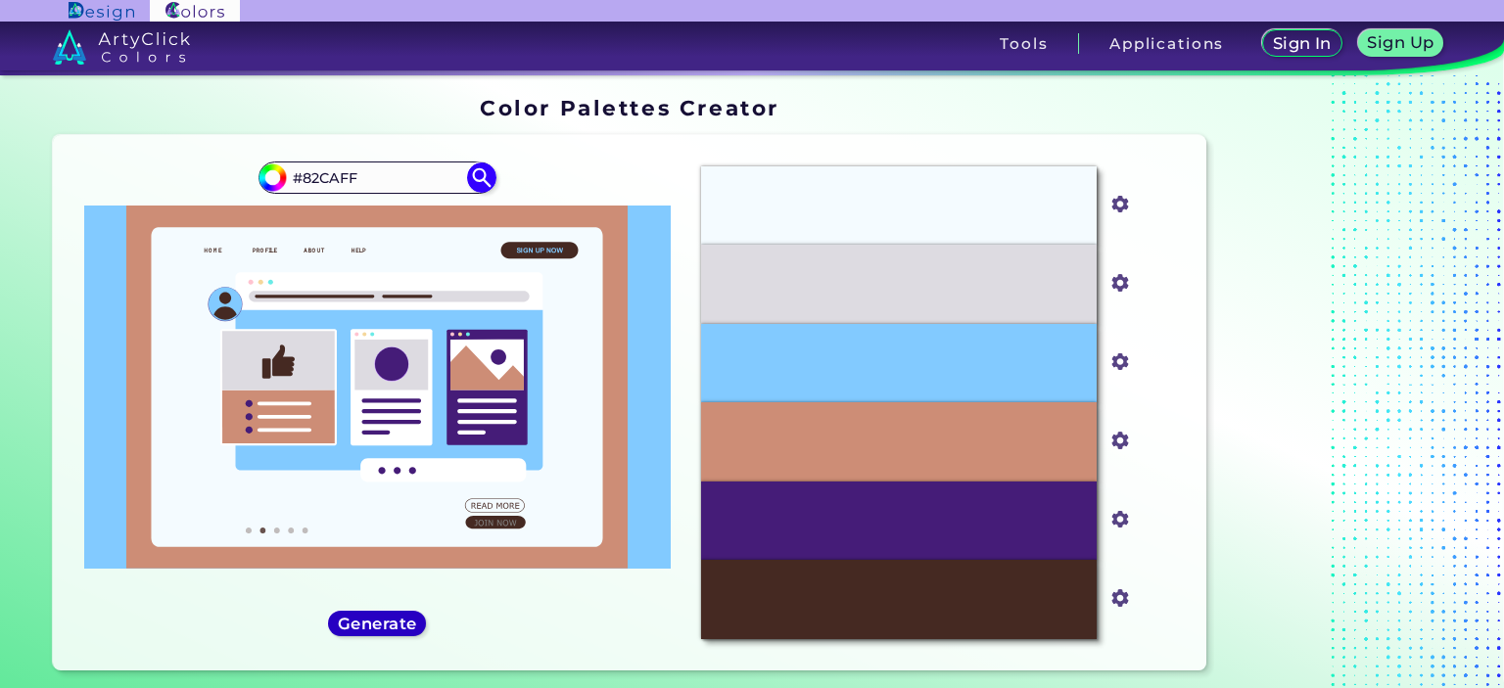
click at [360, 617] on h5 "Generate" at bounding box center [377, 623] width 71 height 15
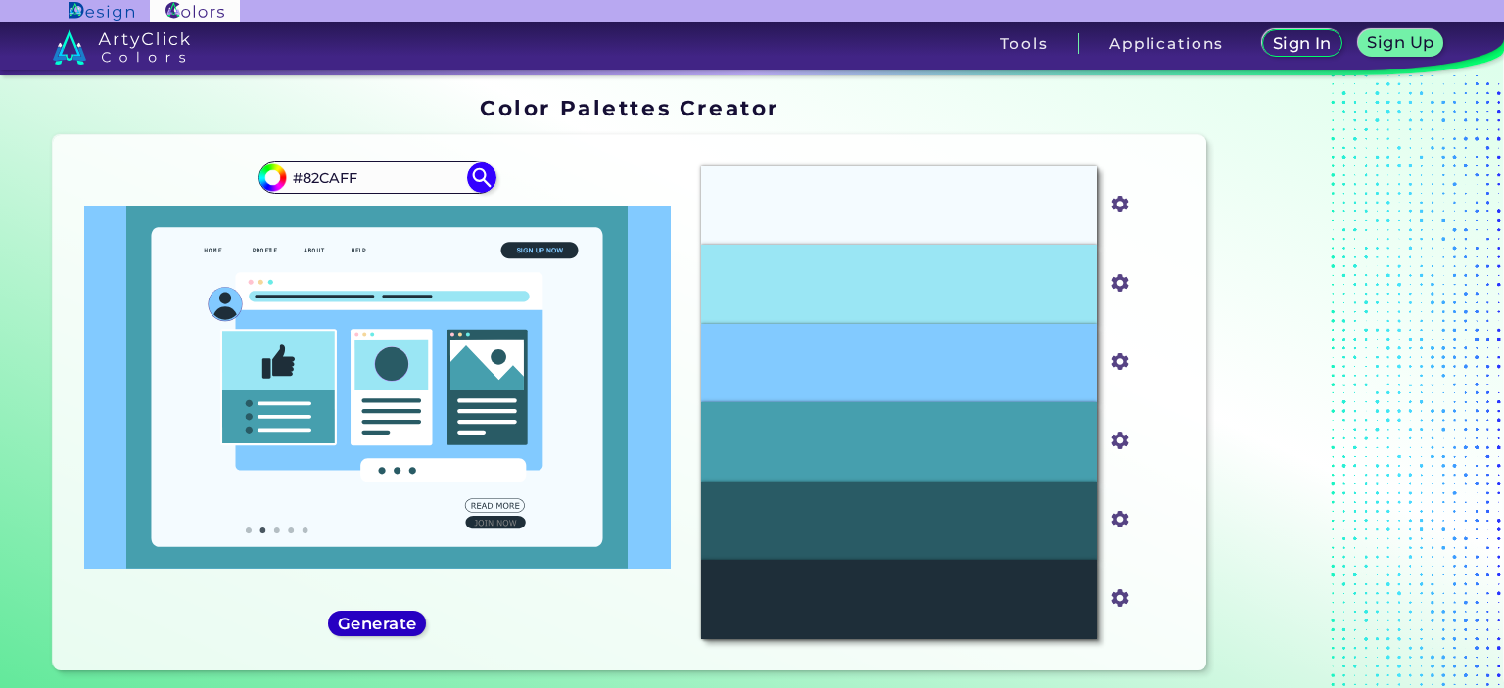
click at [360, 617] on h5 "Generate" at bounding box center [377, 623] width 71 height 15
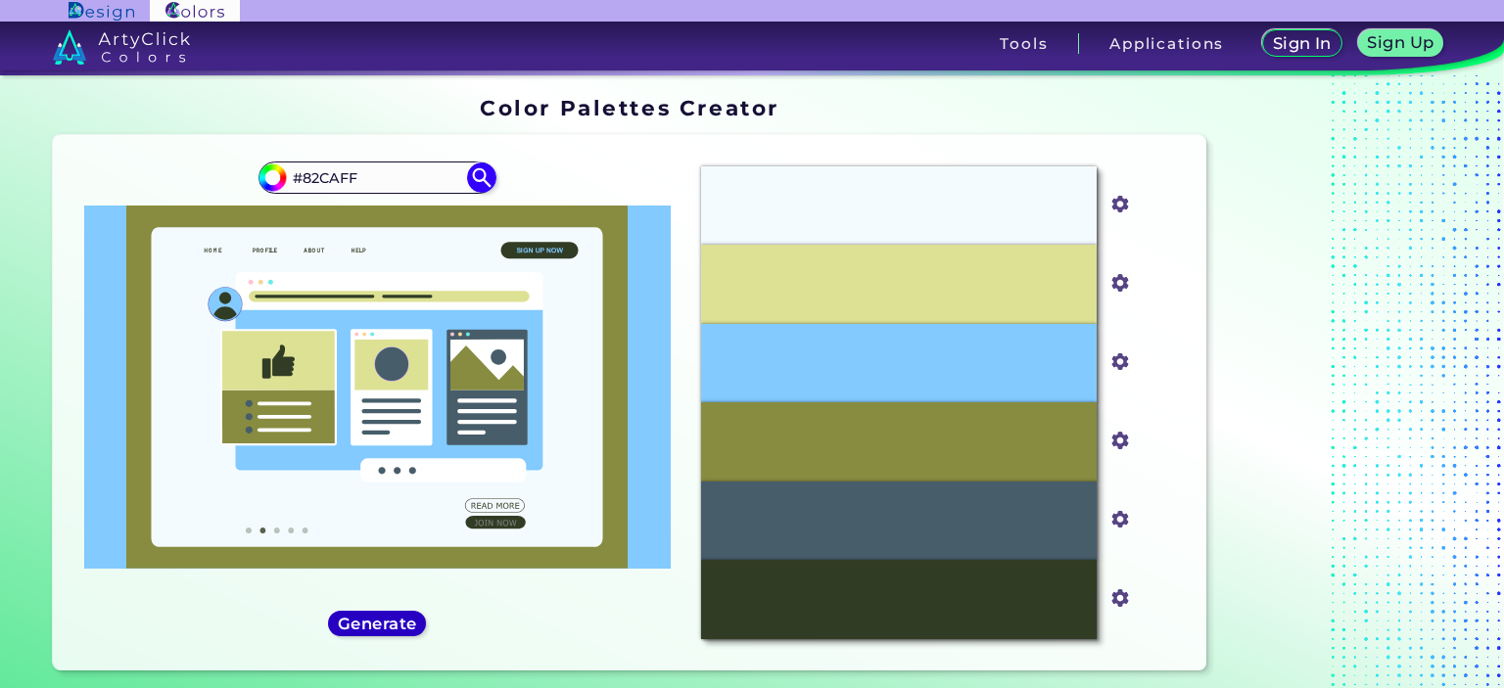
click at [360, 617] on h5 "Generate" at bounding box center [377, 623] width 71 height 15
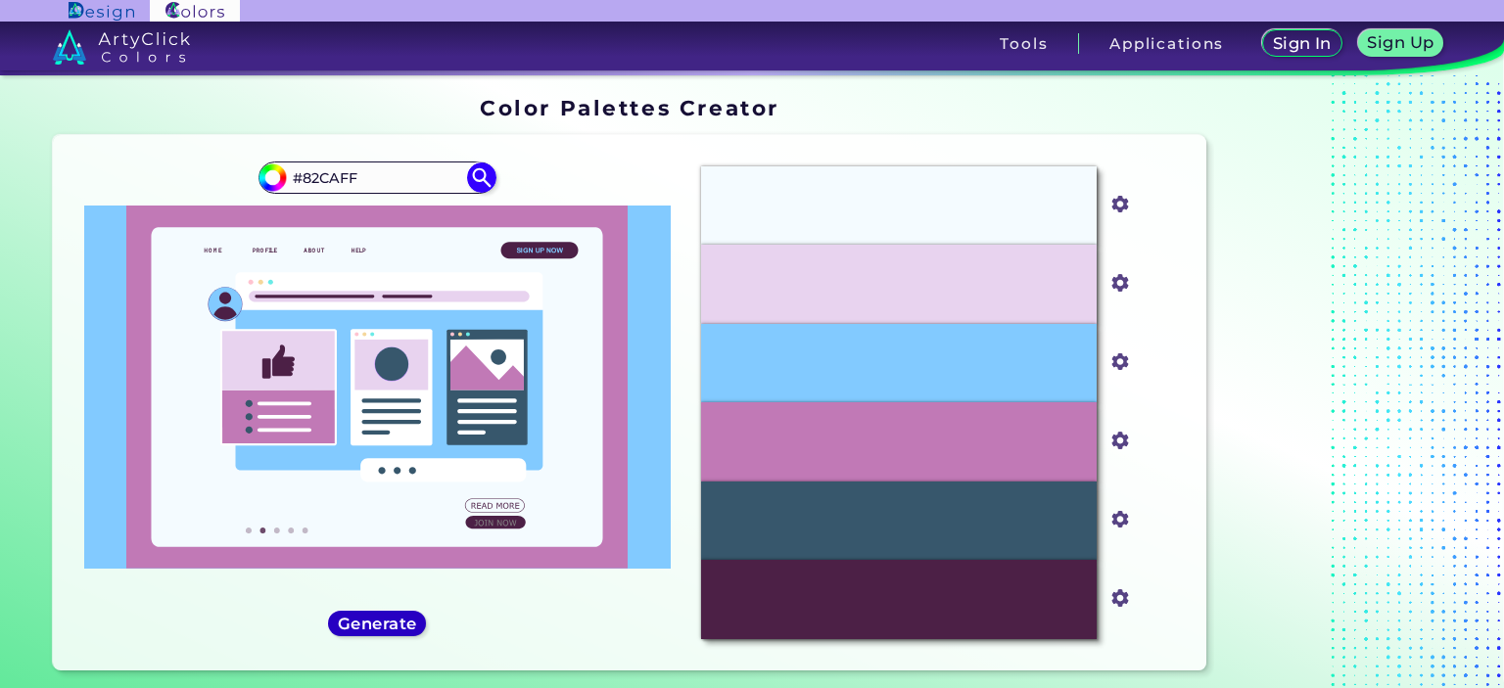
click at [364, 617] on h5 "Generate" at bounding box center [377, 623] width 71 height 15
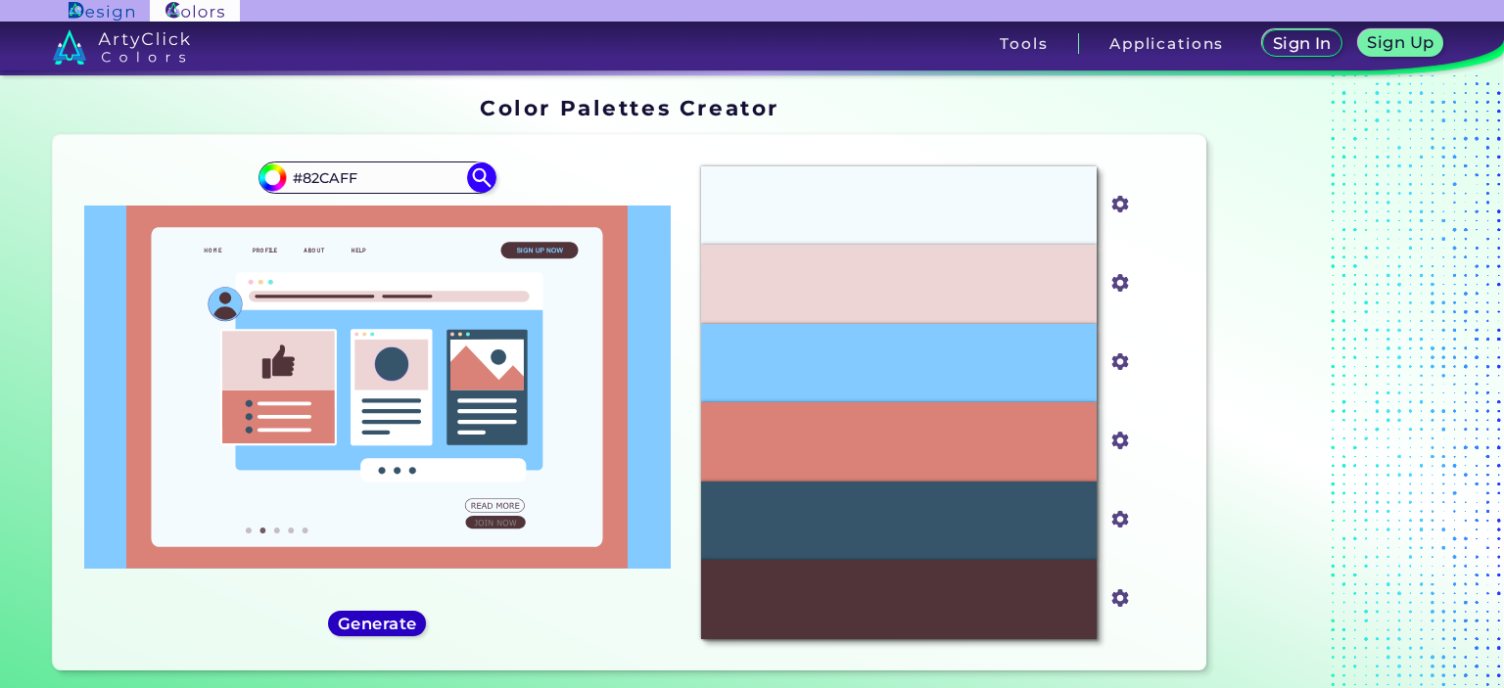
click at [366, 616] on h5 "Generate" at bounding box center [377, 623] width 71 height 15
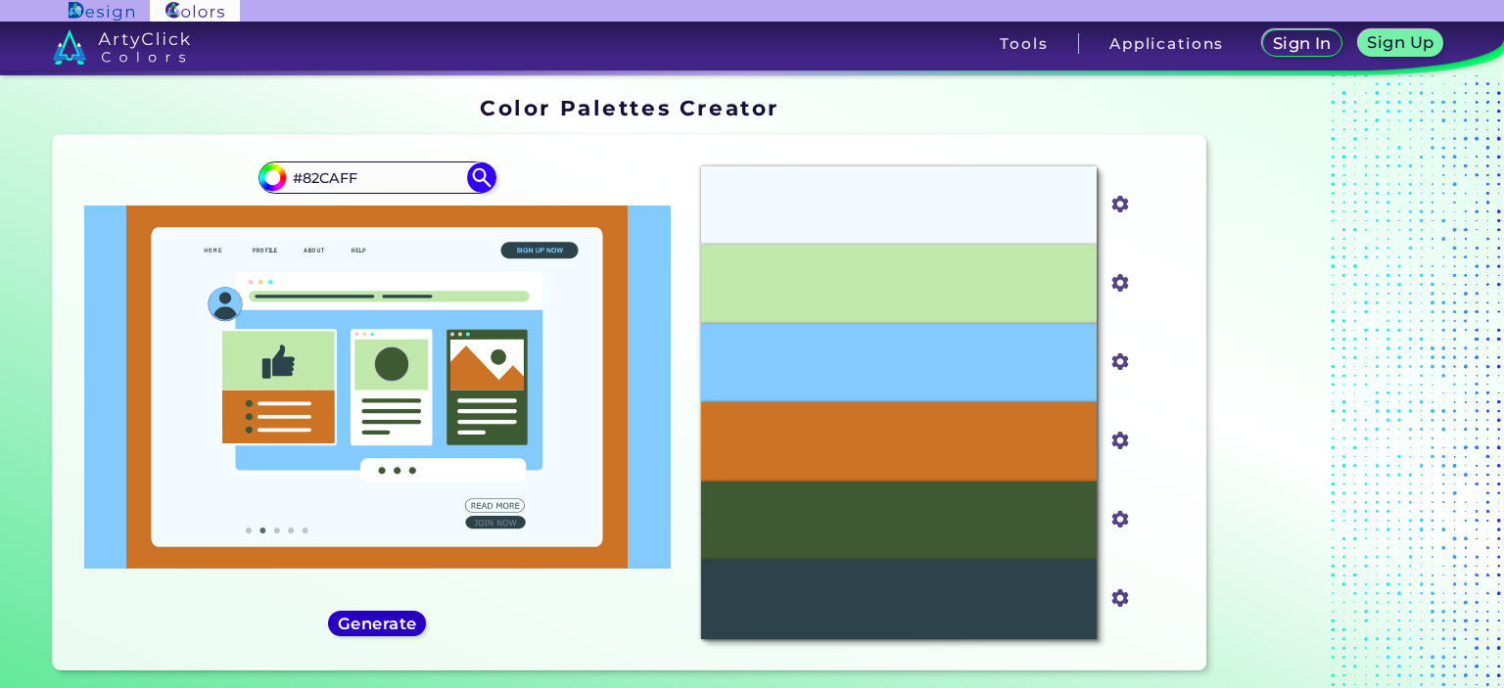
click at [366, 616] on h5 "Generate" at bounding box center [377, 623] width 71 height 15
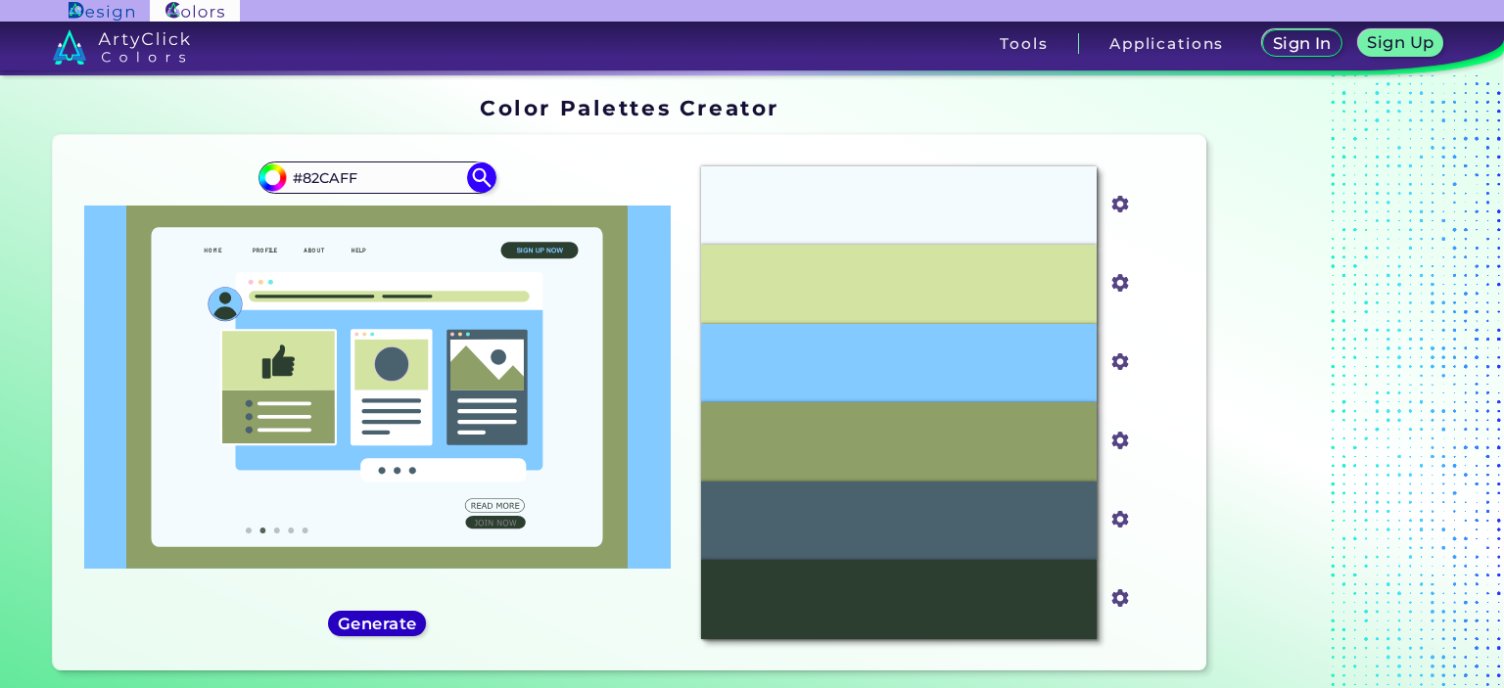
click at [364, 616] on h5 "Generate" at bounding box center [377, 623] width 71 height 15
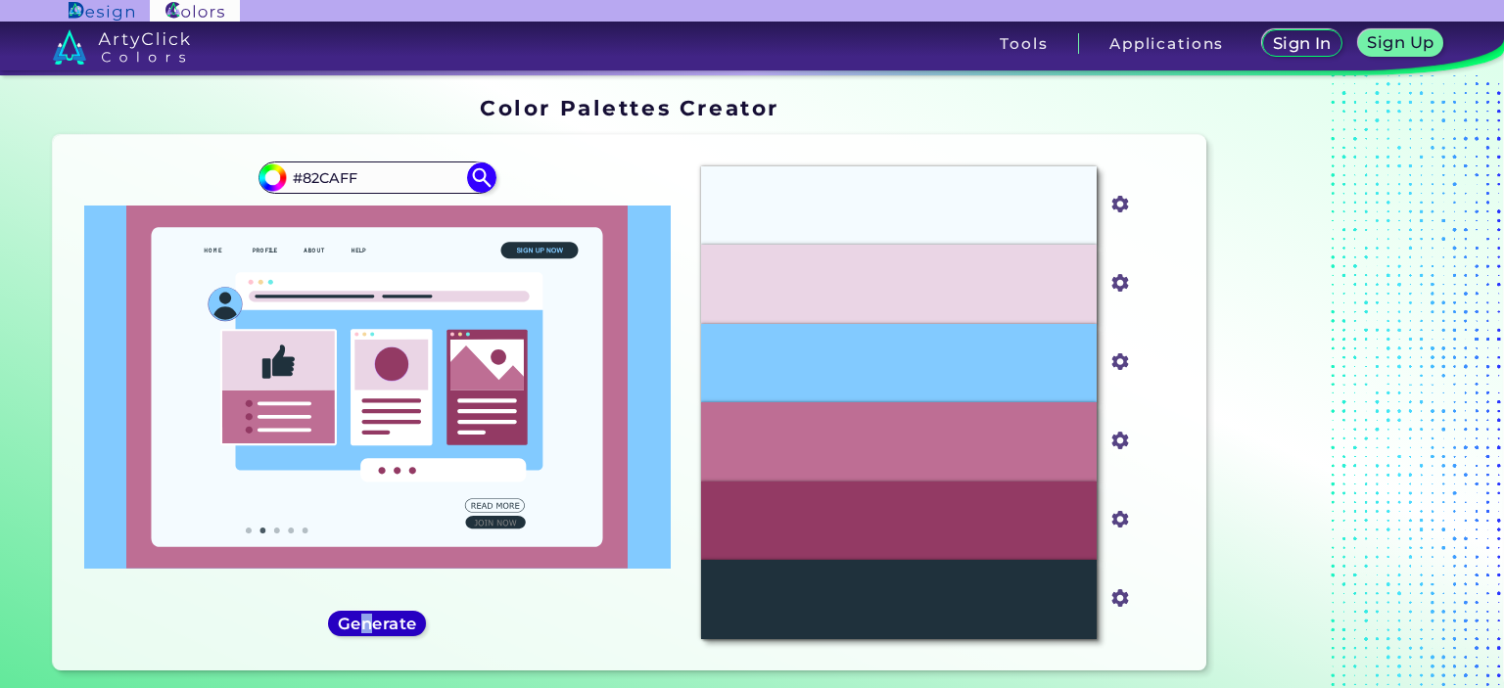
click at [362, 616] on h5 "Generate" at bounding box center [377, 623] width 71 height 15
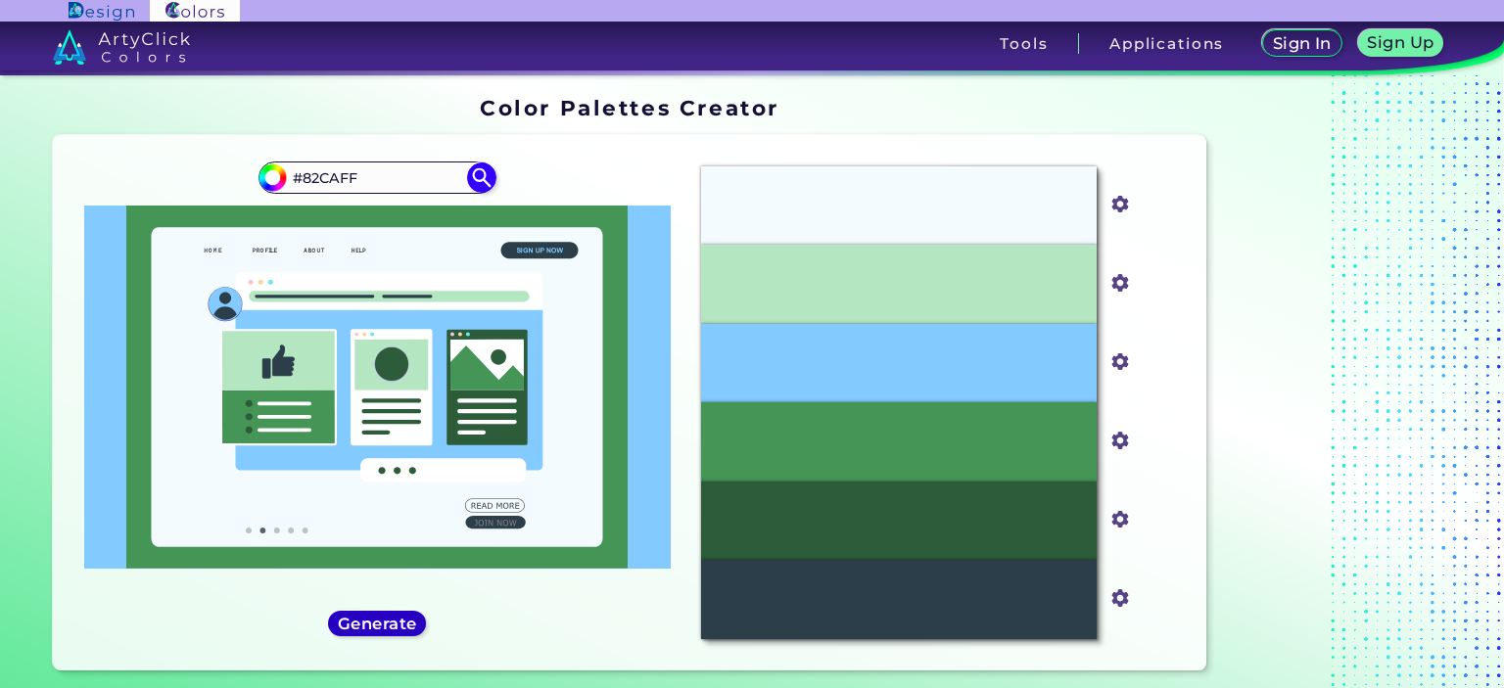
click at [362, 616] on h5 "Generate" at bounding box center [377, 623] width 71 height 15
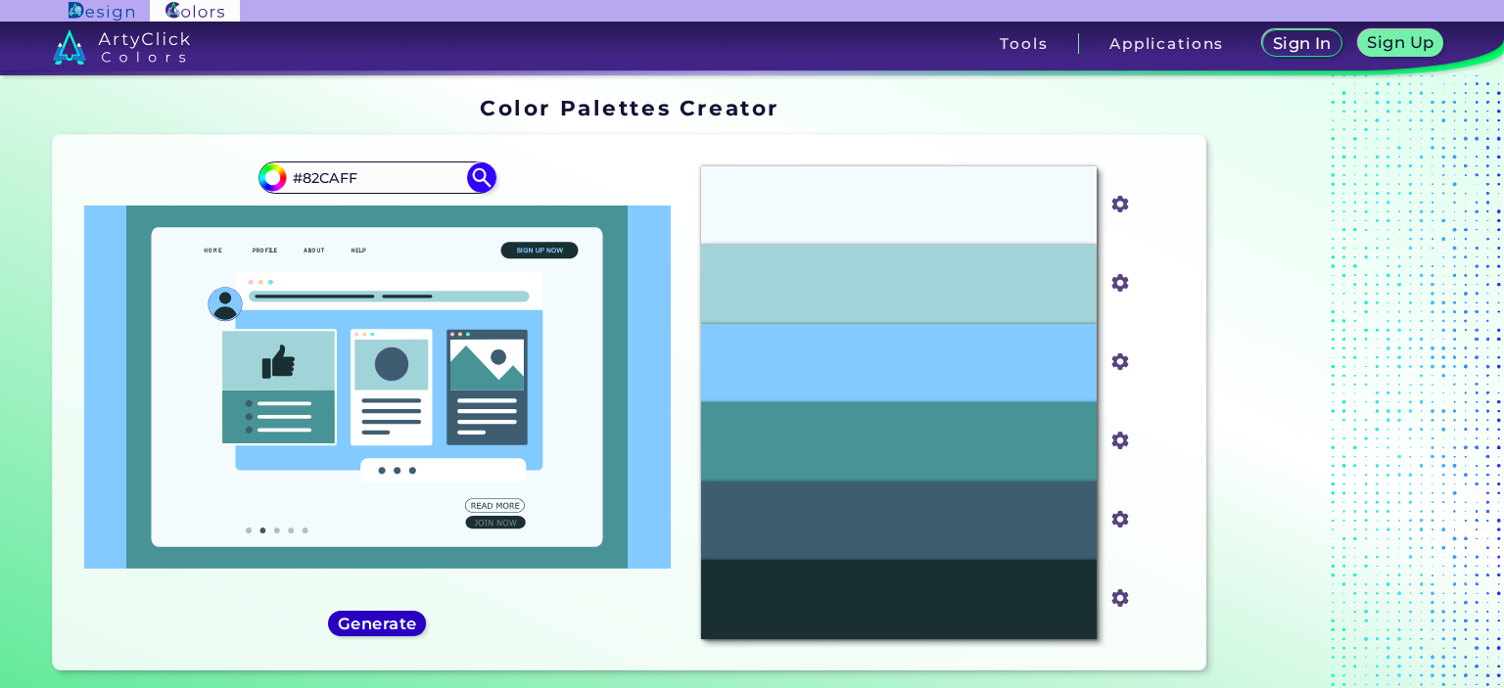
click at [379, 627] on h5 "Generate" at bounding box center [377, 623] width 71 height 15
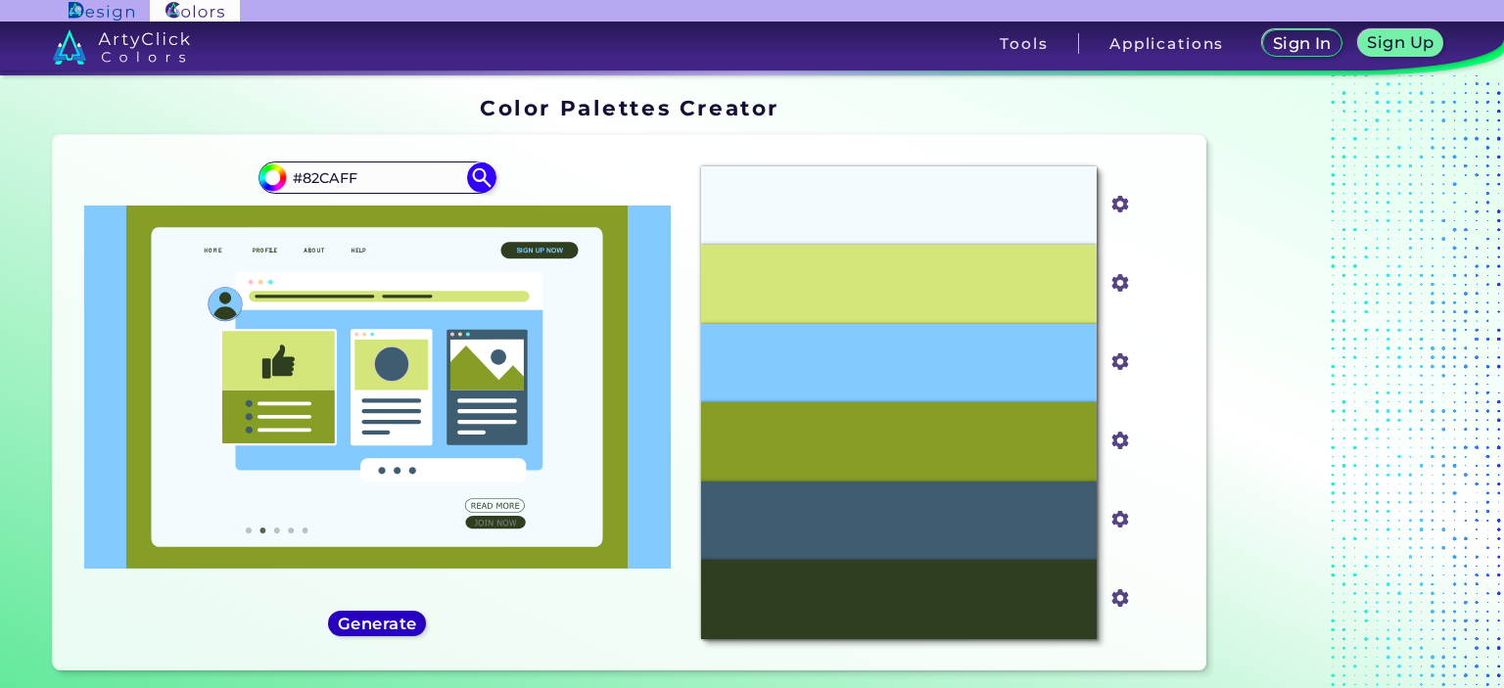
click at [379, 627] on h5 "Generate" at bounding box center [377, 623] width 71 height 15
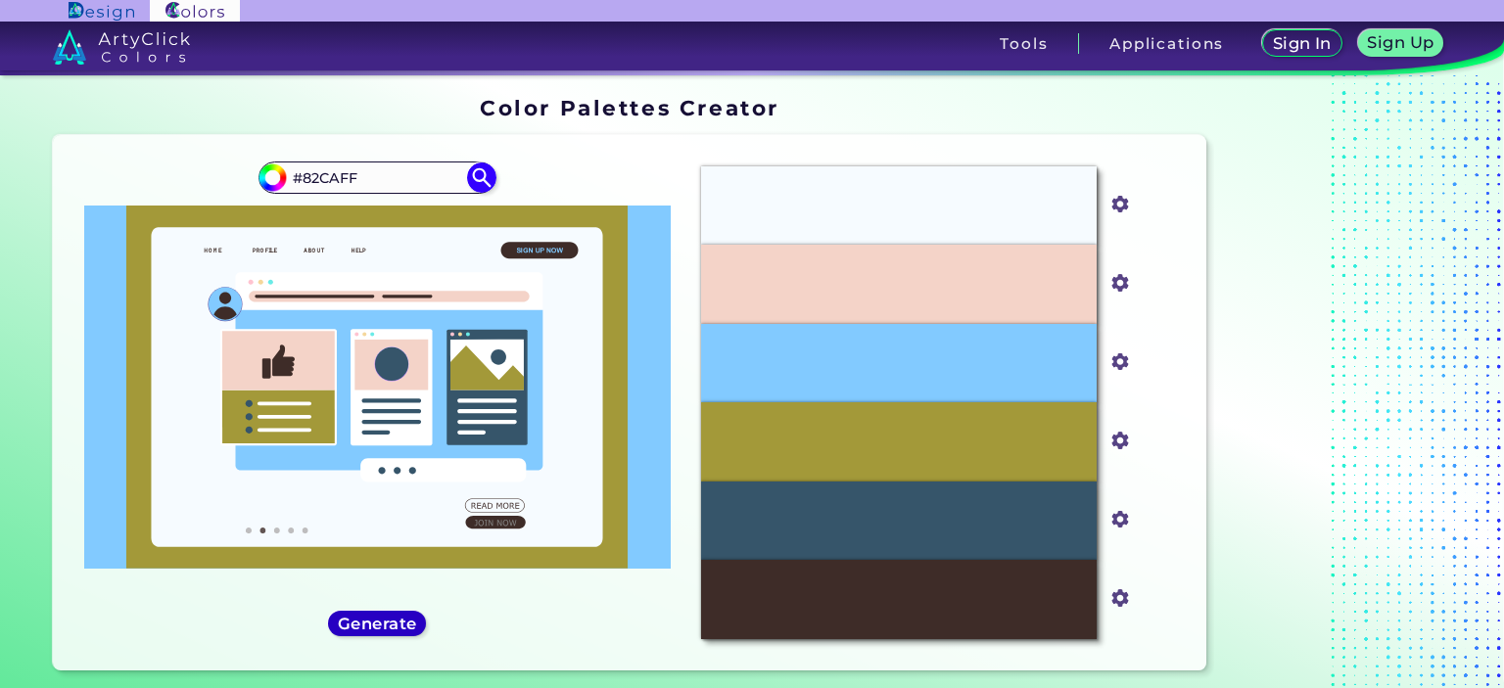
click at [379, 627] on h5 "Generate" at bounding box center [377, 623] width 71 height 15
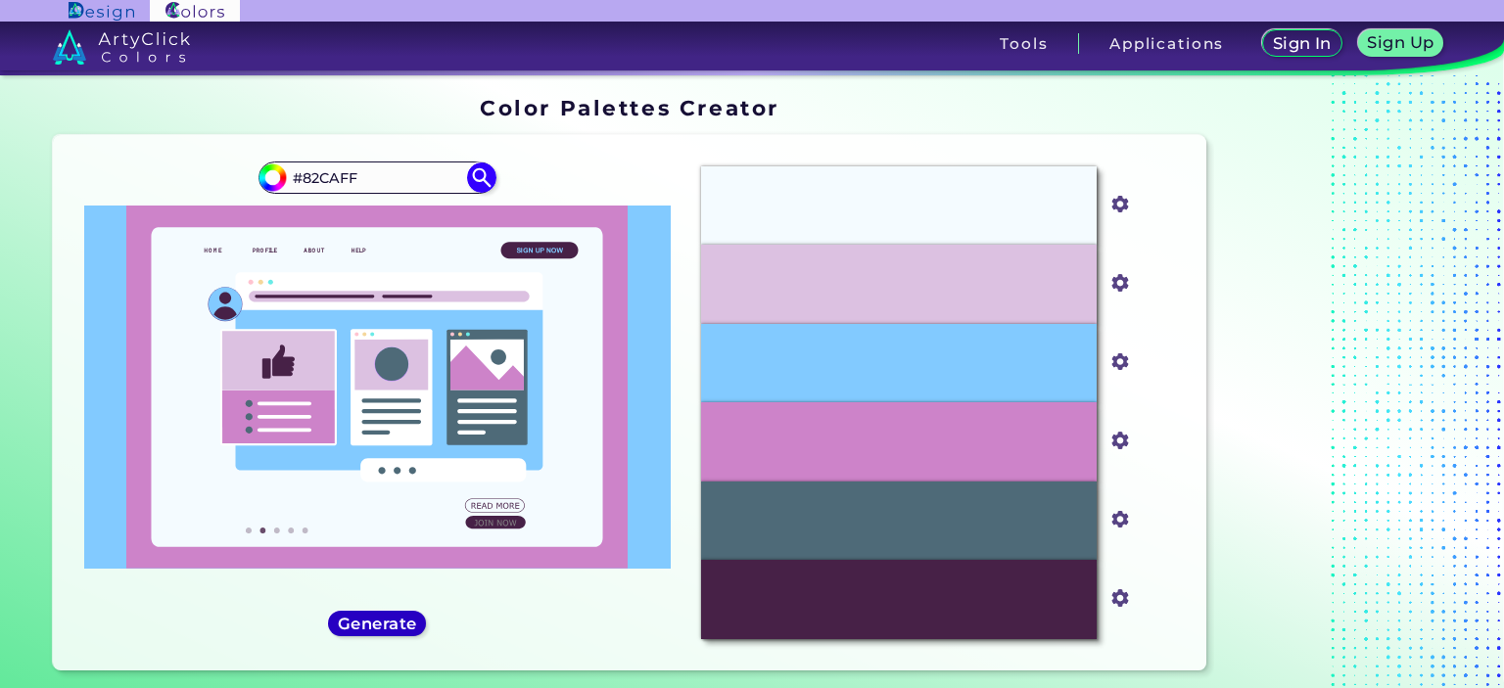
click at [379, 627] on h5 "Generate" at bounding box center [377, 623] width 71 height 15
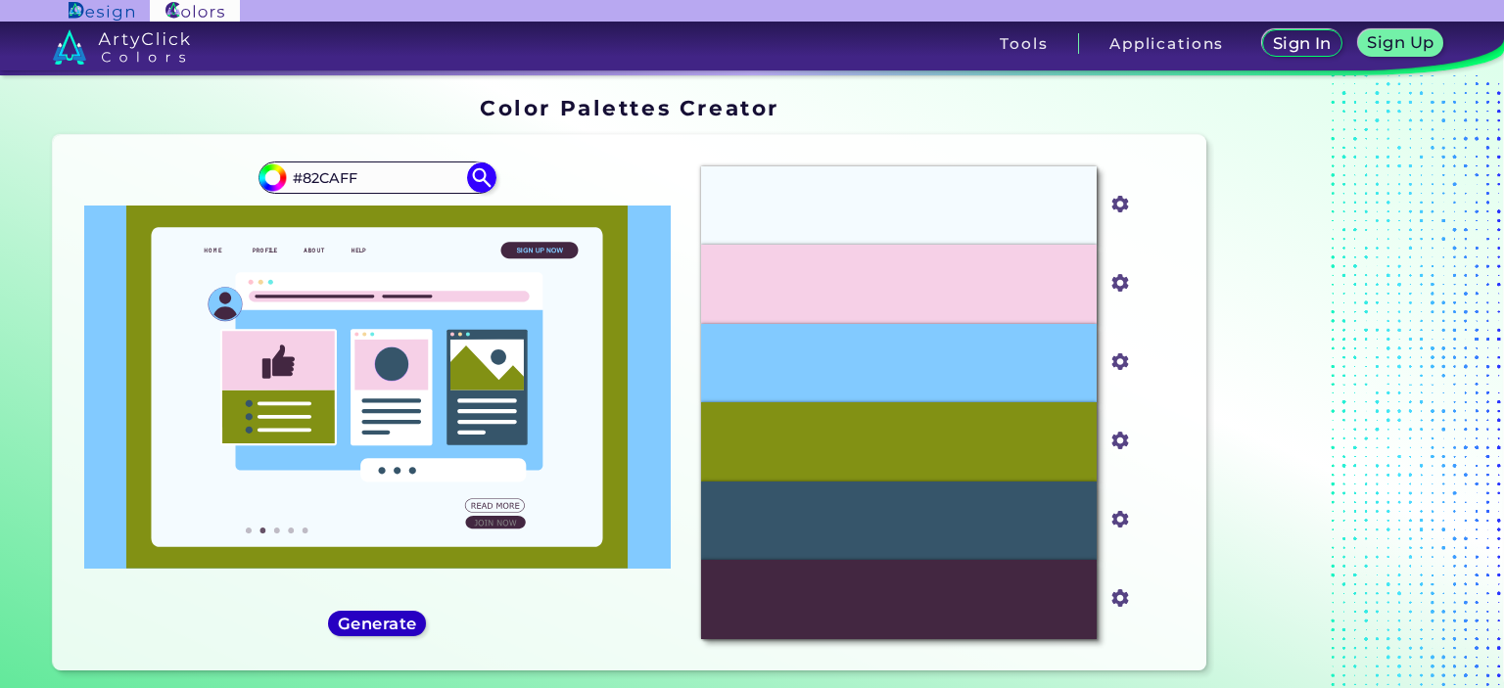
click at [380, 627] on h5 "Generate" at bounding box center [377, 624] width 76 height 16
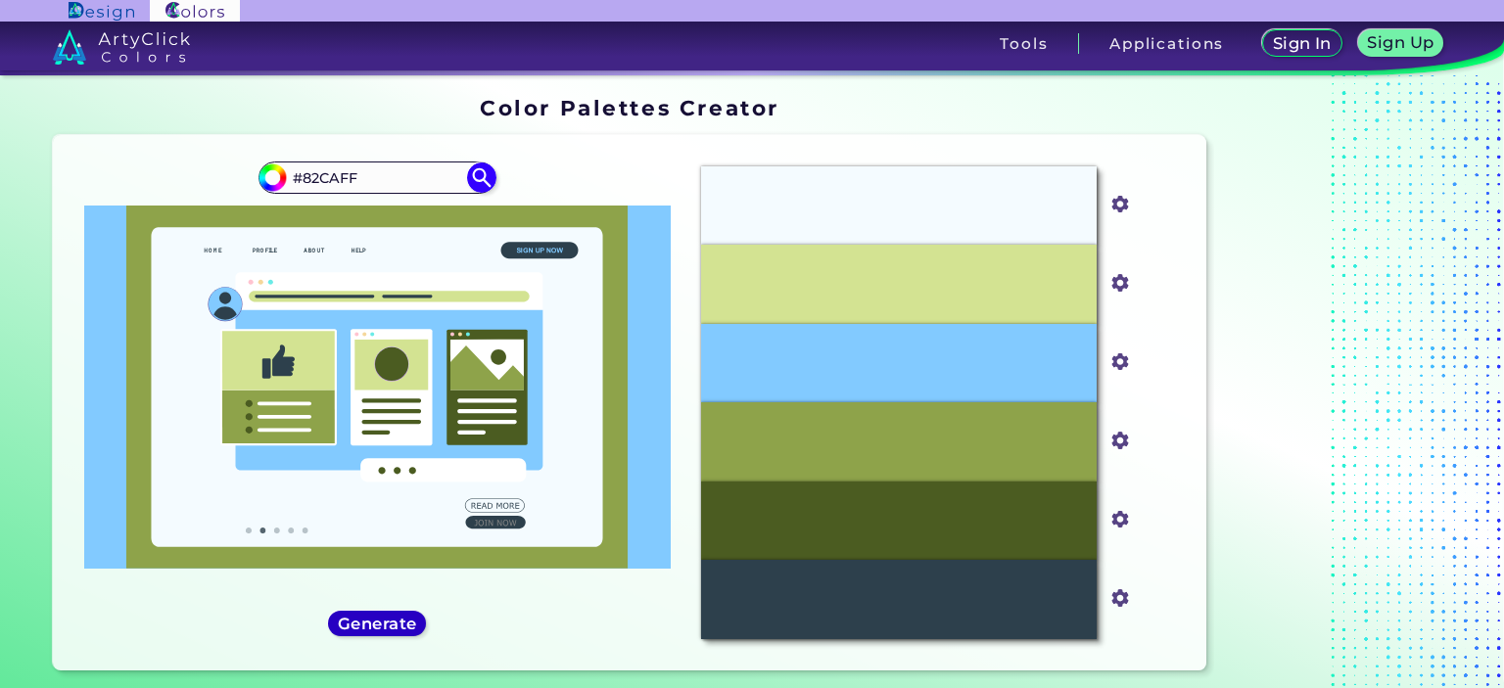
click at [380, 626] on h5 "Generate" at bounding box center [377, 623] width 71 height 15
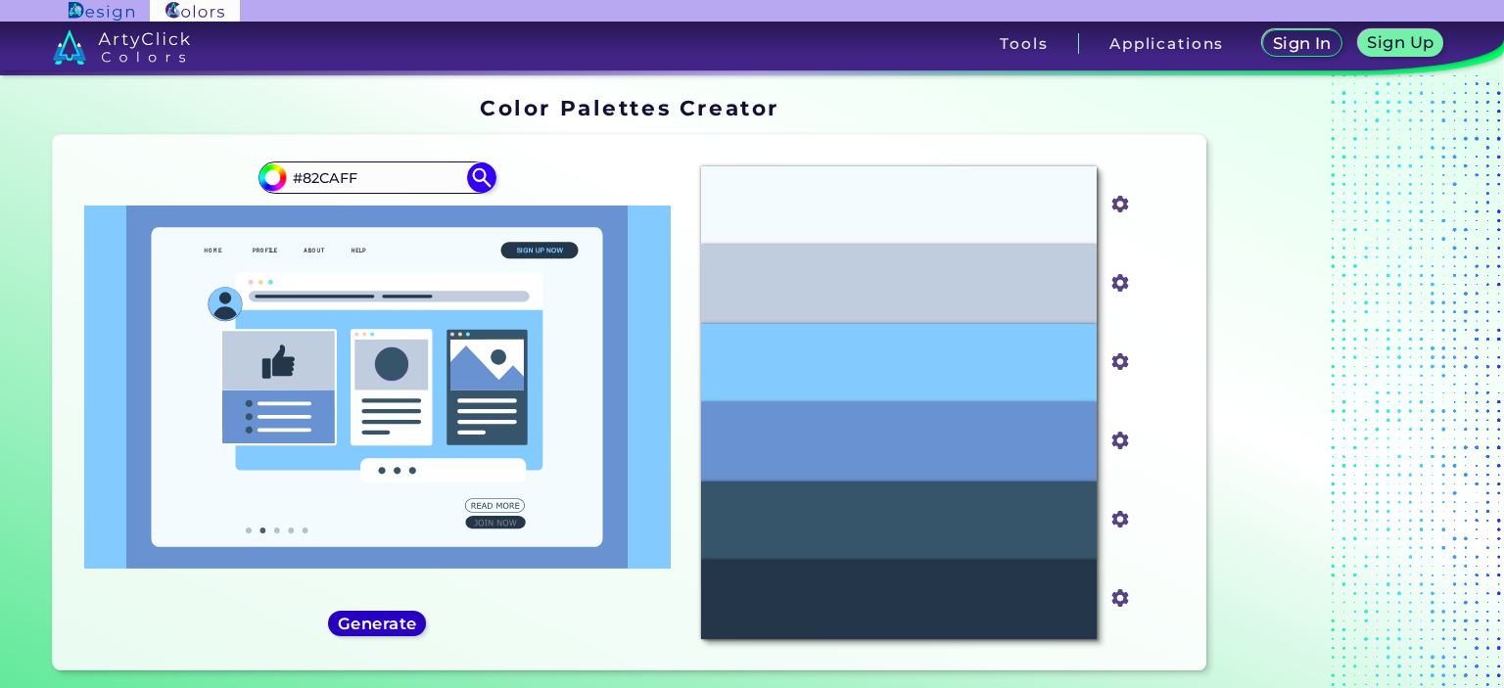
click at [380, 626] on h5 "Generate" at bounding box center [376, 623] width 71 height 15
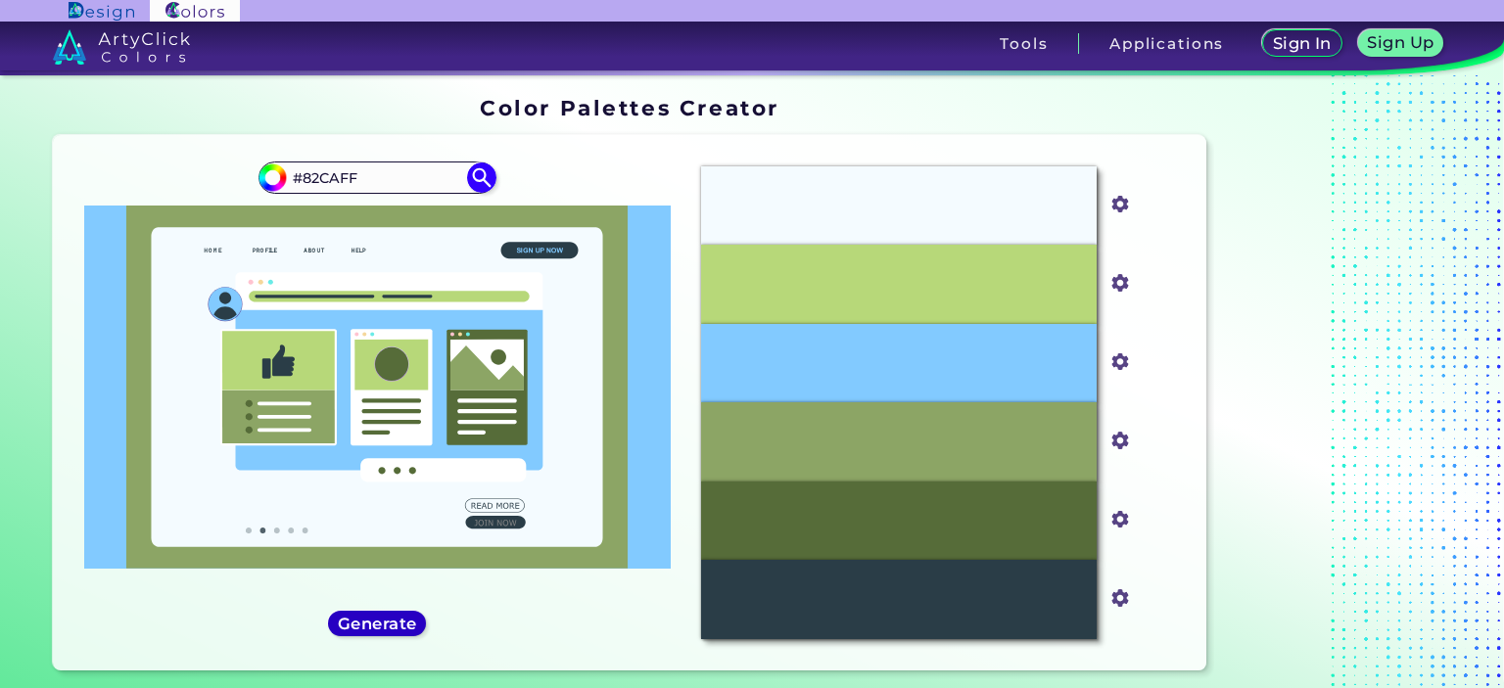
click at [380, 626] on h5 "Generate" at bounding box center [377, 624] width 79 height 16
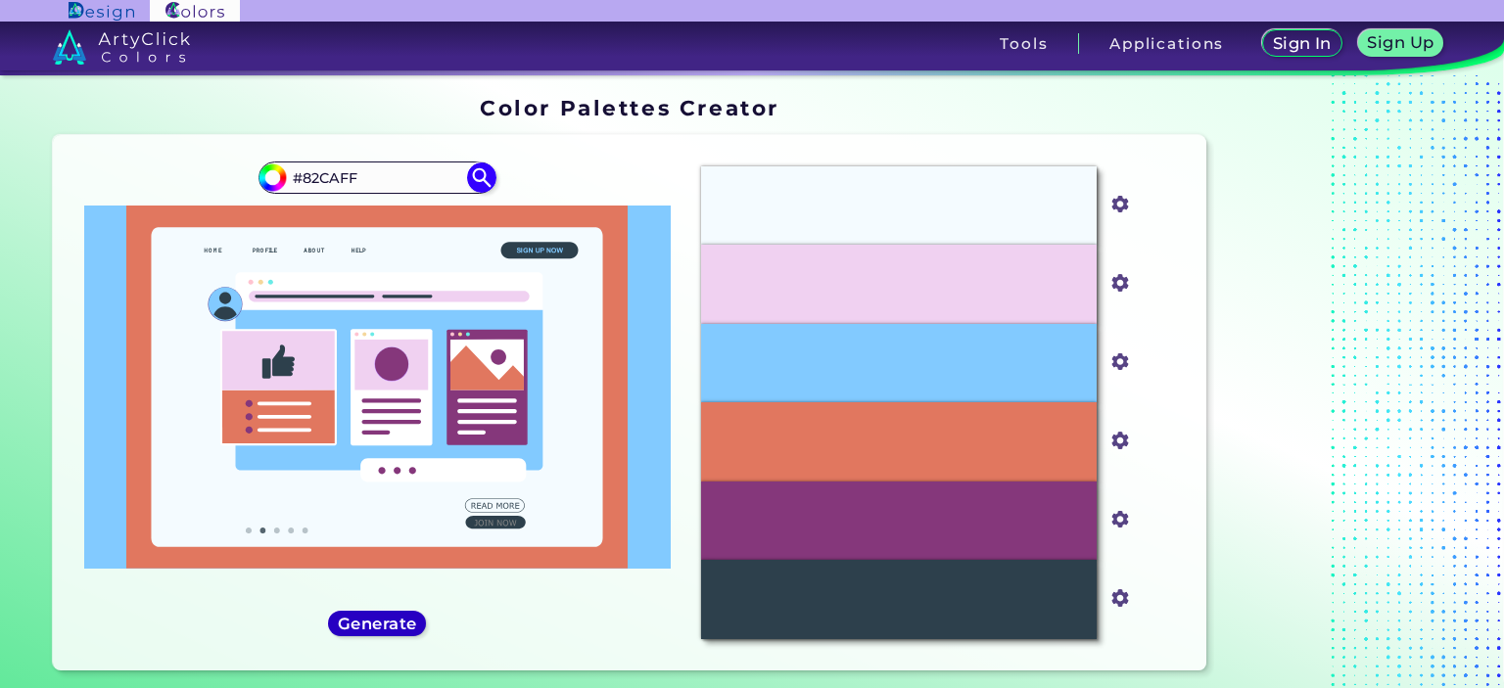
click at [380, 626] on h5 "Generate" at bounding box center [376, 623] width 71 height 15
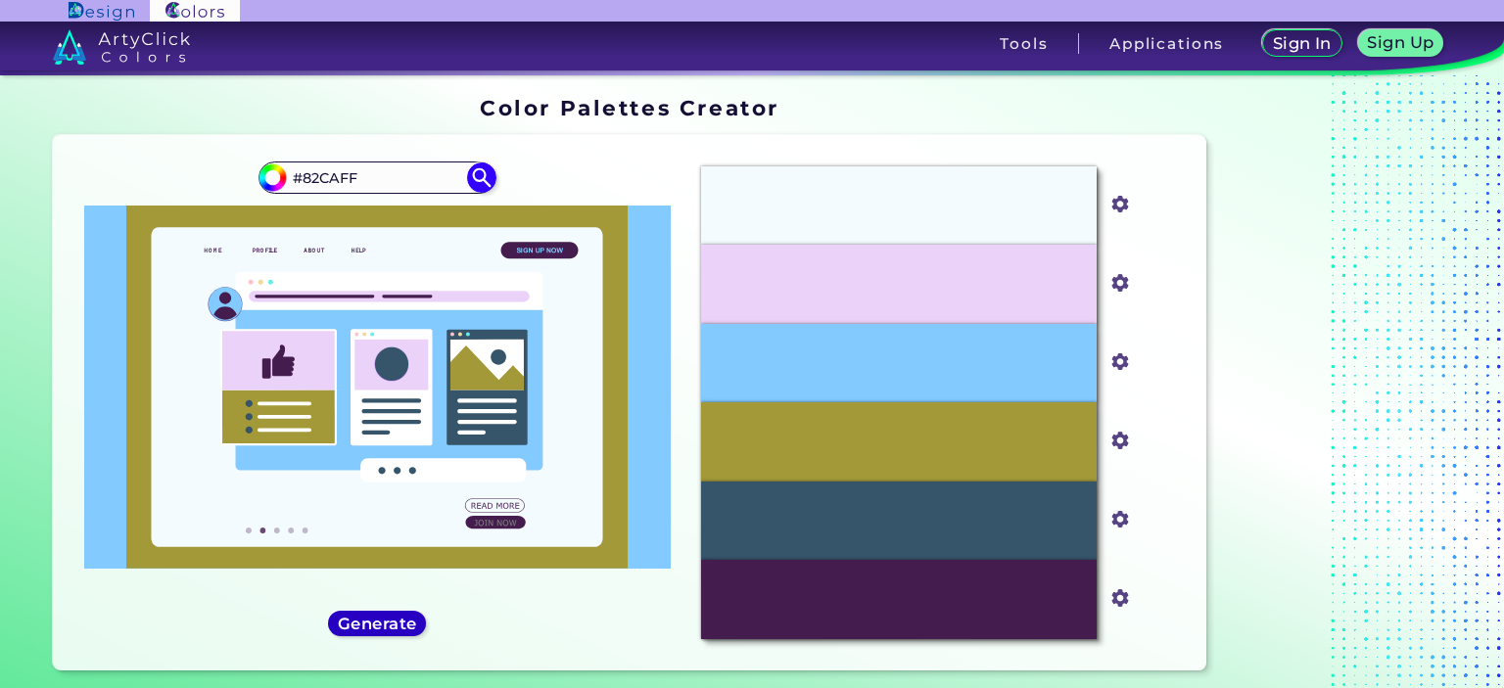
click at [380, 626] on h5 "Generate" at bounding box center [377, 623] width 71 height 15
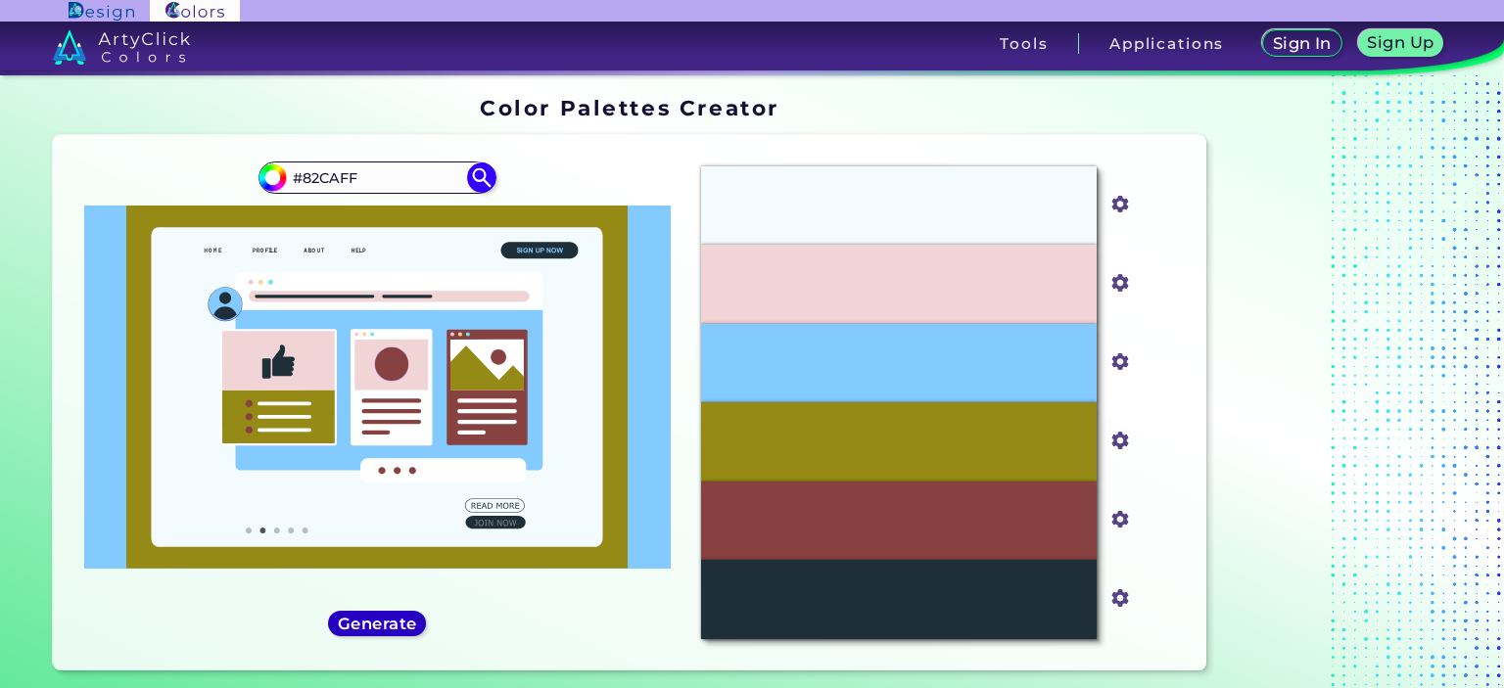
click at [380, 626] on h5 "Generate" at bounding box center [377, 623] width 71 height 15
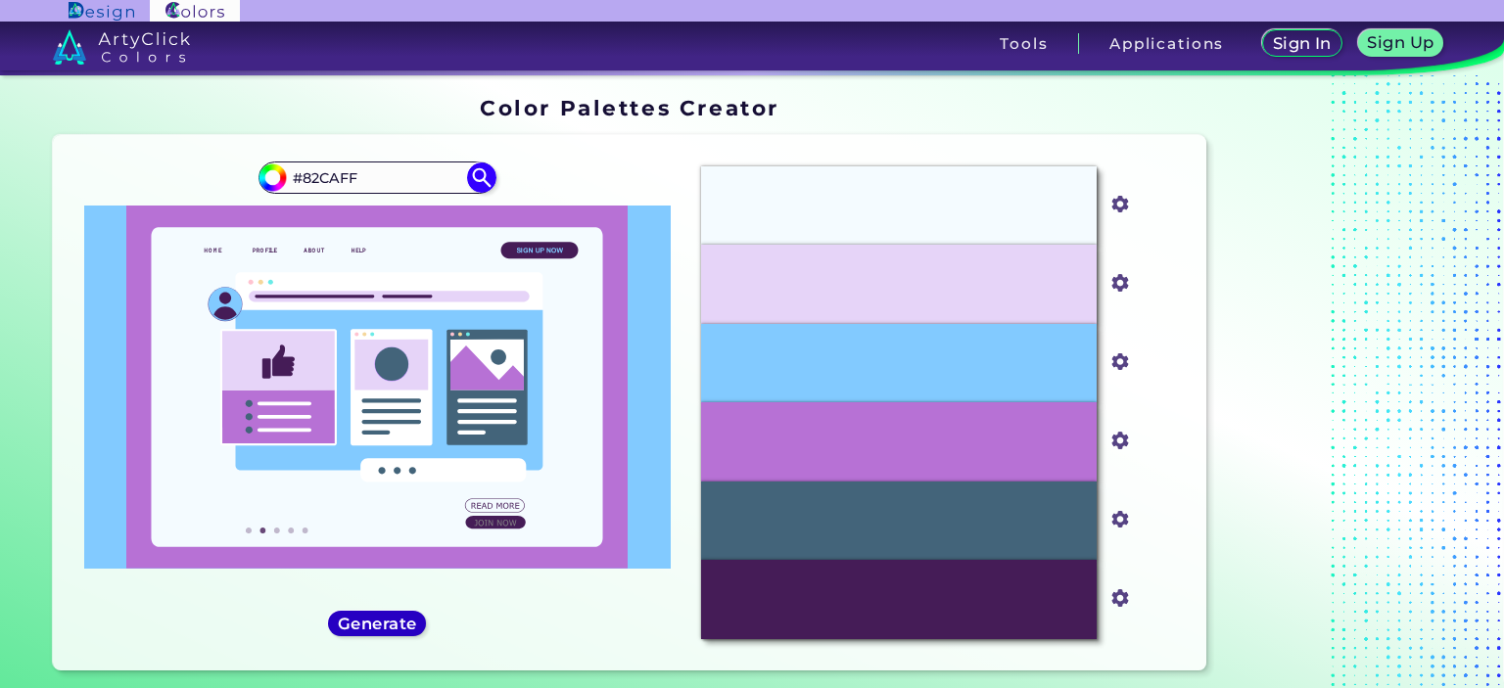
click at [380, 626] on h5 "Generate" at bounding box center [377, 623] width 83 height 17
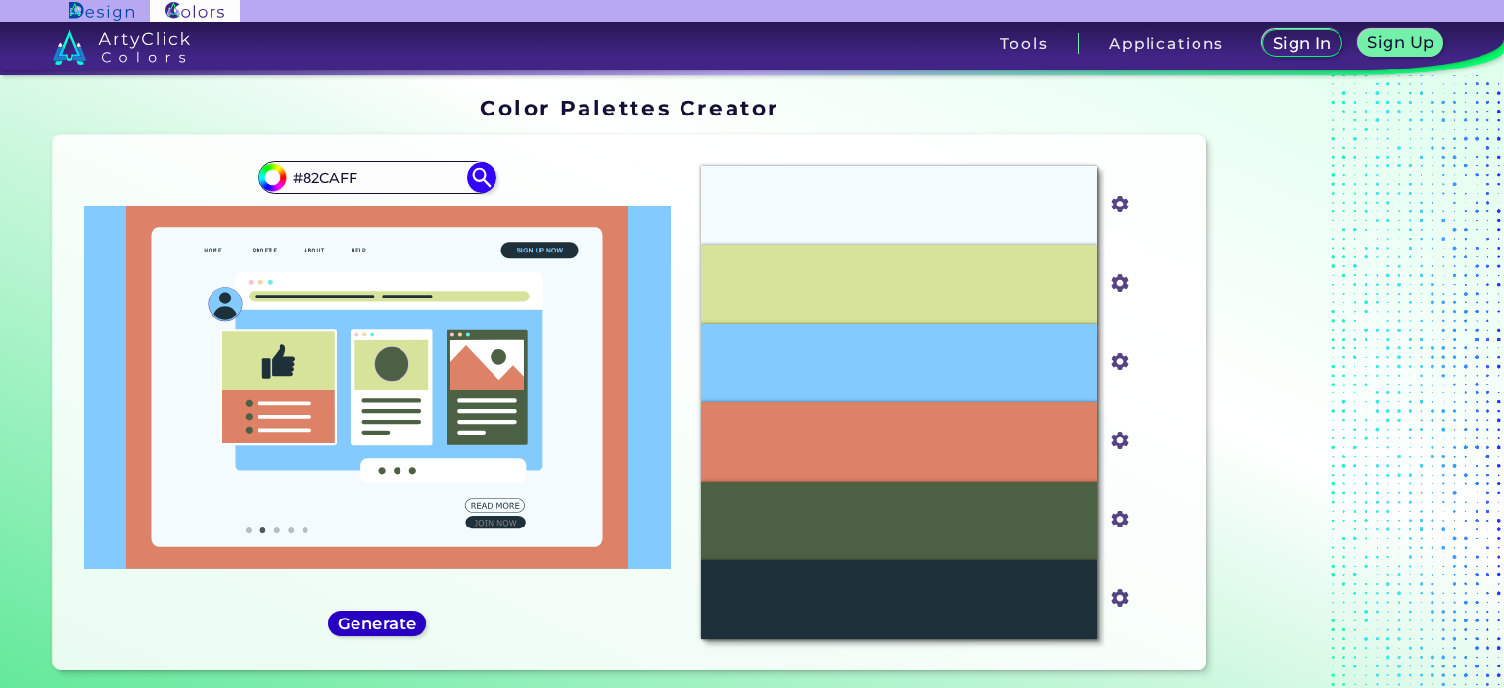
click at [380, 626] on h5 "Generate" at bounding box center [377, 623] width 71 height 15
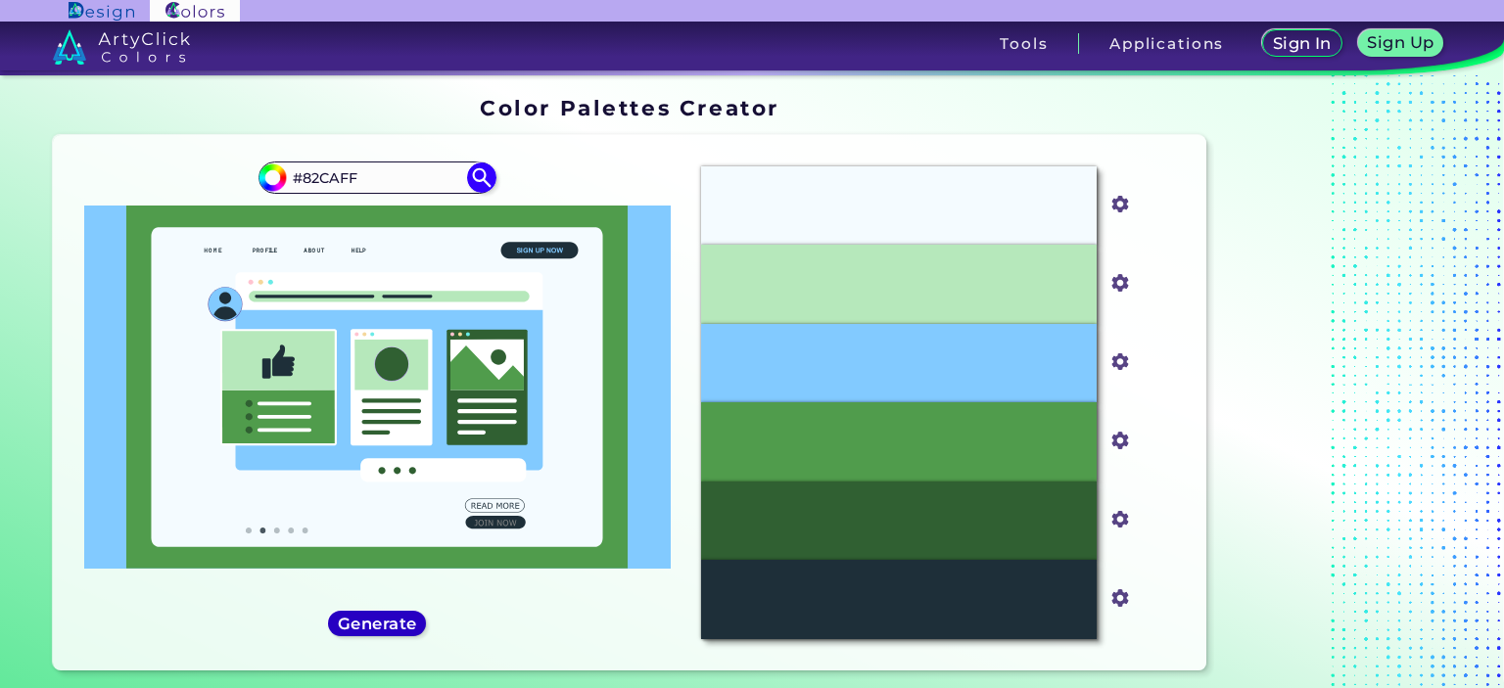
click at [380, 626] on h5 "Generate" at bounding box center [377, 623] width 71 height 15
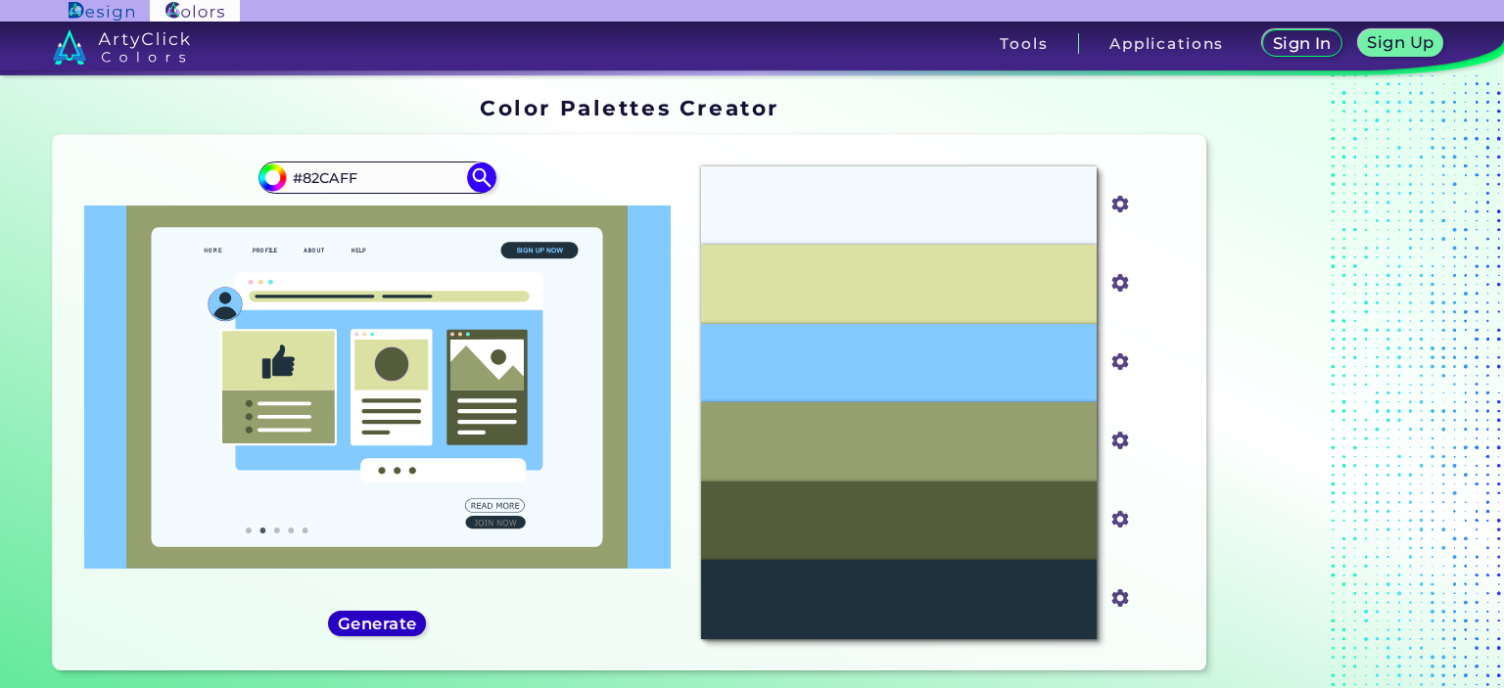
click at [380, 626] on h5 "Generate" at bounding box center [377, 623] width 71 height 15
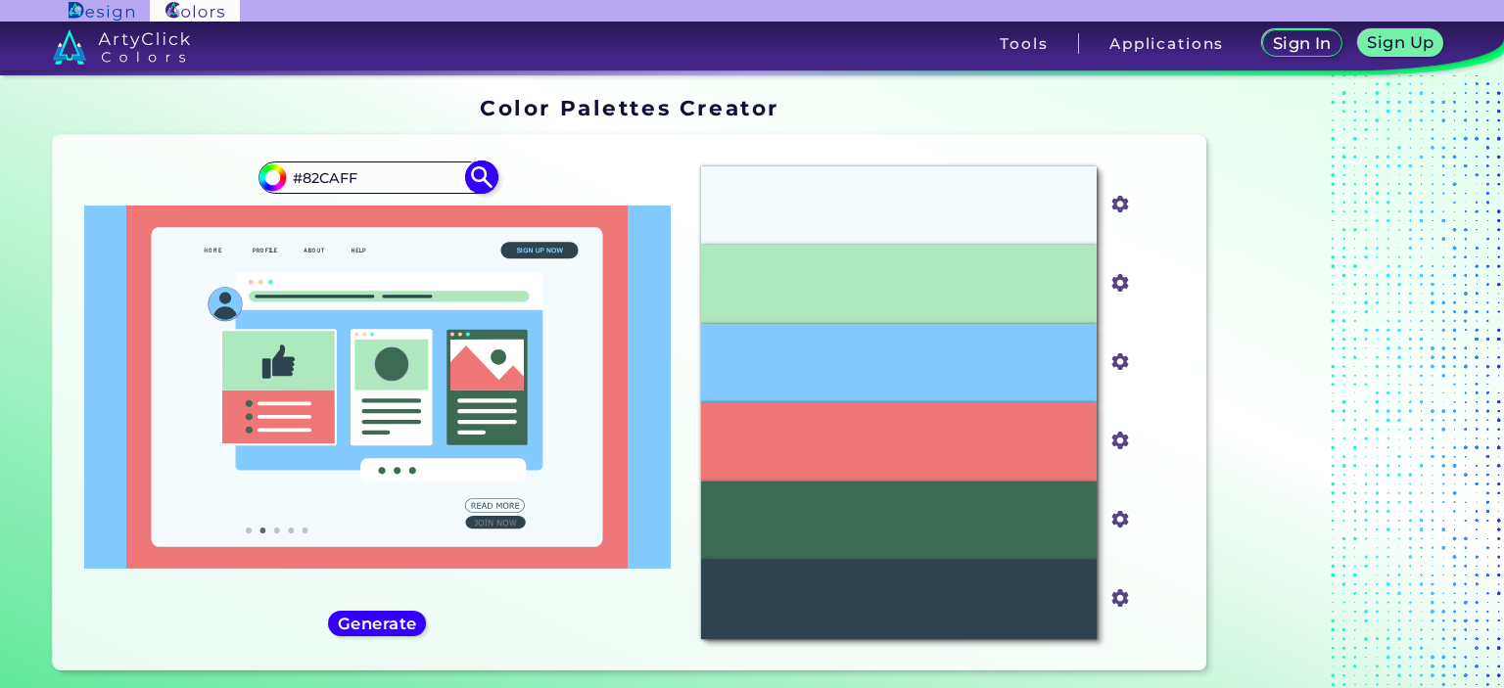
click at [350, 175] on input "#82CAFF" at bounding box center [377, 178] width 182 height 26
drag, startPoint x: 384, startPoint y: 171, endPoint x: 196, endPoint y: 187, distance: 188.7
click at [196, 187] on div "#82caff #82CAFF" at bounding box center [377, 403] width 617 height 504
paste input "224,155,115"
drag, startPoint x: 381, startPoint y: 167, endPoint x: 172, endPoint y: 192, distance: 210.0
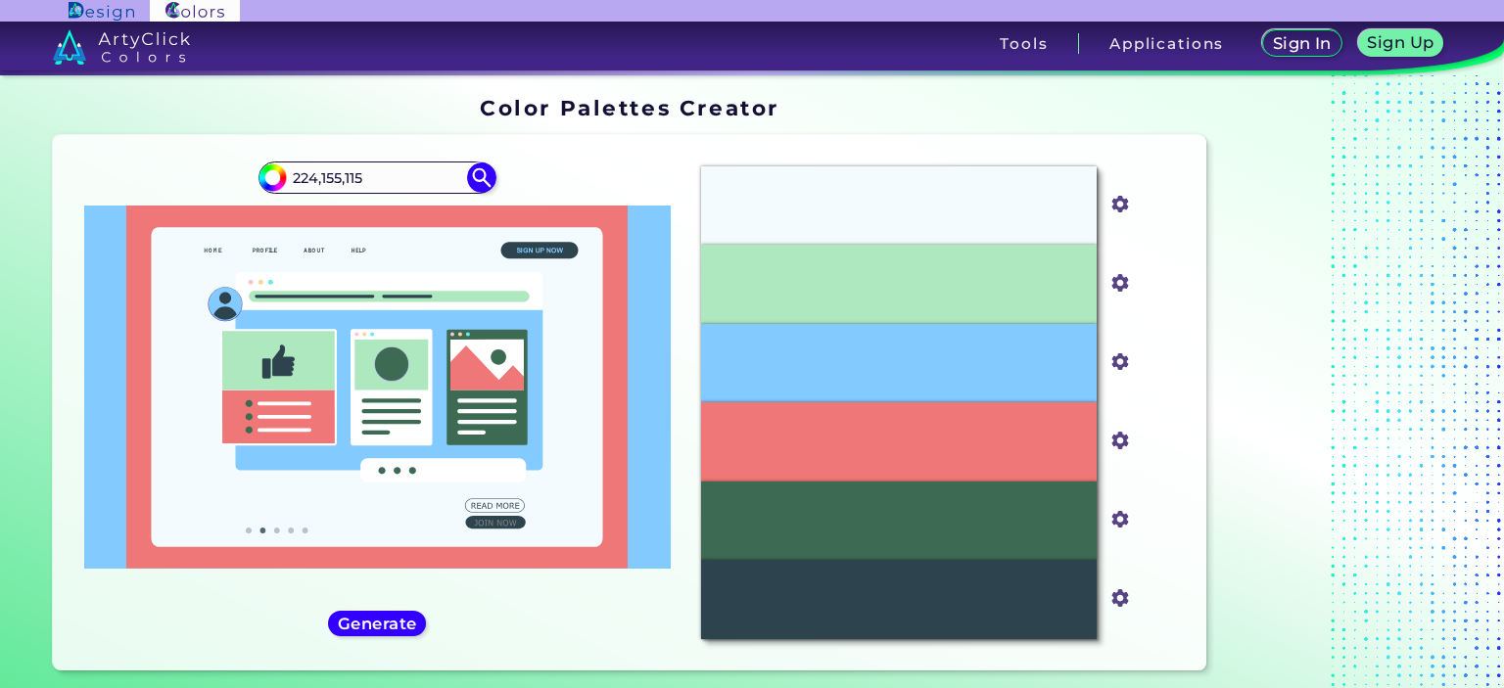
click at [166, 192] on div "#82caff 224,155,115" at bounding box center [377, 403] width 617 height 504
paste input "#524542"
type input "#524542"
click at [486, 185] on img at bounding box center [482, 178] width 34 height 34
type input "#524542"
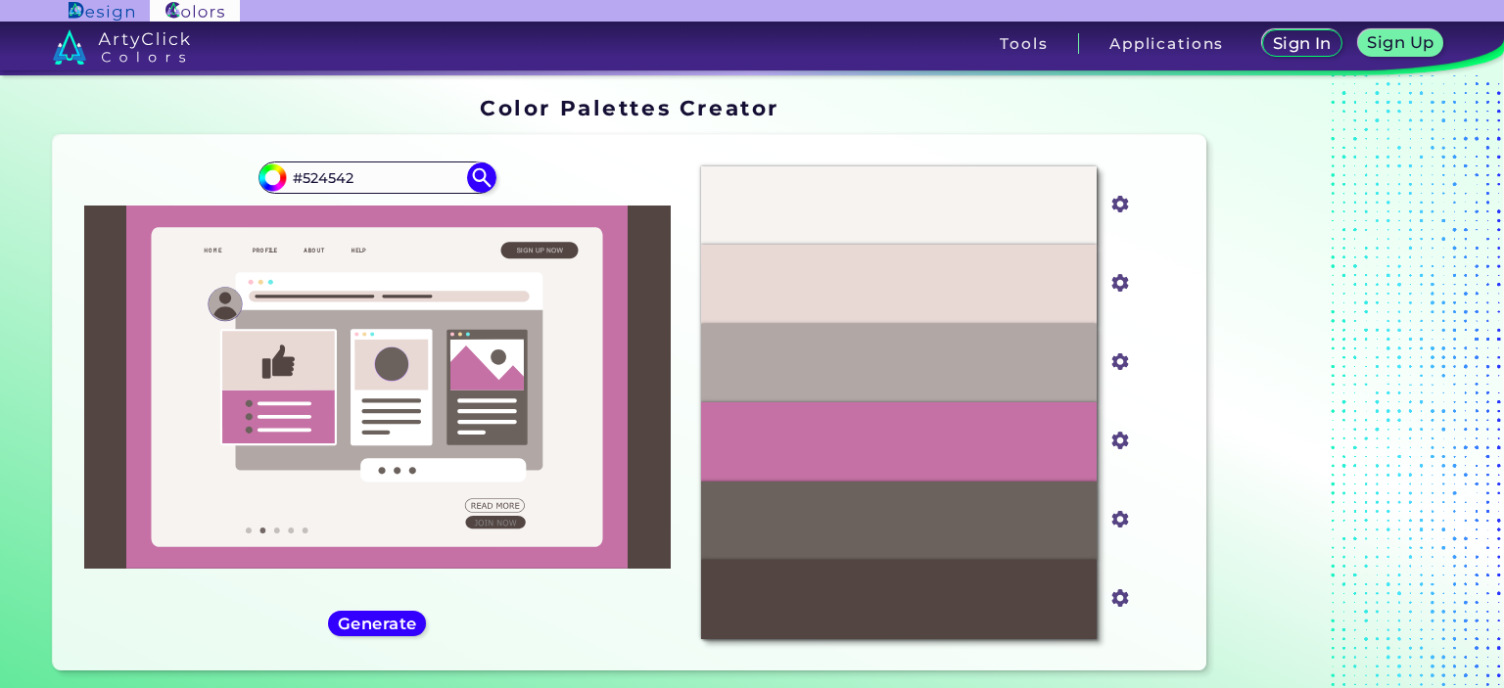
drag, startPoint x: 384, startPoint y: 175, endPoint x: 179, endPoint y: 187, distance: 205.0
click at [179, 187] on div "#524542 #524542" at bounding box center [377, 403] width 617 height 504
paste input "e09b73"
type input "#e09b73"
click at [487, 174] on img at bounding box center [482, 178] width 34 height 34
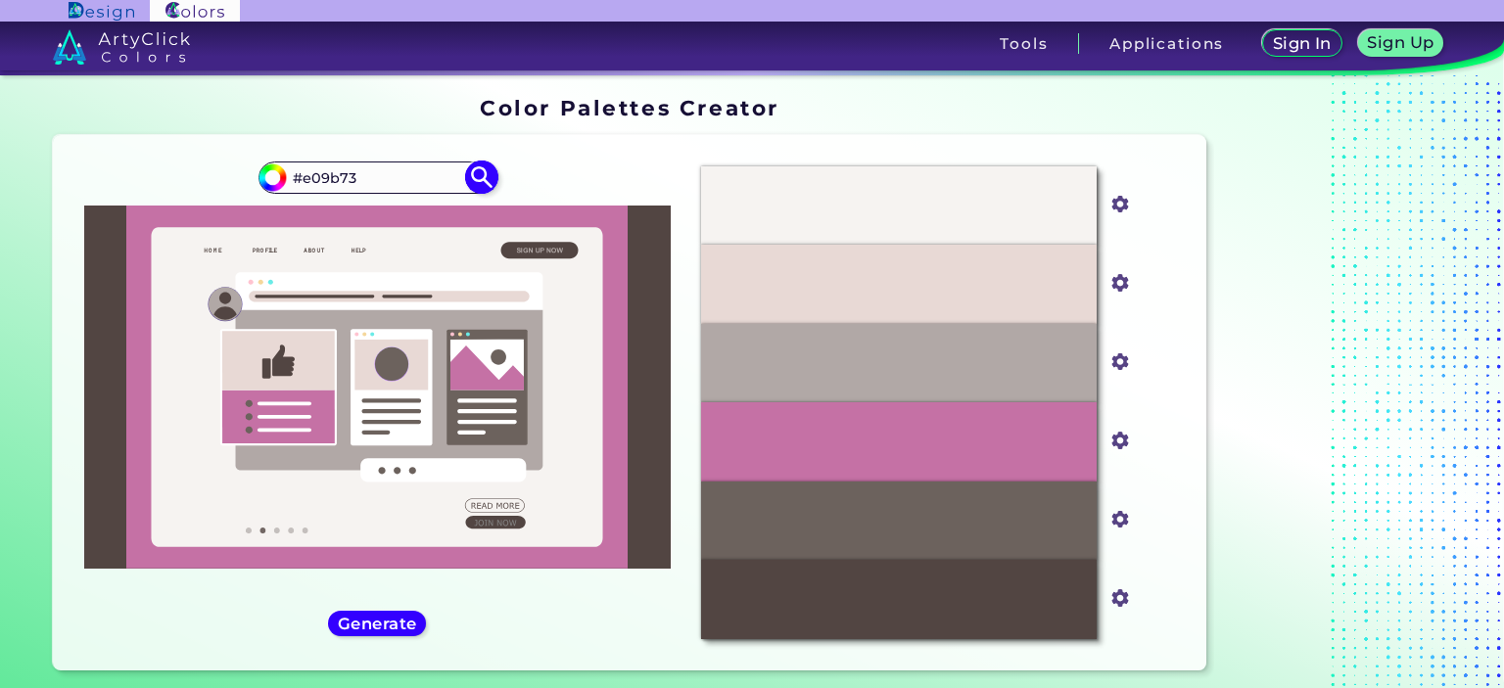
type input "#e09b73"
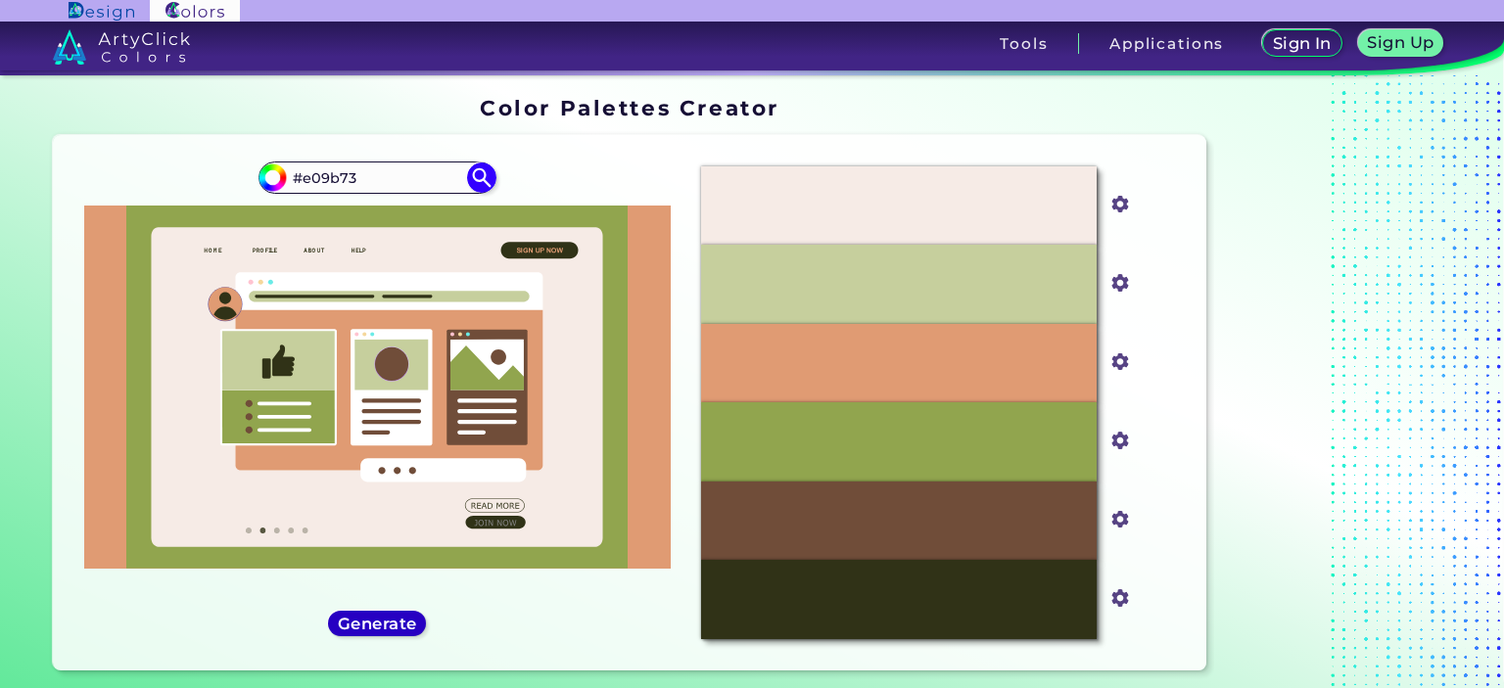
click at [387, 626] on h5 "Generate" at bounding box center [377, 623] width 71 height 15
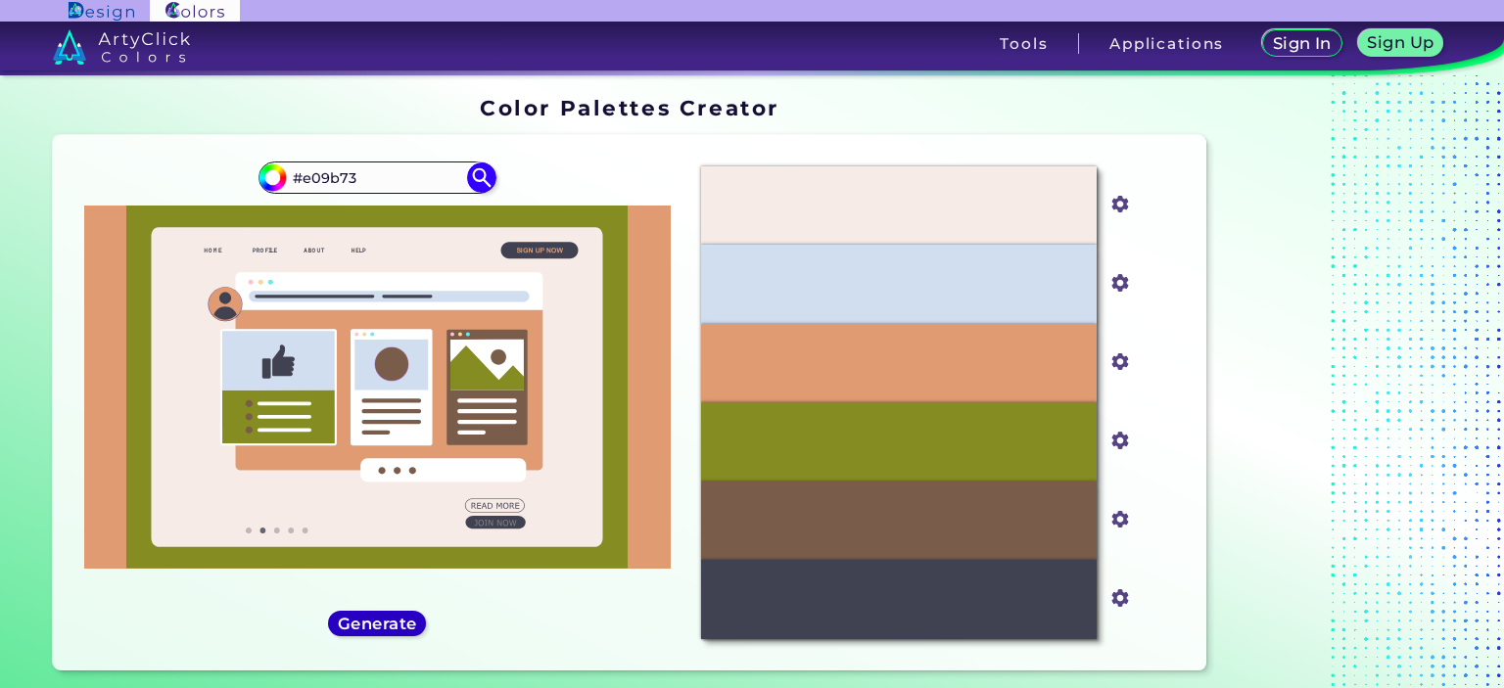
click at [387, 626] on h5 "Generate" at bounding box center [377, 623] width 72 height 15
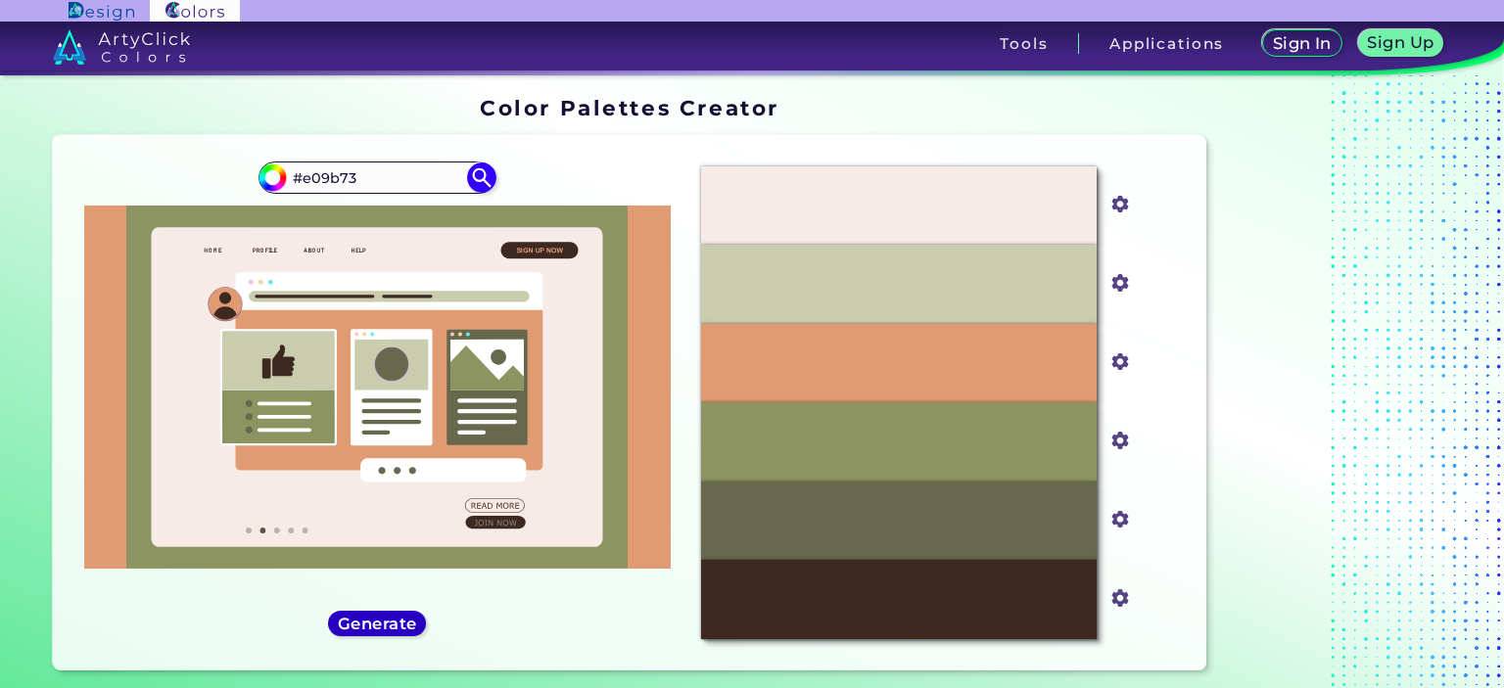
click at [387, 626] on h5 "Generate" at bounding box center [377, 623] width 71 height 15
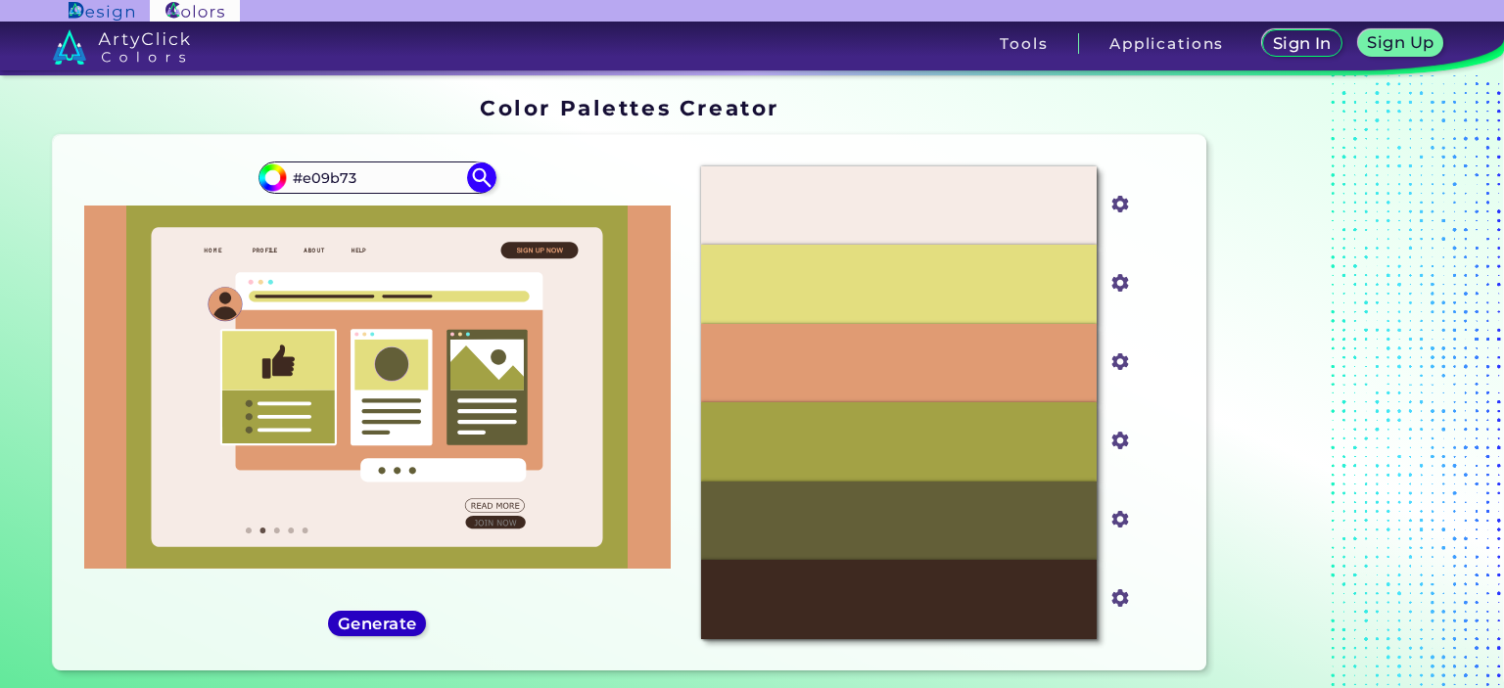
click at [387, 626] on h5 "Generate" at bounding box center [377, 624] width 76 height 16
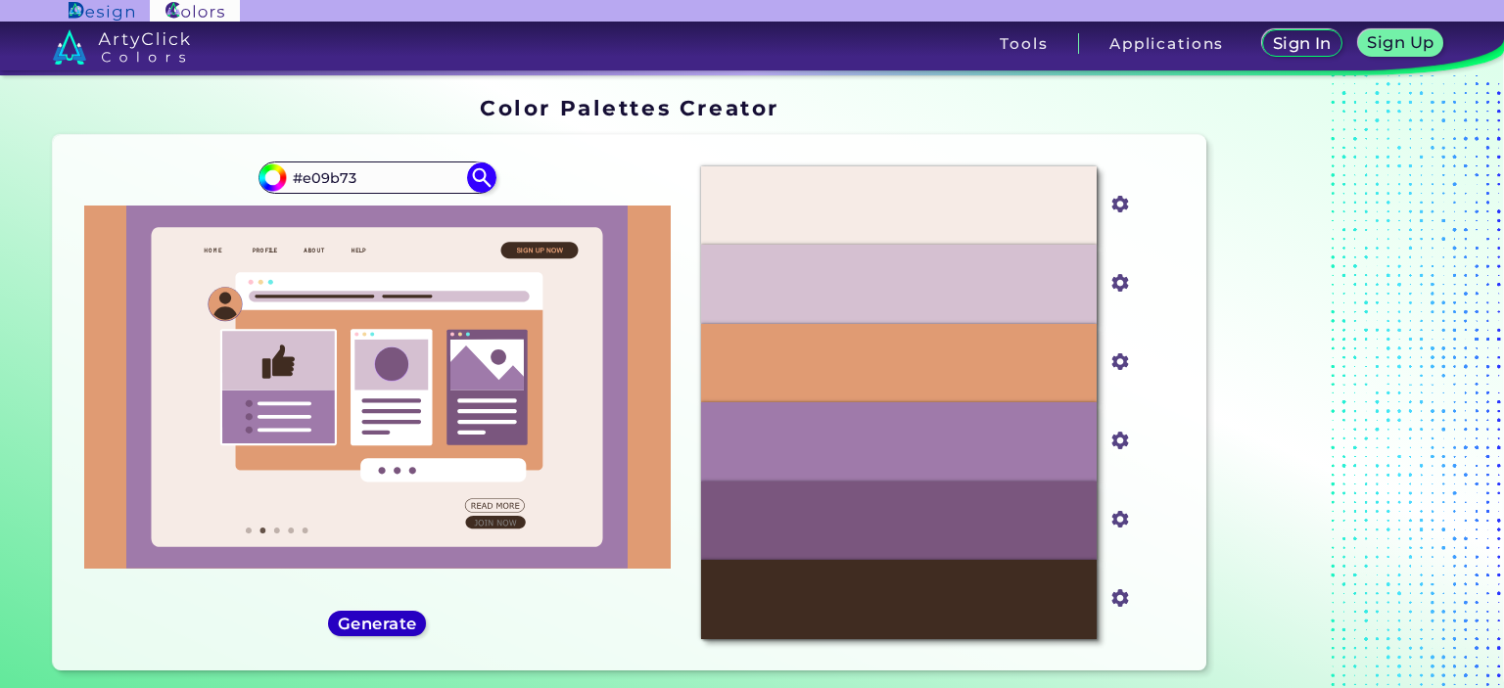
click at [387, 626] on h5 "Generate" at bounding box center [376, 623] width 71 height 15
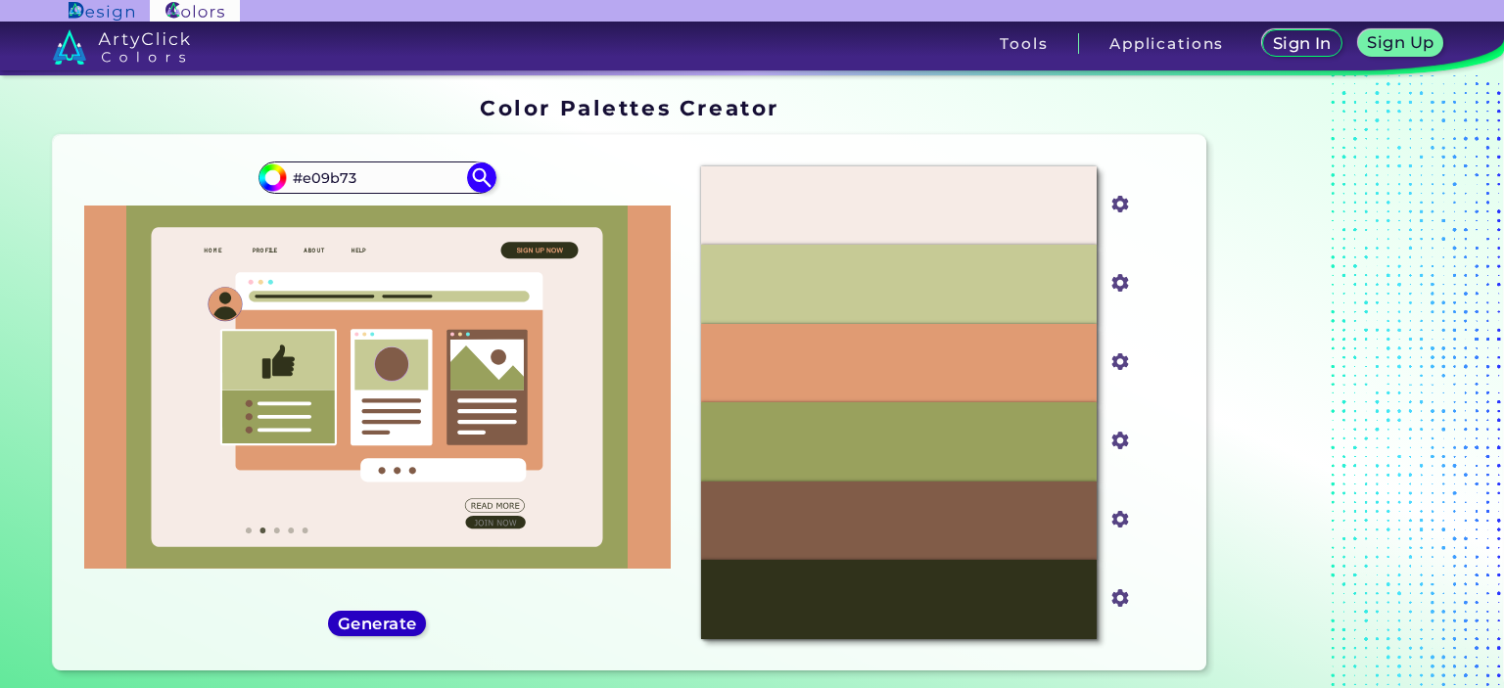
click at [387, 626] on h5 "Generate" at bounding box center [377, 623] width 71 height 15
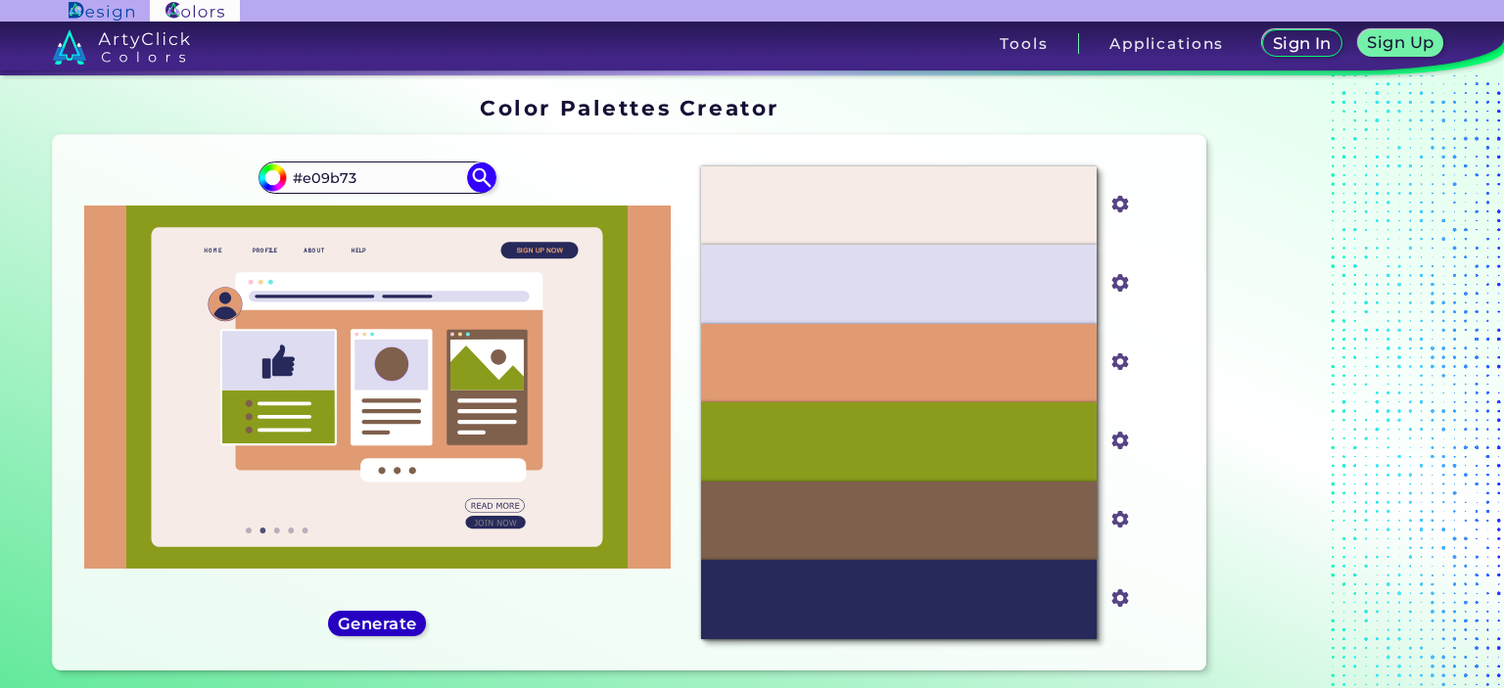
click at [387, 626] on h5 "Generate" at bounding box center [377, 623] width 74 height 15
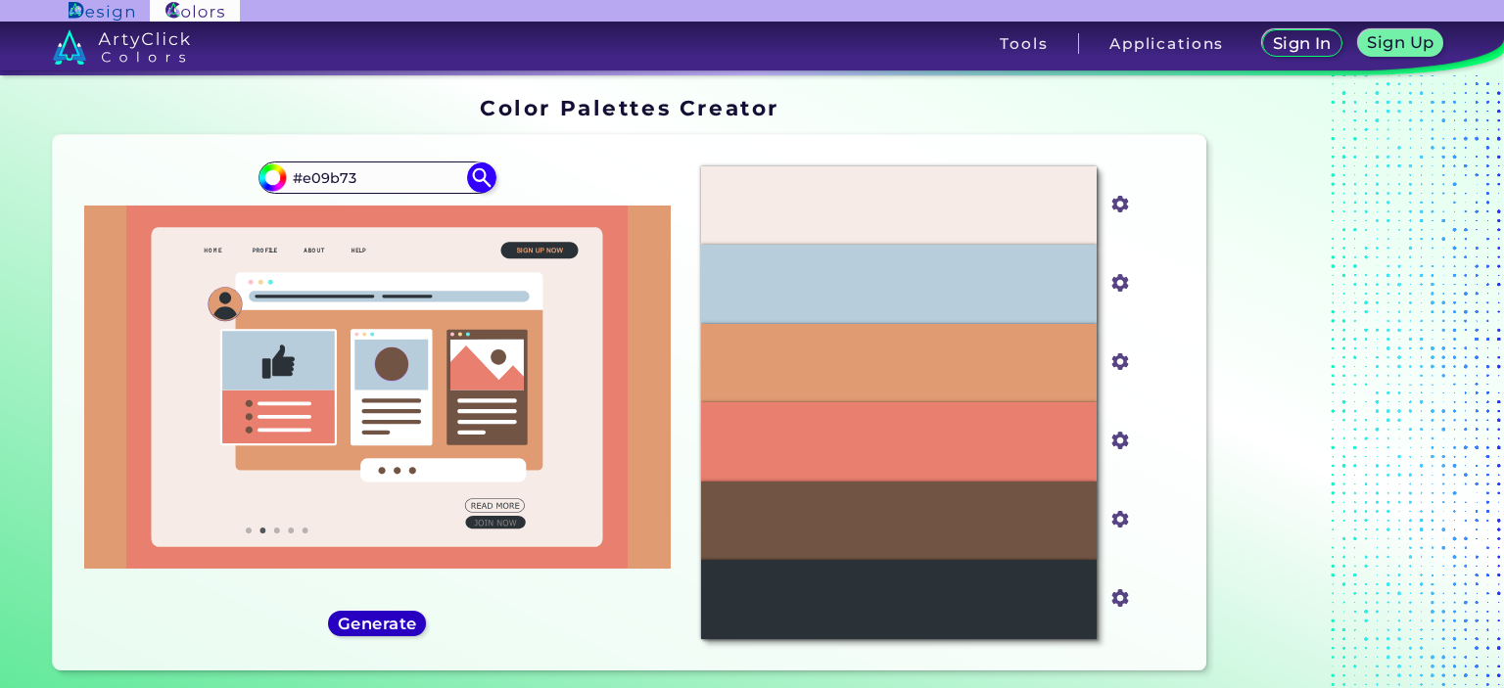
click at [387, 626] on h5 "Generate" at bounding box center [377, 623] width 73 height 15
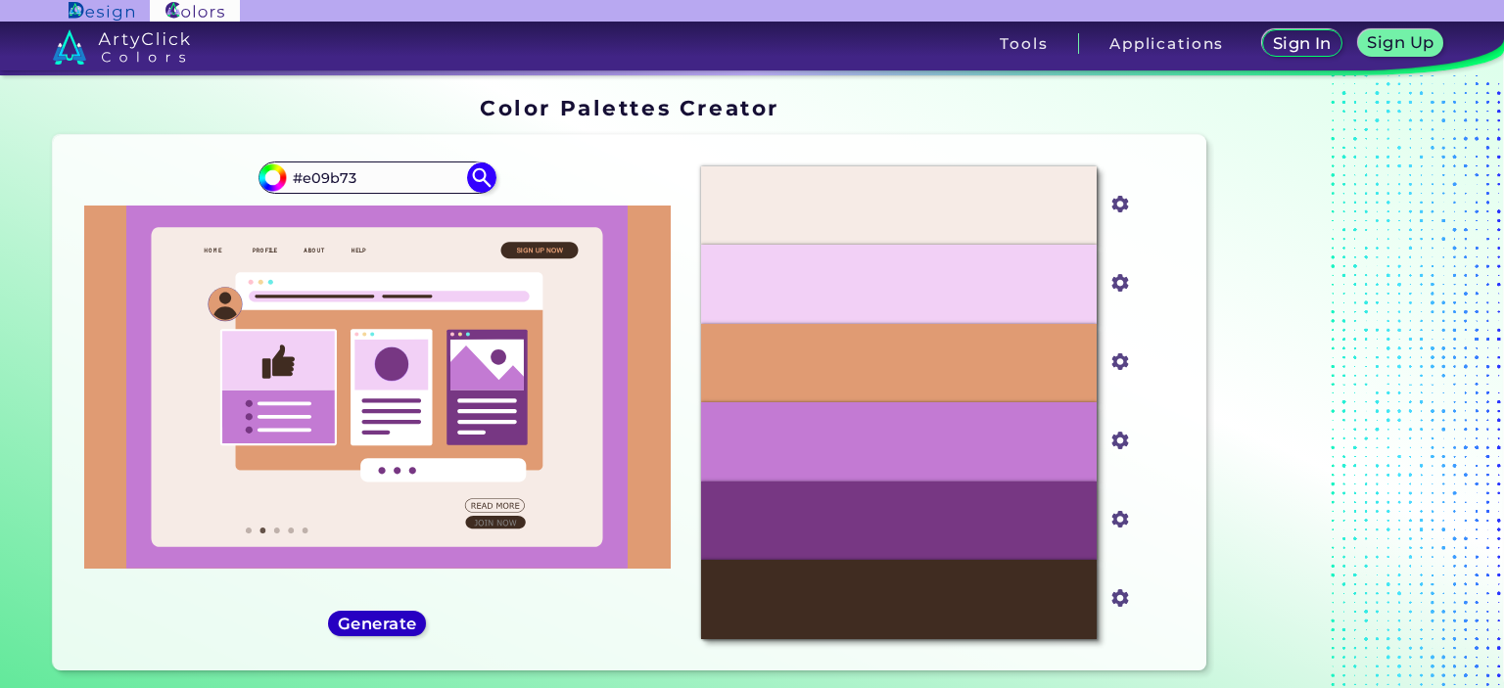
click at [387, 626] on h5 "Generate" at bounding box center [377, 623] width 71 height 15
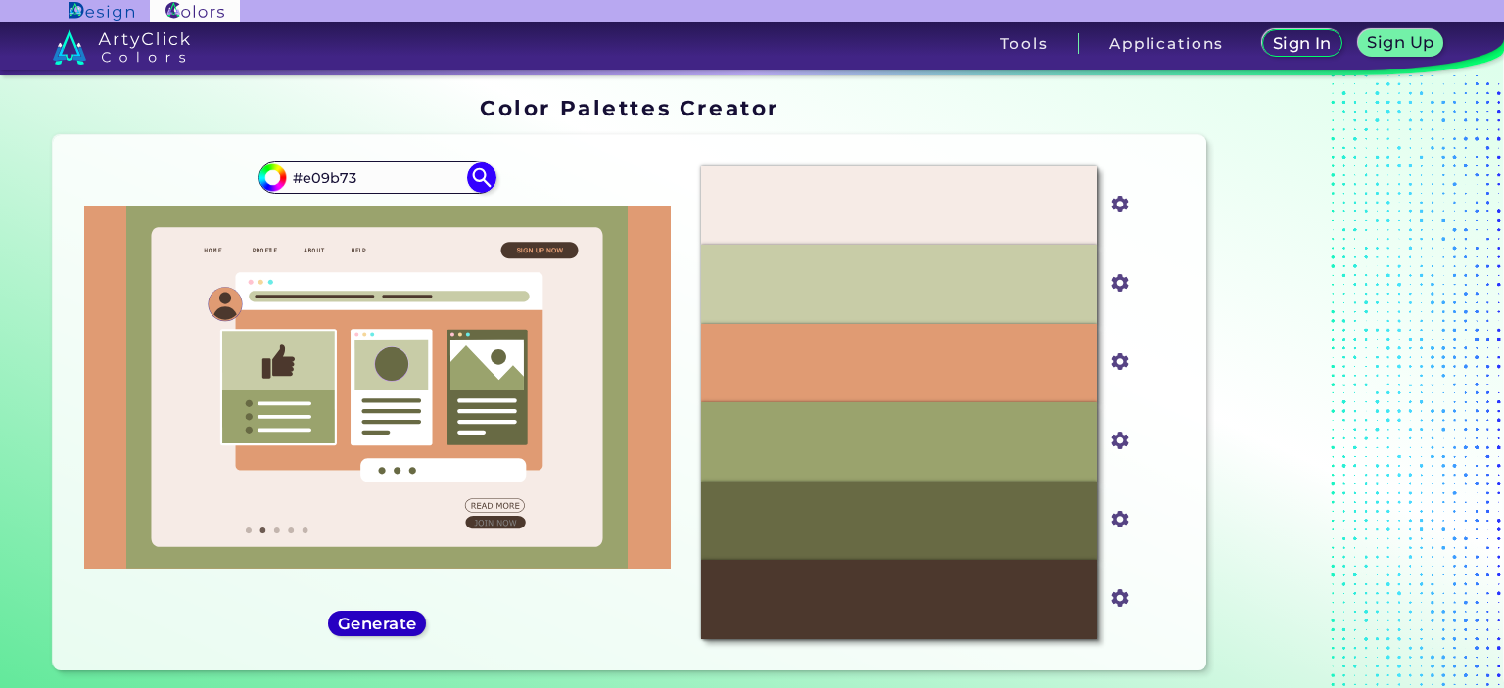
click at [387, 626] on h5 "Generate" at bounding box center [377, 623] width 72 height 15
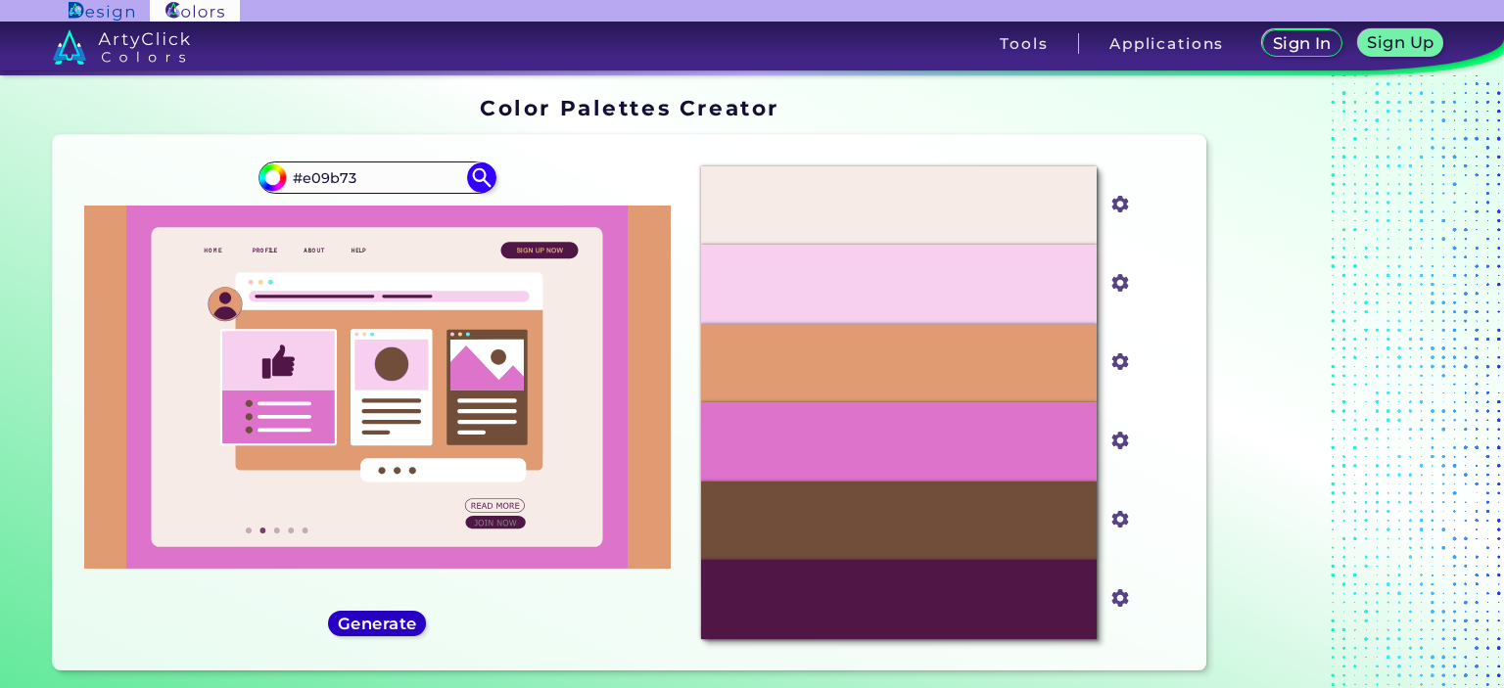
click at [388, 626] on h5 "Generate" at bounding box center [377, 623] width 72 height 15
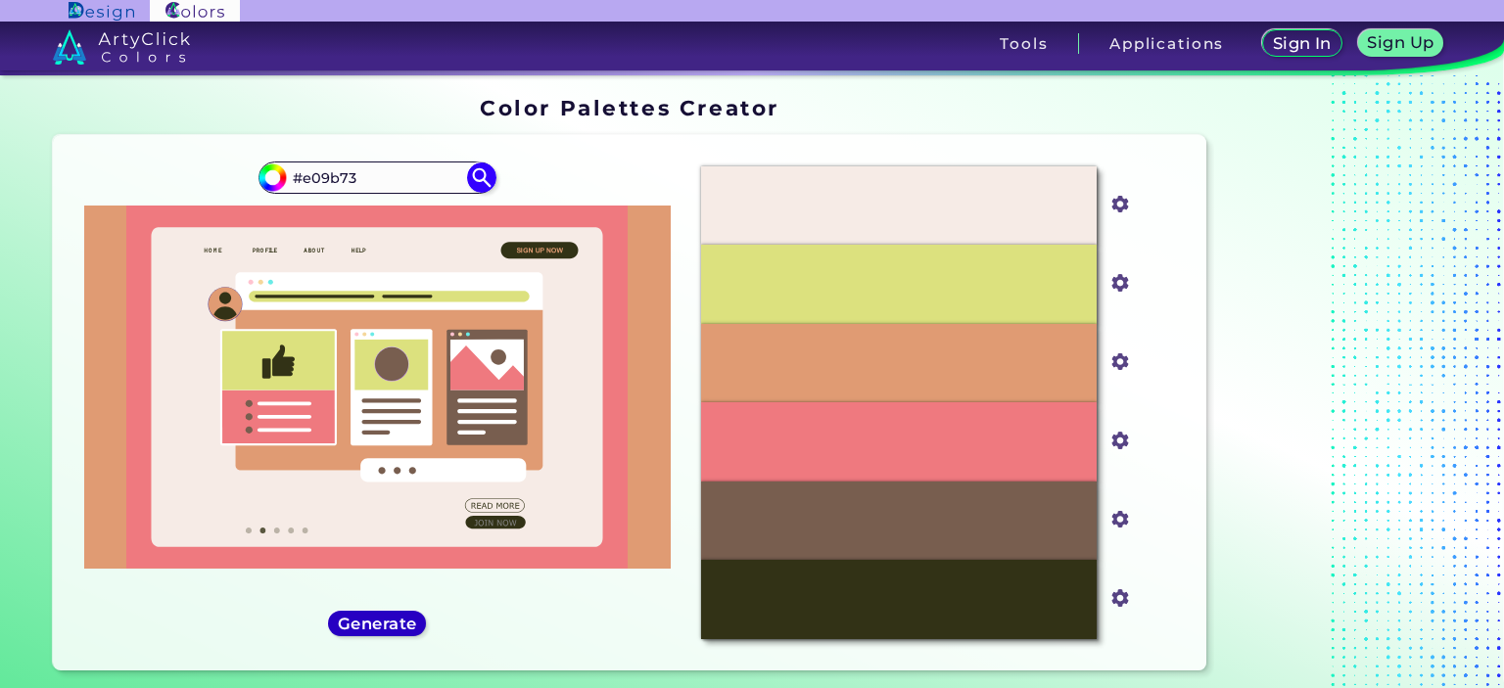
click at [388, 623] on h5 "Generate" at bounding box center [377, 623] width 72 height 15
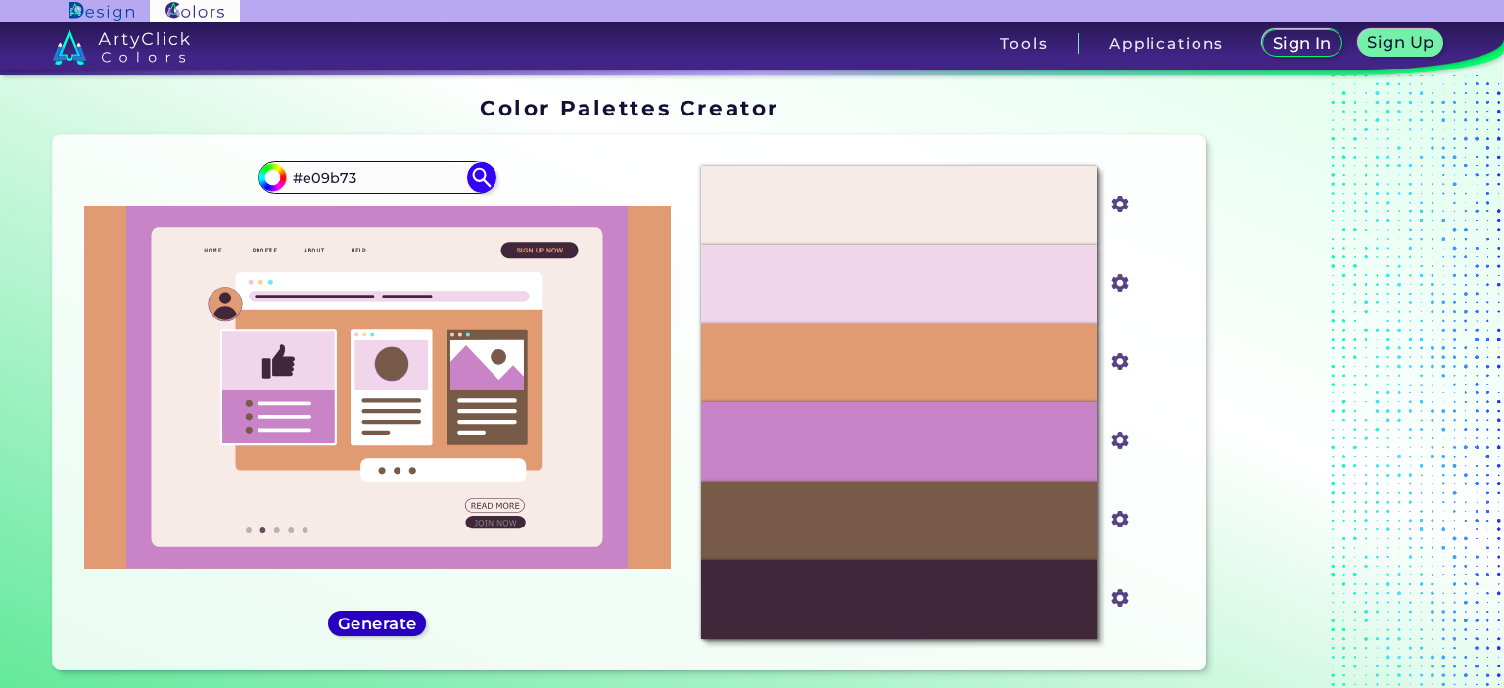
click at [388, 623] on h5 "Generate" at bounding box center [377, 624] width 79 height 16
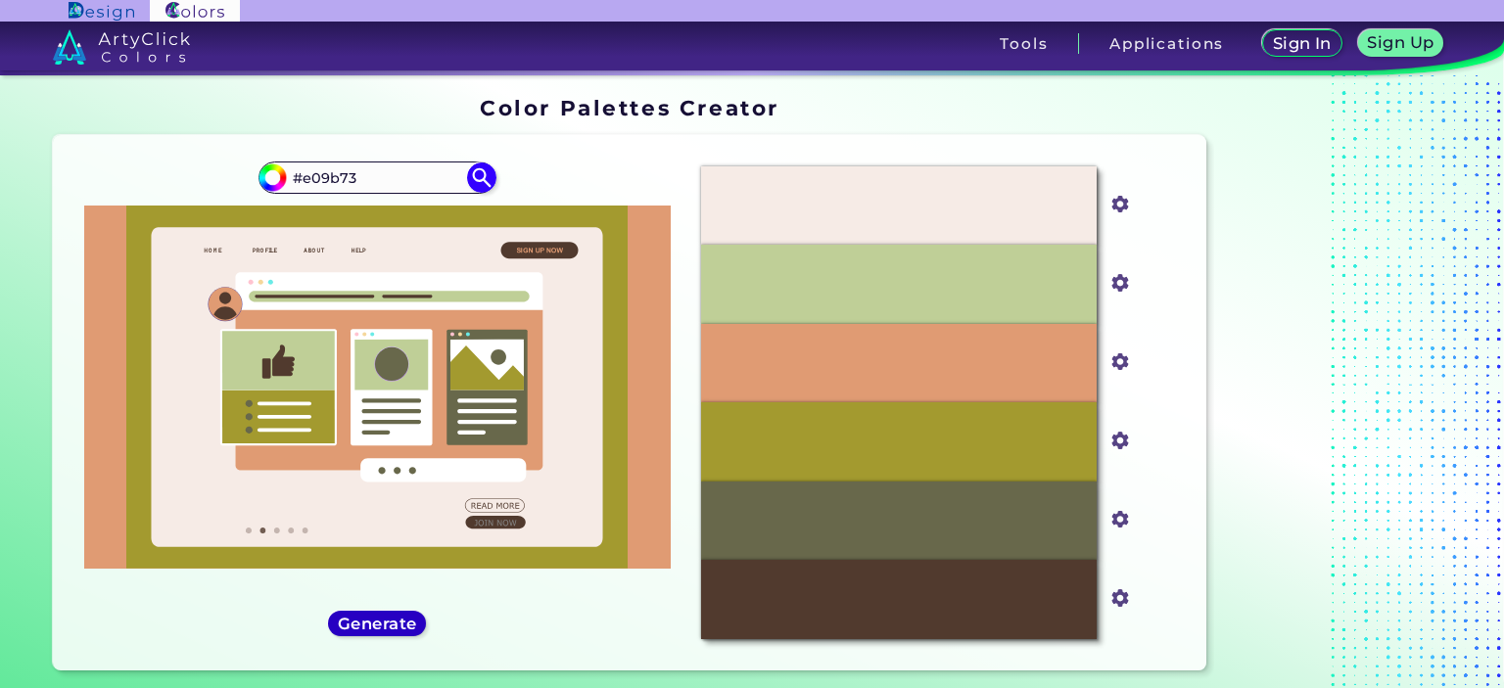
click at [388, 623] on h5 "Generate" at bounding box center [377, 623] width 74 height 15
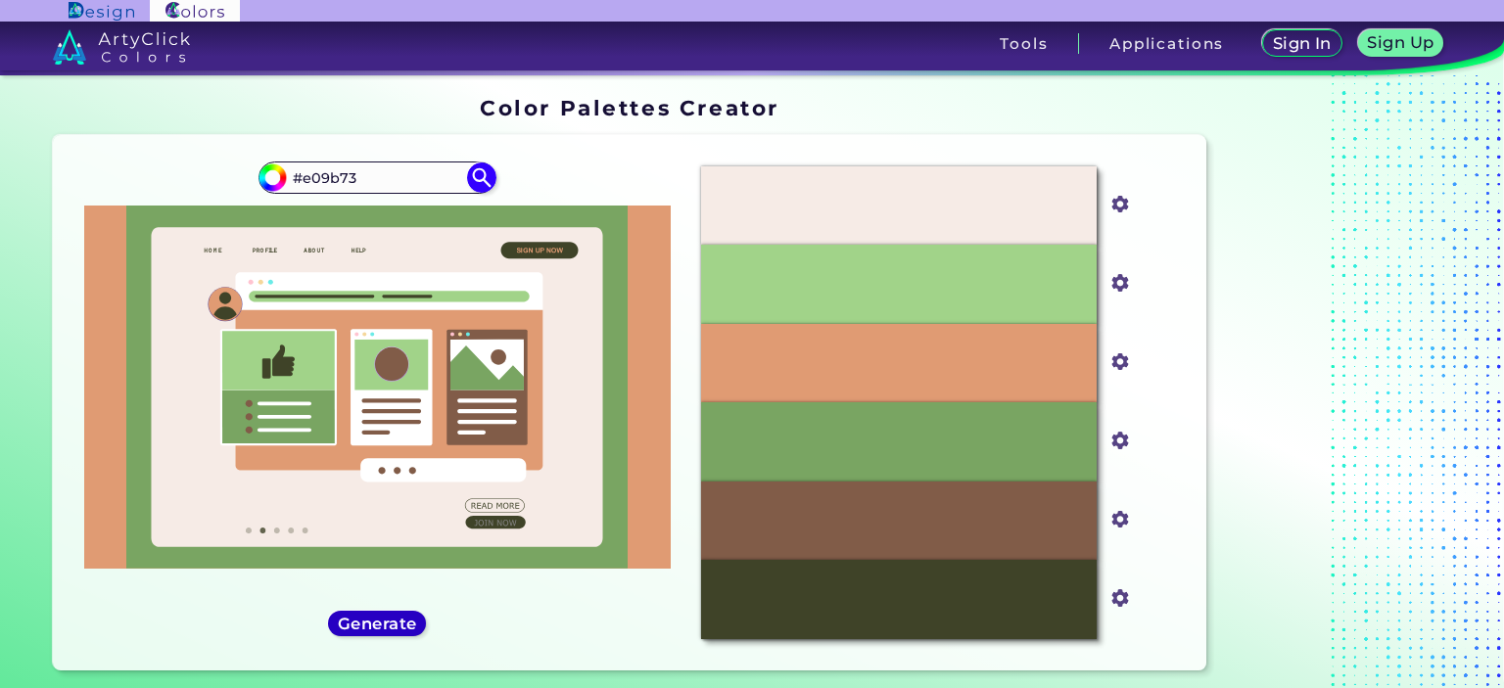
click at [388, 623] on h5 "Generate" at bounding box center [377, 623] width 72 height 15
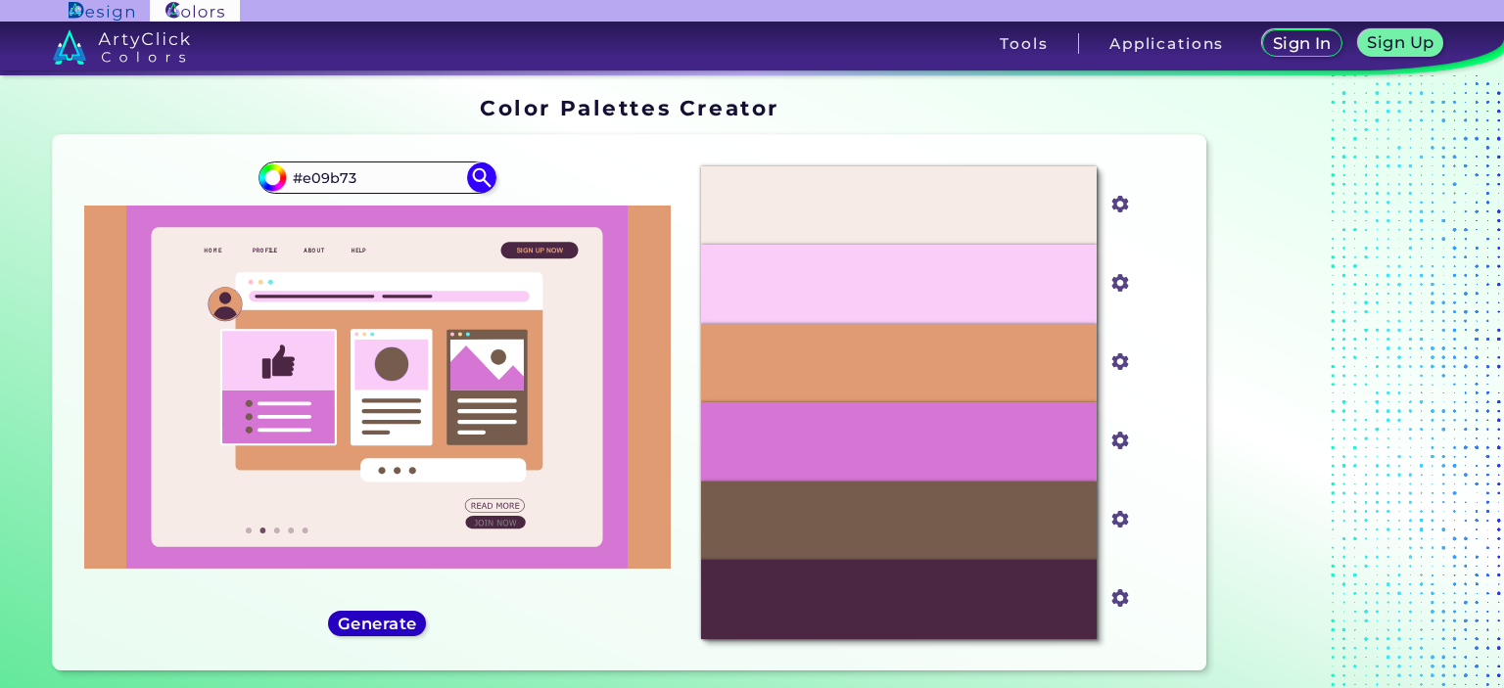
click at [388, 623] on h5 "Generate" at bounding box center [377, 623] width 72 height 15
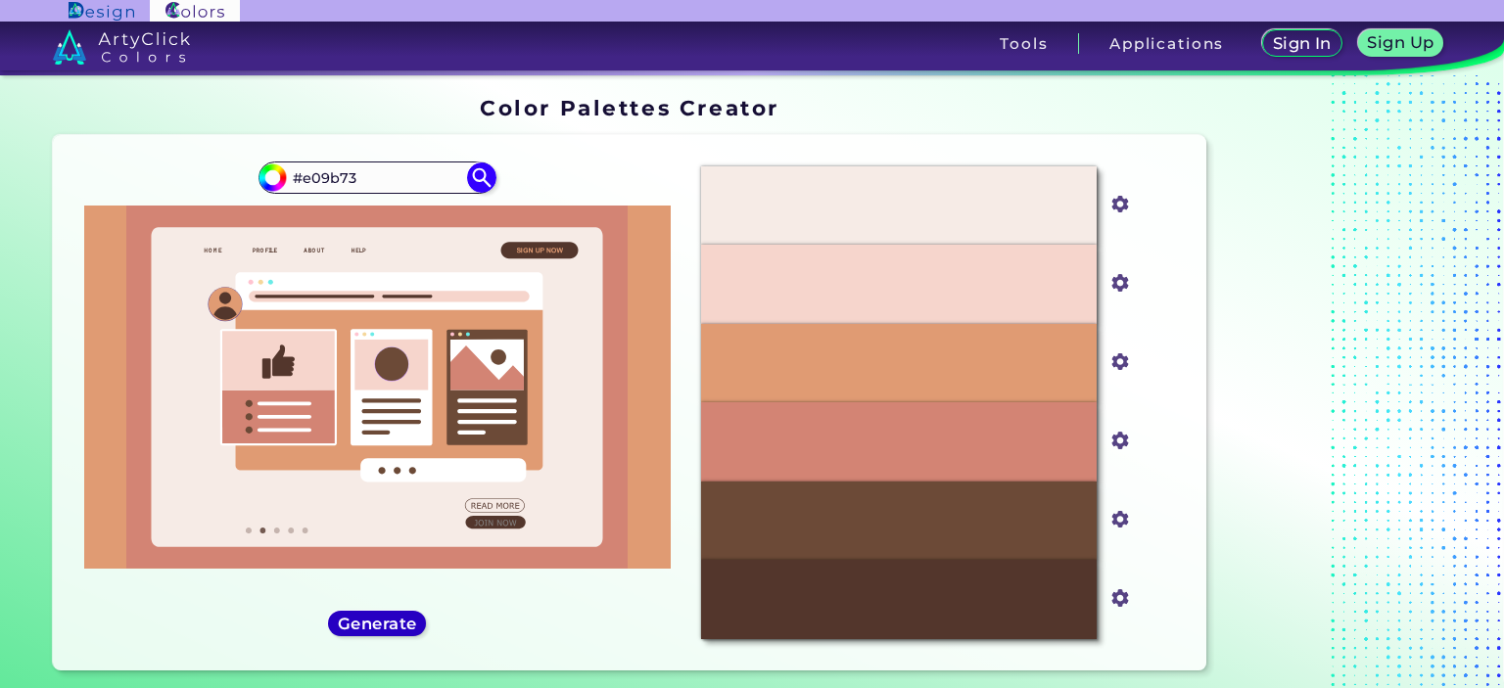
click at [388, 623] on h5 "Generate" at bounding box center [377, 623] width 73 height 15
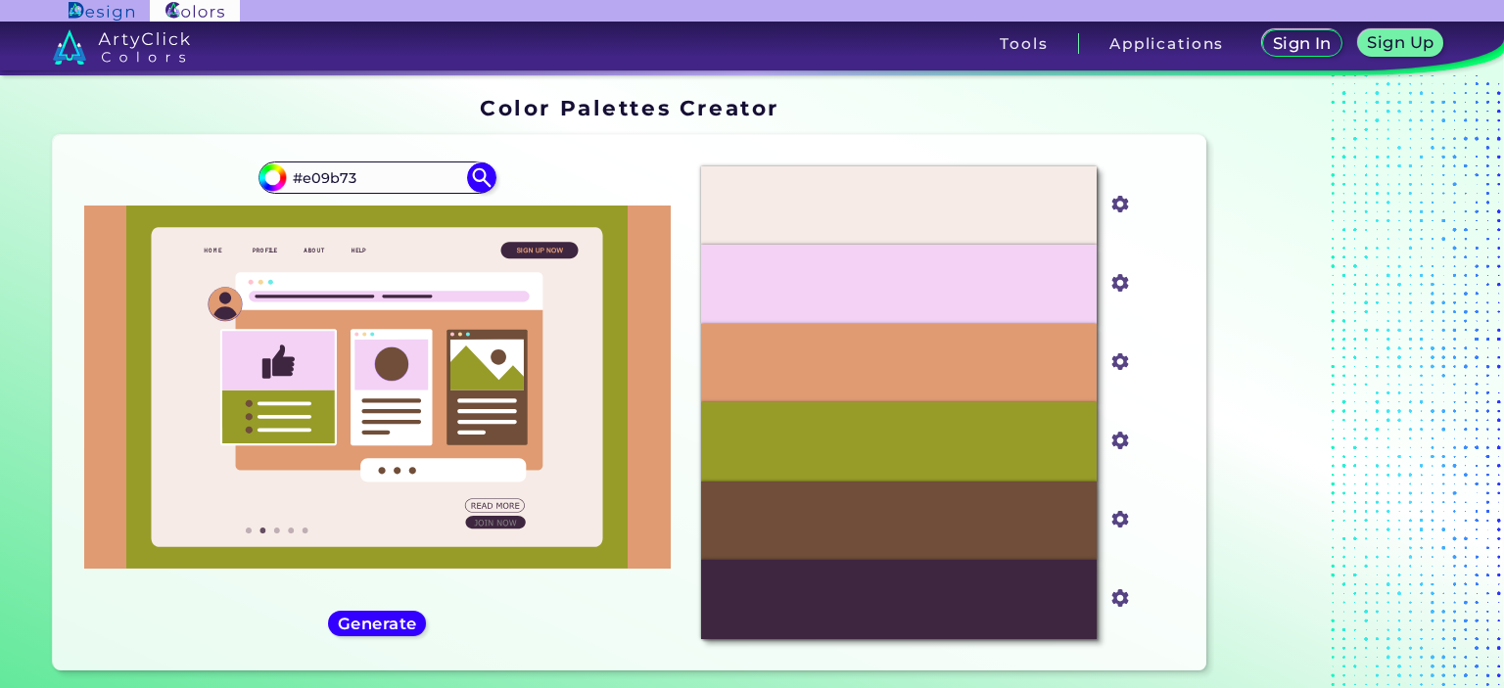
click at [171, 70] on link at bounding box center [290, 47] width 581 height 50
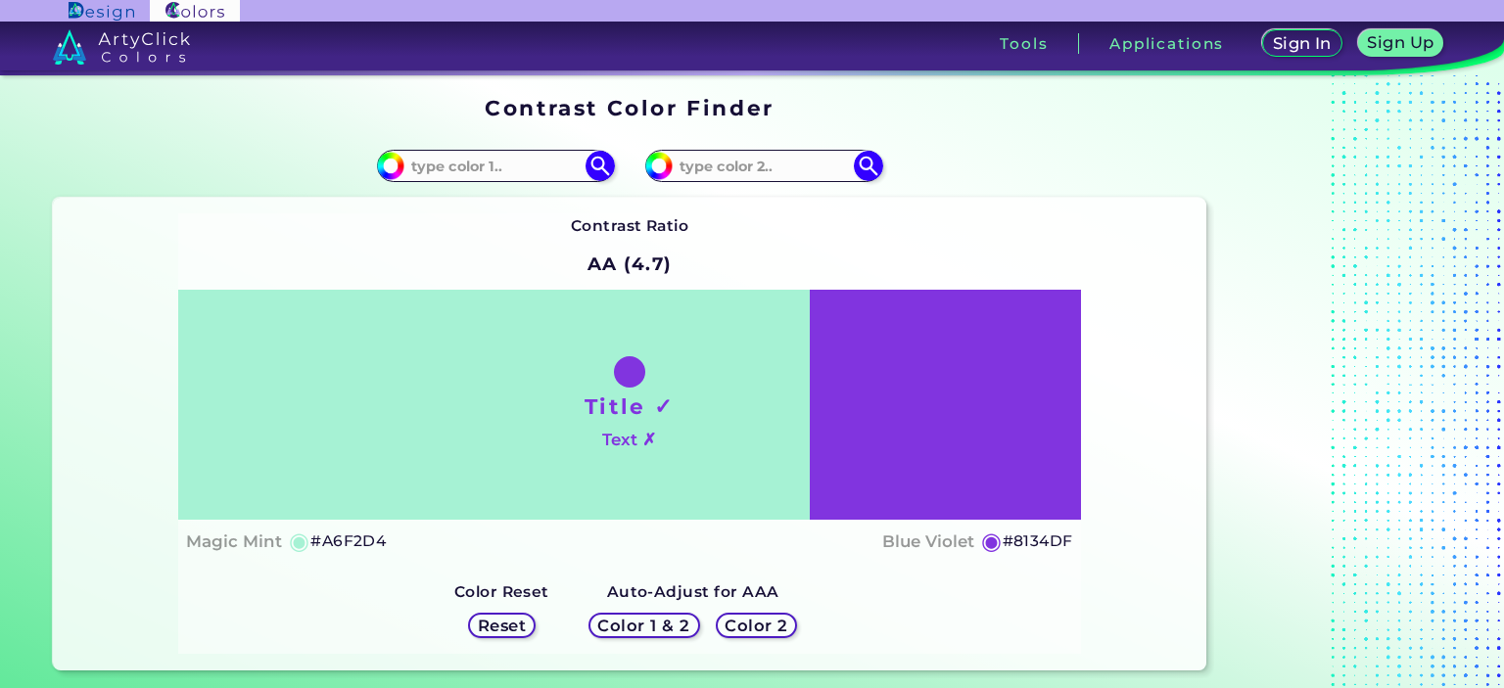
click at [499, 627] on h5 "Reset" at bounding box center [502, 626] width 48 height 16
click at [613, 621] on h5 "Color 1 & 2" at bounding box center [643, 626] width 93 height 17
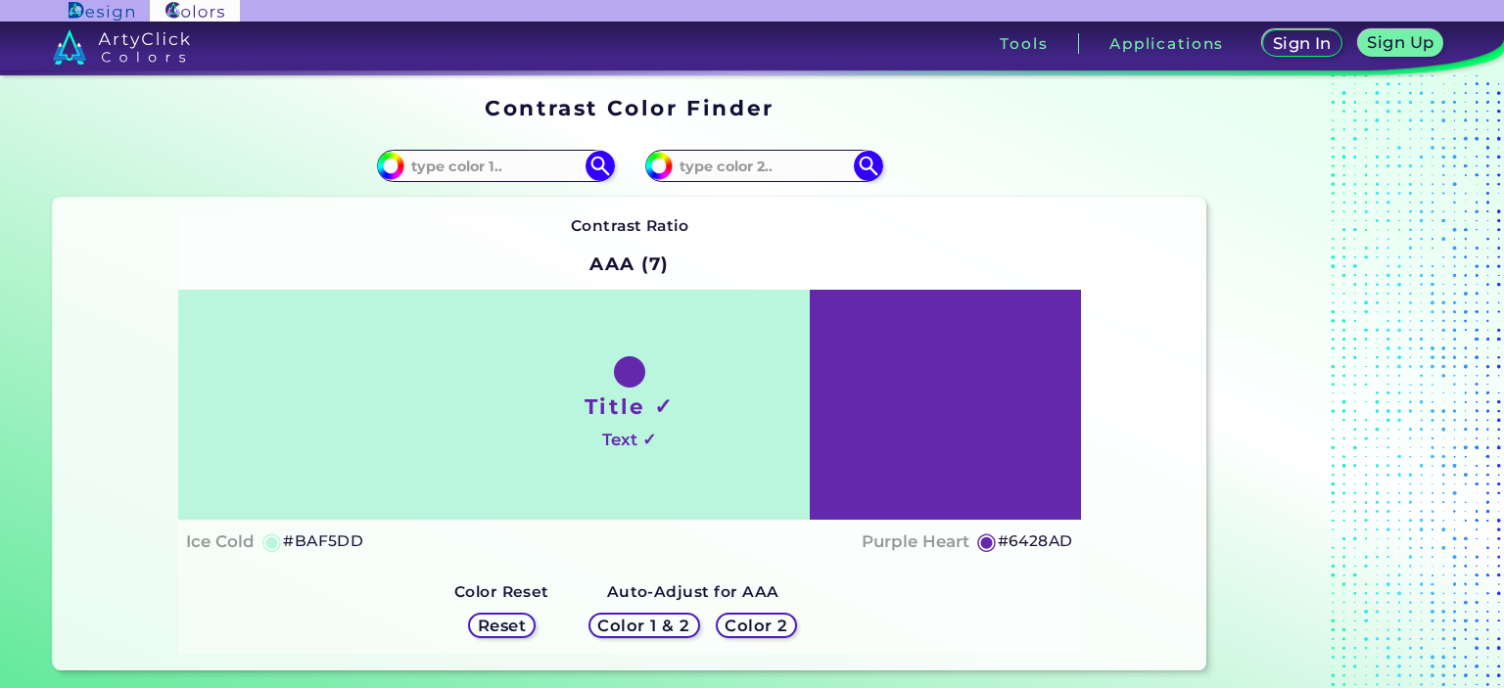
click at [738, 625] on h5 "Color 2" at bounding box center [757, 626] width 65 height 17
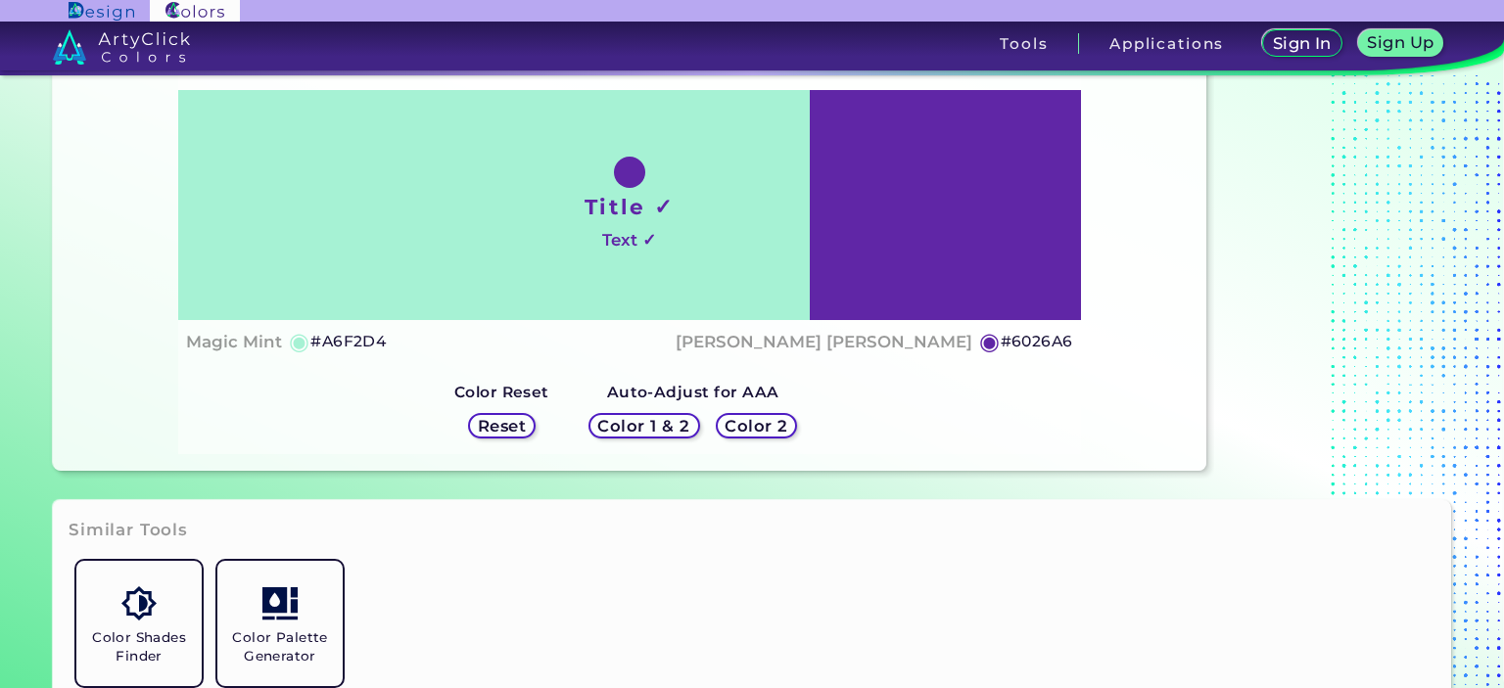
scroll to position [196, 0]
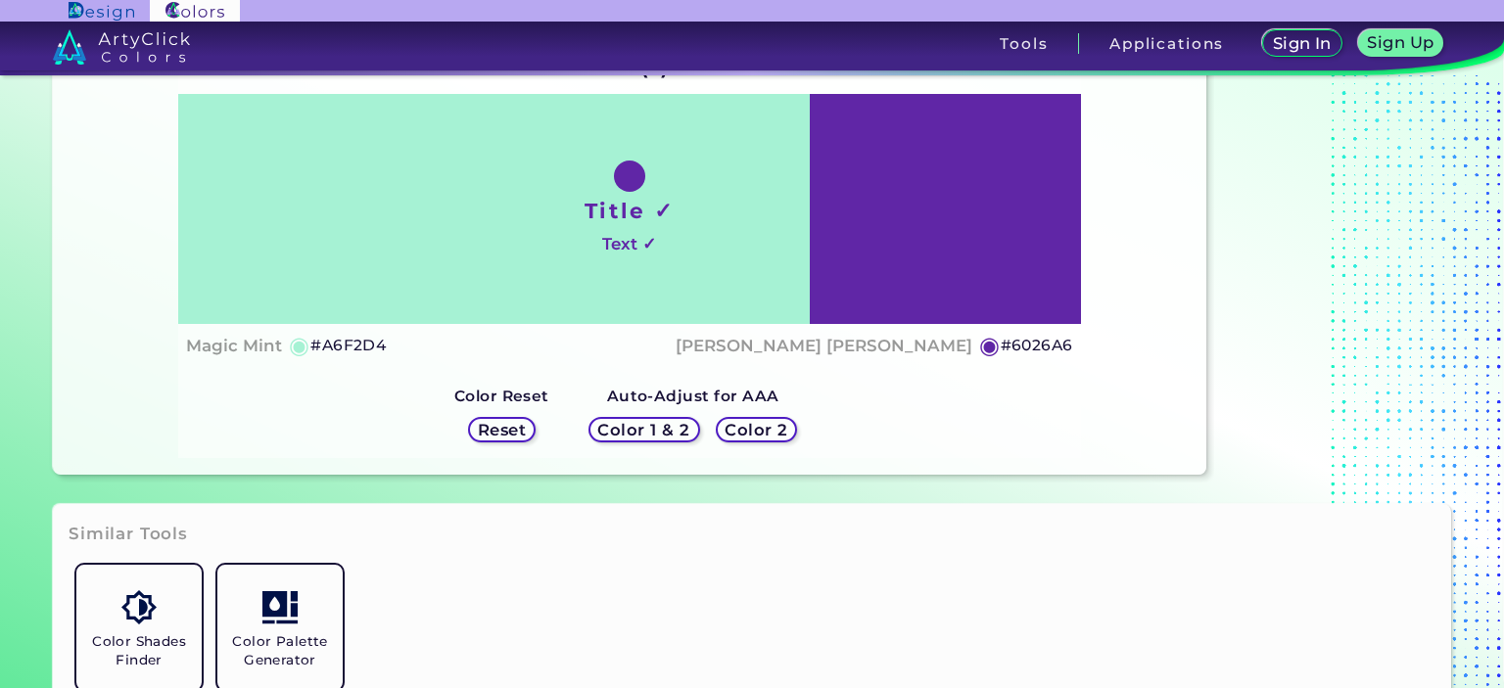
click at [497, 435] on h5 "Reset" at bounding box center [502, 430] width 50 height 17
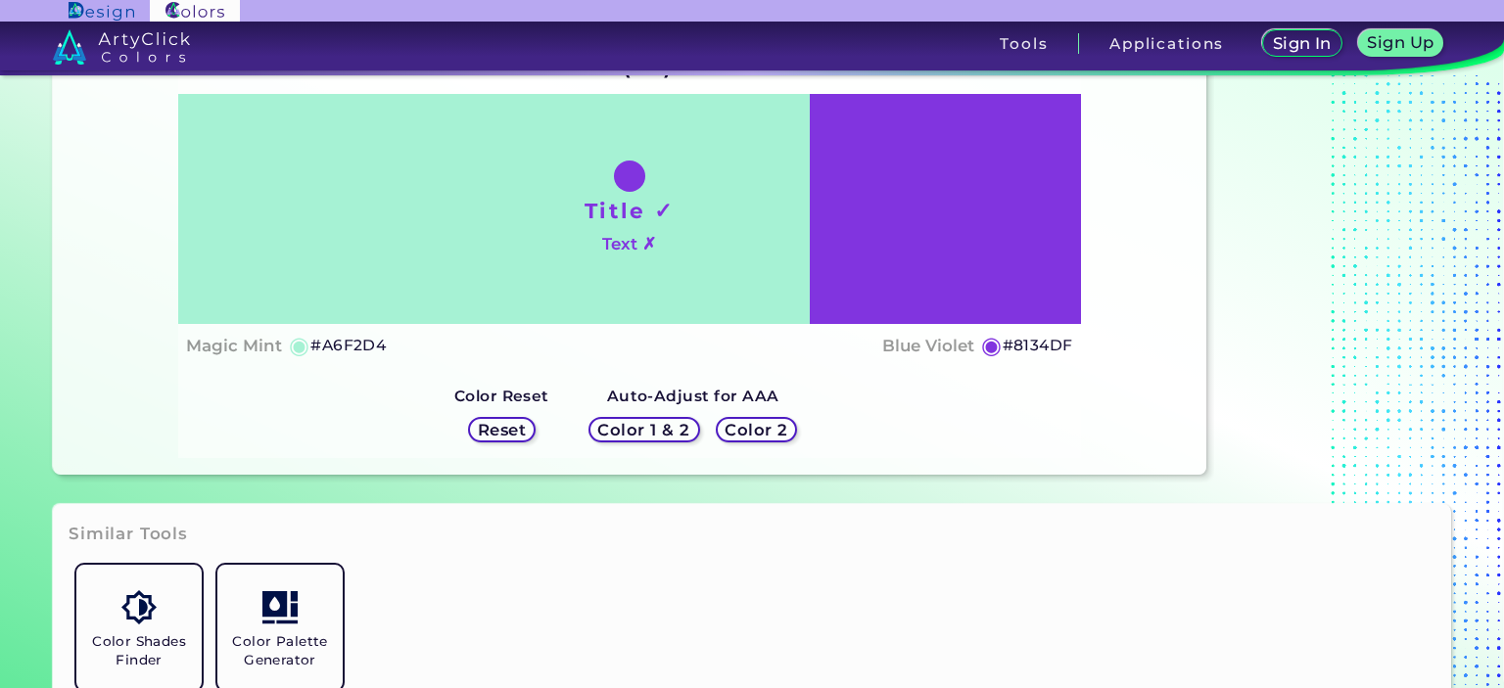
click at [497, 435] on h5 "Reset" at bounding box center [502, 430] width 50 height 17
click at [497, 435] on h5 "Reset" at bounding box center [502, 430] width 49 height 17
click at [497, 435] on h5 "Reset" at bounding box center [501, 429] width 45 height 15
click at [497, 435] on h5 "Reset" at bounding box center [502, 430] width 44 height 15
click at [497, 435] on h5 "Reset" at bounding box center [501, 430] width 47 height 16
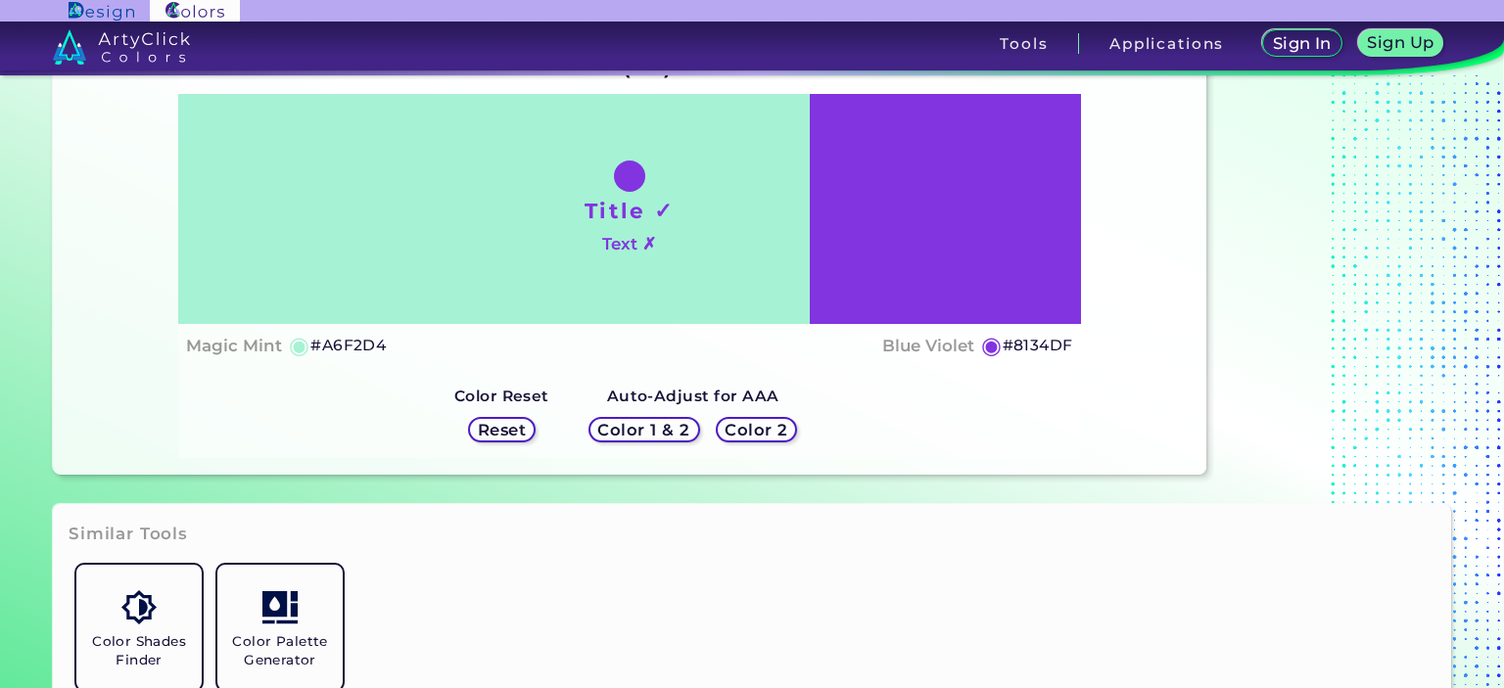
click at [627, 428] on h5 "Color 1 & 2" at bounding box center [643, 430] width 87 height 16
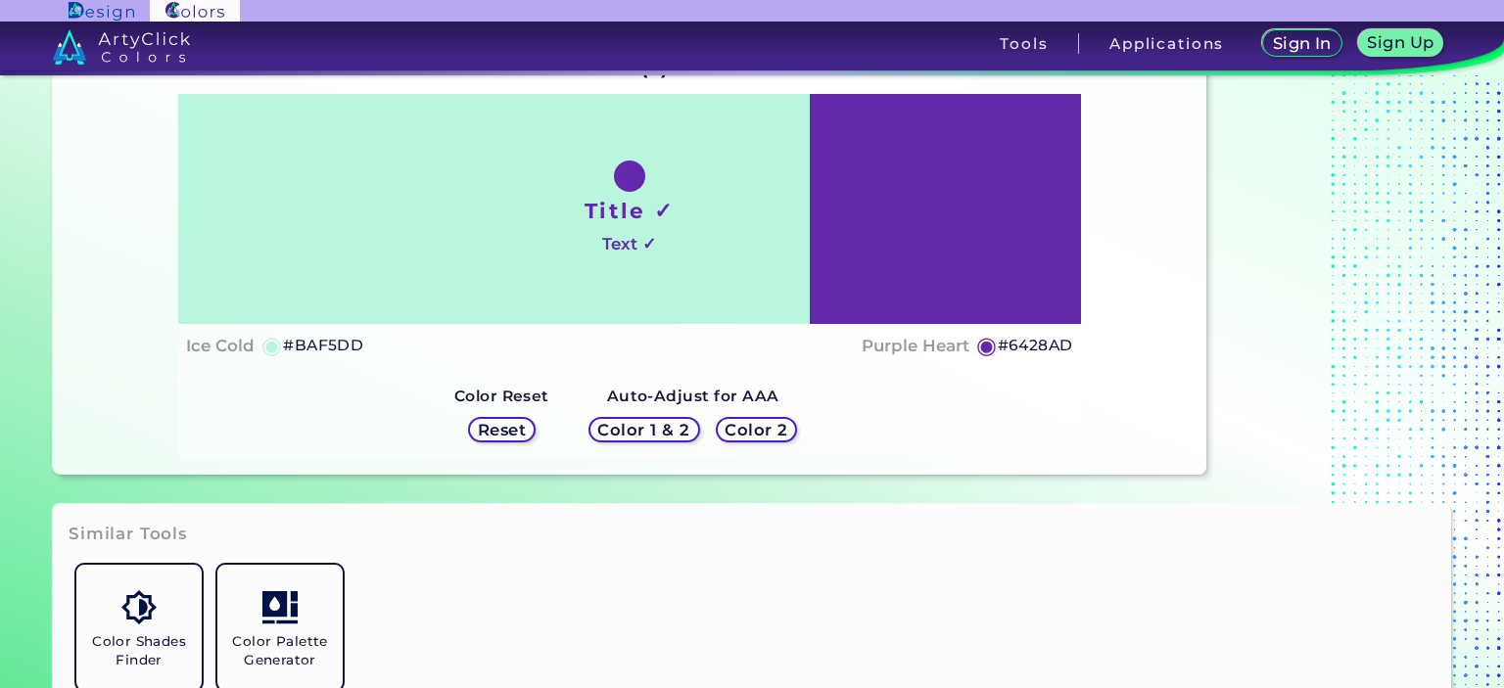
click at [751, 427] on h5 "Color 2" at bounding box center [757, 429] width 60 height 15
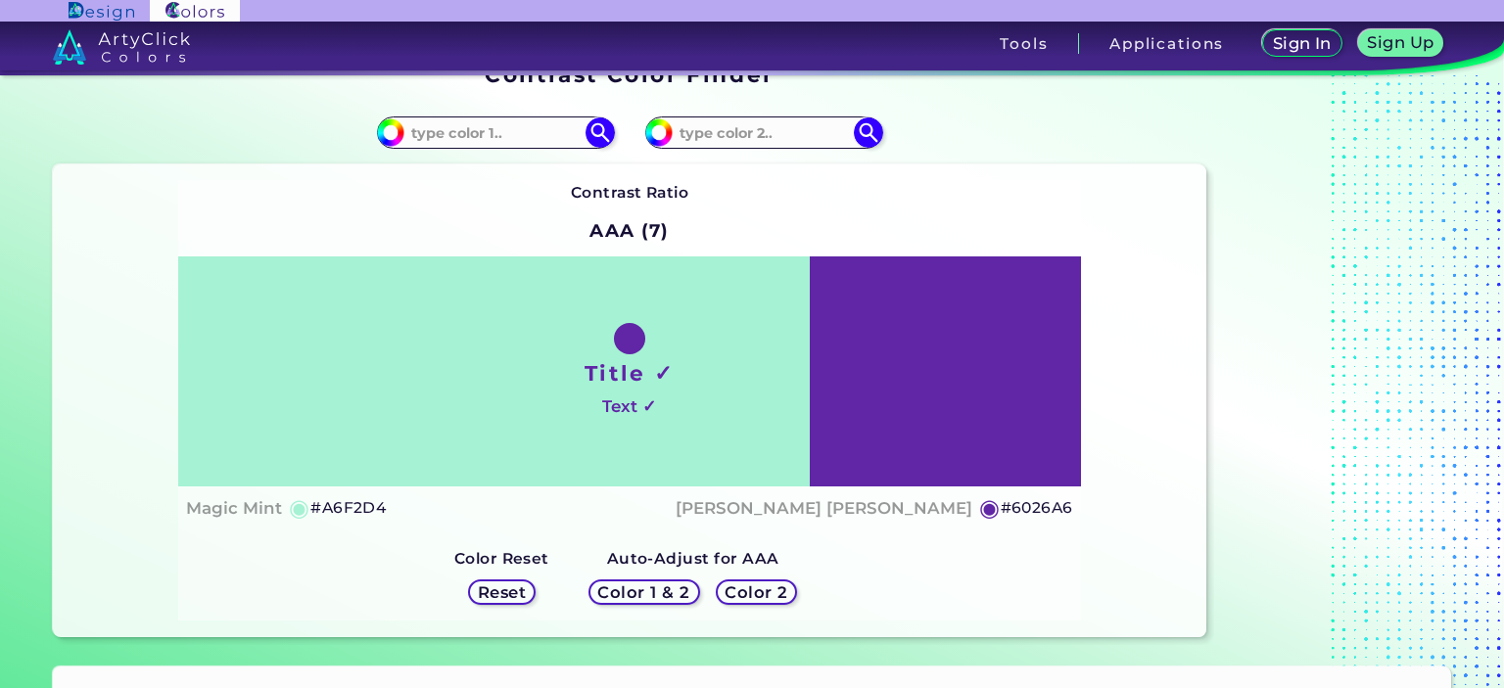
scroll to position [0, 0]
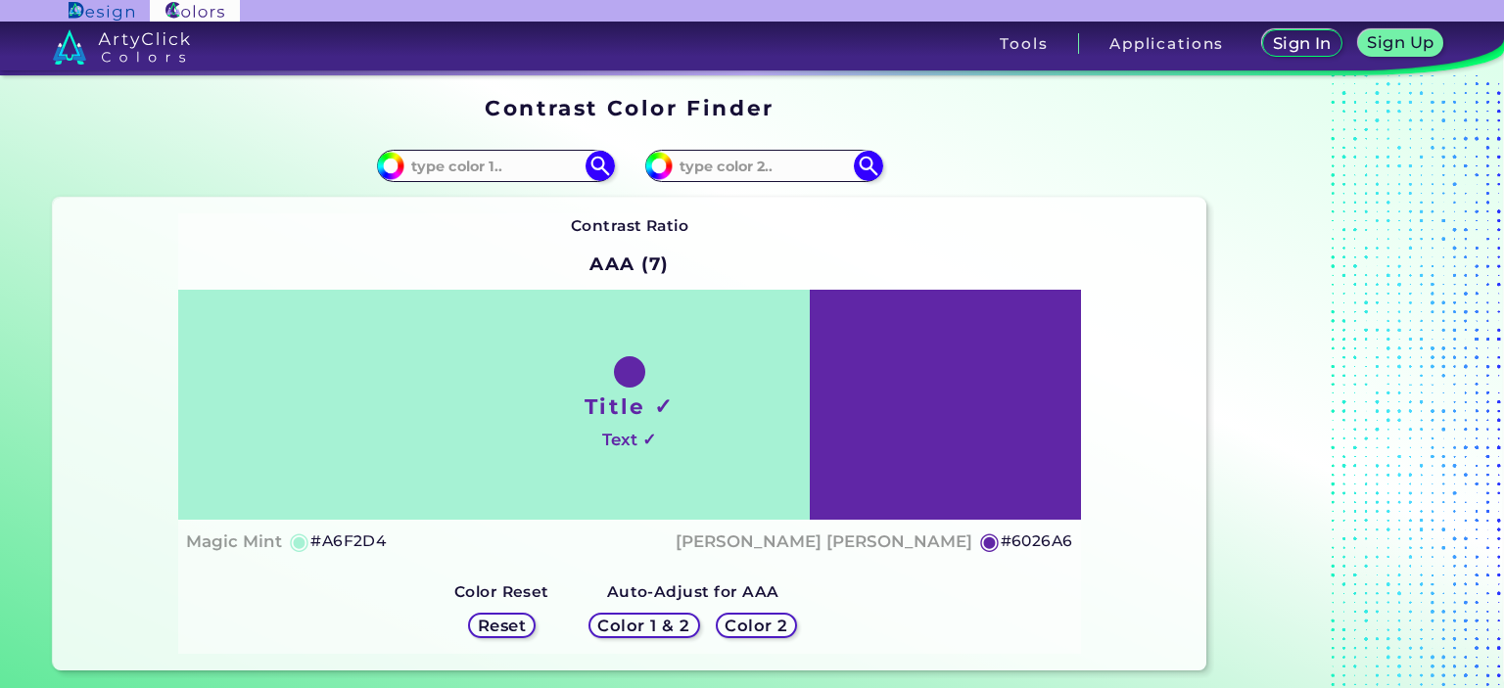
click at [485, 625] on h5 "Reset" at bounding box center [502, 626] width 44 height 15
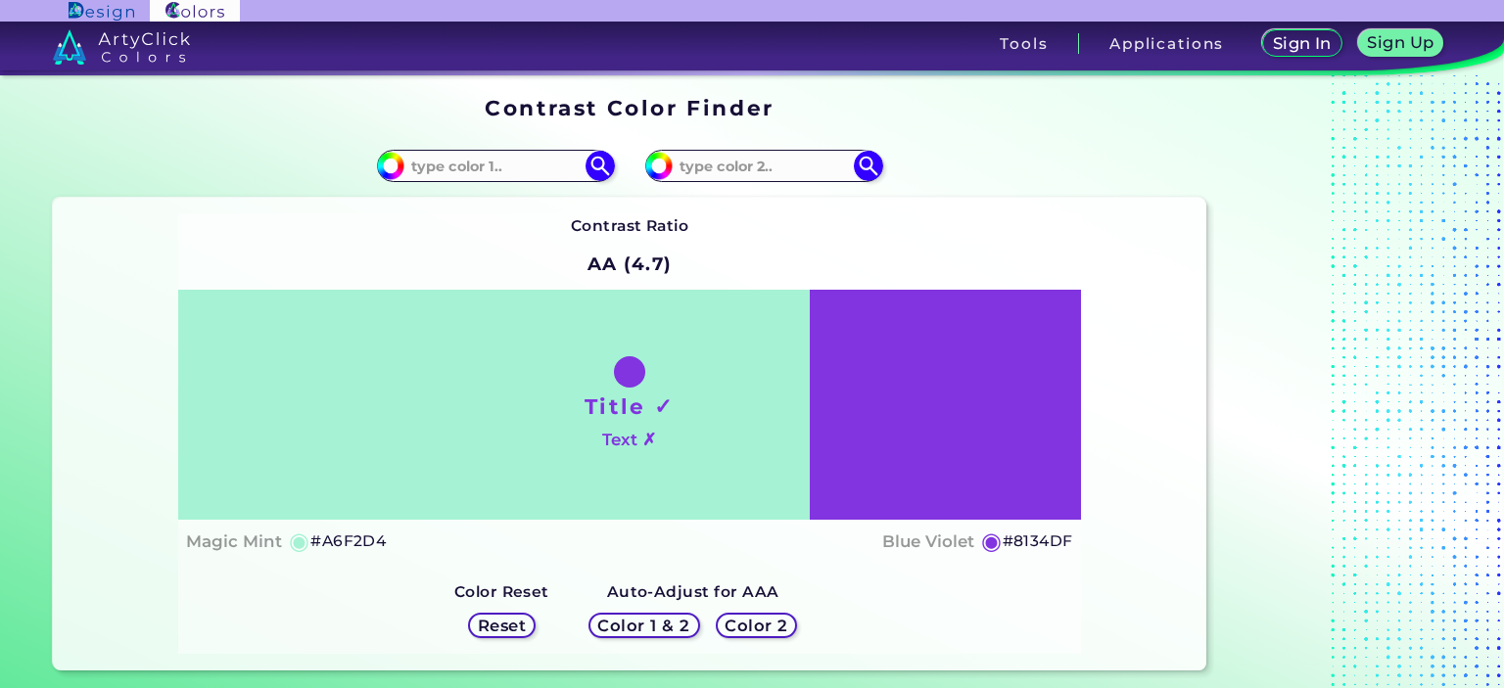
click at [647, 619] on h5 "Color 1 & 2" at bounding box center [643, 626] width 83 height 15
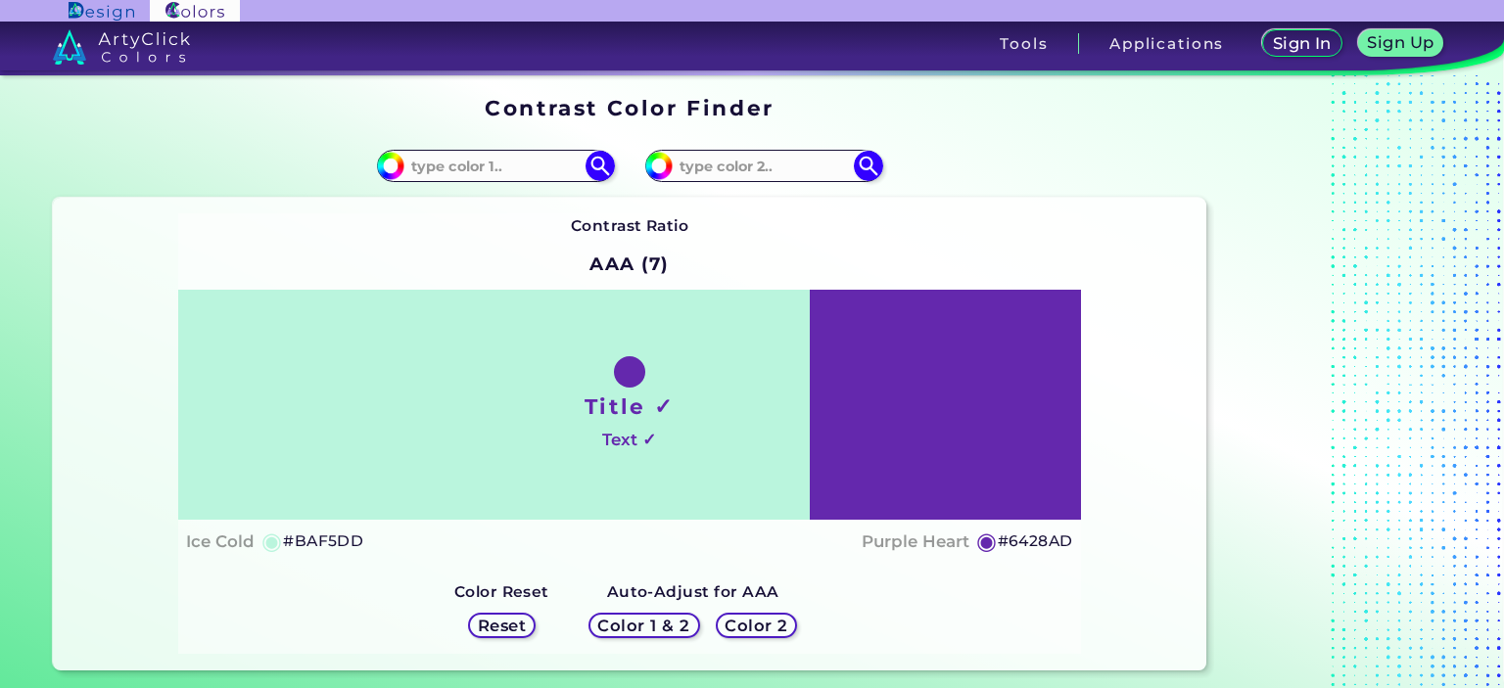
click at [759, 620] on h5 "Color 2" at bounding box center [757, 625] width 67 height 17
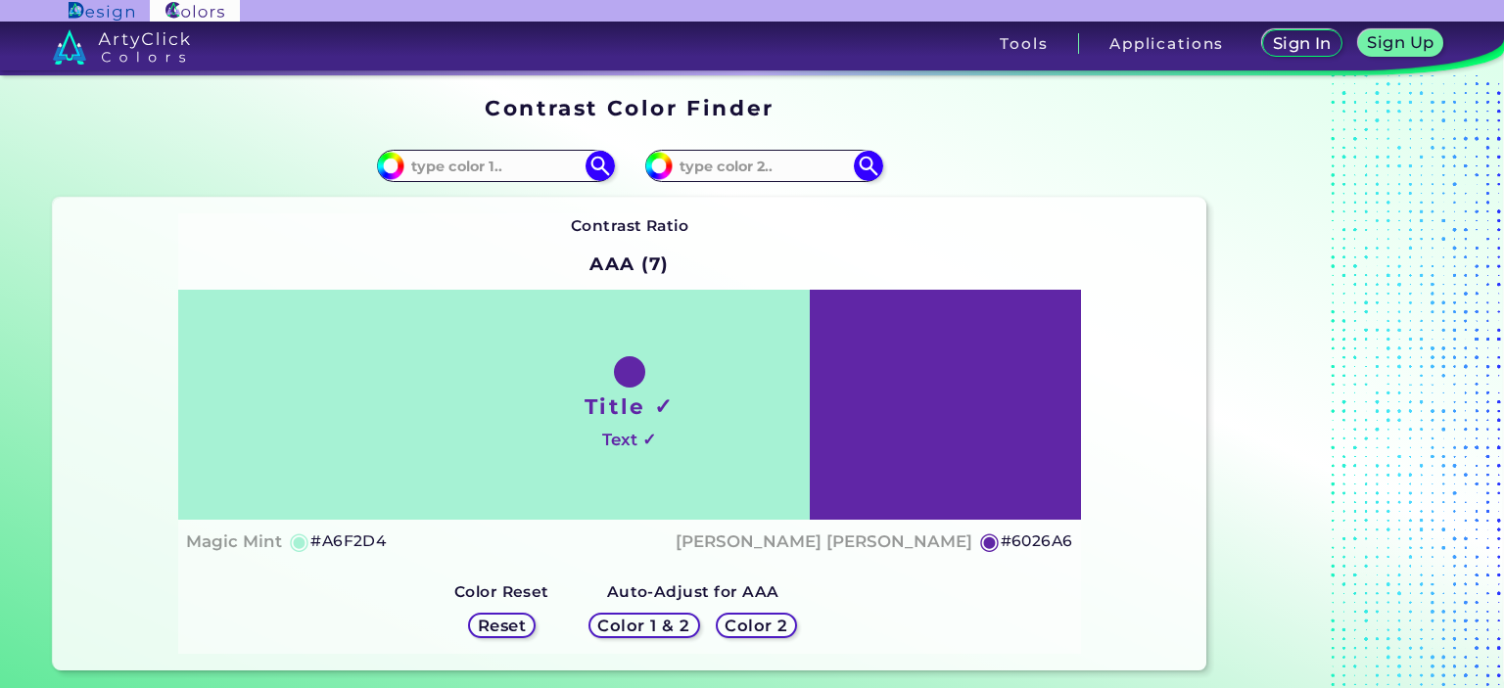
click at [648, 621] on h5 "Color 1 & 2" at bounding box center [644, 626] width 84 height 15
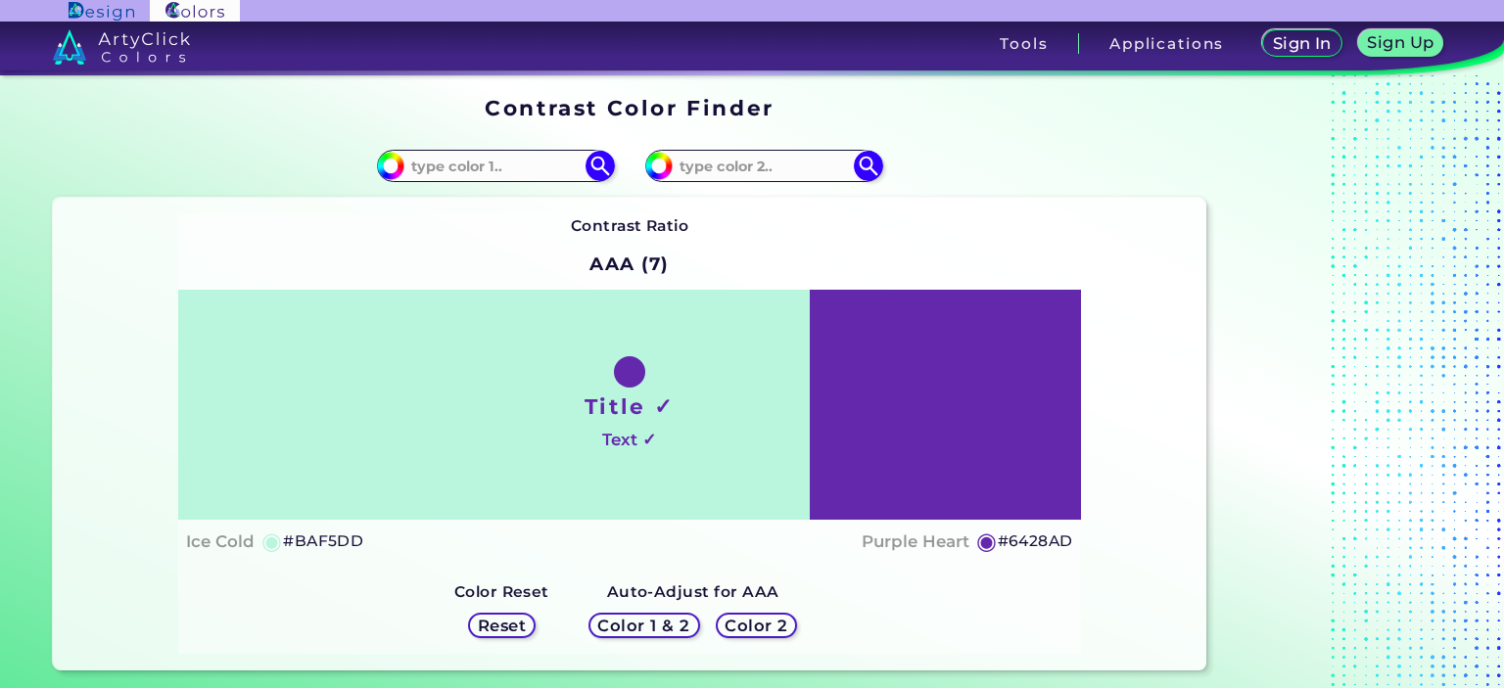
click at [773, 622] on h5 "Color 2" at bounding box center [757, 625] width 58 height 15
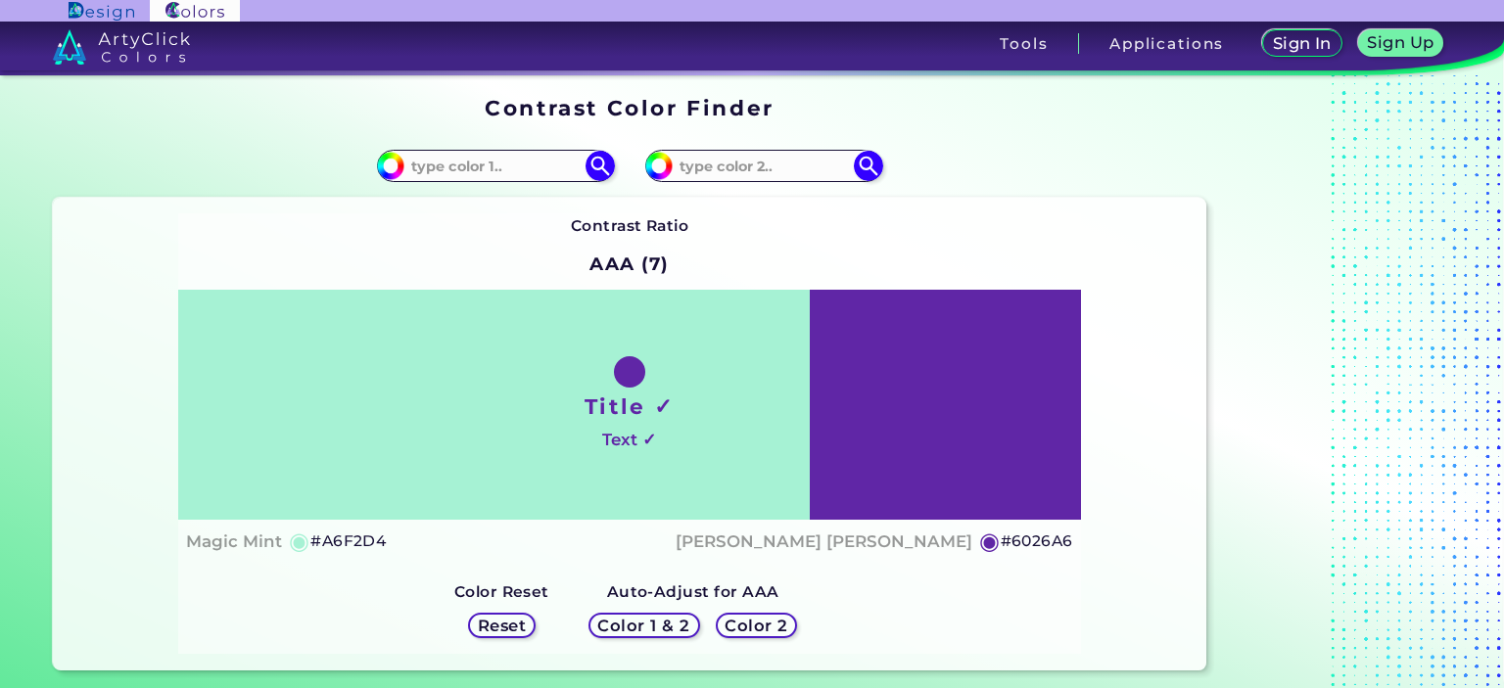
click at [653, 622] on h5 "Color 1 & 2" at bounding box center [643, 626] width 83 height 15
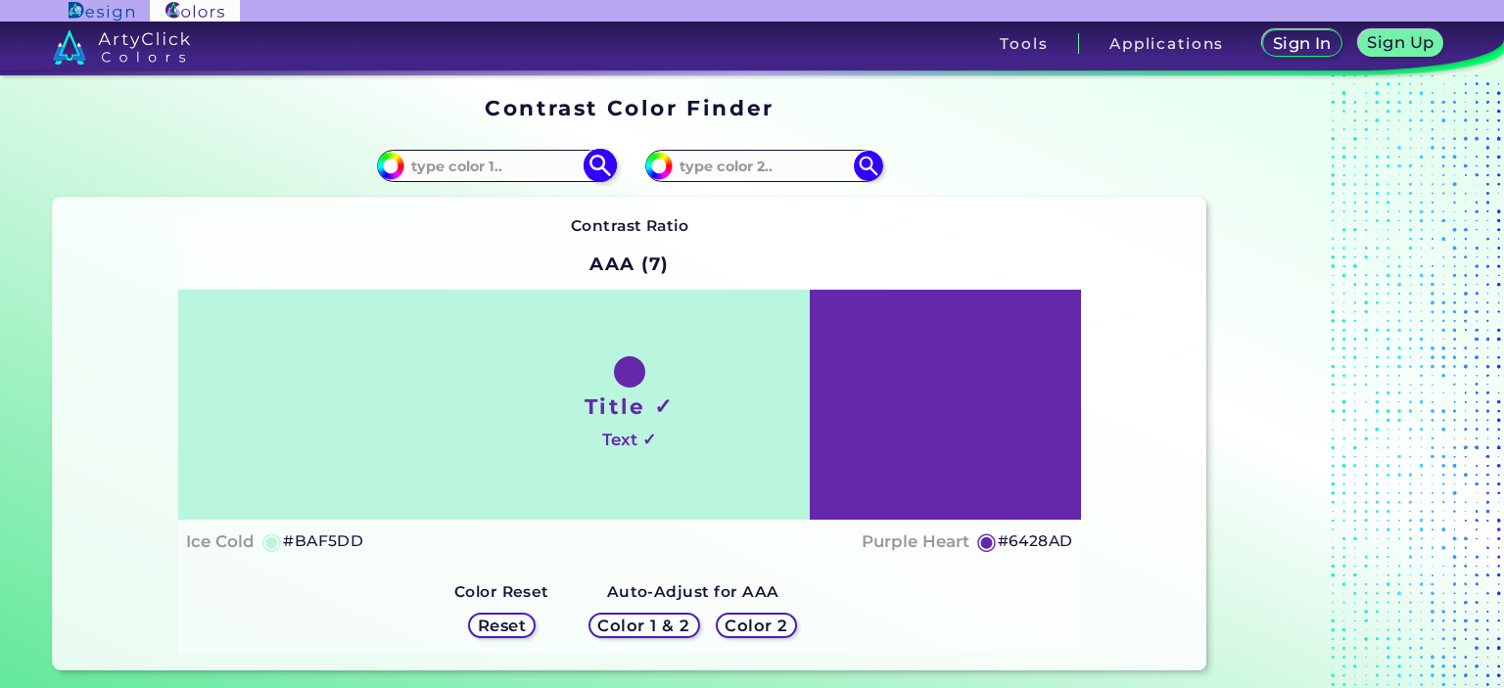
click at [506, 163] on input at bounding box center [495, 166] width 182 height 26
type input "#E6EBF6"
click at [762, 165] on input at bounding box center [764, 166] width 182 height 26
type input "#45271E"
type input "#45271e"
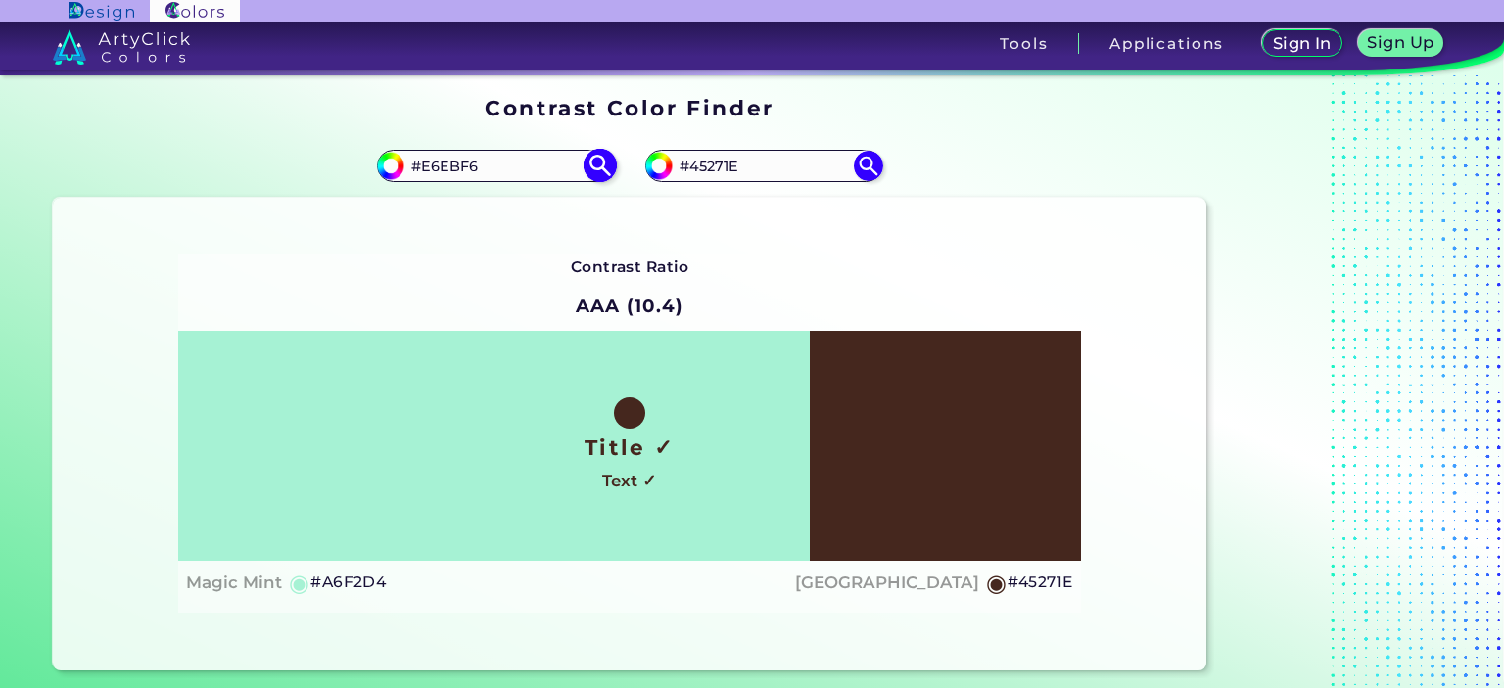
click at [597, 163] on img at bounding box center [600, 166] width 34 height 34
type input "#e6ebf6"
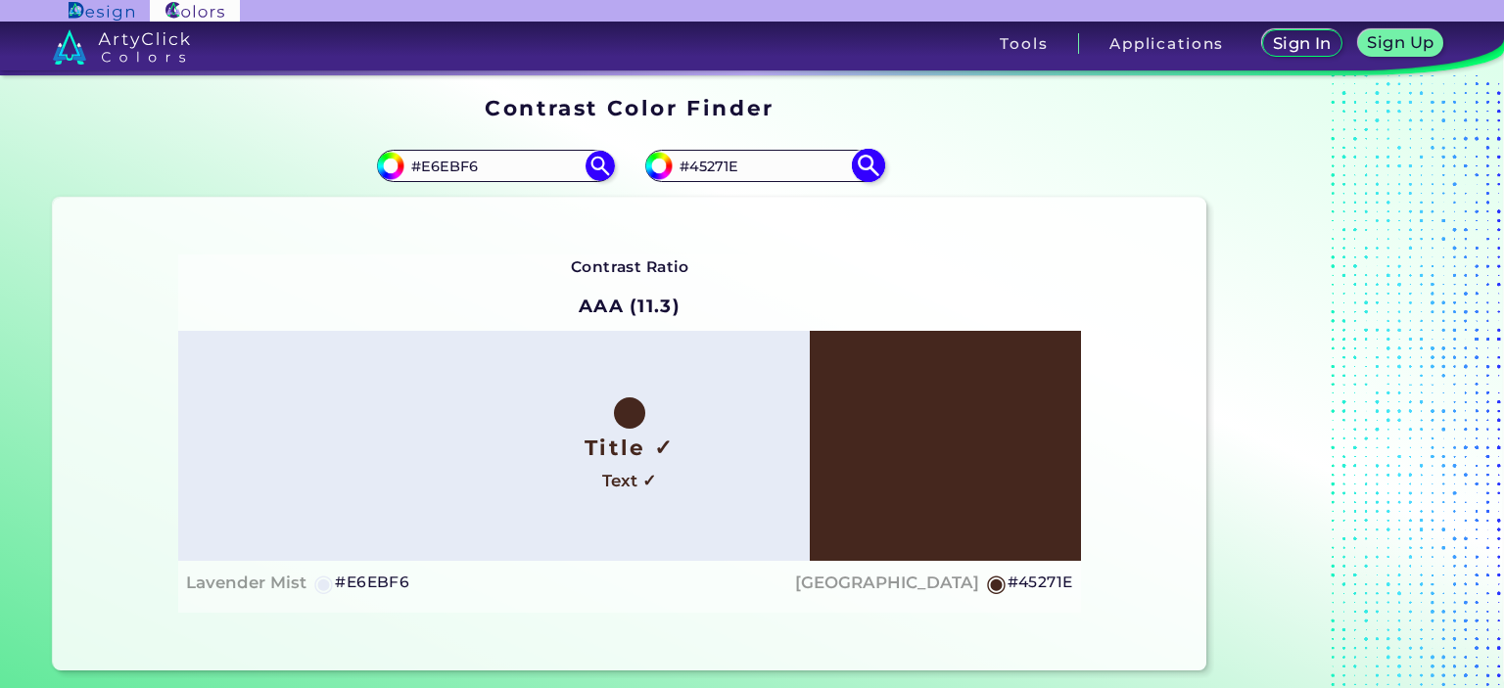
click at [870, 169] on img at bounding box center [868, 166] width 34 height 34
drag, startPoint x: 497, startPoint y: 160, endPoint x: 423, endPoint y: 161, distance: 74.4
click at [423, 161] on input "#E6EBF6" at bounding box center [495, 166] width 182 height 26
click at [501, 163] on input "#E6EBF6" at bounding box center [495, 166] width 182 height 26
drag, startPoint x: 457, startPoint y: 166, endPoint x: 474, endPoint y: 164, distance: 16.8
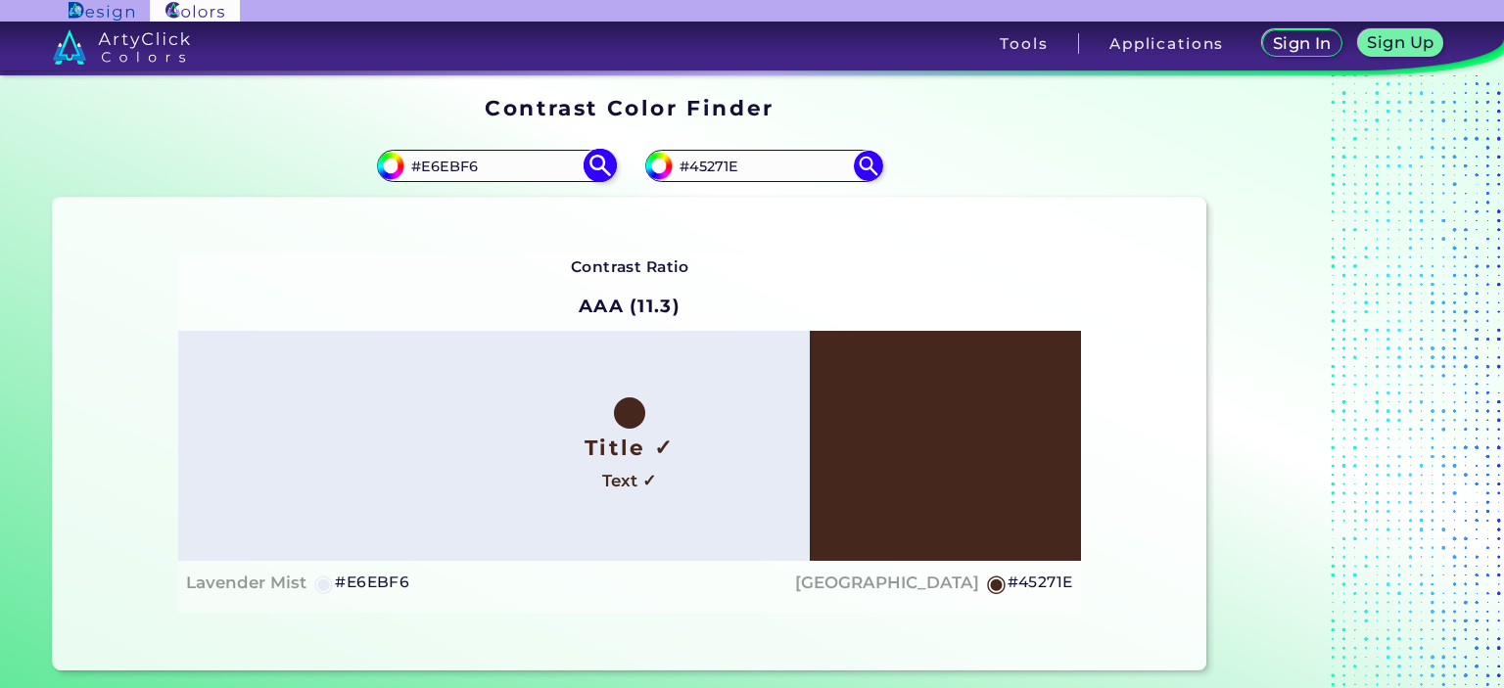
click at [430, 164] on input "#E6EBF6" at bounding box center [495, 166] width 182 height 26
drag, startPoint x: 496, startPoint y: 164, endPoint x: 434, endPoint y: 162, distance: 61.7
click at [434, 162] on input "#E6EBF6" at bounding box center [495, 166] width 182 height 26
type input "#E8D7D3"
click at [601, 164] on img at bounding box center [600, 166] width 34 height 34
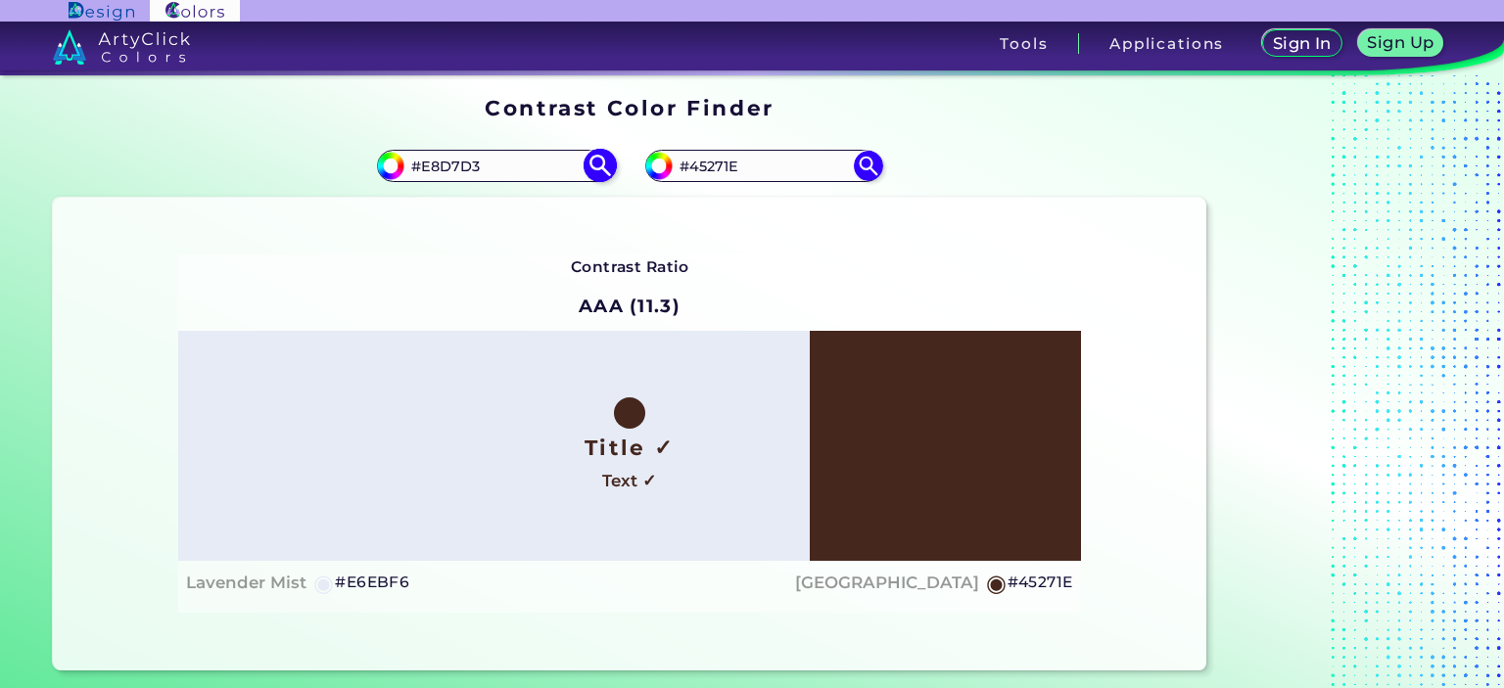
type input "#e8d7d3"
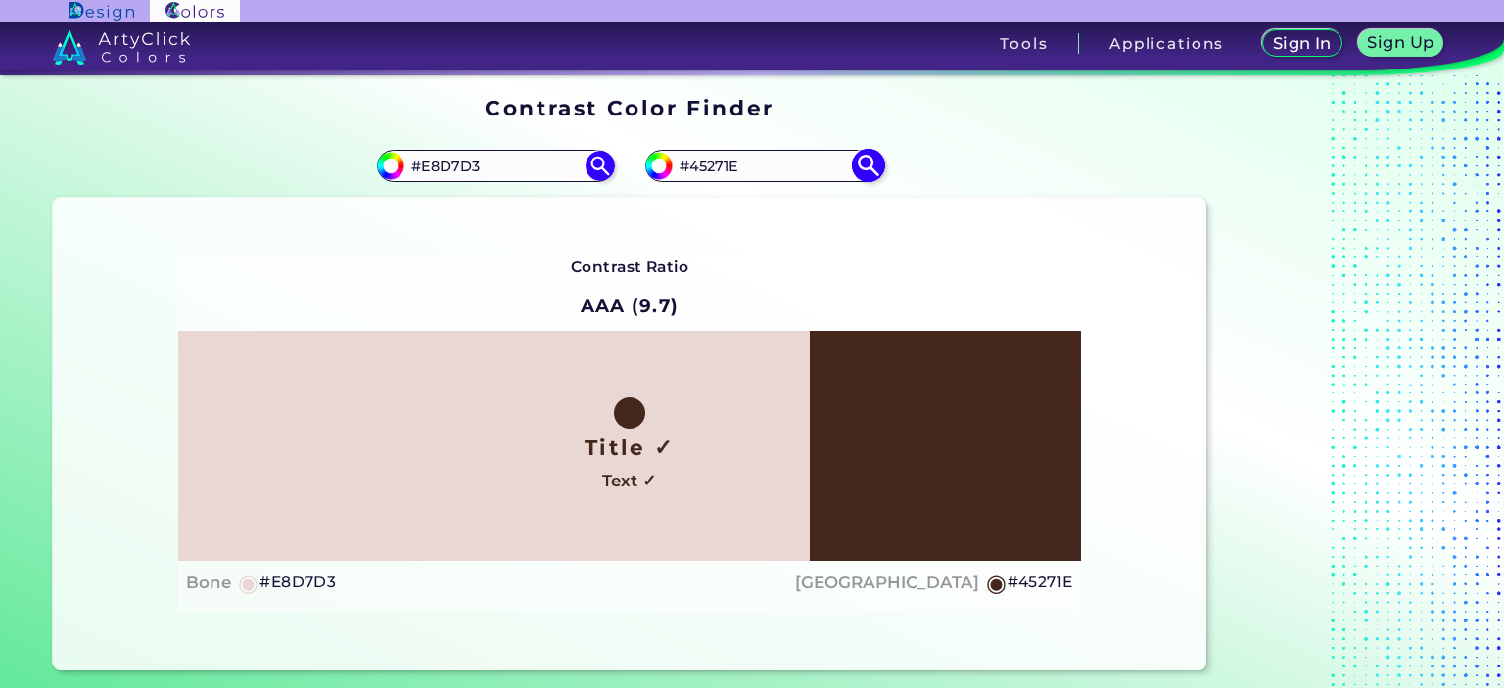
click at [862, 167] on img at bounding box center [868, 166] width 34 height 34
drag, startPoint x: 748, startPoint y: 161, endPoint x: 699, endPoint y: 162, distance: 49.0
click at [699, 162] on input "#45271E" at bounding box center [764, 166] width 182 height 26
type input "#4465AE"
type input "#4465ae"
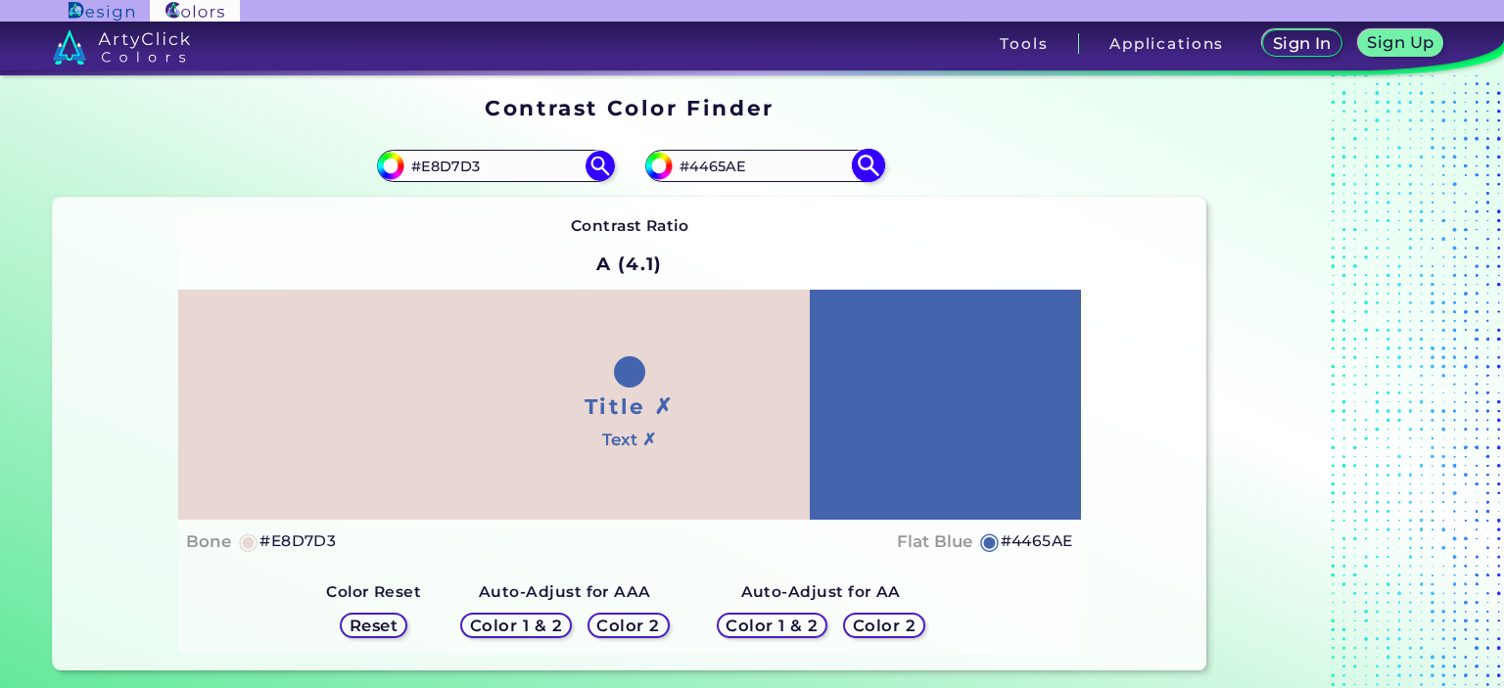
drag, startPoint x: 754, startPoint y: 160, endPoint x: 693, endPoint y: 160, distance: 60.7
click at [693, 160] on input "#4465AE" at bounding box center [764, 166] width 182 height 26
type input "#C8927B"
type input "#c8927b"
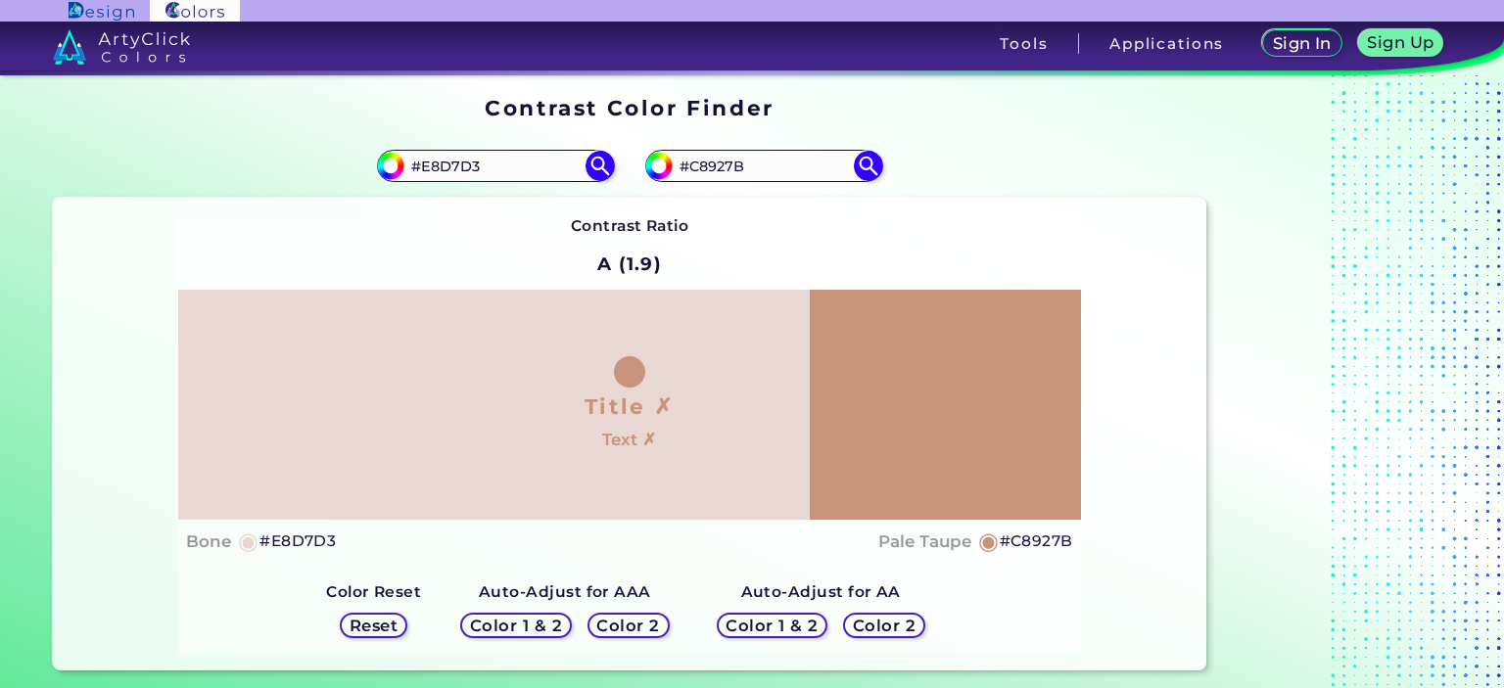
click at [542, 621] on h5 "Color 1 & 2" at bounding box center [515, 626] width 83 height 15
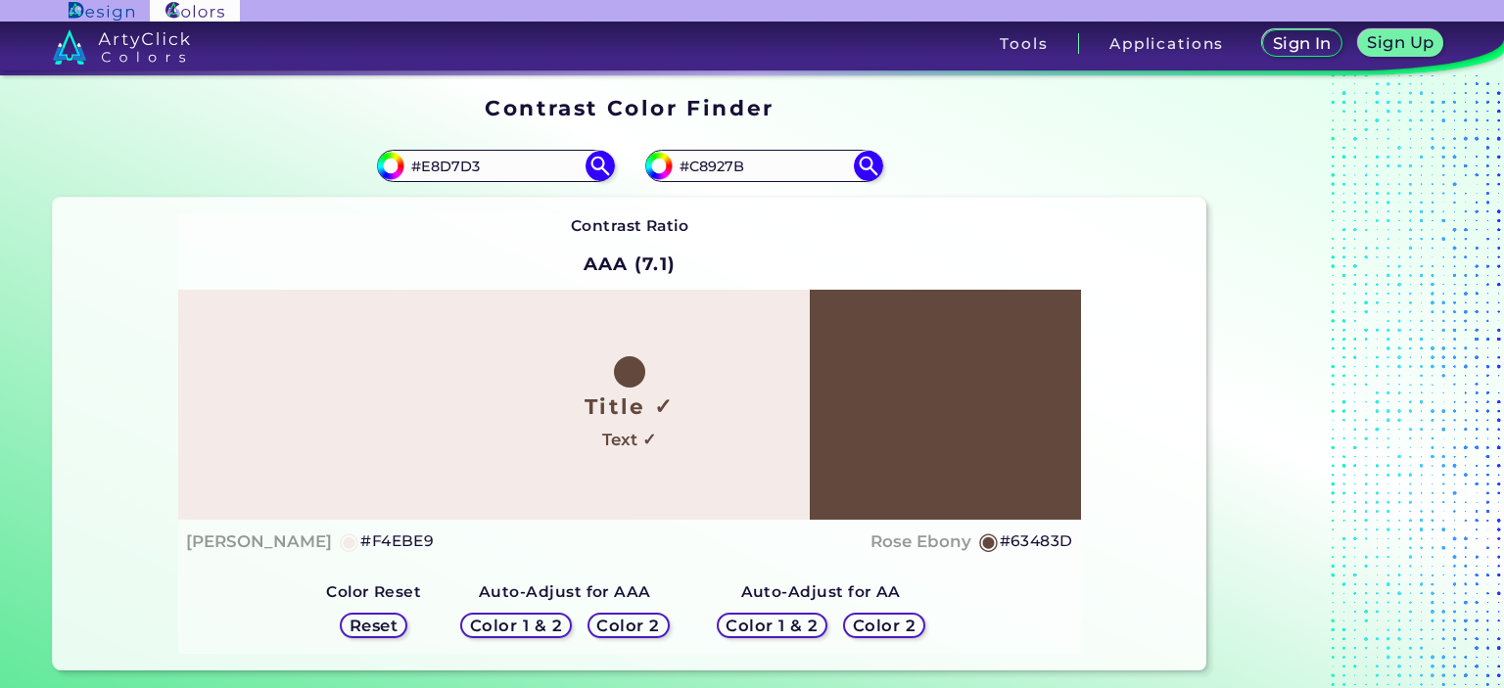
click at [649, 619] on h5 "Color 2" at bounding box center [628, 626] width 57 height 15
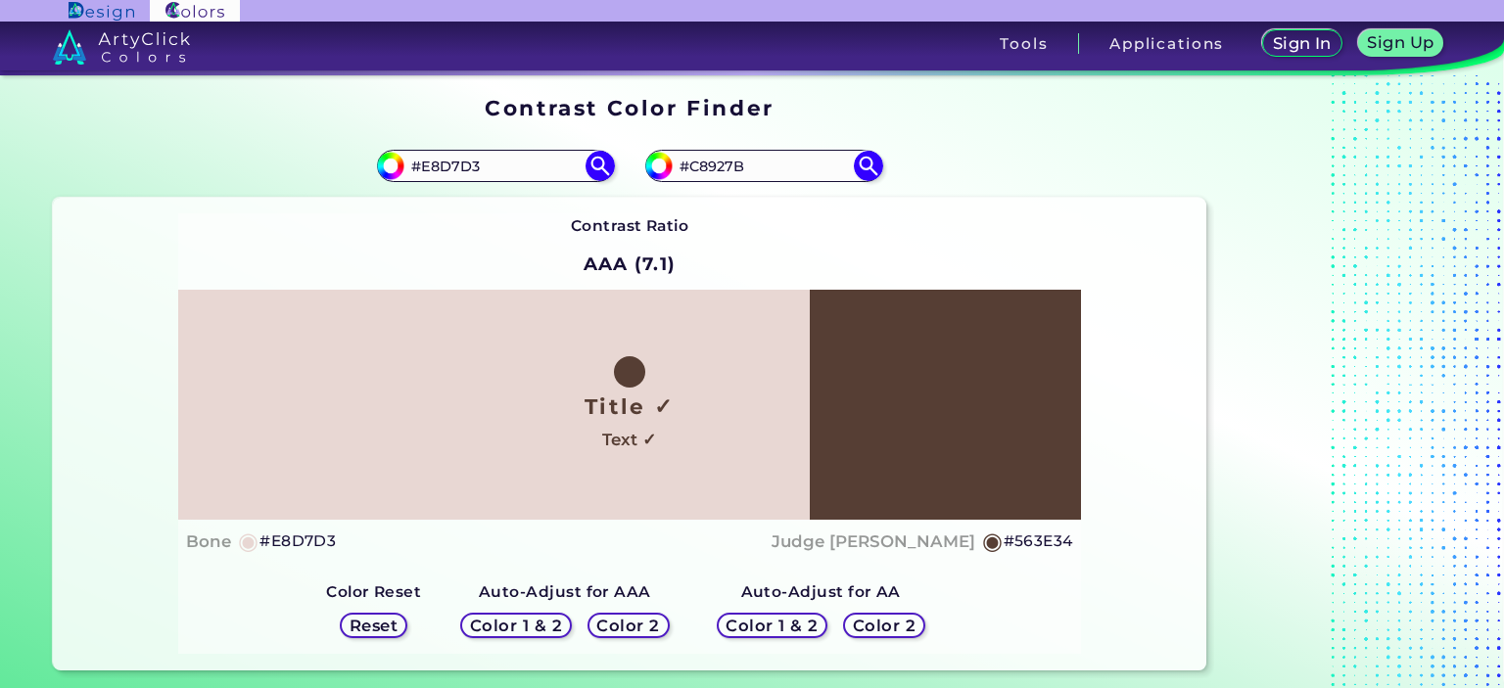
click at [764, 626] on h5 "Color 1 & 2" at bounding box center [772, 626] width 83 height 15
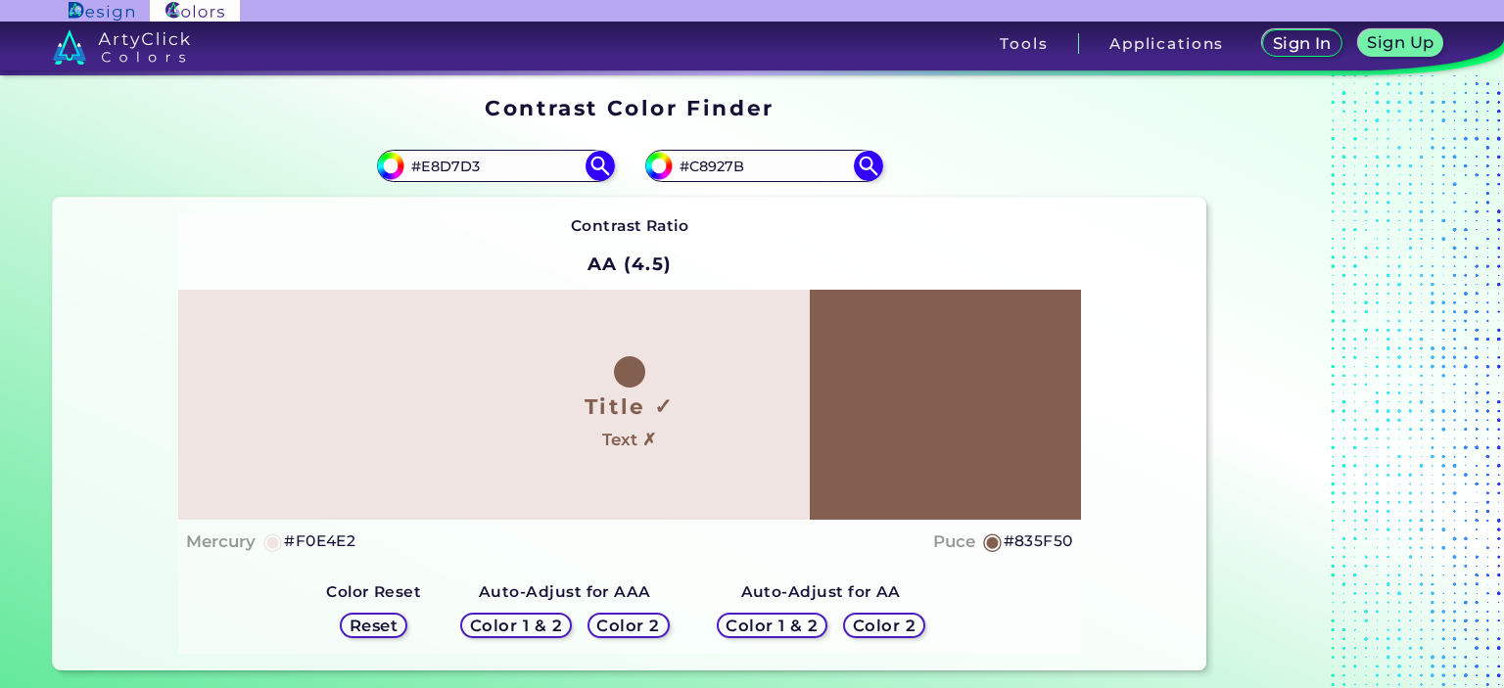
click at [855, 624] on h5 "Color 2" at bounding box center [884, 625] width 58 height 15
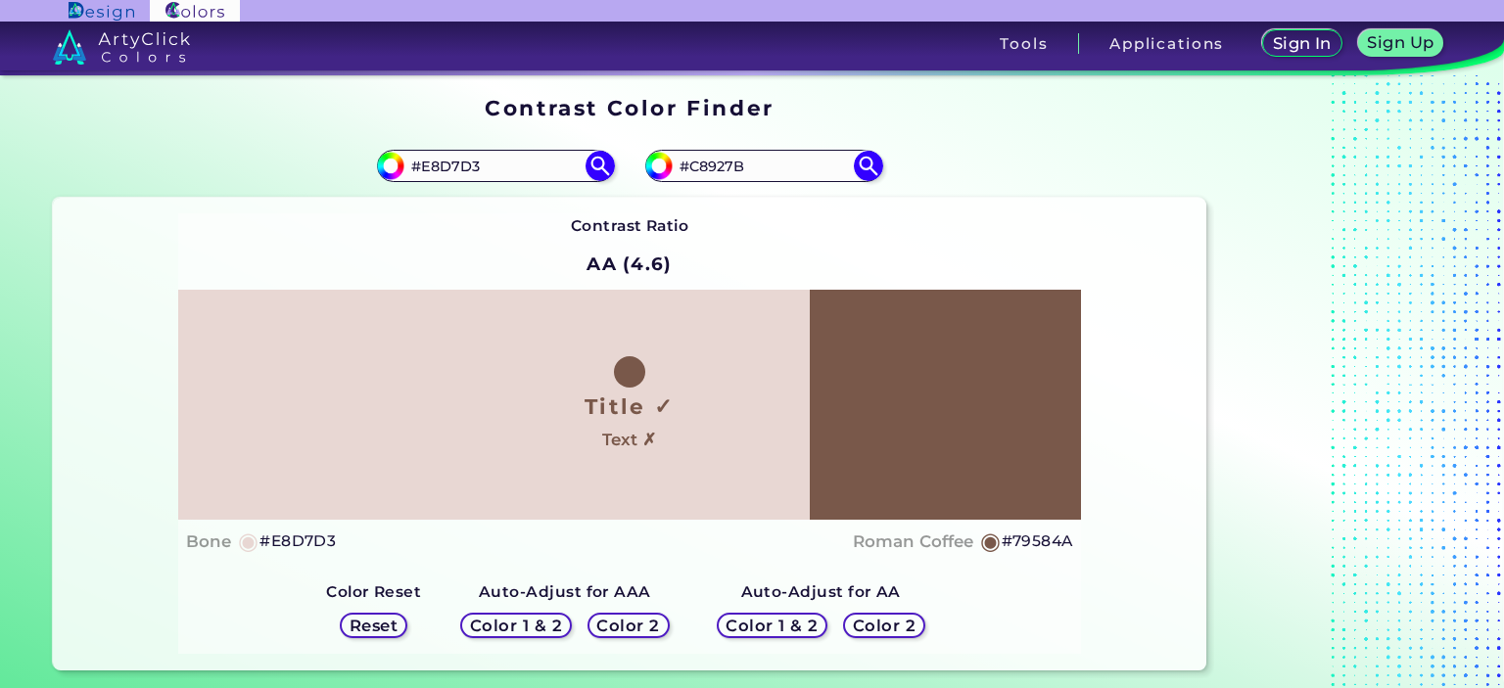
click at [525, 634] on h5 "Color 1 & 2" at bounding box center [516, 626] width 83 height 15
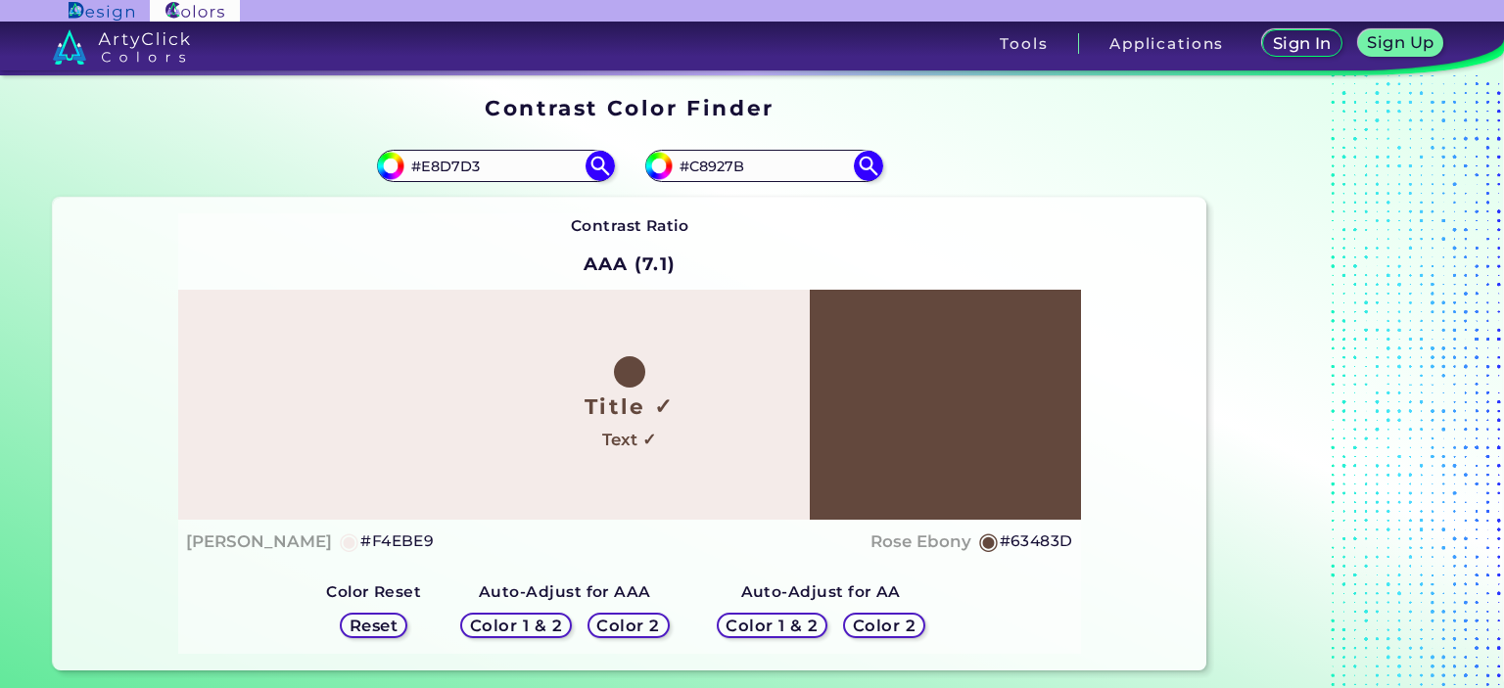
click at [617, 621] on h5 "Color 2" at bounding box center [628, 626] width 58 height 15
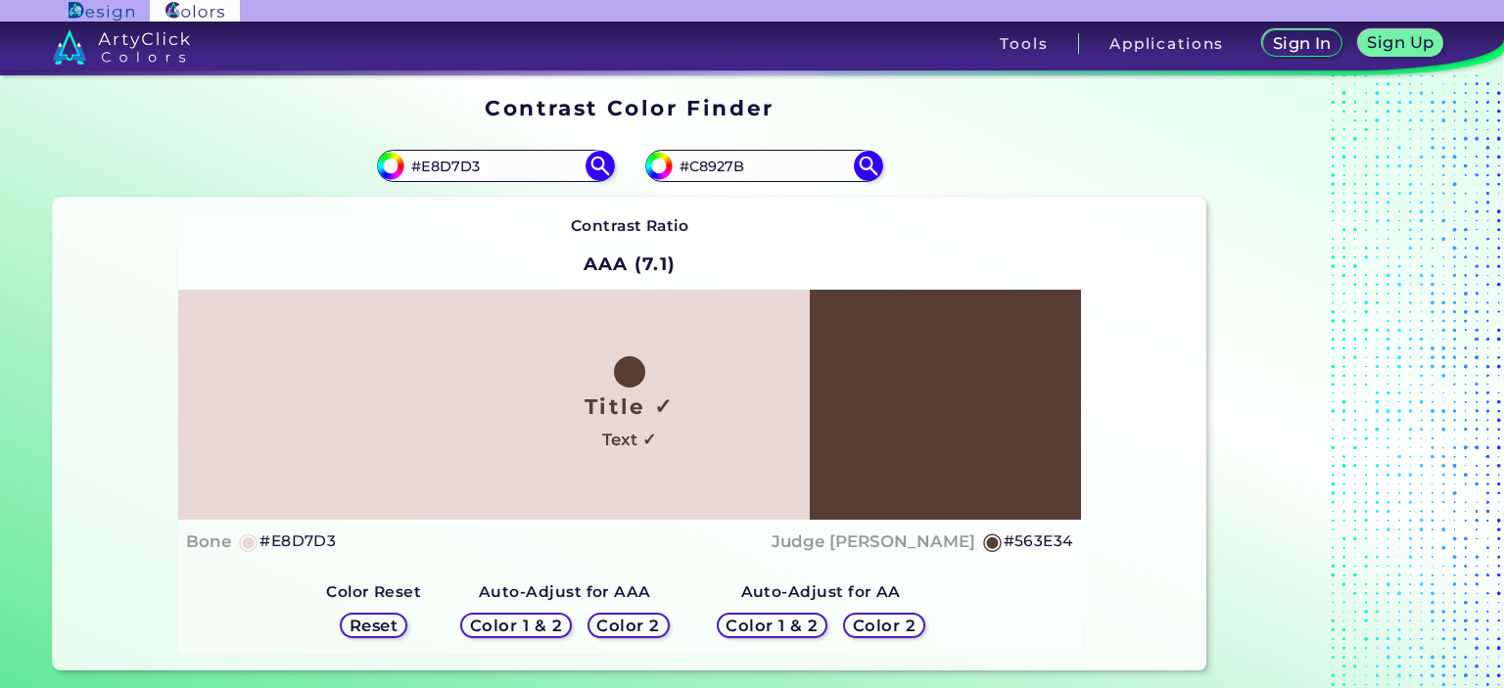
click at [509, 614] on div "Color 1 & 2" at bounding box center [516, 626] width 103 height 24
click at [524, 621] on h5 "Color 1 & 2" at bounding box center [516, 626] width 83 height 15
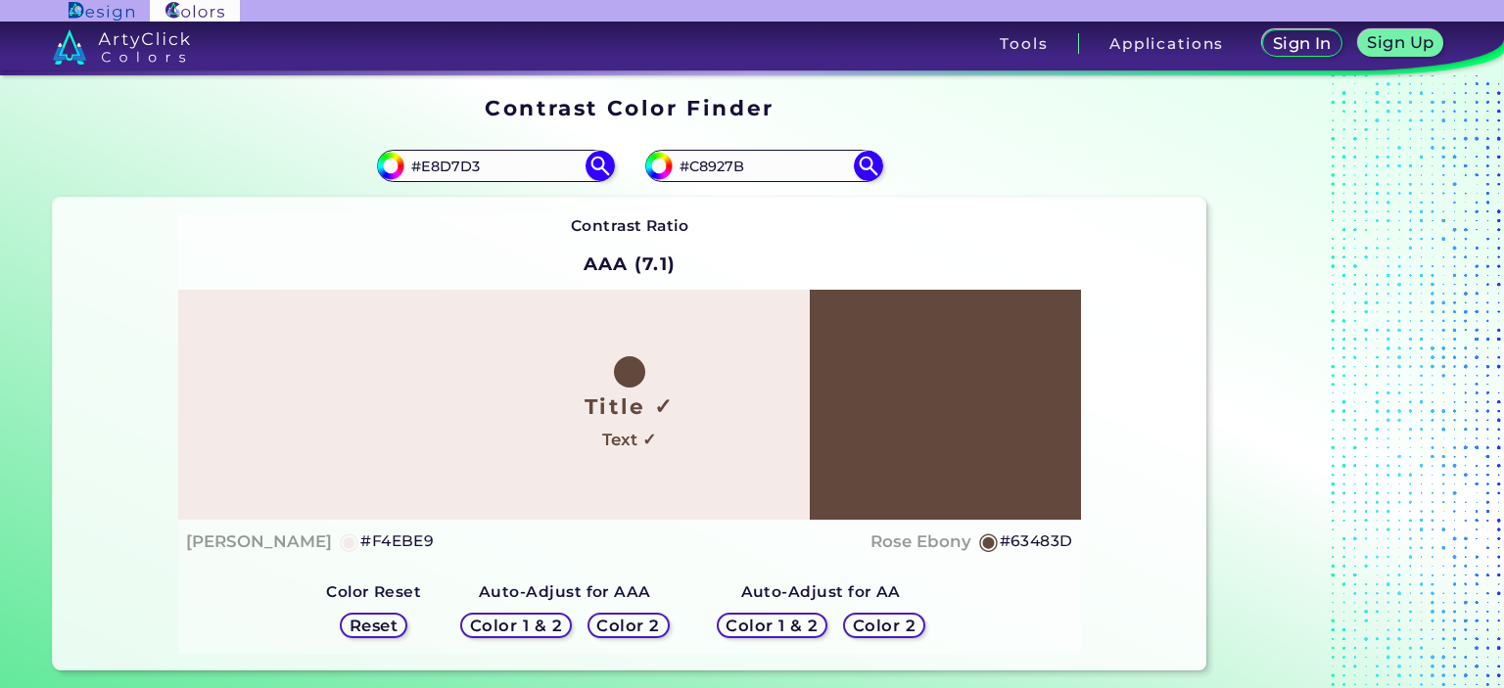
click at [627, 624] on h5 "Color 2" at bounding box center [628, 626] width 57 height 15
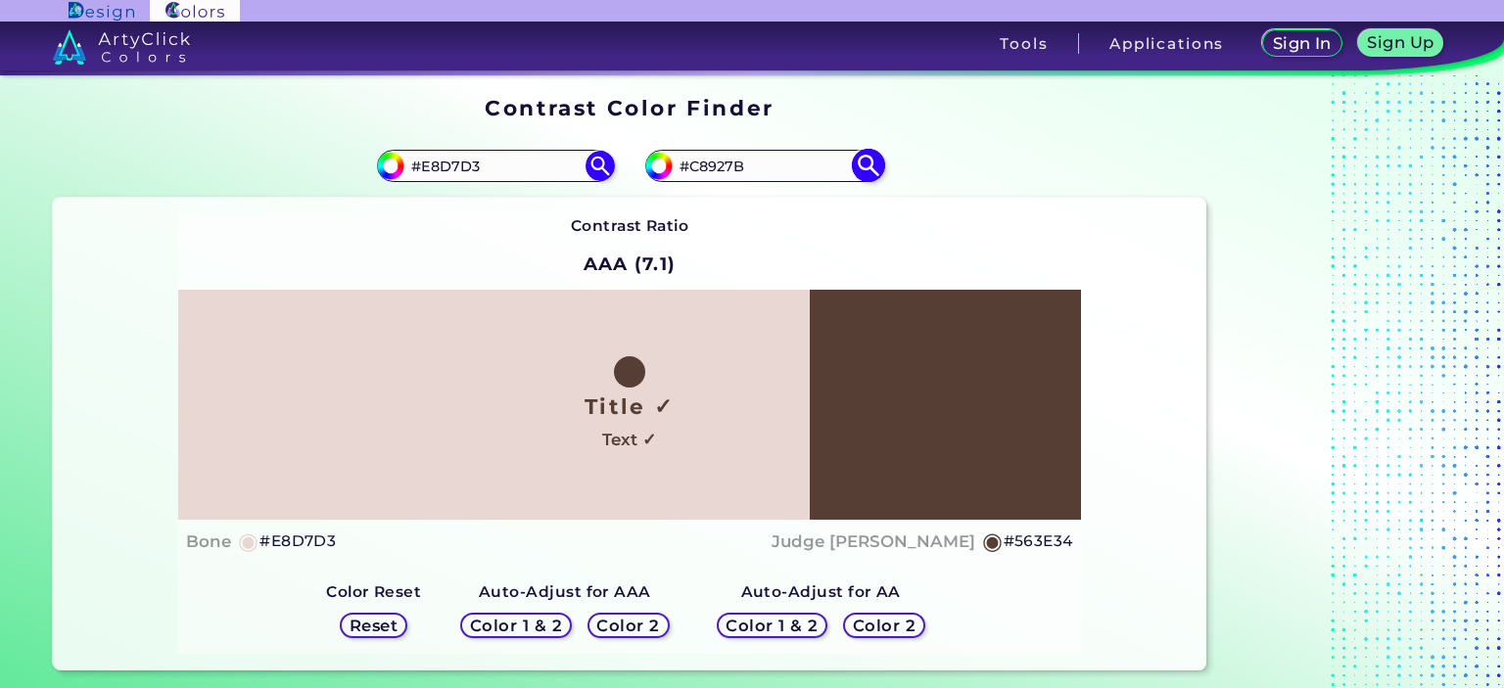
drag, startPoint x: 768, startPoint y: 160, endPoint x: 689, endPoint y: 160, distance: 78.3
click at [689, 160] on input "#C8927B" at bounding box center [764, 166] width 182 height 26
type input "#4265AE"
type input "#4265ae"
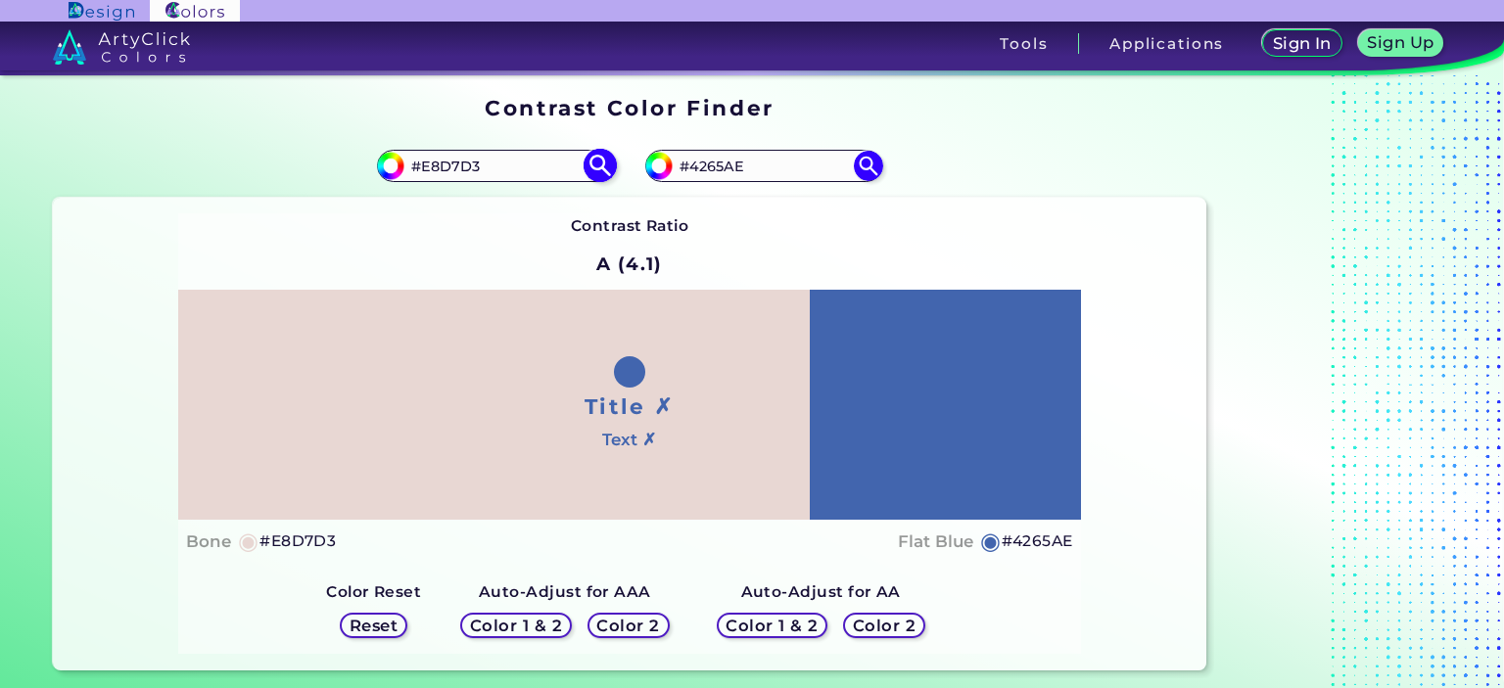
drag, startPoint x: 530, startPoint y: 167, endPoint x: 425, endPoint y: 160, distance: 105.1
click at [425, 160] on input "#E8D7D3" at bounding box center [495, 166] width 182 height 26
type input "#E6EBF6"
click at [597, 167] on img at bounding box center [600, 166] width 34 height 34
type input "#e6ebf6"
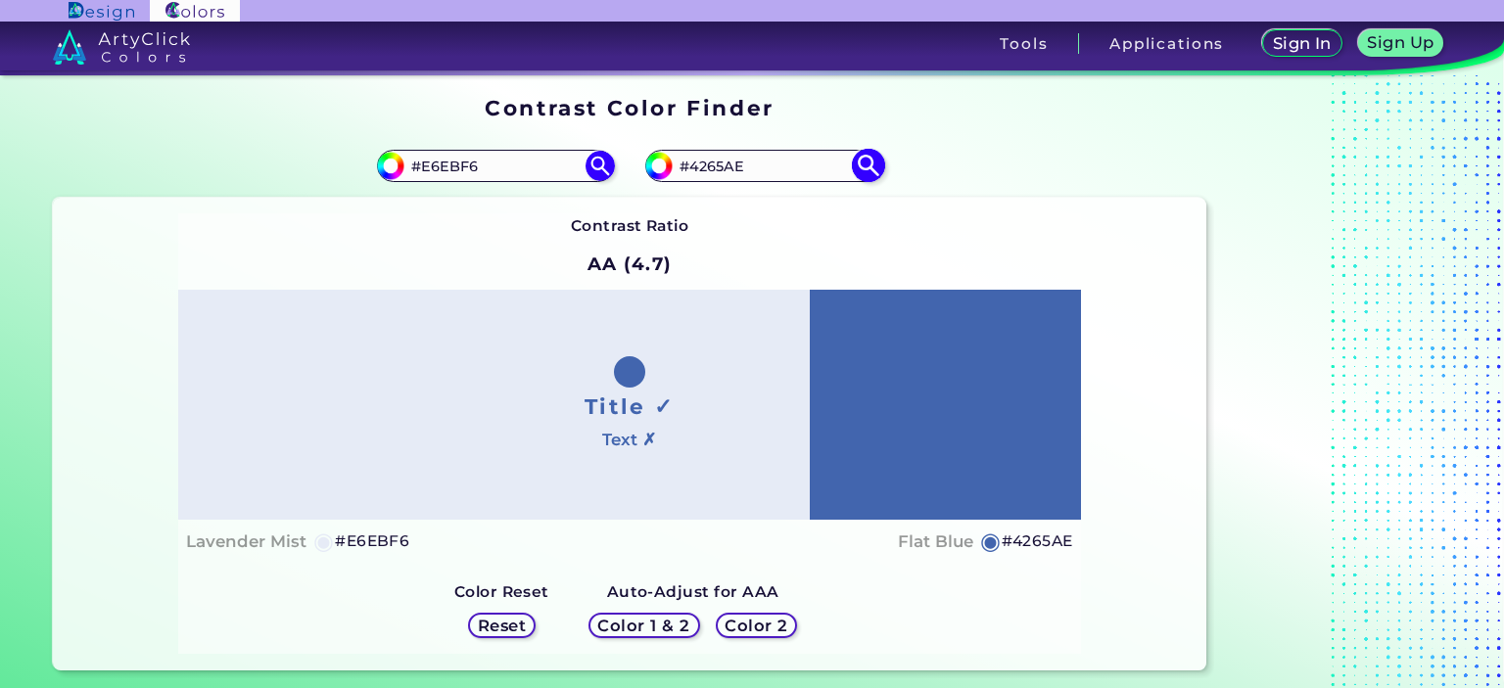
click at [862, 173] on img at bounding box center [868, 166] width 34 height 34
click at [662, 631] on h5 "Color 1 & 2" at bounding box center [643, 626] width 83 height 15
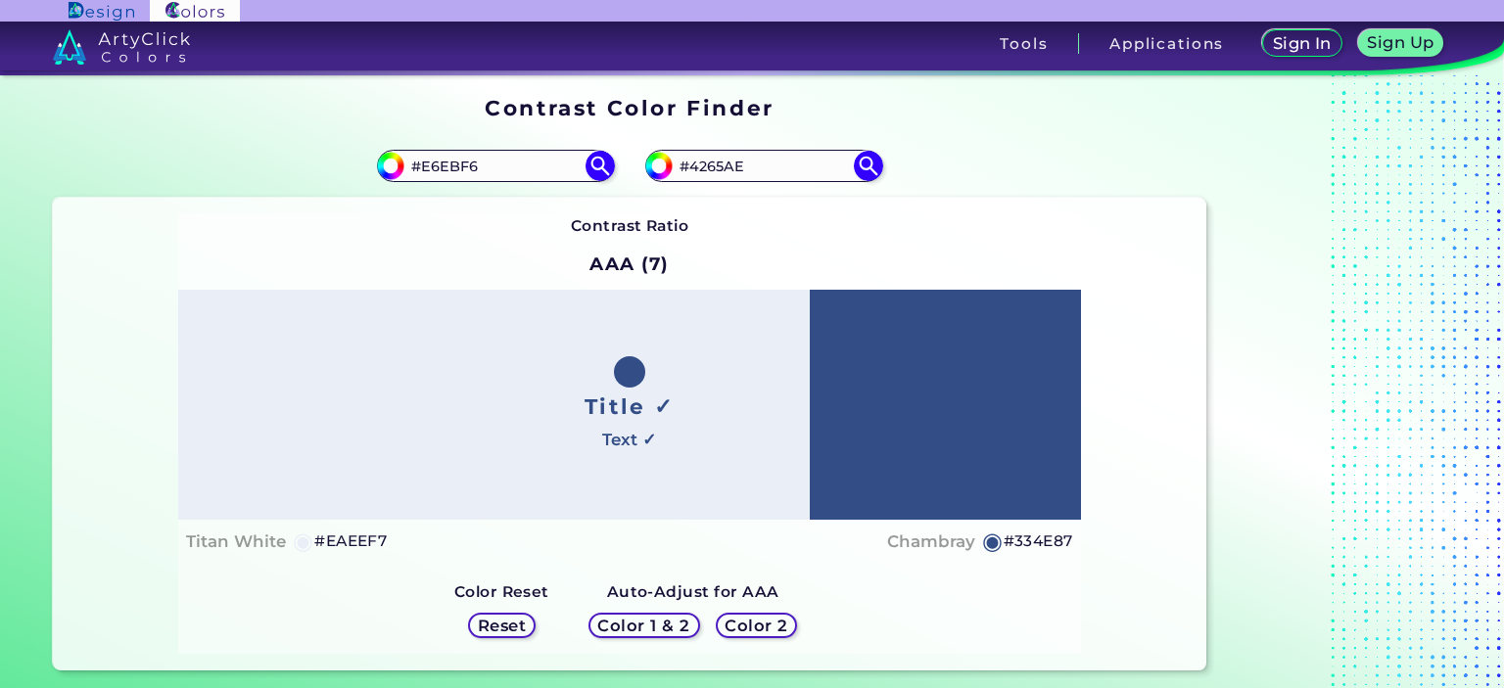
click at [760, 623] on h5 "Color 2" at bounding box center [757, 626] width 58 height 15
click at [865, 167] on img at bounding box center [868, 166] width 34 height 34
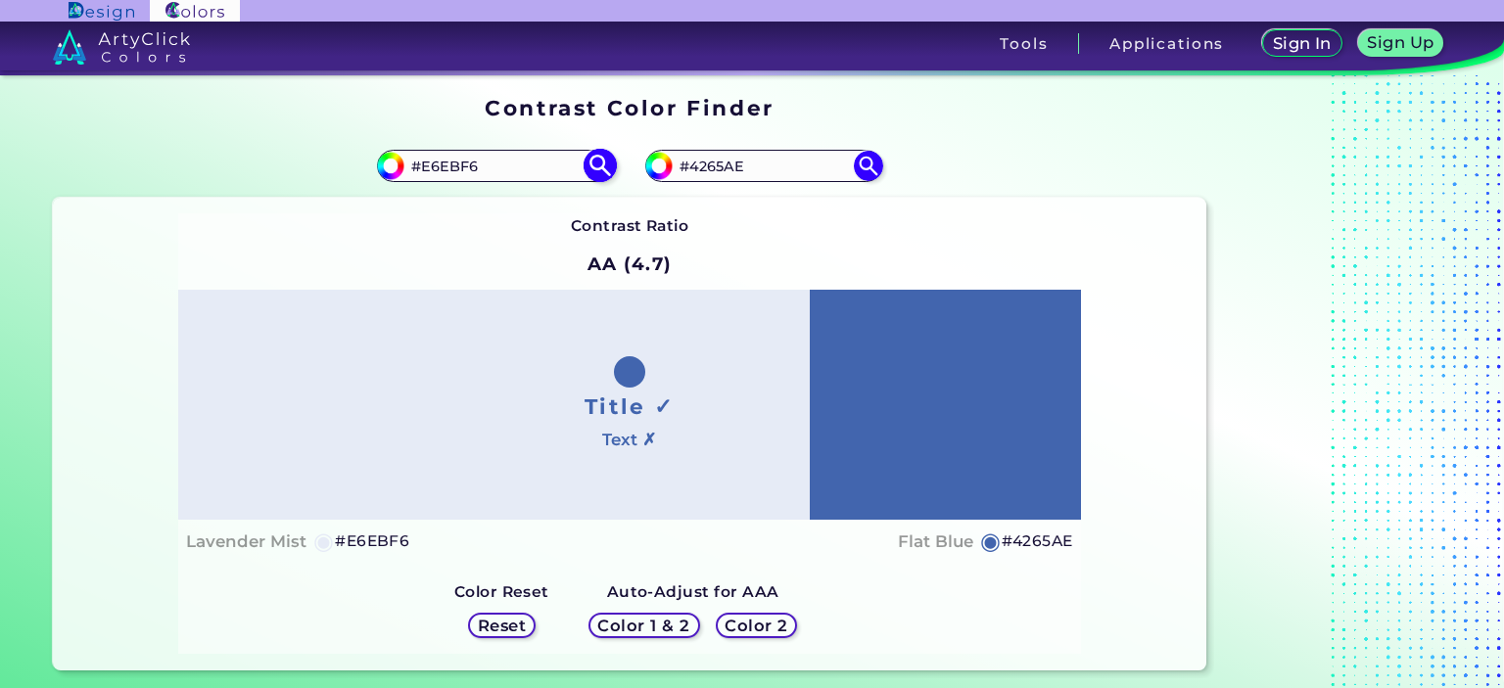
drag, startPoint x: 533, startPoint y: 157, endPoint x: 432, endPoint y: 160, distance: 100.9
click at [432, 160] on input "#E6EBF6" at bounding box center [495, 166] width 182 height 26
type input "#E8D7D3"
click at [611, 162] on img at bounding box center [600, 166] width 34 height 34
type input "#e8d7d3"
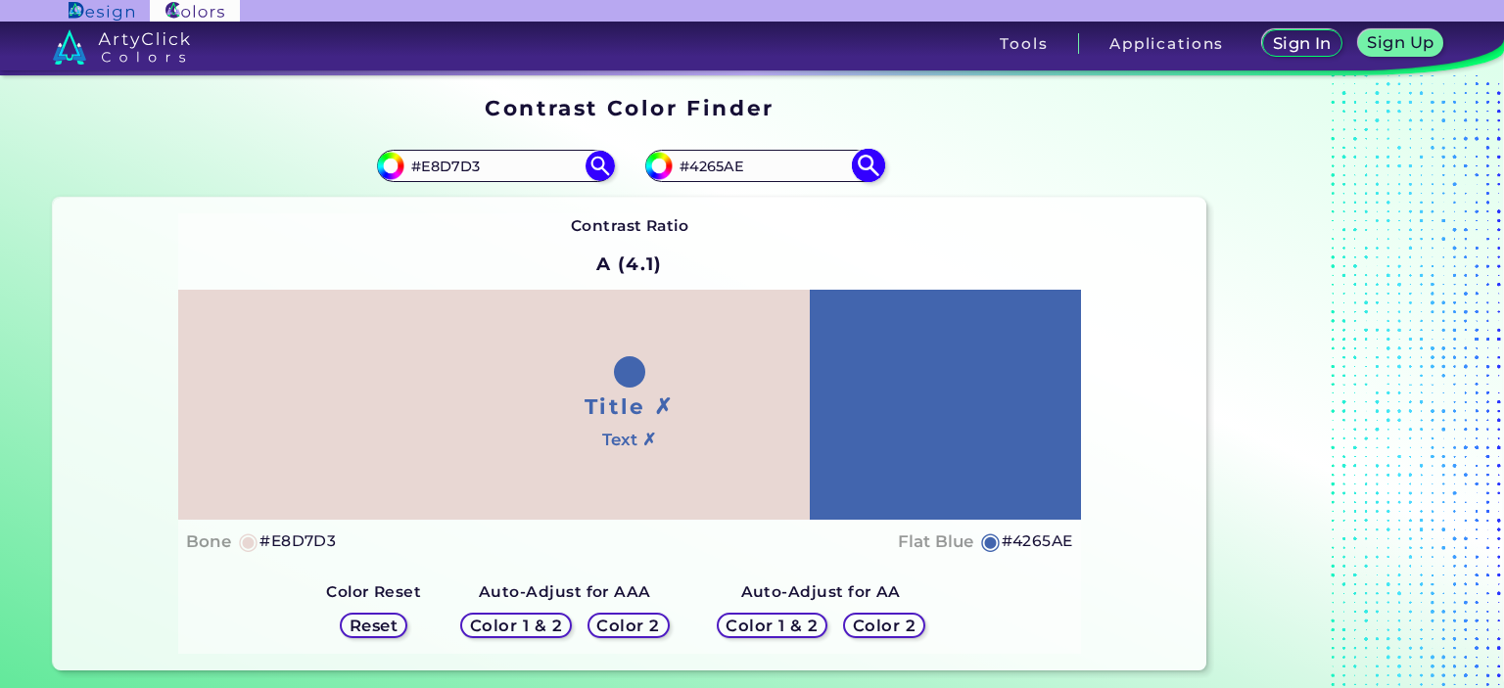
click at [873, 167] on img at bounding box center [868, 166] width 34 height 34
drag, startPoint x: 515, startPoint y: 162, endPoint x: 425, endPoint y: 160, distance: 90.1
click at [425, 160] on input "#E8D7D3" at bounding box center [495, 166] width 182 height 26
type input "#AFBFE1"
click at [596, 168] on img at bounding box center [600, 166] width 34 height 34
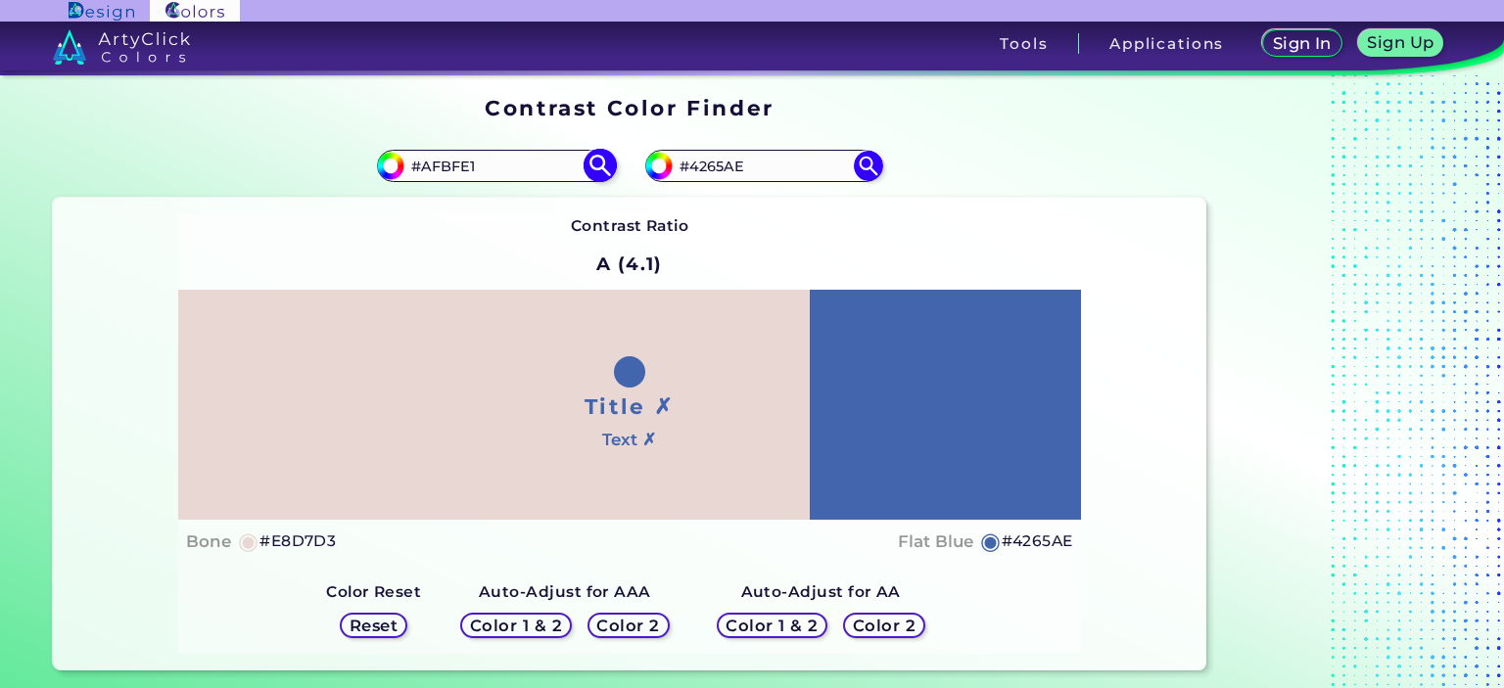
type input "#afbfe1"
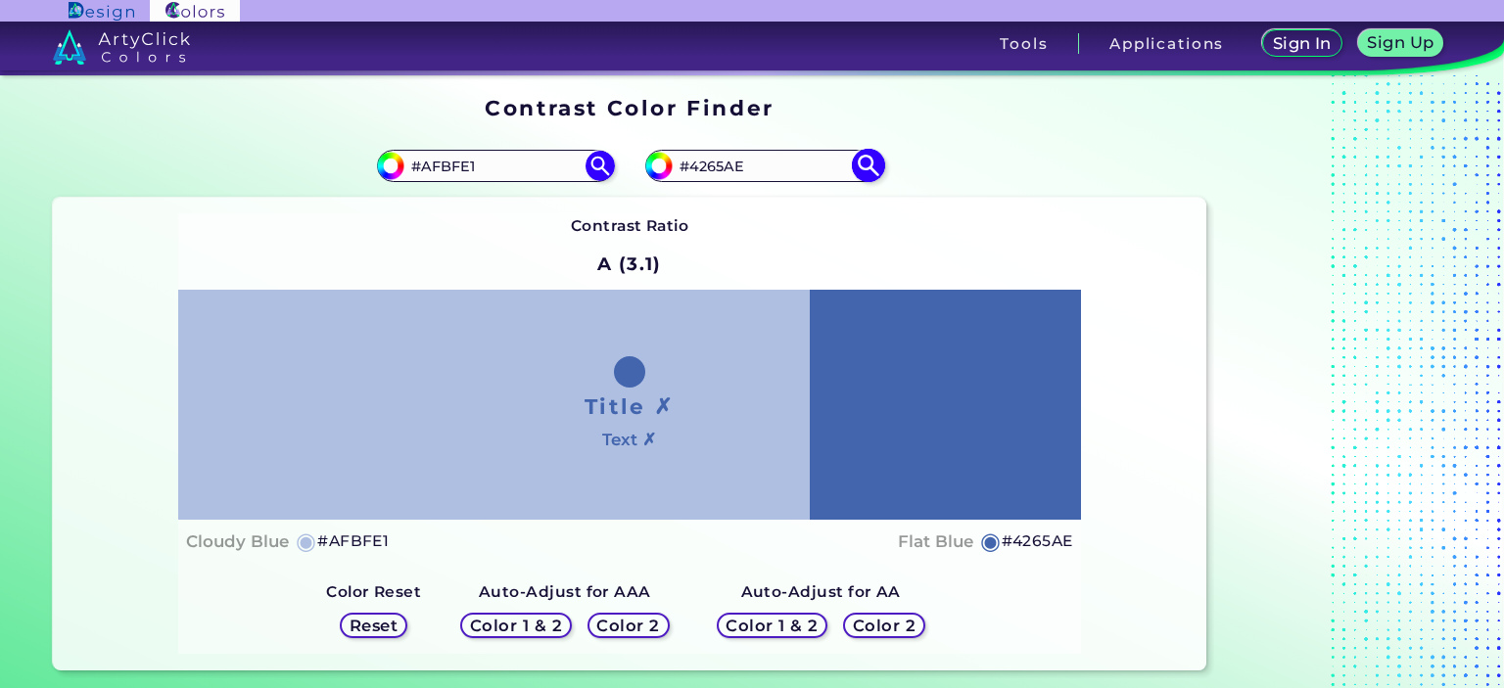
click at [880, 165] on img at bounding box center [868, 166] width 34 height 34
drag, startPoint x: 492, startPoint y: 167, endPoint x: 422, endPoint y: 164, distance: 69.6
click at [422, 164] on input "#AFBFE1" at bounding box center [495, 166] width 182 height 26
type input "#C8927B"
click at [600, 166] on img at bounding box center [600, 166] width 34 height 34
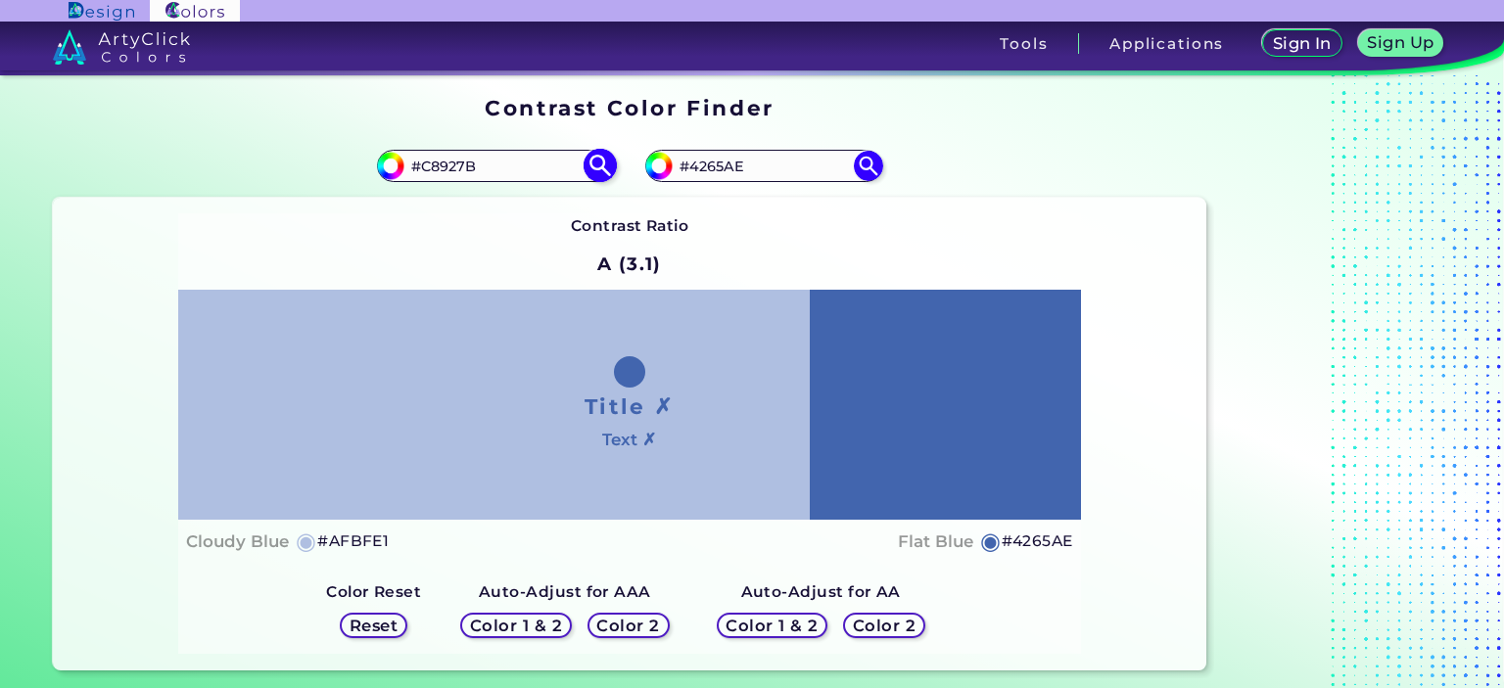
type input "#c8927b"
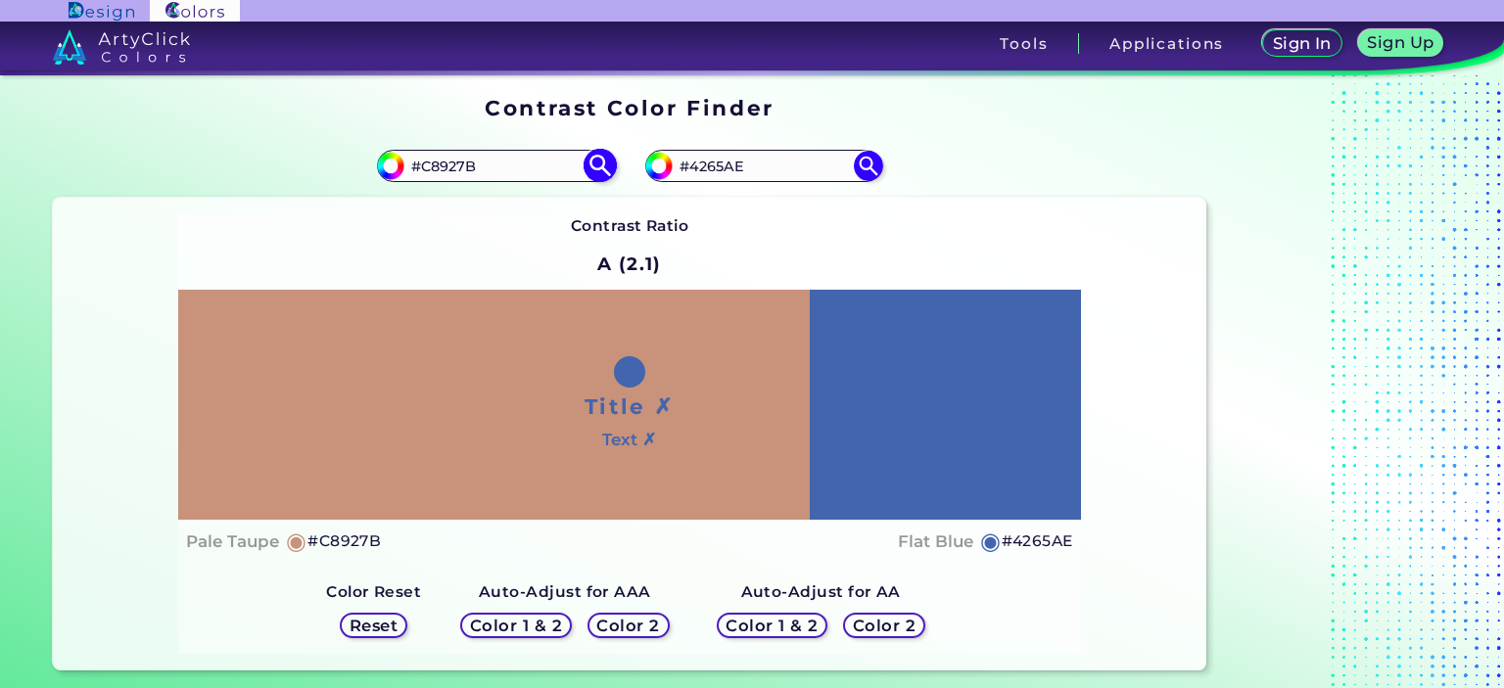
drag, startPoint x: 420, startPoint y: 160, endPoint x: 478, endPoint y: 158, distance: 57.8
click at [478, 158] on input "#C8927B" at bounding box center [495, 166] width 182 height 26
type input "#45271E"
click at [606, 166] on img at bounding box center [600, 166] width 34 height 34
type input "#45271e"
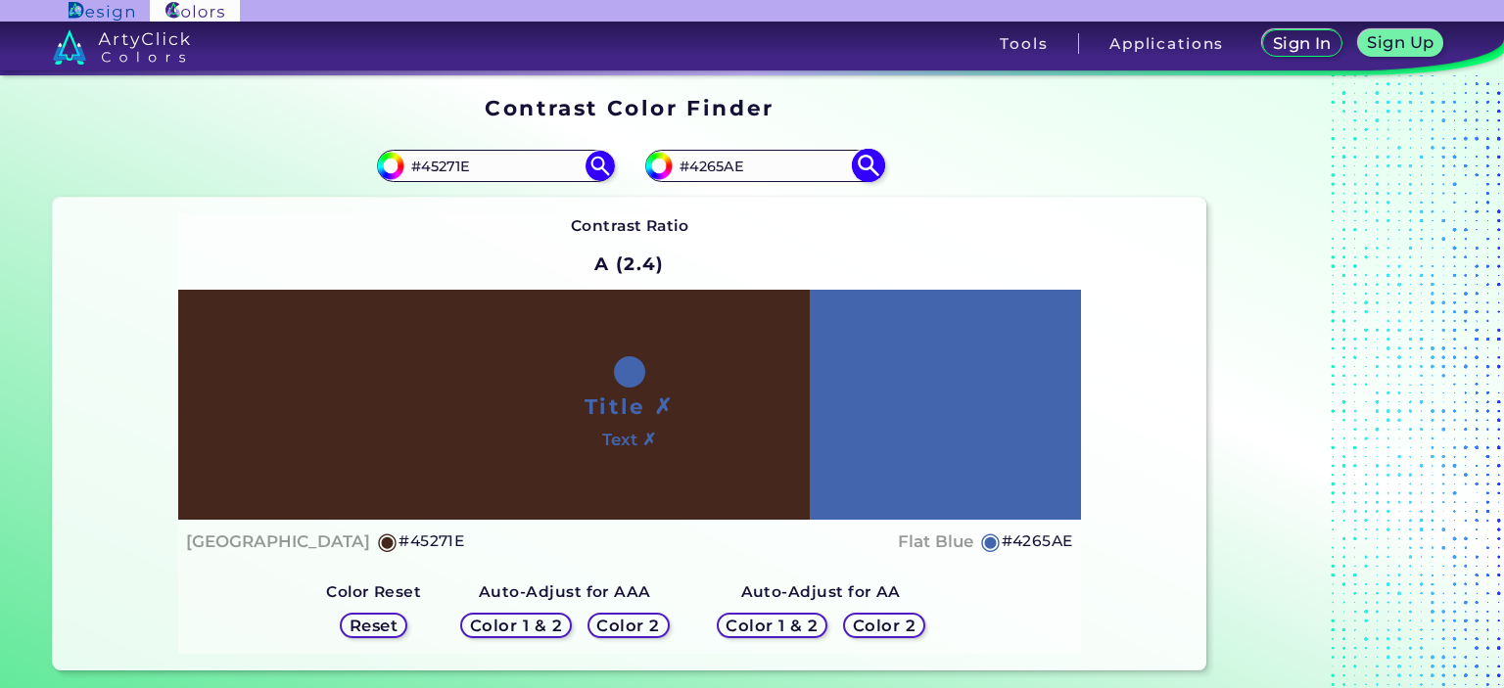
drag, startPoint x: 760, startPoint y: 168, endPoint x: 686, endPoint y: 159, distance: 74.1
click at [686, 159] on input "#4265AE" at bounding box center [764, 166] width 182 height 26
type input "#"
drag, startPoint x: 523, startPoint y: 156, endPoint x: 423, endPoint y: 163, distance: 100.1
click at [423, 163] on input "#45271E" at bounding box center [495, 166] width 182 height 26
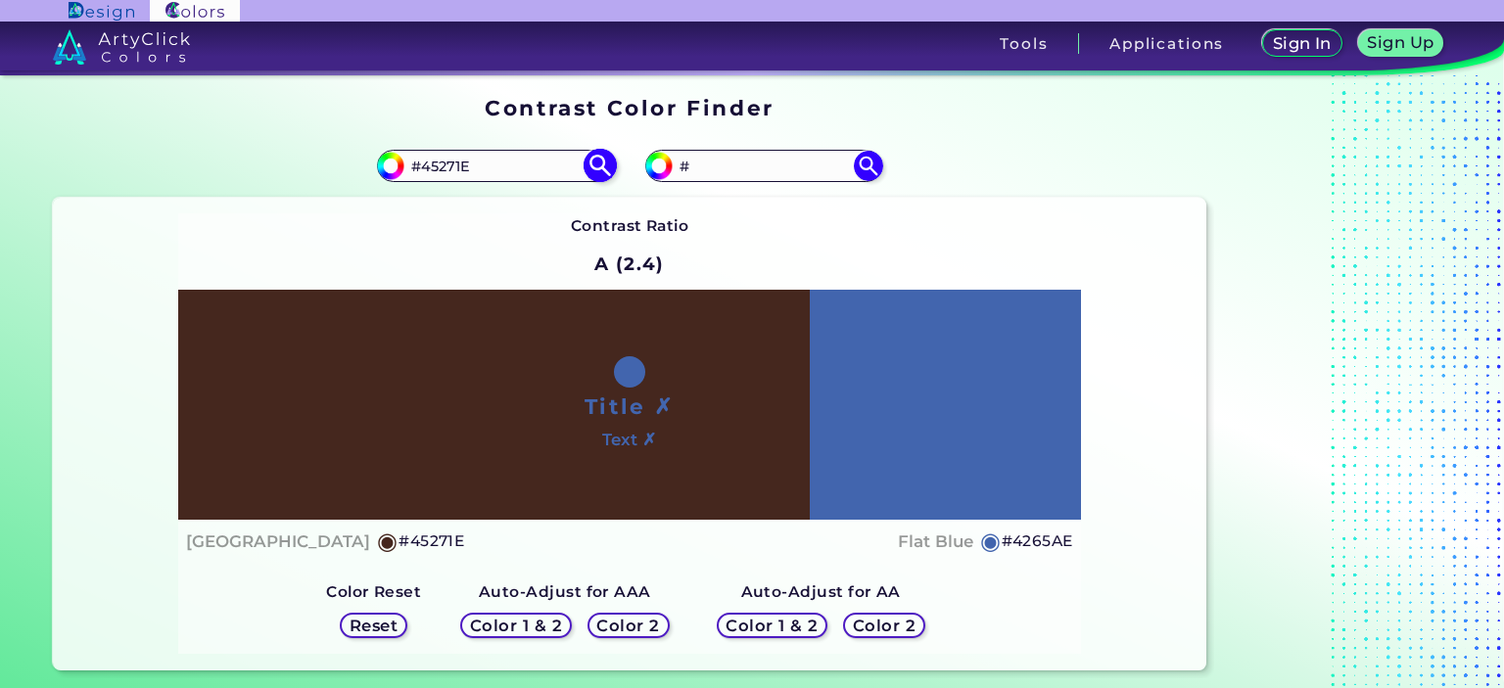
paste input "265A"
type input "#4265AE"
click at [603, 165] on img at bounding box center [600, 166] width 34 height 34
type input "#4265ae"
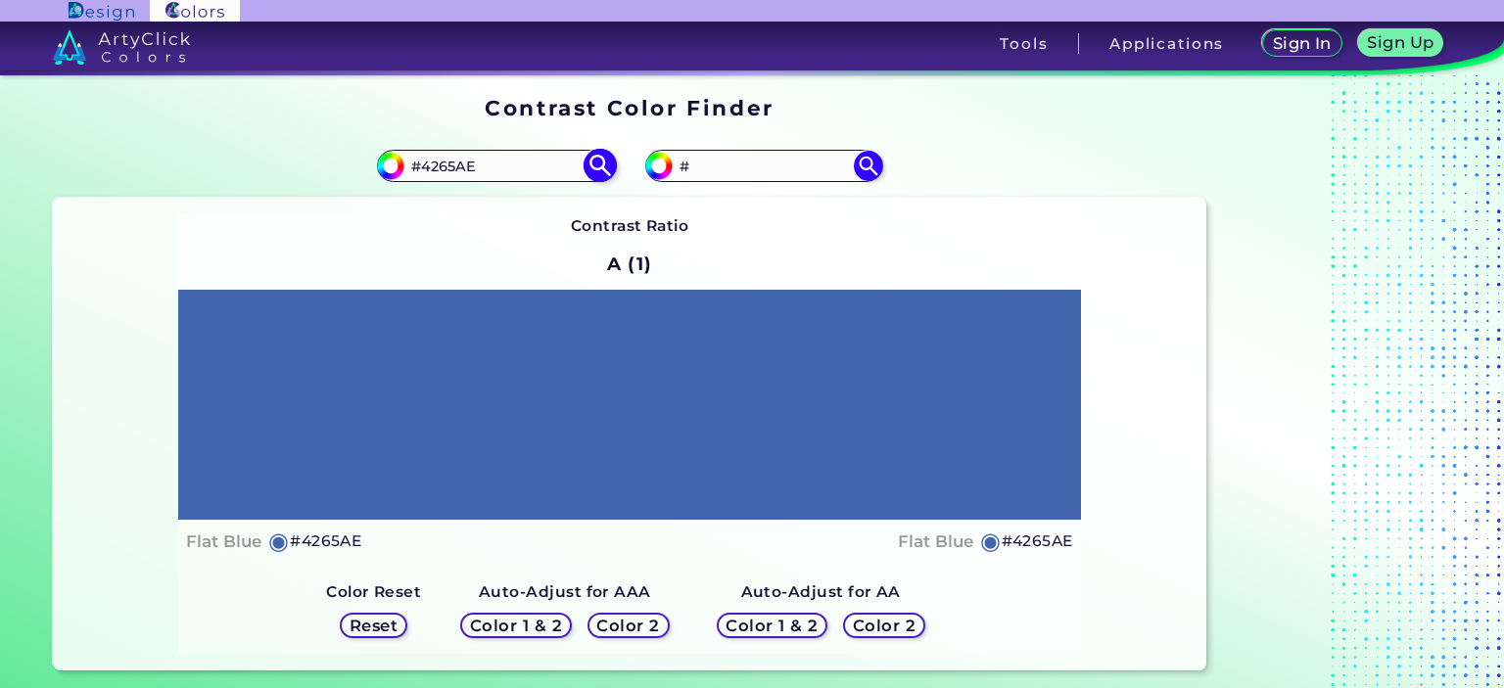
click at [594, 166] on img at bounding box center [600, 166] width 34 height 34
click at [709, 167] on input "#" at bounding box center [764, 166] width 182 height 26
type input "#E6EBF6"
type input "#e6ebf6"
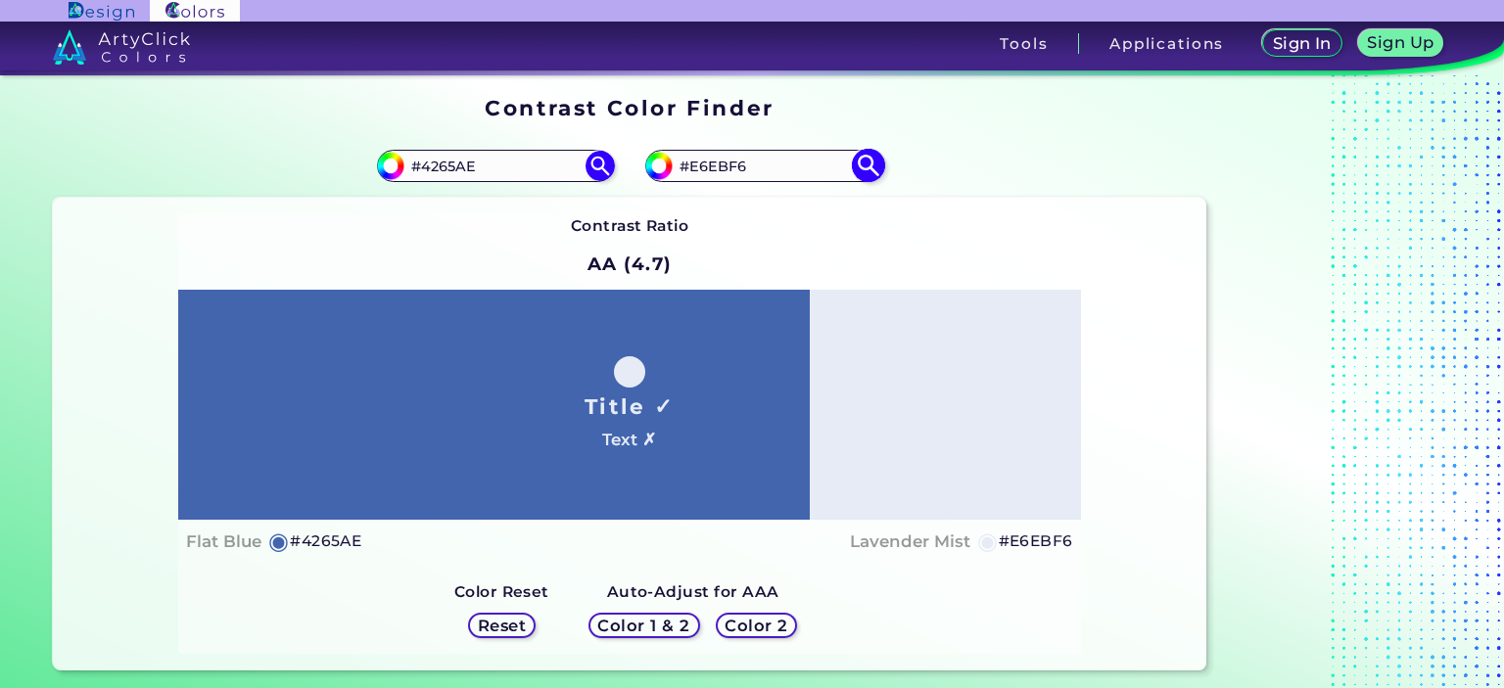
click at [868, 172] on img at bounding box center [868, 166] width 34 height 34
click at [593, 166] on img at bounding box center [600, 166] width 34 height 34
drag, startPoint x: 775, startPoint y: 160, endPoint x: 696, endPoint y: 160, distance: 78.3
click at [696, 160] on input "#E6EBF6" at bounding box center [764, 166] width 182 height 26
type input "#E8D7D3"
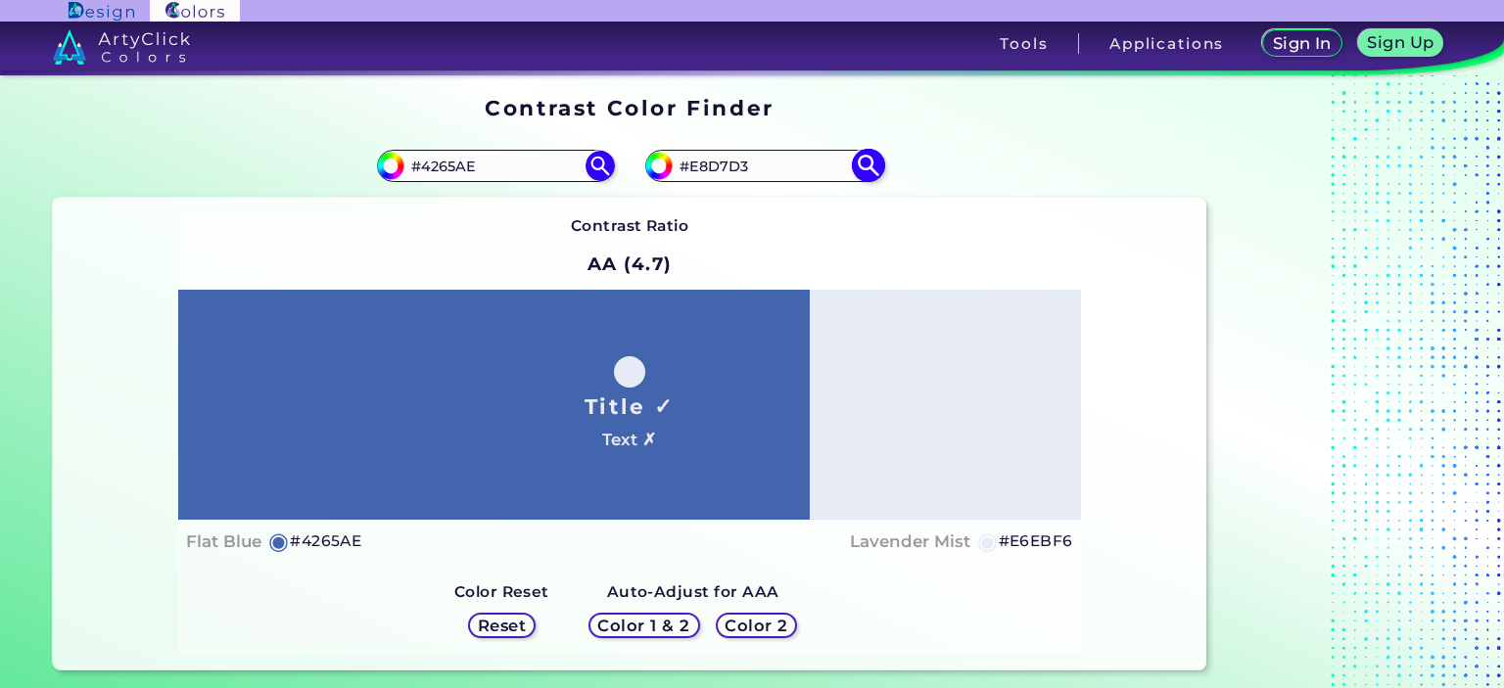
click at [876, 162] on img at bounding box center [868, 166] width 34 height 34
type input "#e8d7d3"
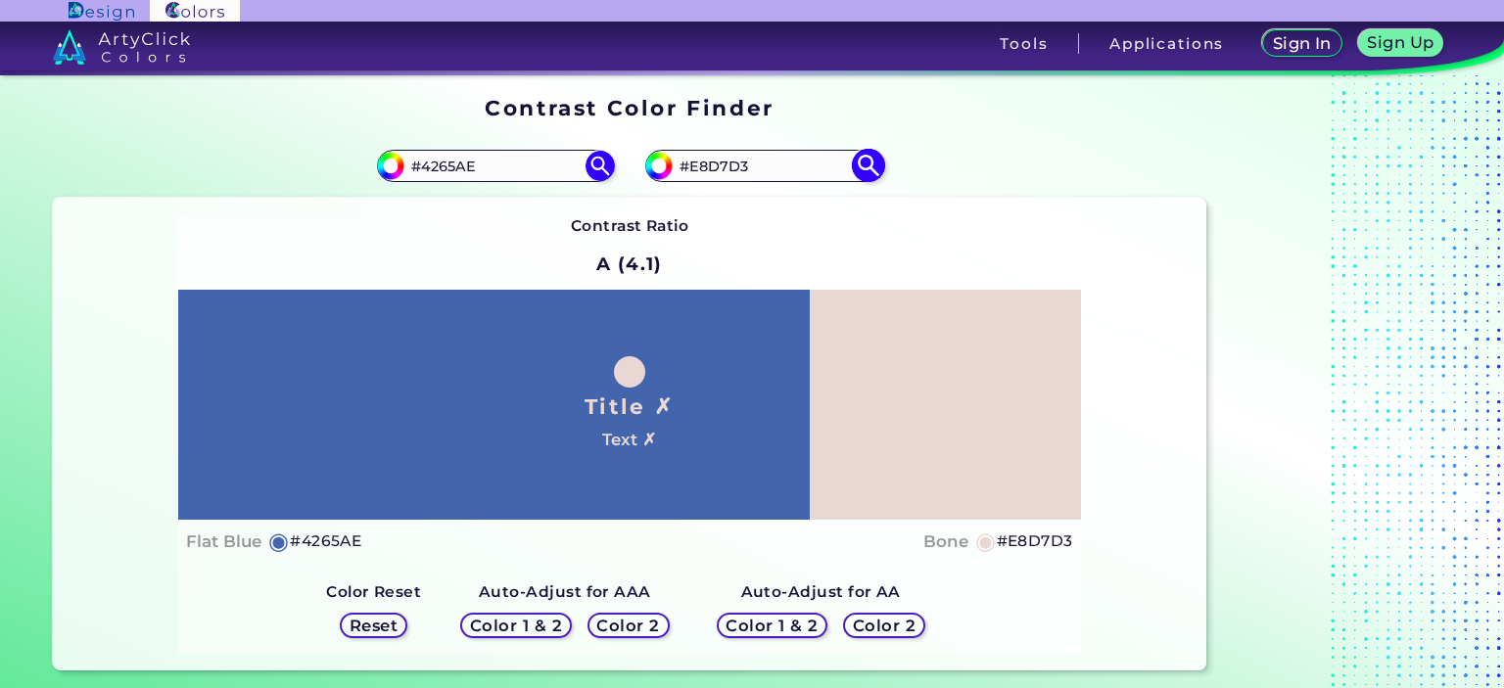
drag, startPoint x: 769, startPoint y: 159, endPoint x: 692, endPoint y: 154, distance: 76.5
click at [692, 154] on input "#E8D7D3" at bounding box center [764, 166] width 182 height 26
type input "#AFBFE1"
type input "#afbfe1"
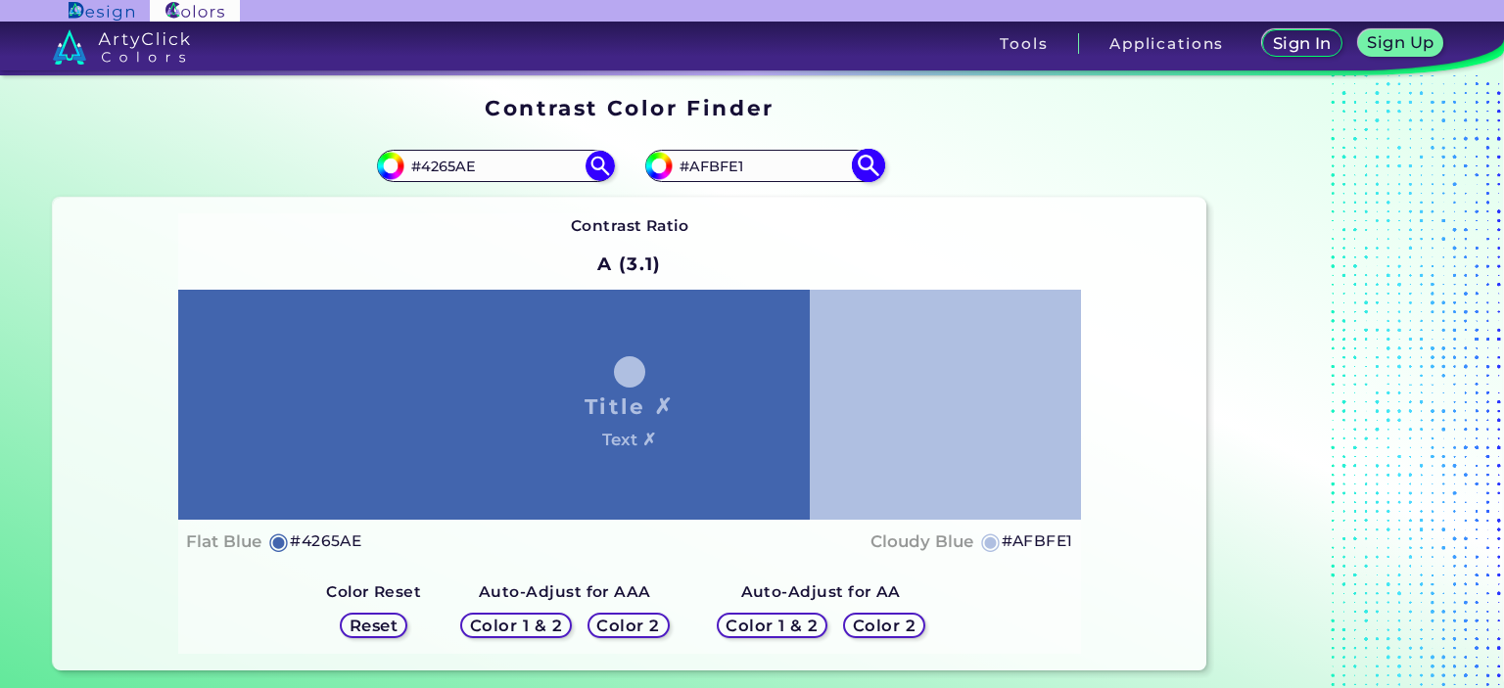
click at [875, 167] on img at bounding box center [868, 166] width 34 height 34
drag, startPoint x: 760, startPoint y: 162, endPoint x: 693, endPoint y: 160, distance: 66.6
click at [693, 160] on input "#AFBFE1" at bounding box center [764, 166] width 182 height 26
type input "#C8927B"
type input "#c8927b"
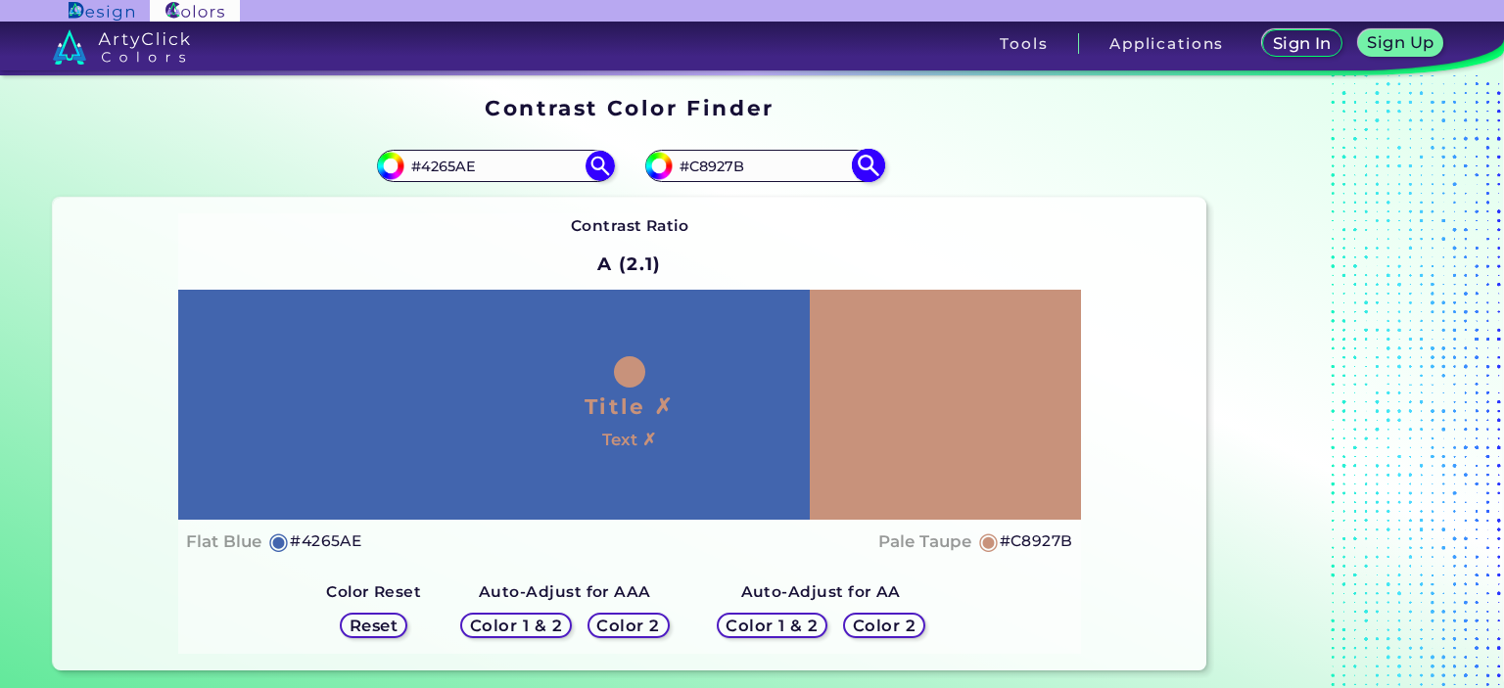
click at [756, 157] on input "#C8927B" at bounding box center [764, 166] width 182 height 26
drag, startPoint x: 760, startPoint y: 157, endPoint x: 687, endPoint y: 153, distance: 72.6
click at [687, 153] on input "#C8927B" at bounding box center [764, 166] width 182 height 26
type input "#45271E"
click at [868, 157] on img at bounding box center [868, 166] width 34 height 34
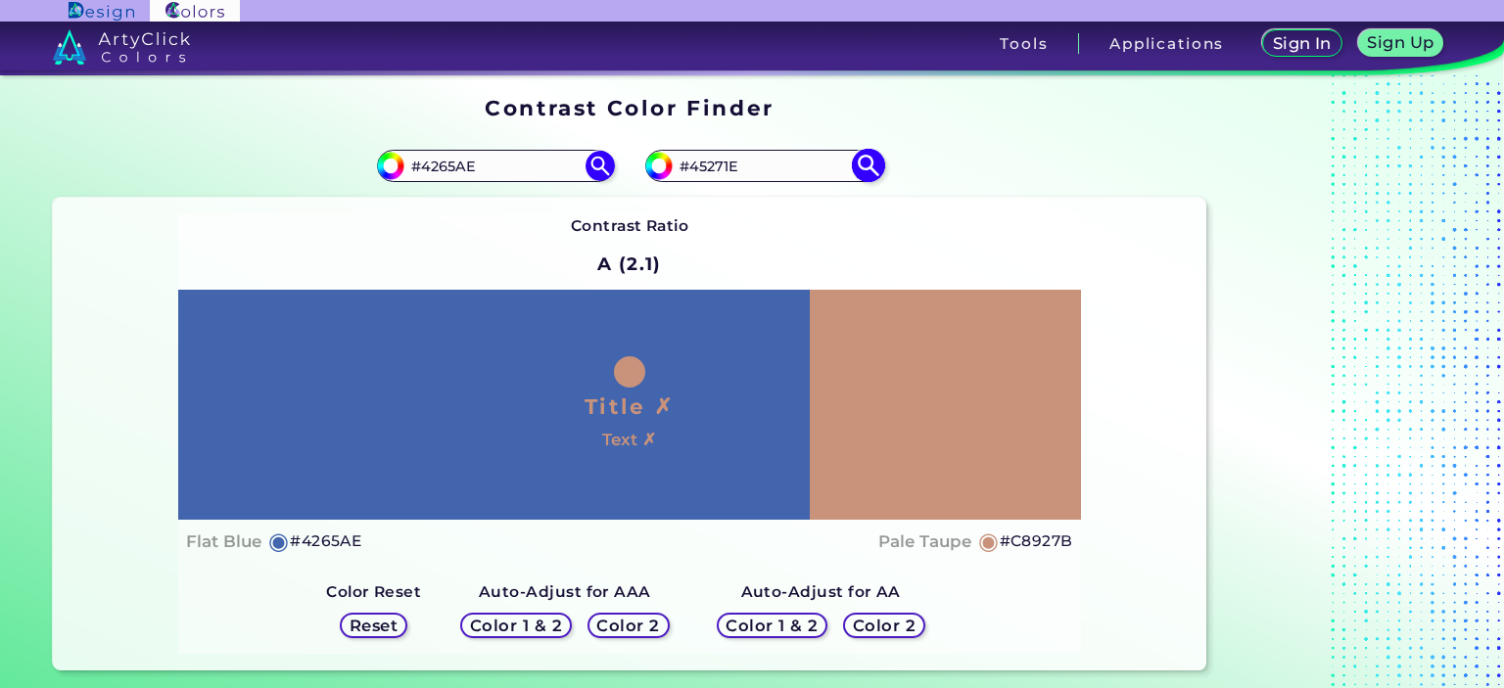
type input "#45271e"
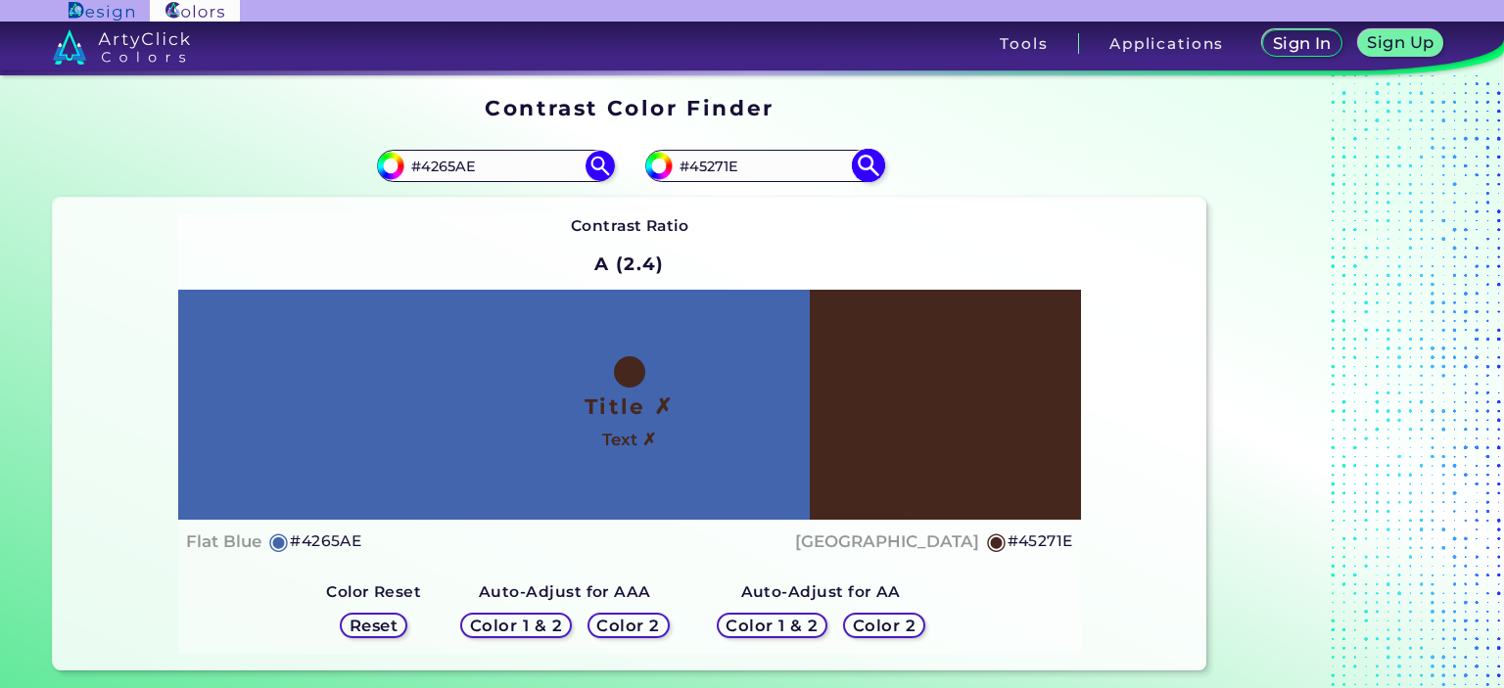
drag, startPoint x: 693, startPoint y: 158, endPoint x: 783, endPoint y: 157, distance: 90.1
click at [783, 157] on input "#45271E" at bounding box center [764, 166] width 182 height 26
paste input "E6EBF6"
type input "#E6EBF6"
click at [858, 162] on img at bounding box center [868, 166] width 34 height 34
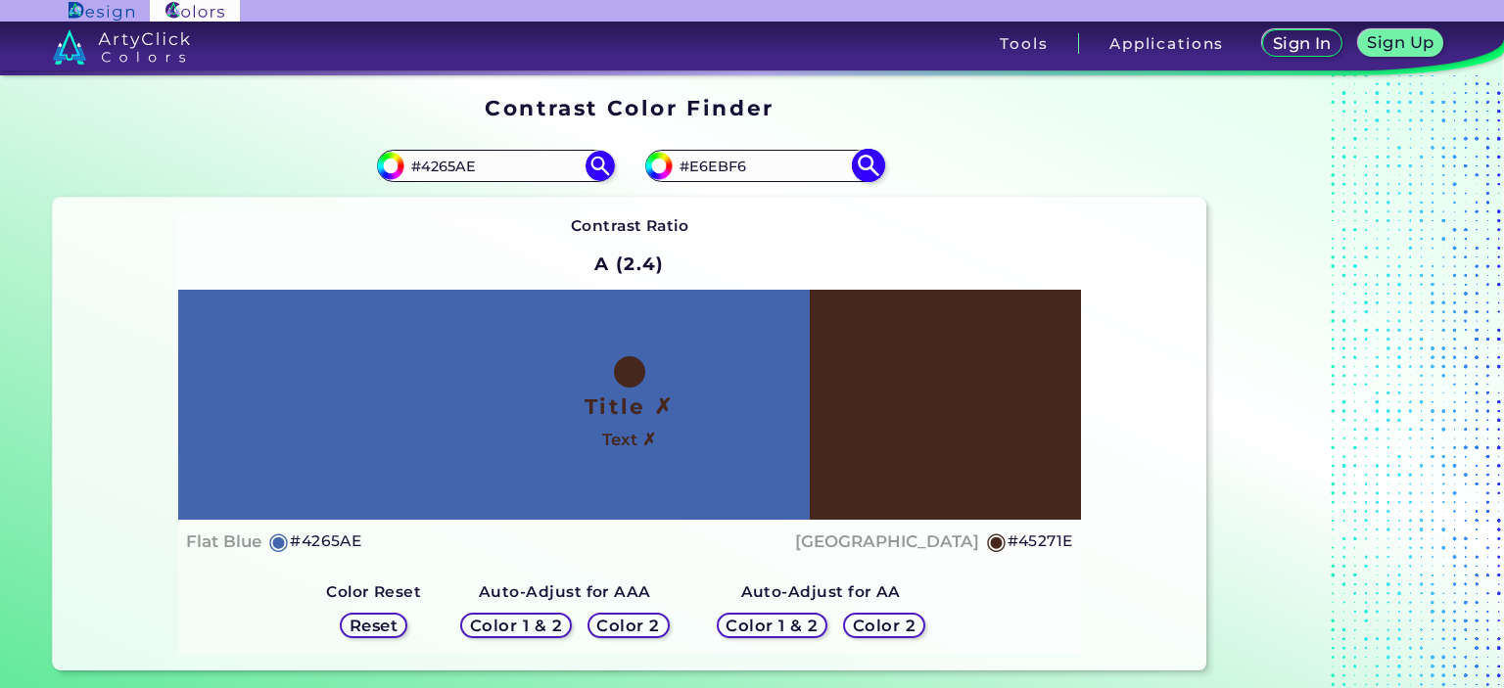
type input "#e6ebf6"
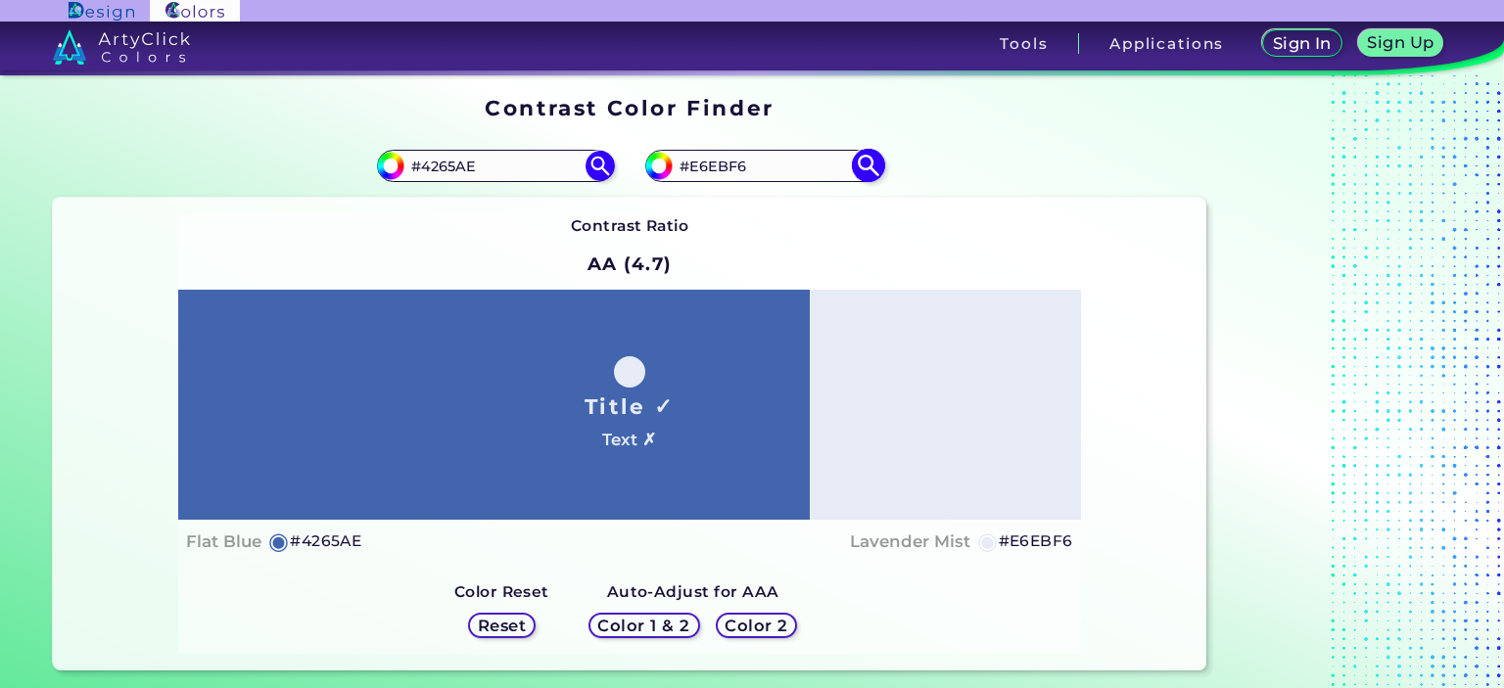
drag, startPoint x: 692, startPoint y: 165, endPoint x: 786, endPoint y: 168, distance: 94.1
click at [786, 168] on input "#E6EBF6" at bounding box center [764, 166] width 182 height 26
paste input "F1DBB2"
type input "#F1DBB2"
click at [861, 167] on img at bounding box center [868, 166] width 34 height 34
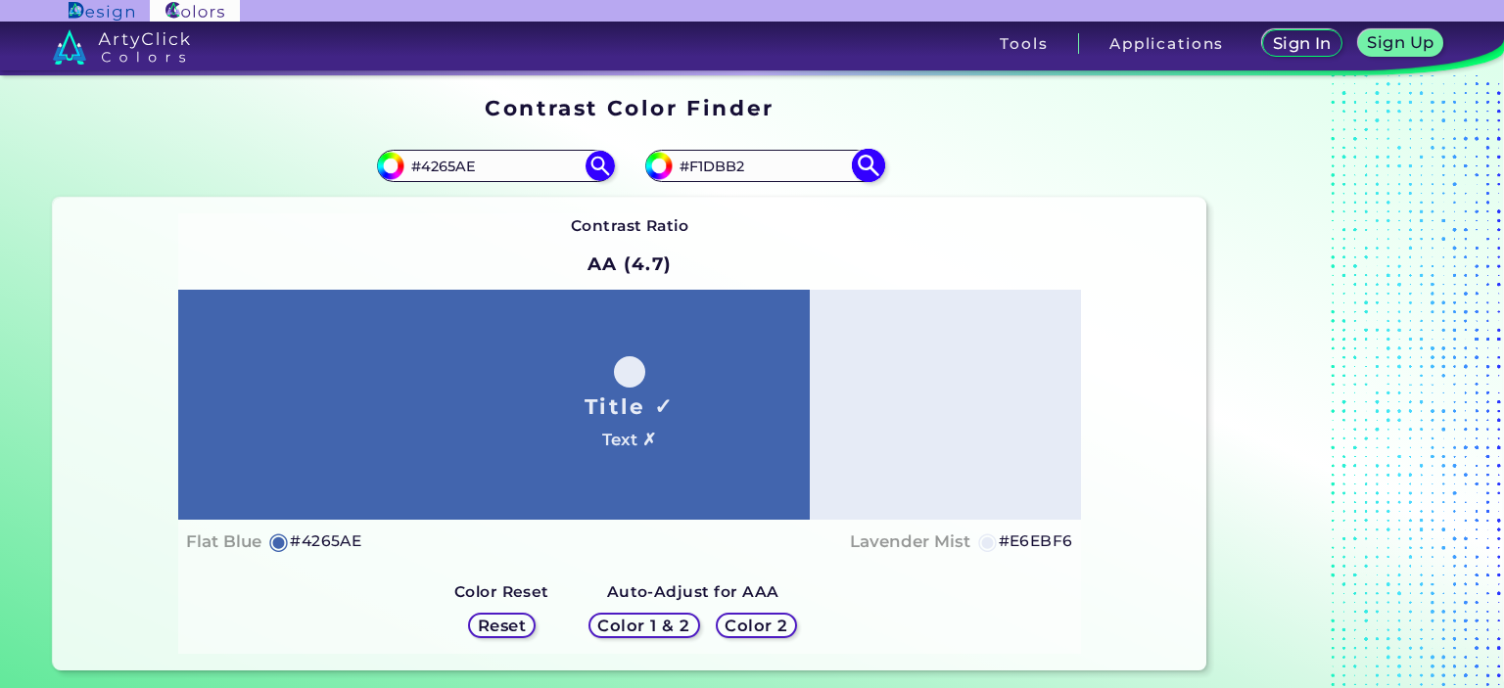
type input "#f1dbb2"
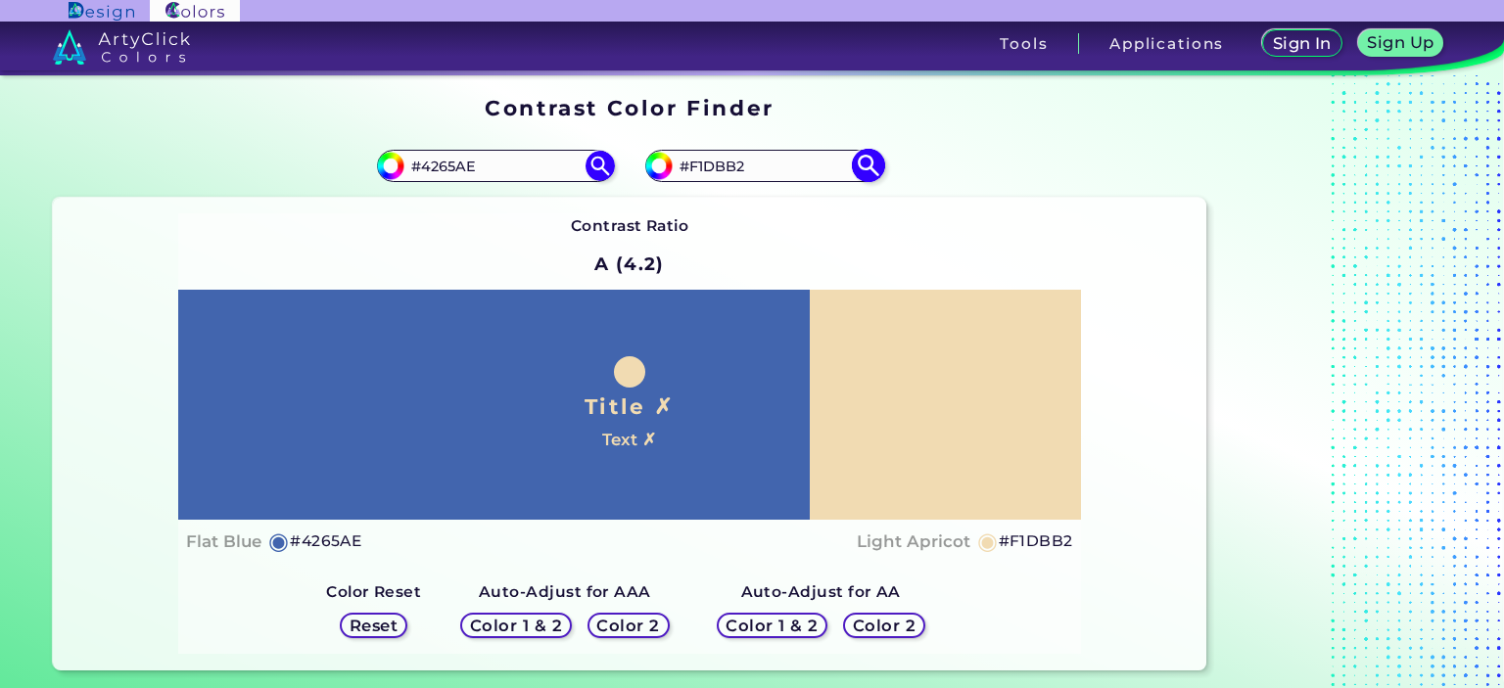
drag, startPoint x: 689, startPoint y: 162, endPoint x: 798, endPoint y: 179, distance: 110.1
click at [798, 179] on input "#F1DBB2" at bounding box center [764, 166] width 182 height 26
paste input "B1C1E1"
type input "#B1C1E1"
click at [871, 160] on img at bounding box center [868, 166] width 34 height 34
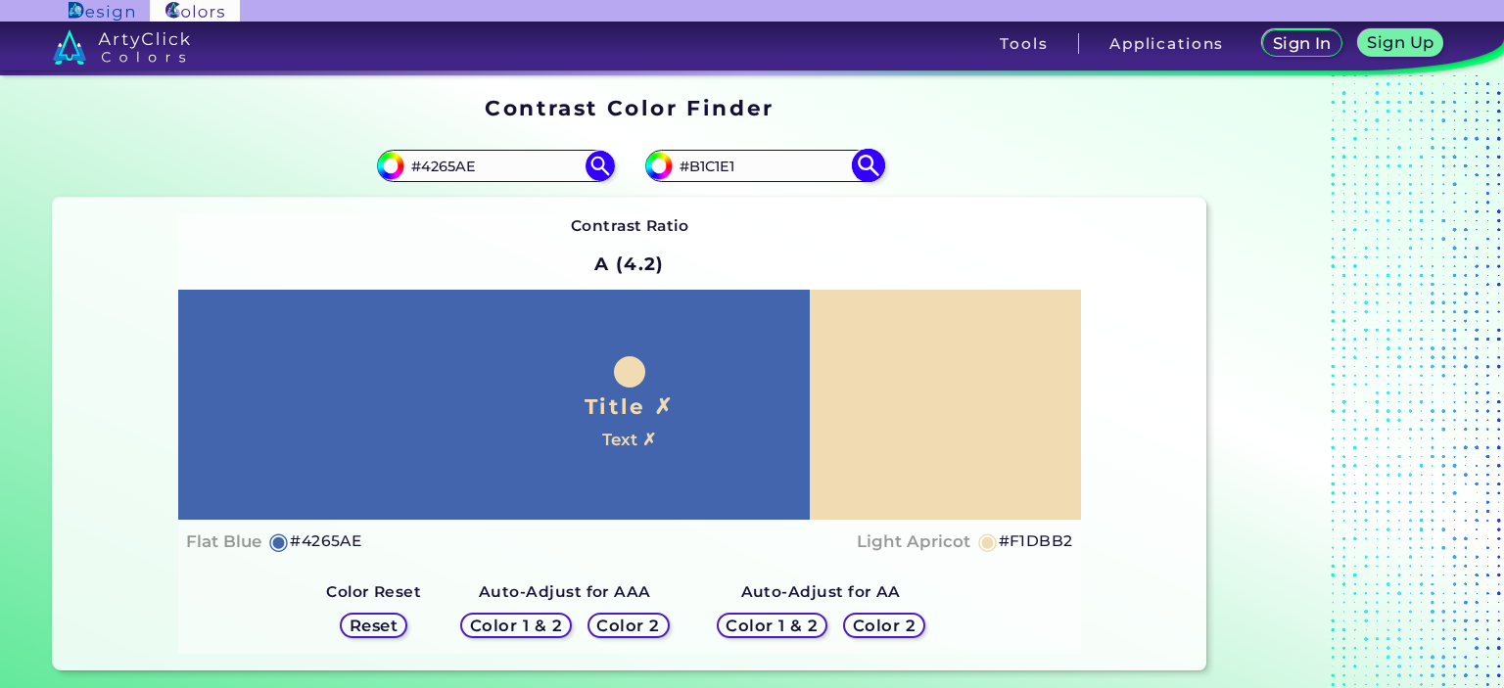
type input "#b1c1e1"
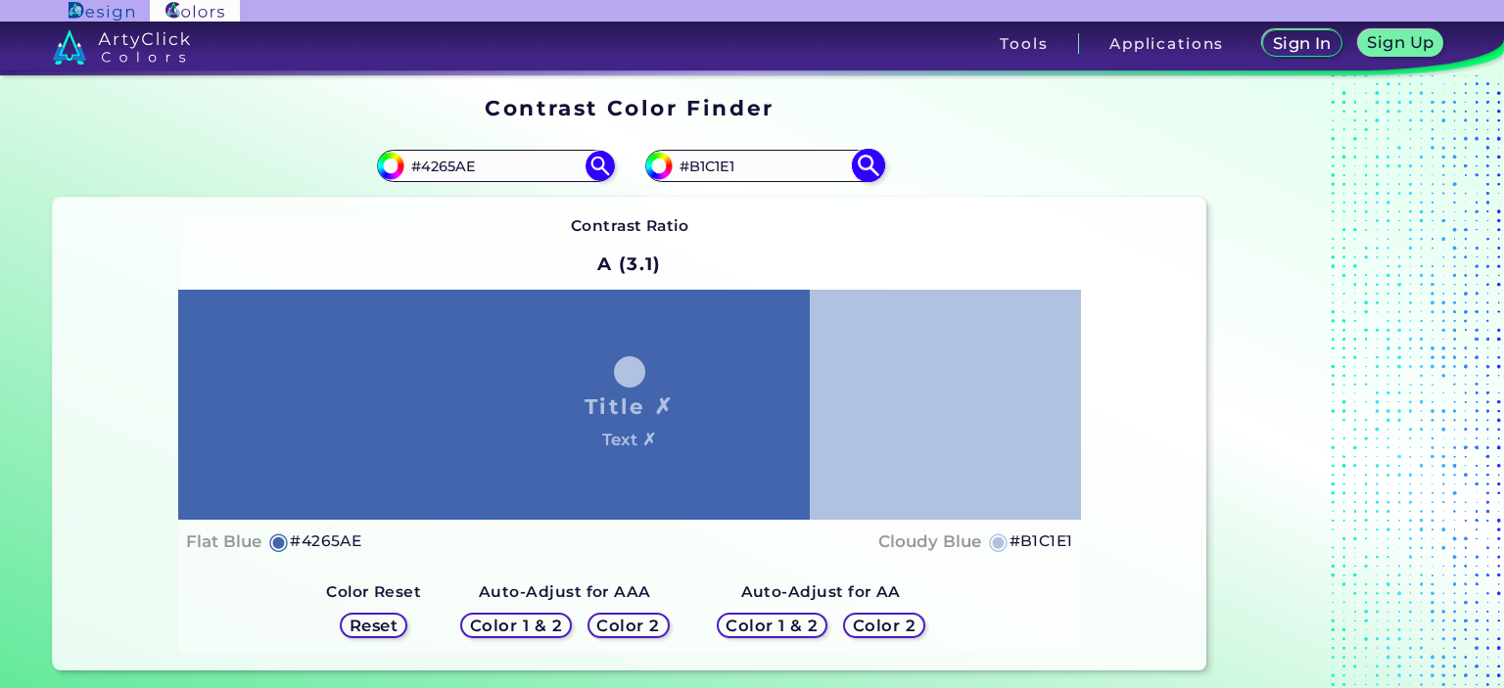
drag, startPoint x: 692, startPoint y: 164, endPoint x: 768, endPoint y: 173, distance: 76.0
click at [768, 173] on input "#B1C1E1" at bounding box center [764, 166] width 182 height 26
paste input "AC966B"
type input "#AC966B"
click at [867, 164] on img at bounding box center [868, 166] width 34 height 34
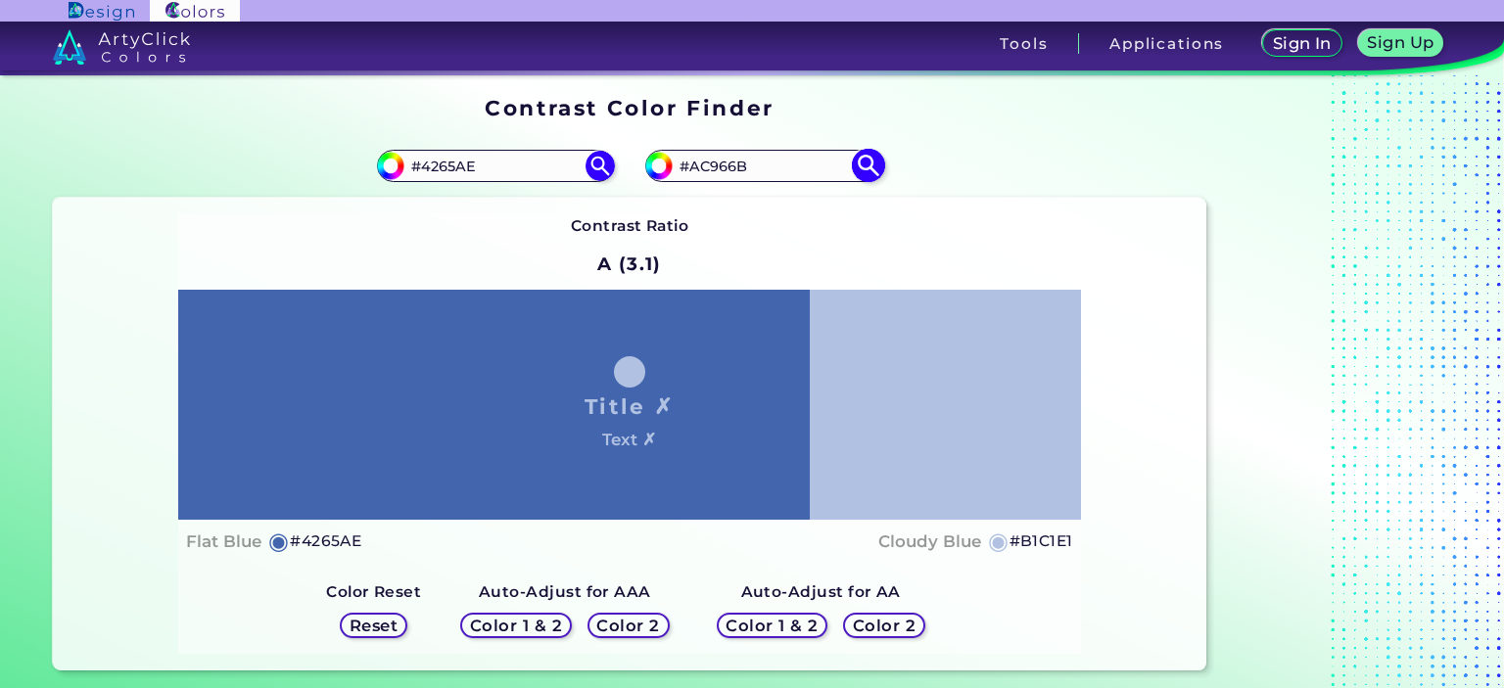
type input "#ac966b"
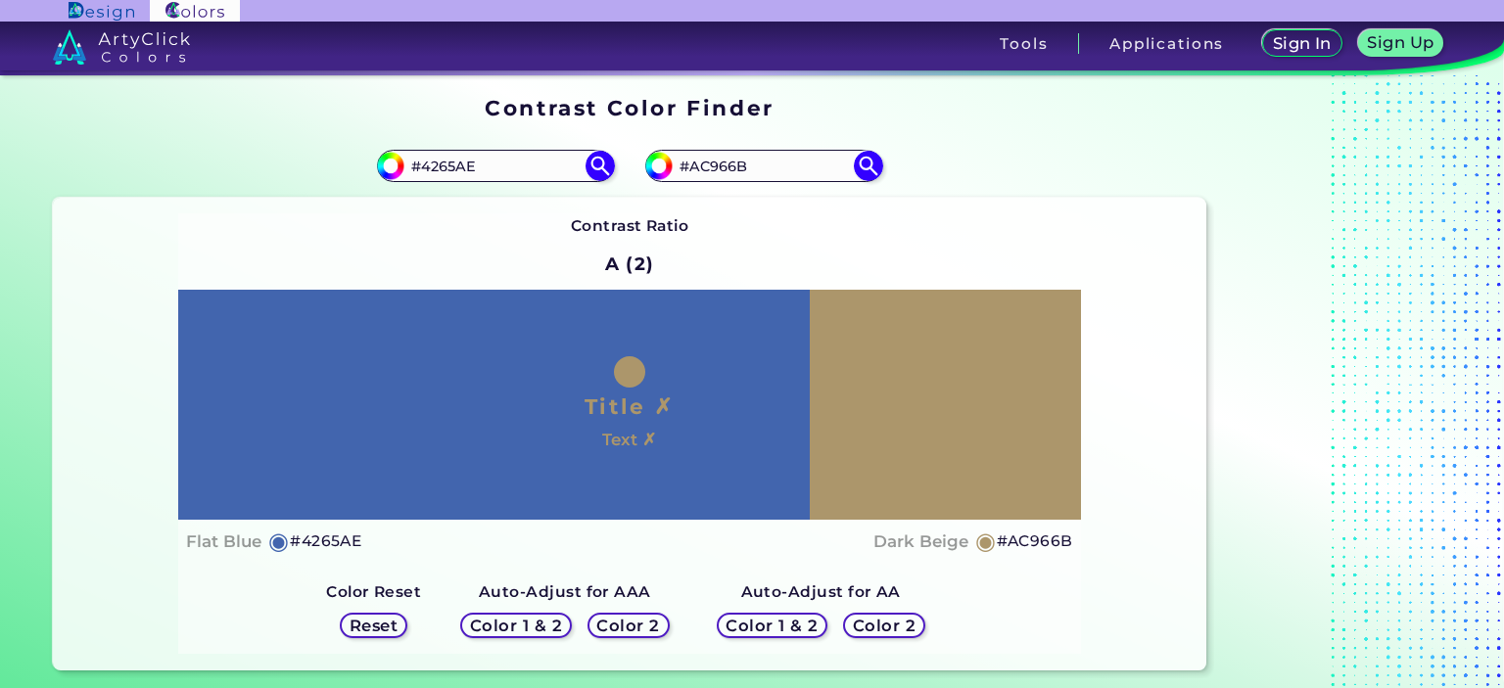
click at [542, 620] on h5 "Color 1 & 2" at bounding box center [516, 626] width 92 height 16
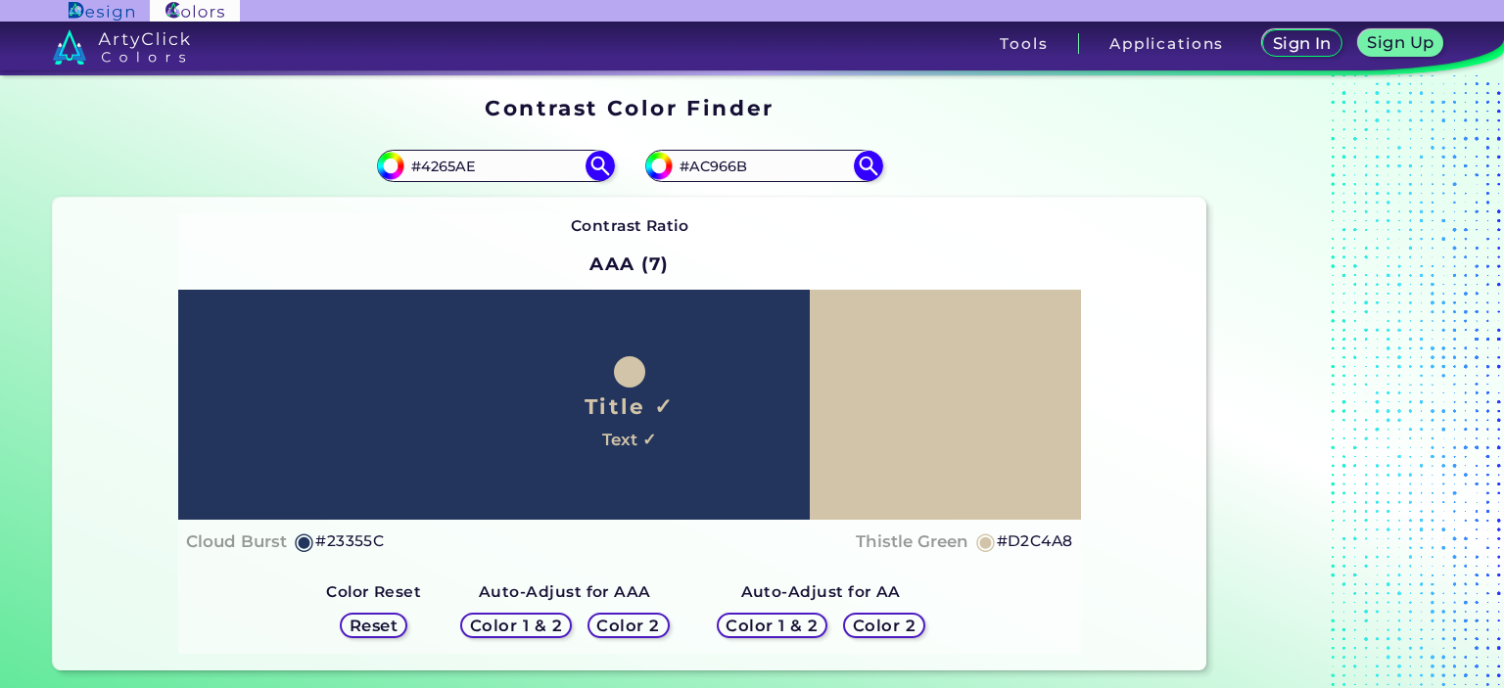
click at [639, 630] on h5 "Color 2" at bounding box center [628, 626] width 63 height 16
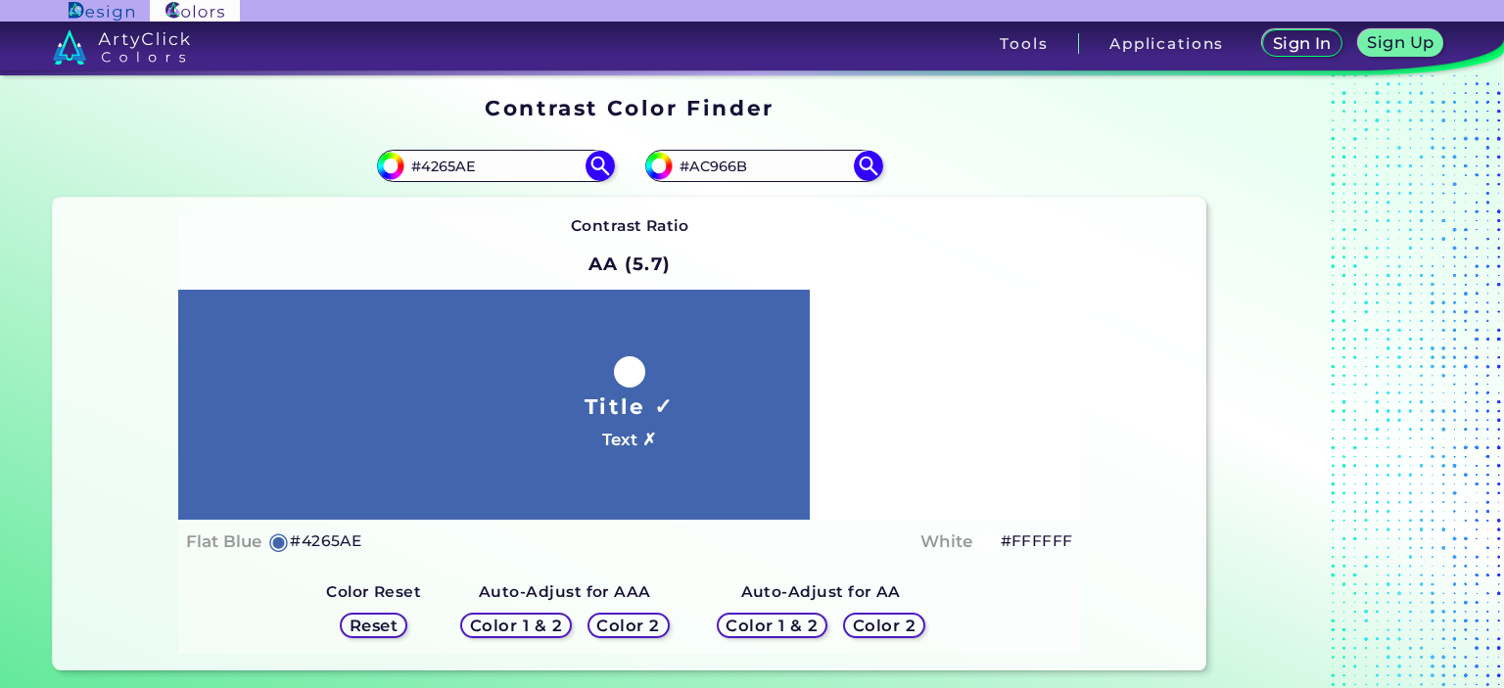
click at [859, 630] on h5 "Color 2" at bounding box center [884, 626] width 57 height 15
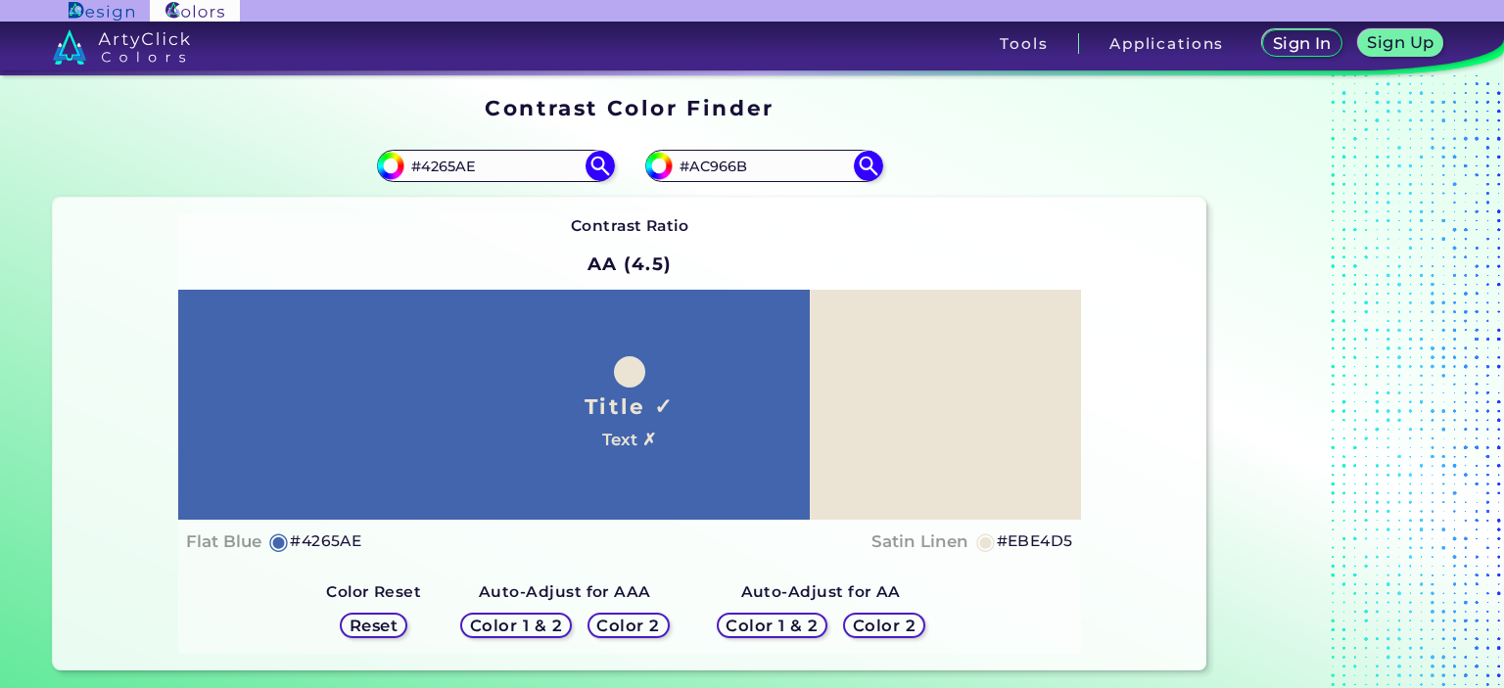
click at [805, 621] on h5 "Color 1 & 2" at bounding box center [772, 626] width 90 height 16
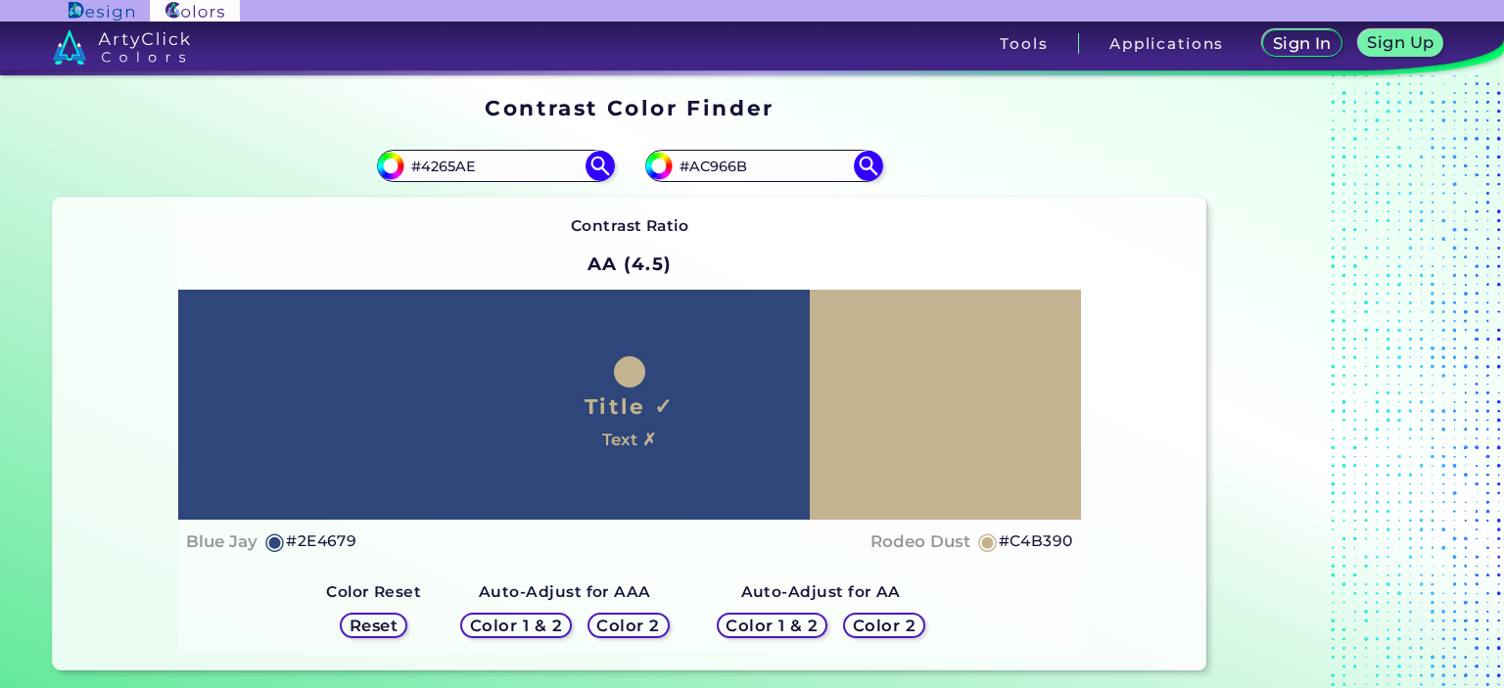
click at [646, 631] on h5 "Color 2" at bounding box center [628, 626] width 66 height 17
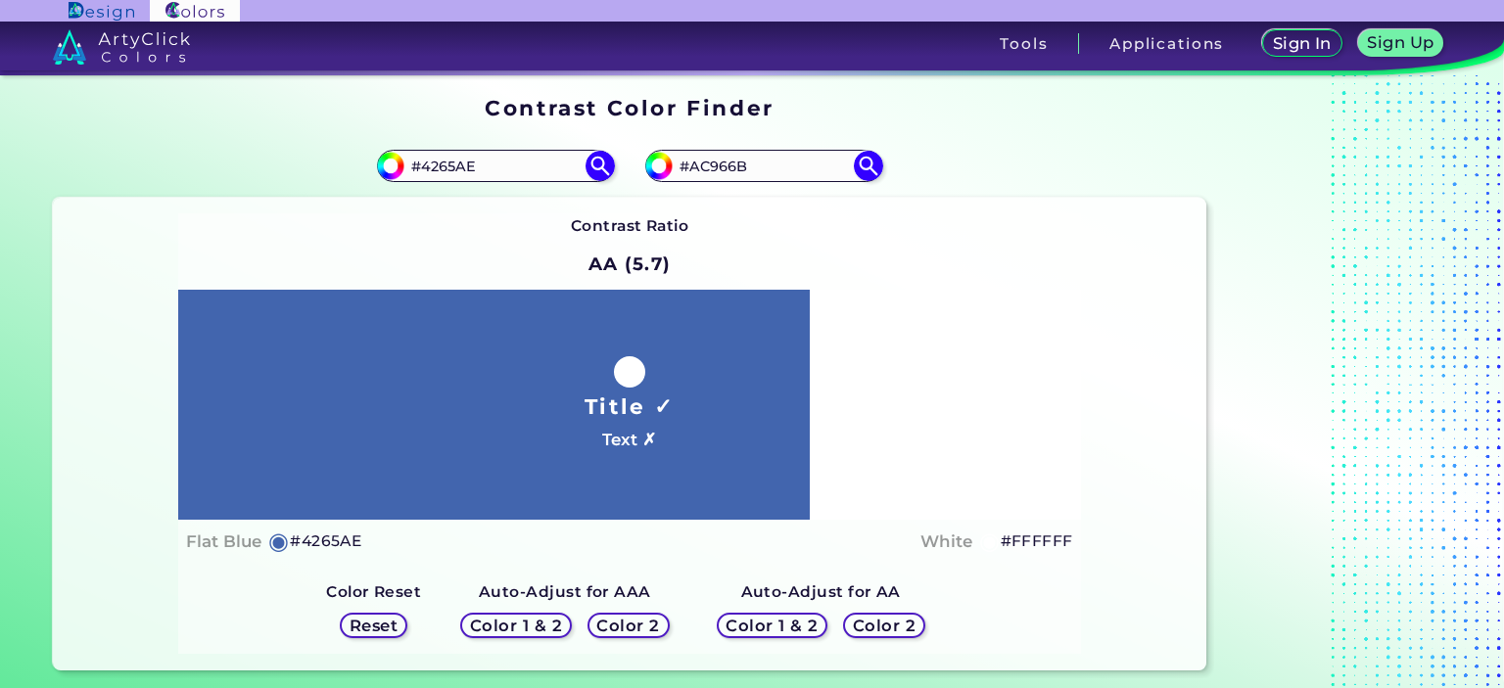
click at [646, 631] on h5 "Color 2" at bounding box center [628, 626] width 57 height 15
click at [528, 622] on h5 "Color 1 & 2" at bounding box center [515, 626] width 83 height 15
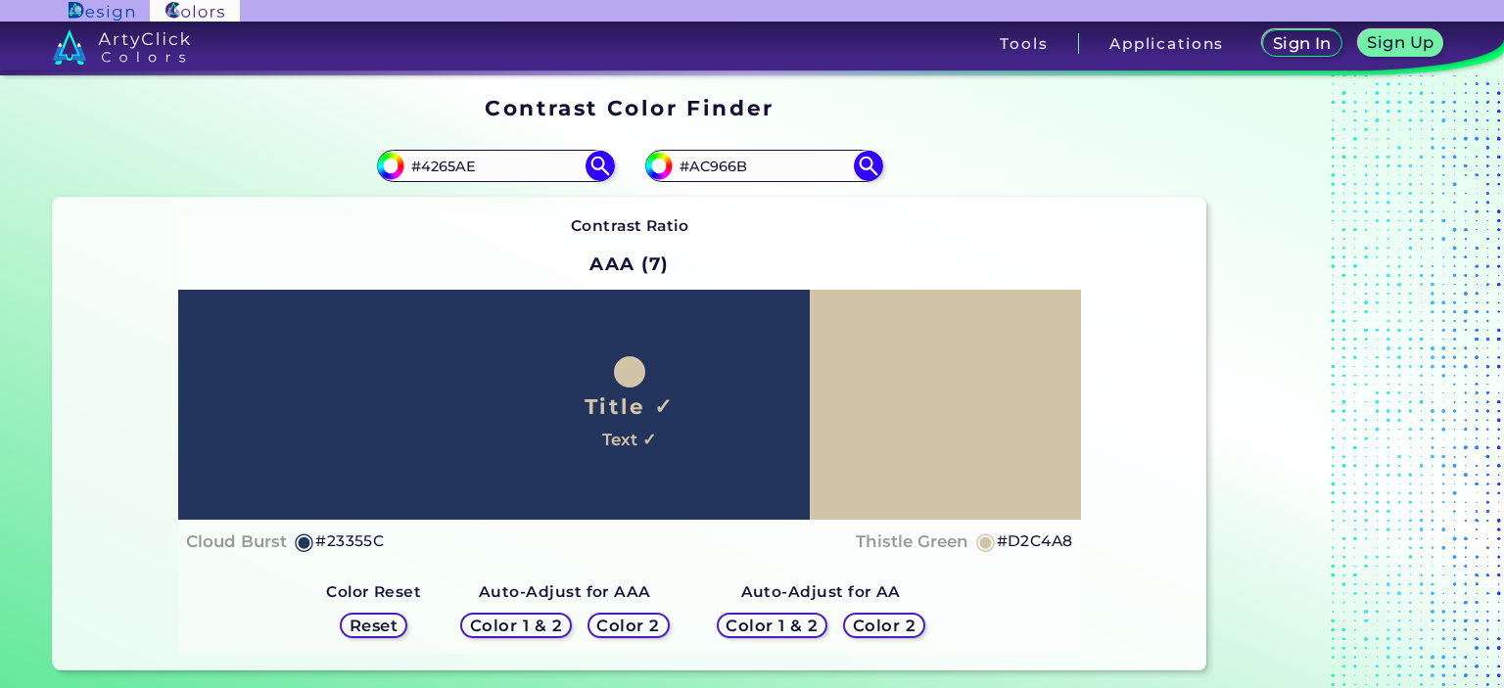
click at [612, 620] on h5 "Color 2" at bounding box center [628, 625] width 59 height 15
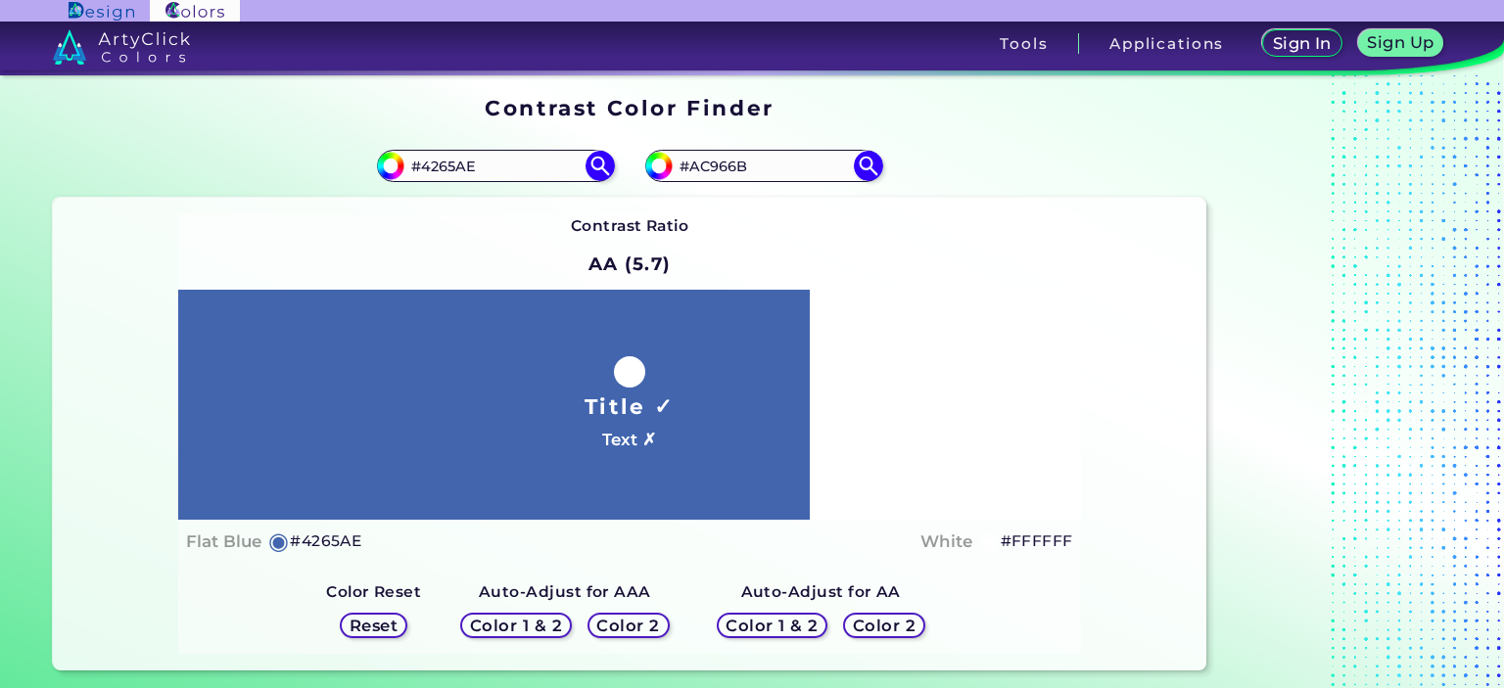
click at [112, 28] on link at bounding box center [290, 47] width 581 height 50
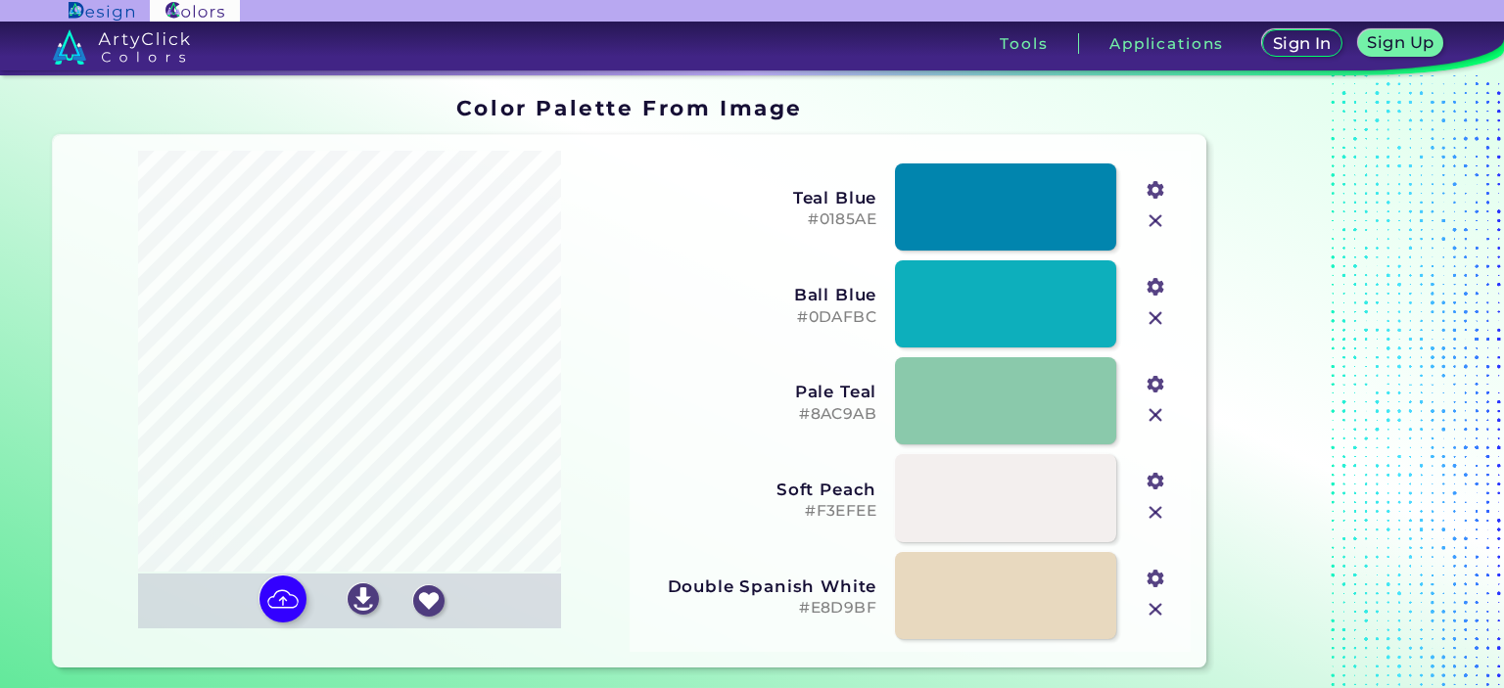
click at [1151, 322] on img at bounding box center [1155, 318] width 25 height 25
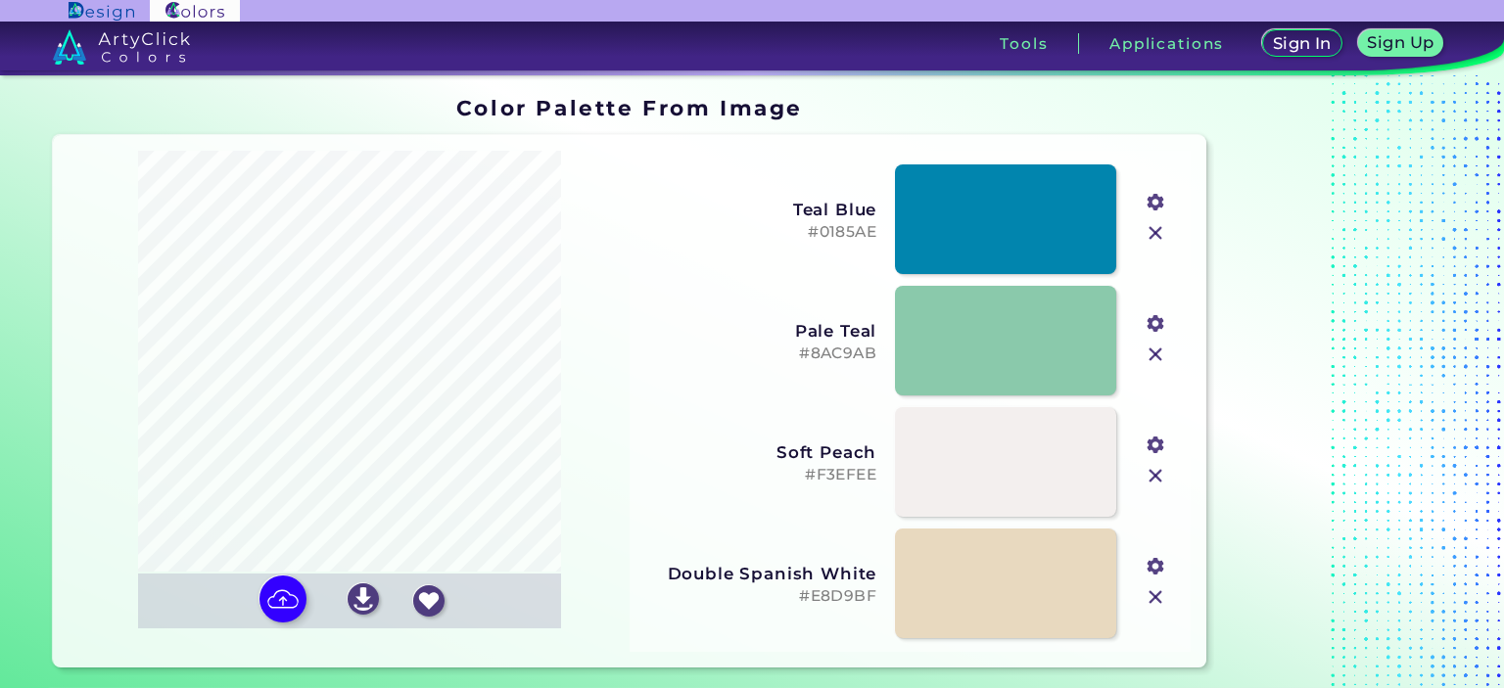
click at [1156, 355] on img at bounding box center [1155, 354] width 25 height 25
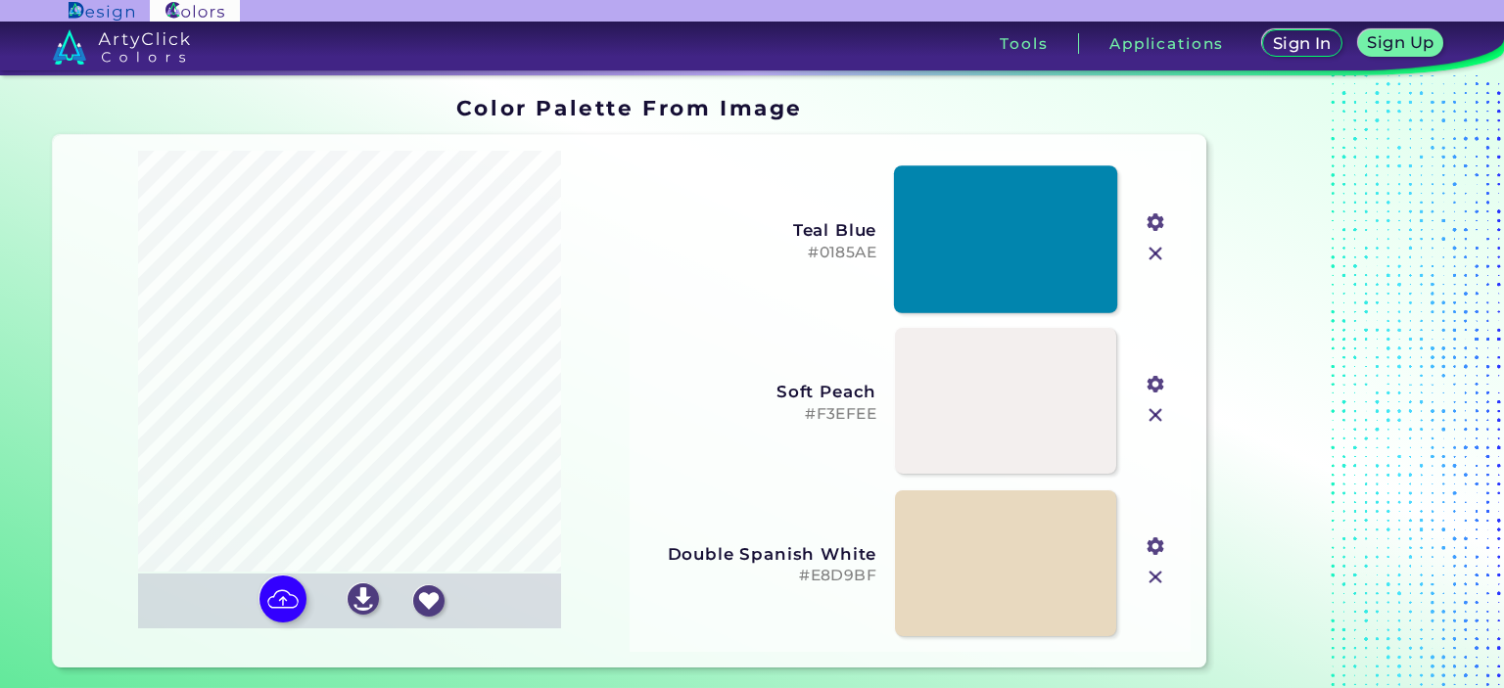
click at [1042, 234] on link at bounding box center [1005, 239] width 223 height 147
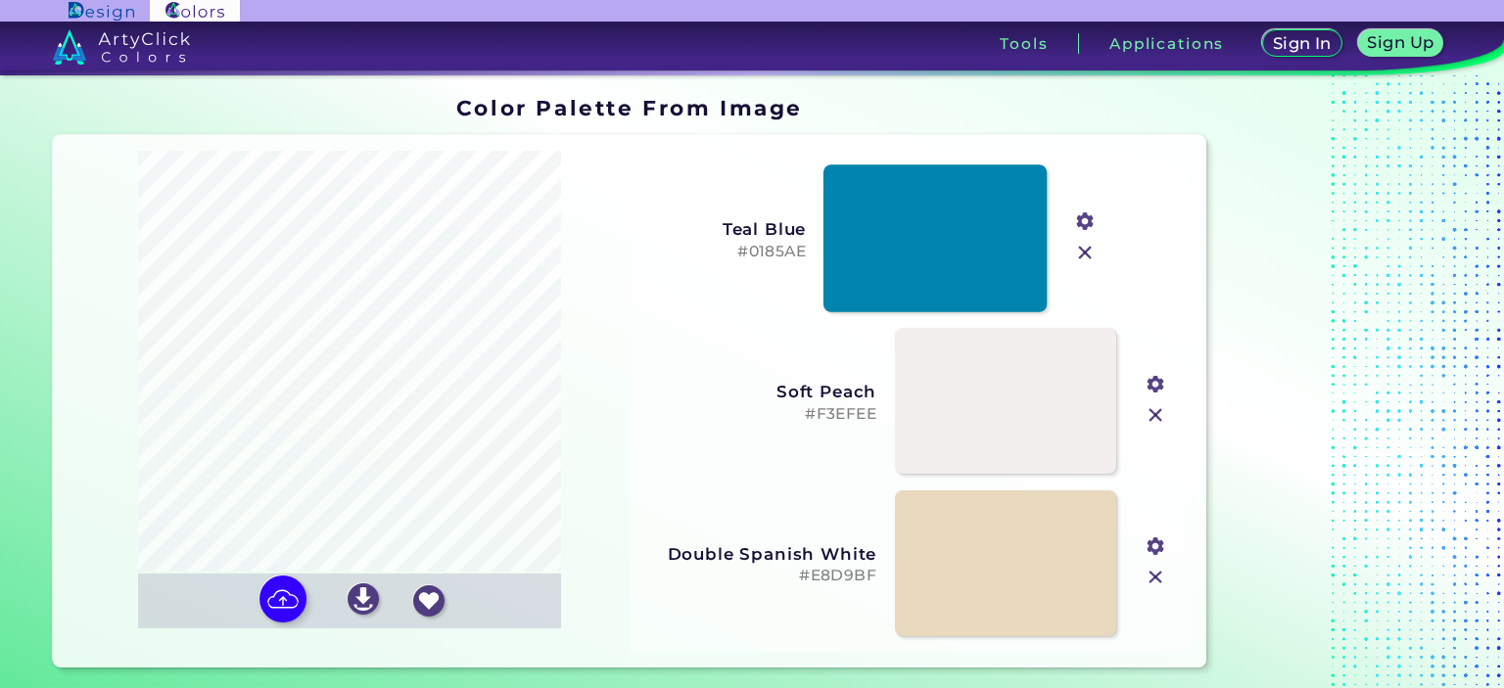
drag, startPoint x: 957, startPoint y: 237, endPoint x: 991, endPoint y: 230, distance: 35.0
click at [987, 230] on link at bounding box center [935, 238] width 223 height 147
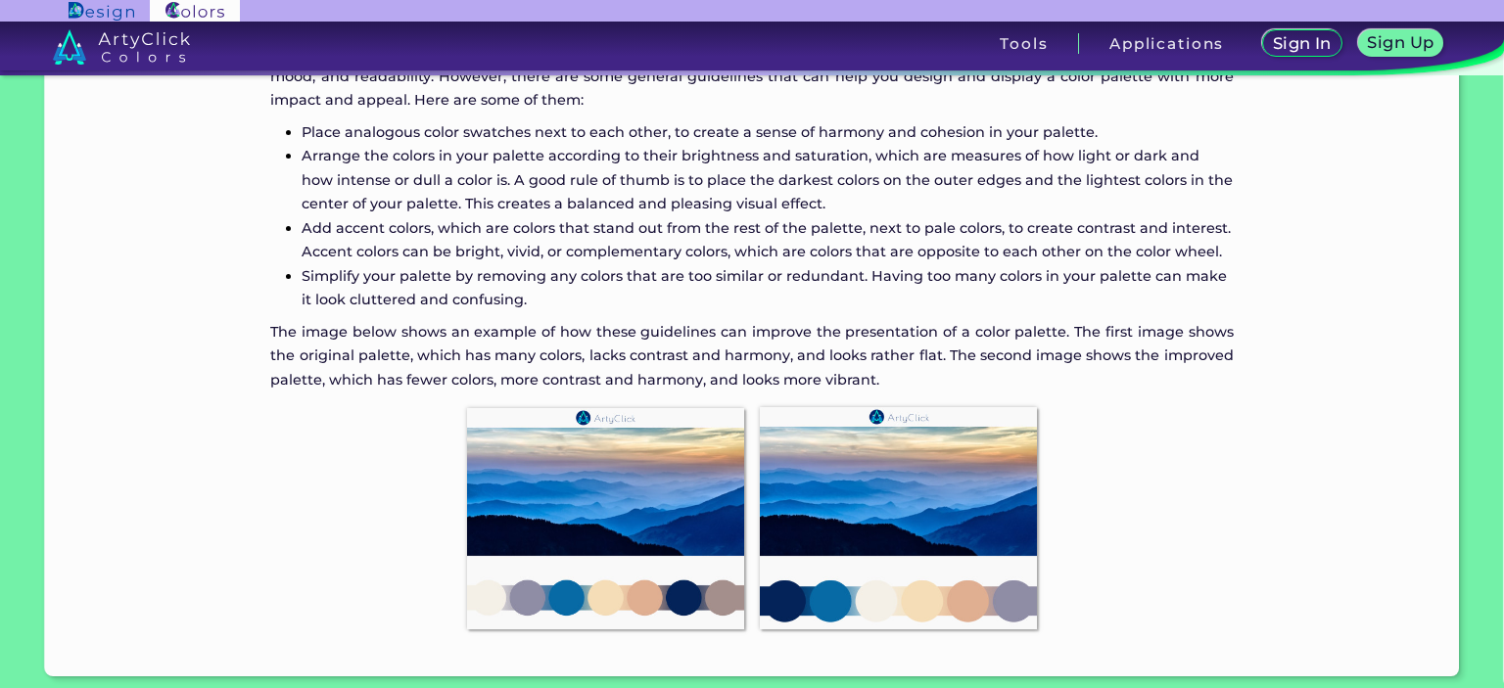
scroll to position [1869, 0]
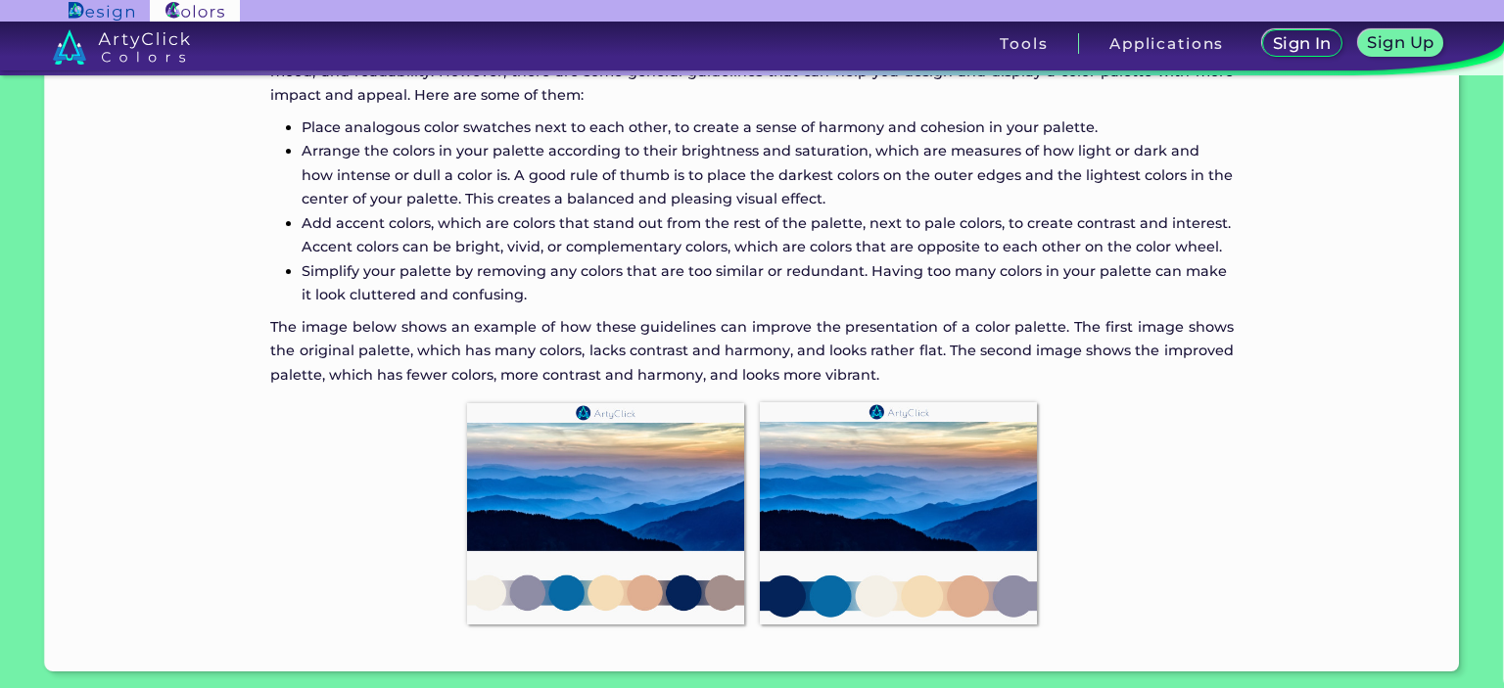
click at [619, 506] on img at bounding box center [605, 514] width 293 height 237
click at [837, 460] on img at bounding box center [898, 514] width 293 height 238
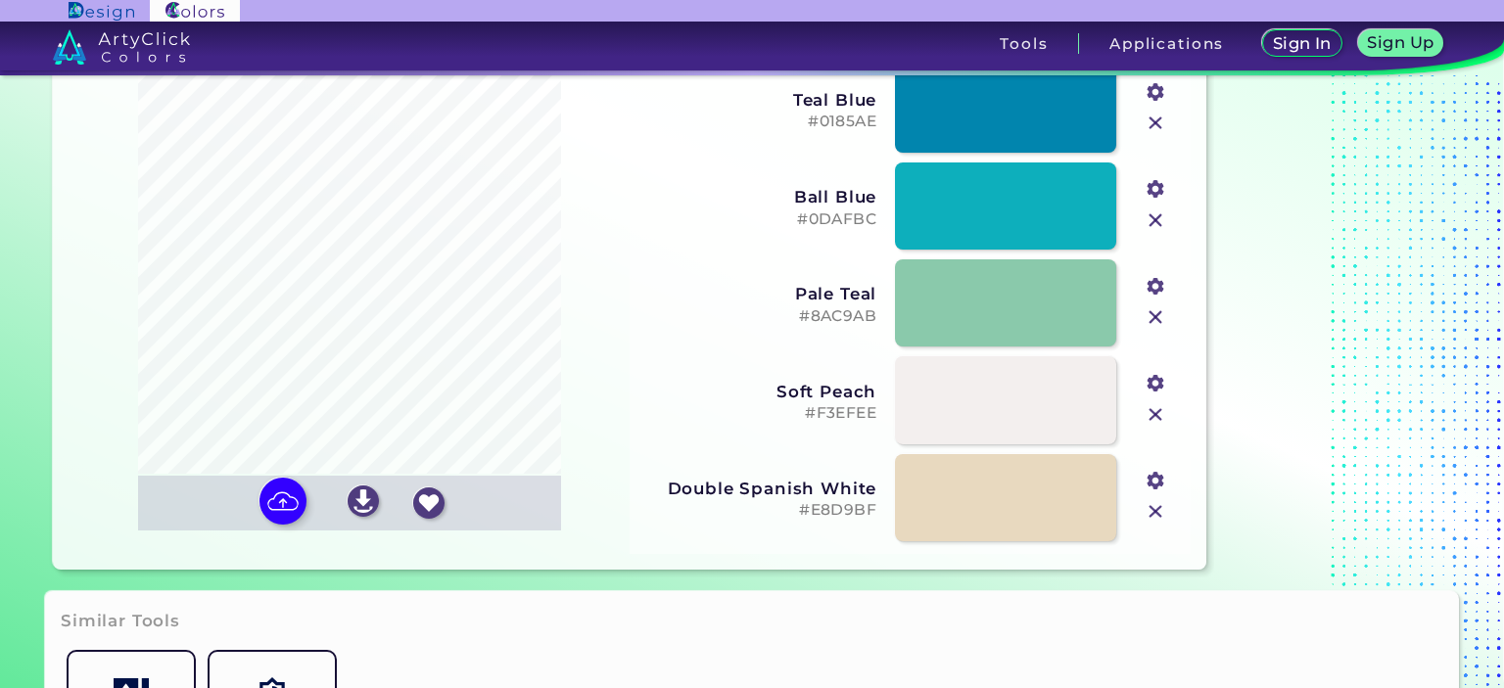
scroll to position [9, 0]
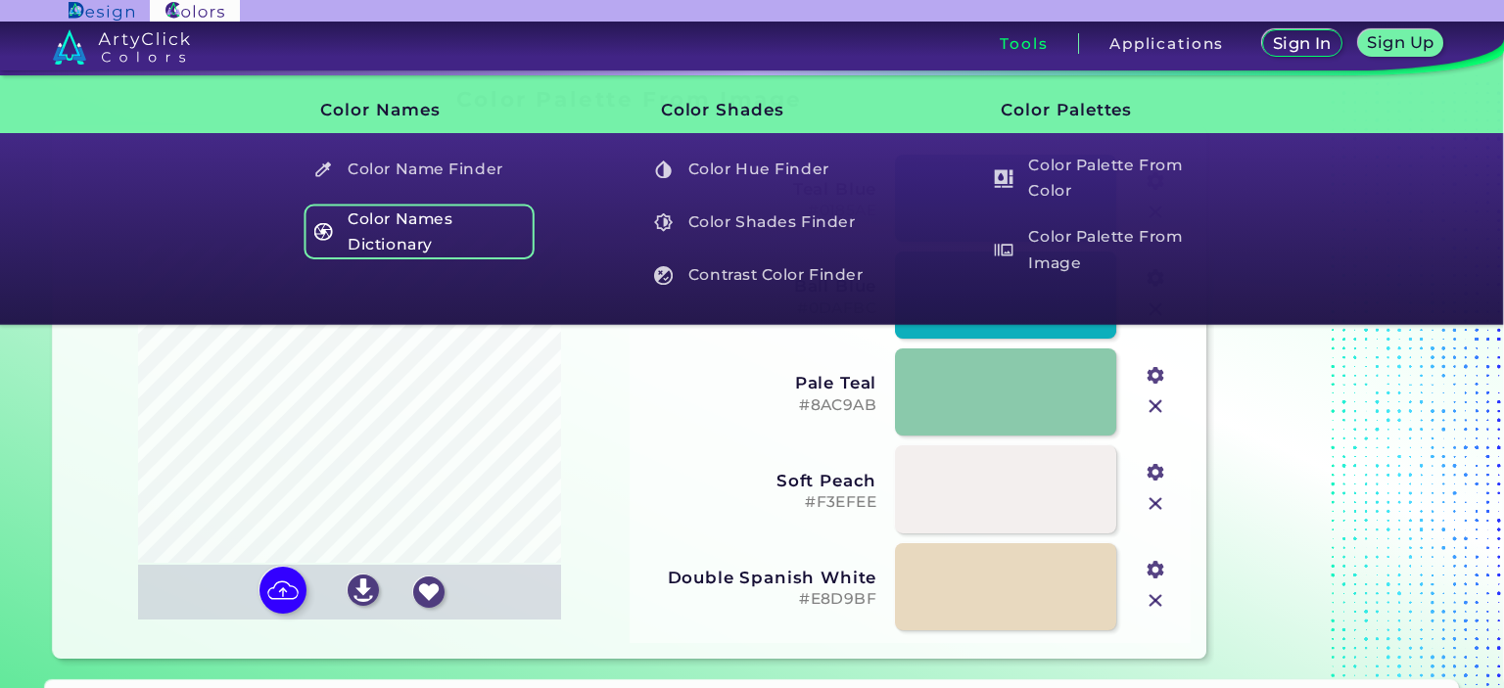
click at [407, 234] on h5 "Color Names Dictionary" at bounding box center [420, 232] width 230 height 56
